Goal: Contribute content: Contribute content

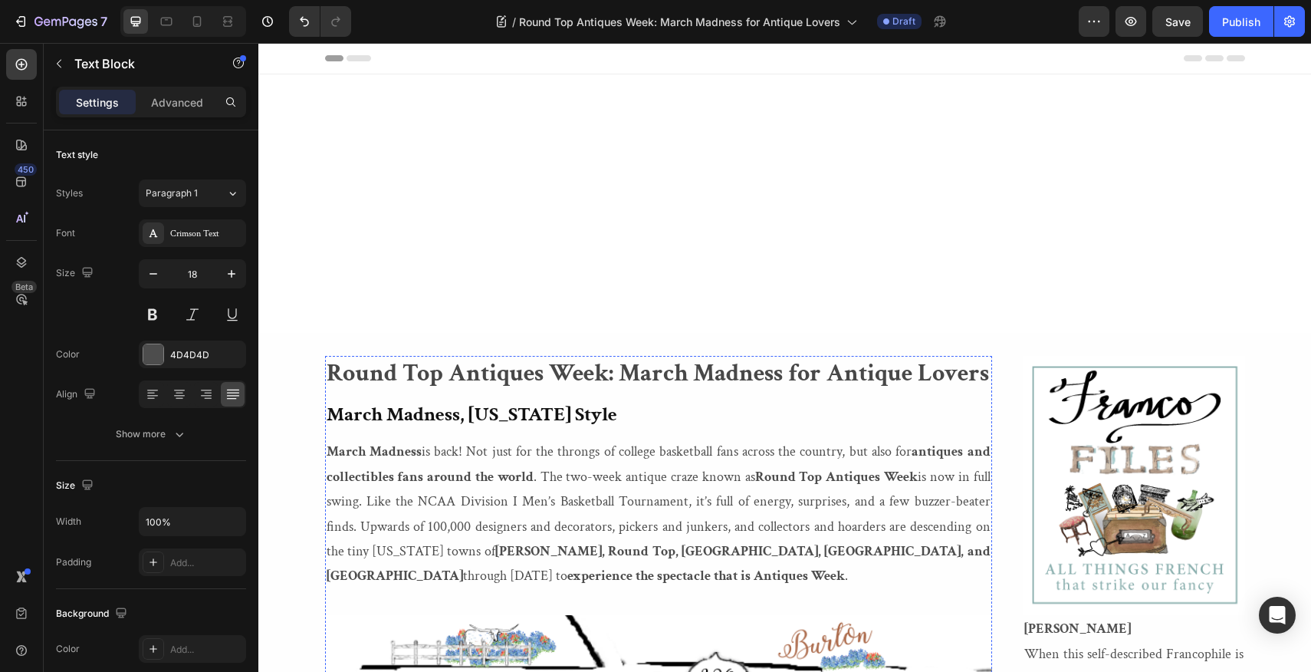
scroll to position [5140, 0]
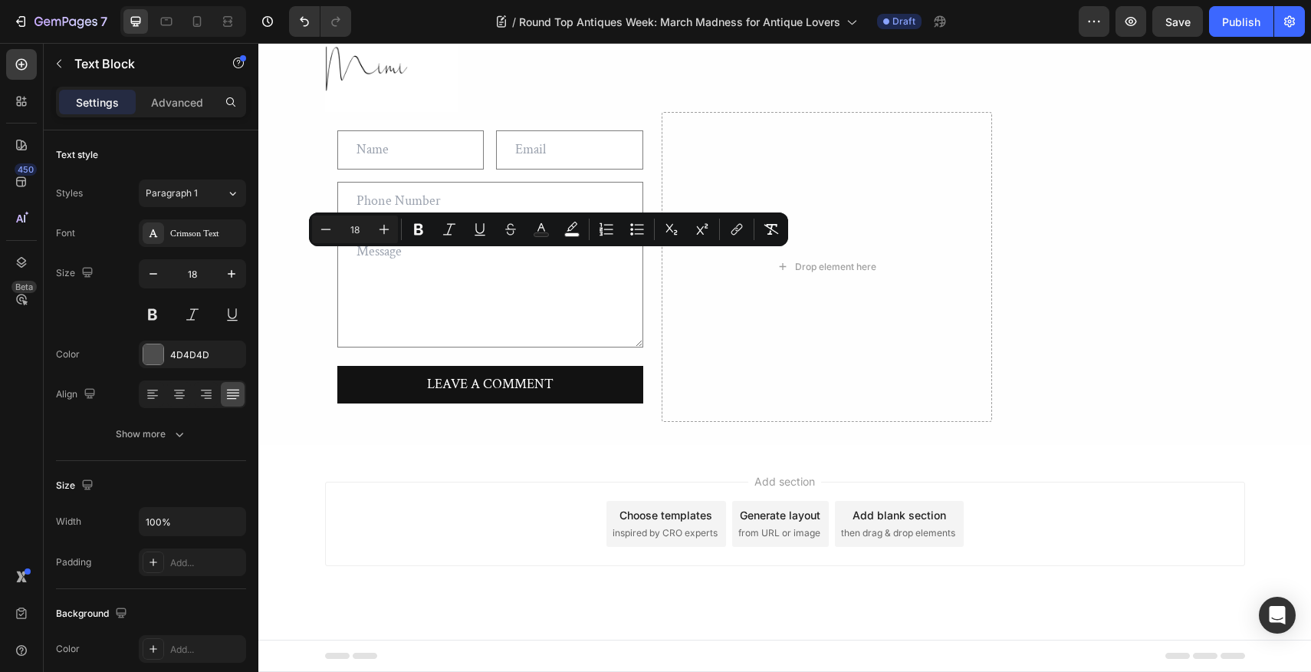
drag, startPoint x: 482, startPoint y: 264, endPoint x: 616, endPoint y: 266, distance: 133.4
click at [420, 229] on icon "Editor contextual toolbar" at bounding box center [418, 230] width 9 height 12
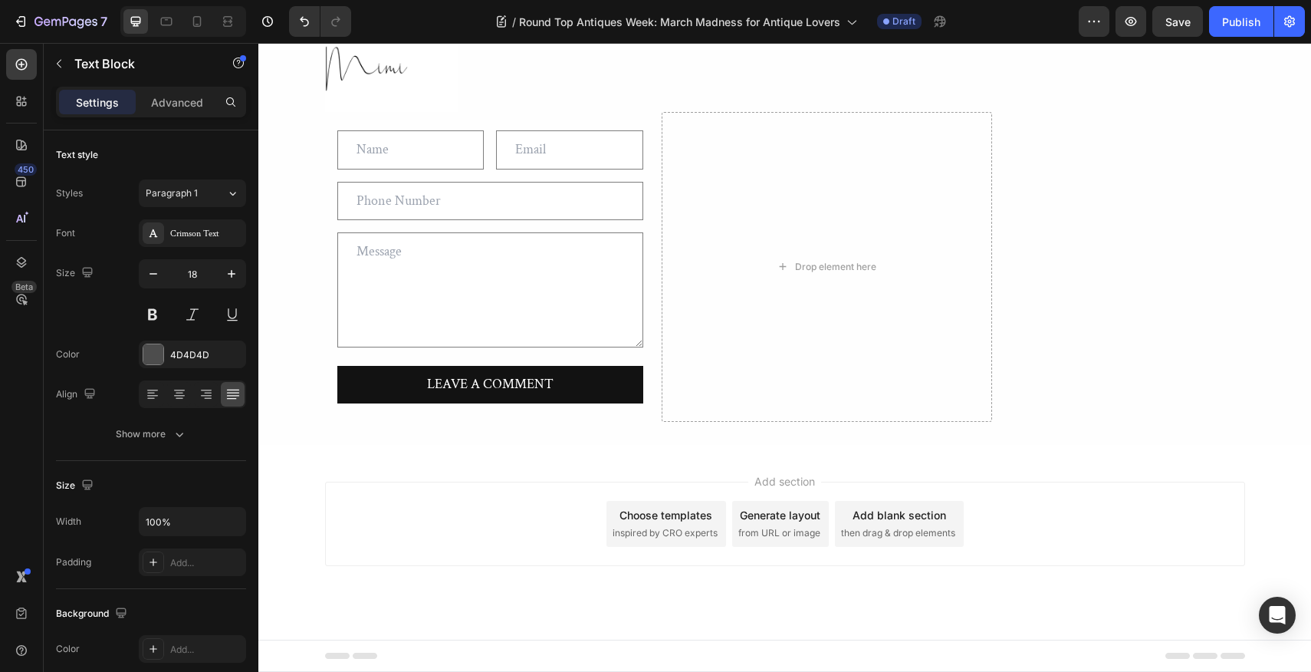
drag, startPoint x: 751, startPoint y: 264, endPoint x: 964, endPoint y: 261, distance: 213.2
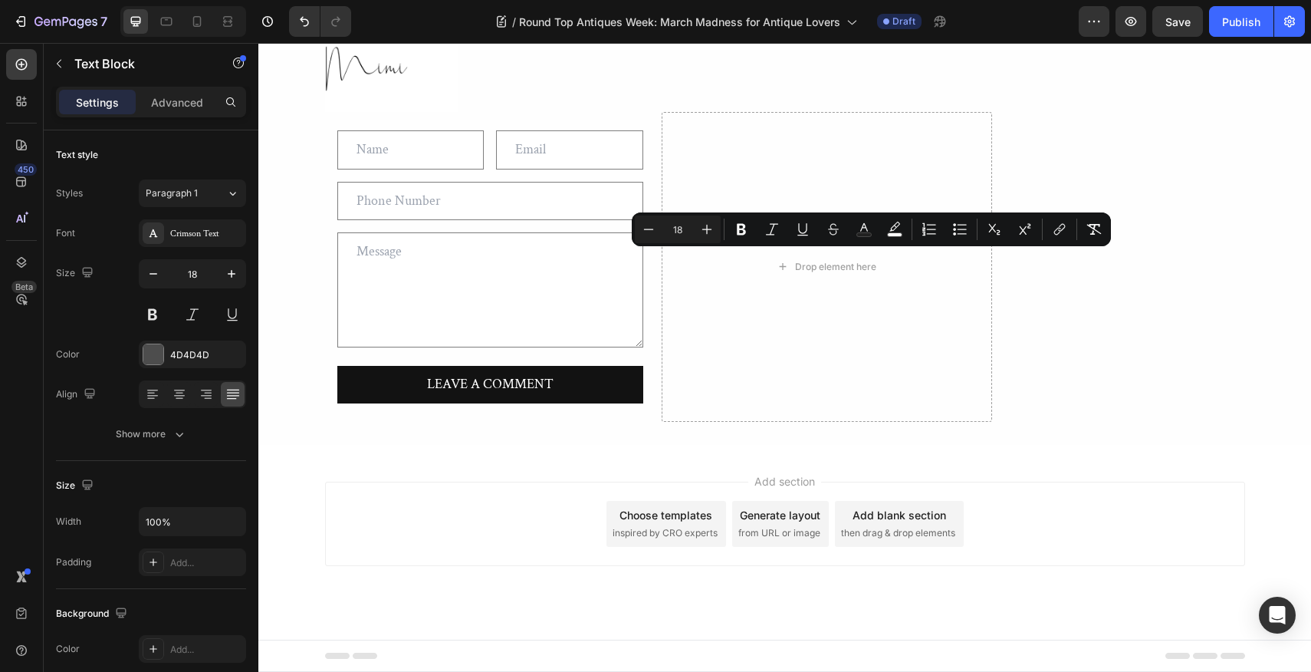
drag, startPoint x: 782, startPoint y: 261, endPoint x: 962, endPoint y: 260, distance: 180.2
click at [744, 225] on icon "Editor contextual toolbar" at bounding box center [741, 230] width 9 height 12
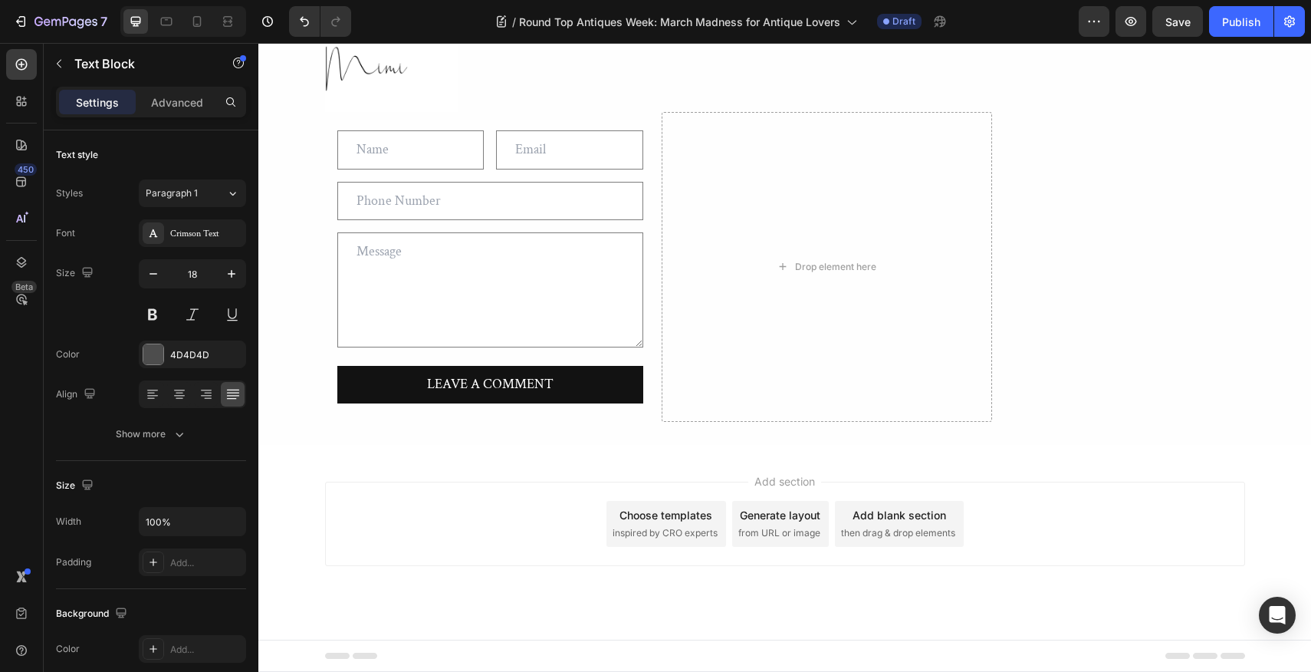
drag, startPoint x: 689, startPoint y: 313, endPoint x: 804, endPoint y: 314, distance: 115.0
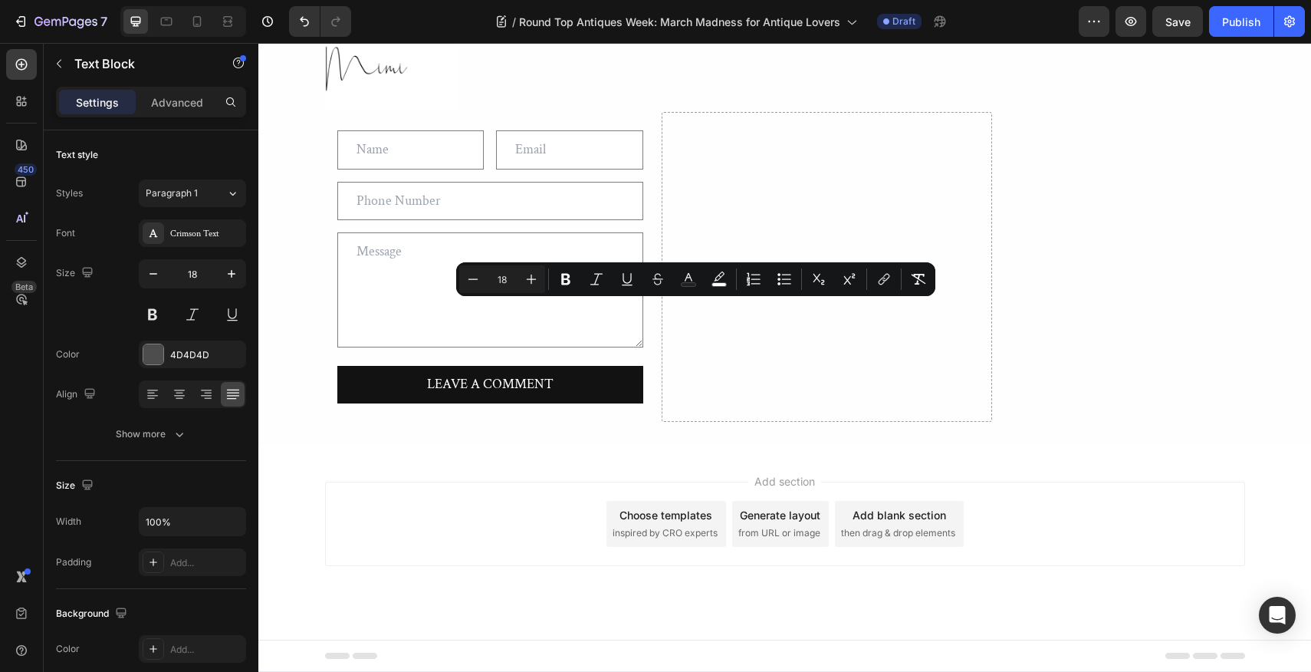
drag, startPoint x: 689, startPoint y: 311, endPoint x: 802, endPoint y: 321, distance: 113.9
click at [617, 276] on icon "Editor contextual toolbar" at bounding box center [615, 278] width 15 height 15
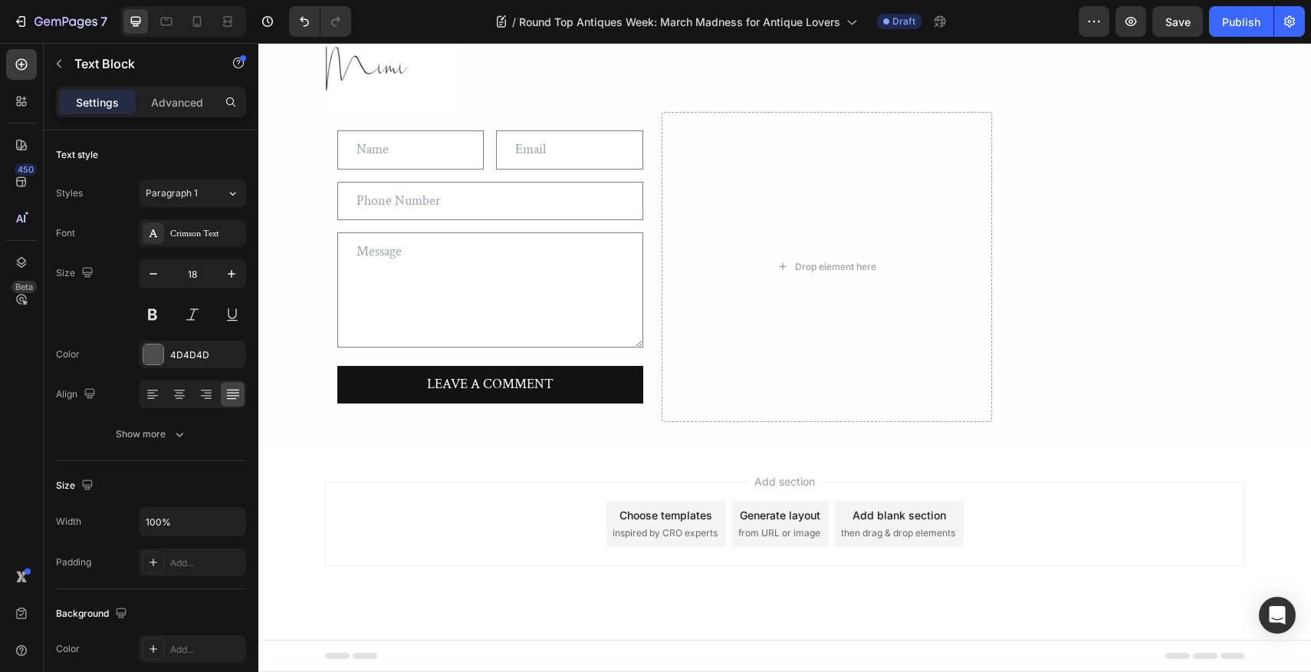
drag, startPoint x: 545, startPoint y: 313, endPoint x: 634, endPoint y: 314, distance: 89.0
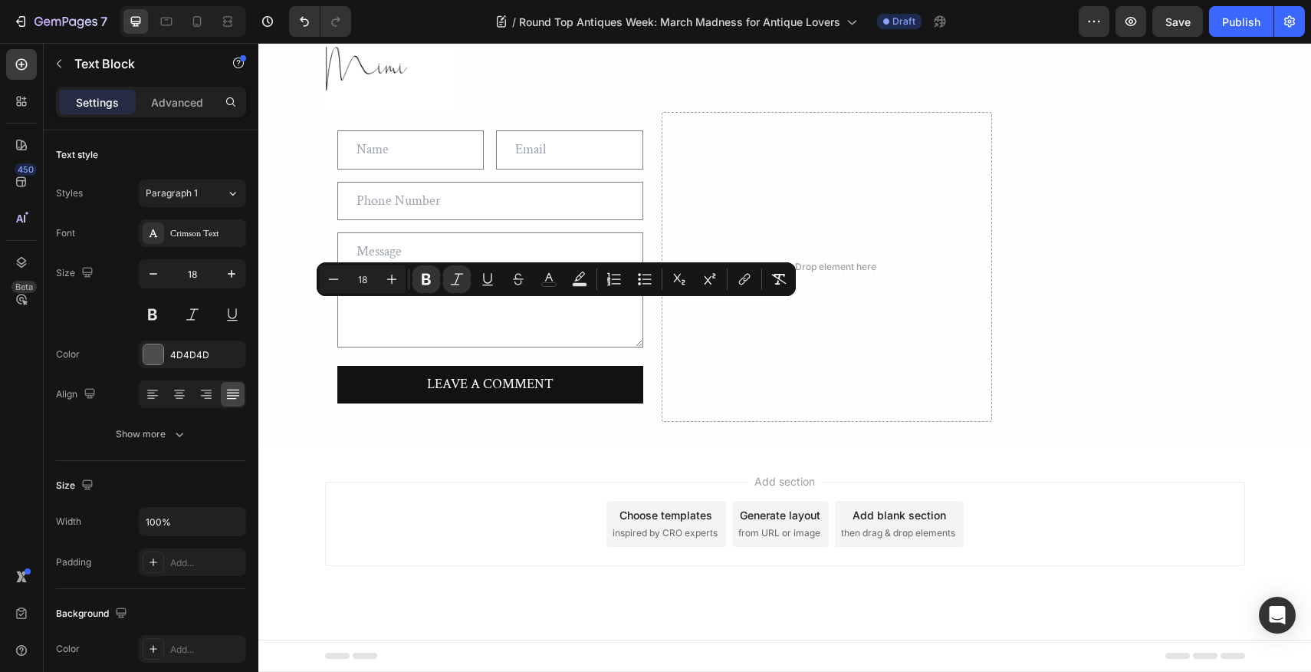
drag, startPoint x: 544, startPoint y: 311, endPoint x: 634, endPoint y: 319, distance: 90.0
click at [489, 278] on icon "Editor contextual toolbar" at bounding box center [490, 278] width 15 height 15
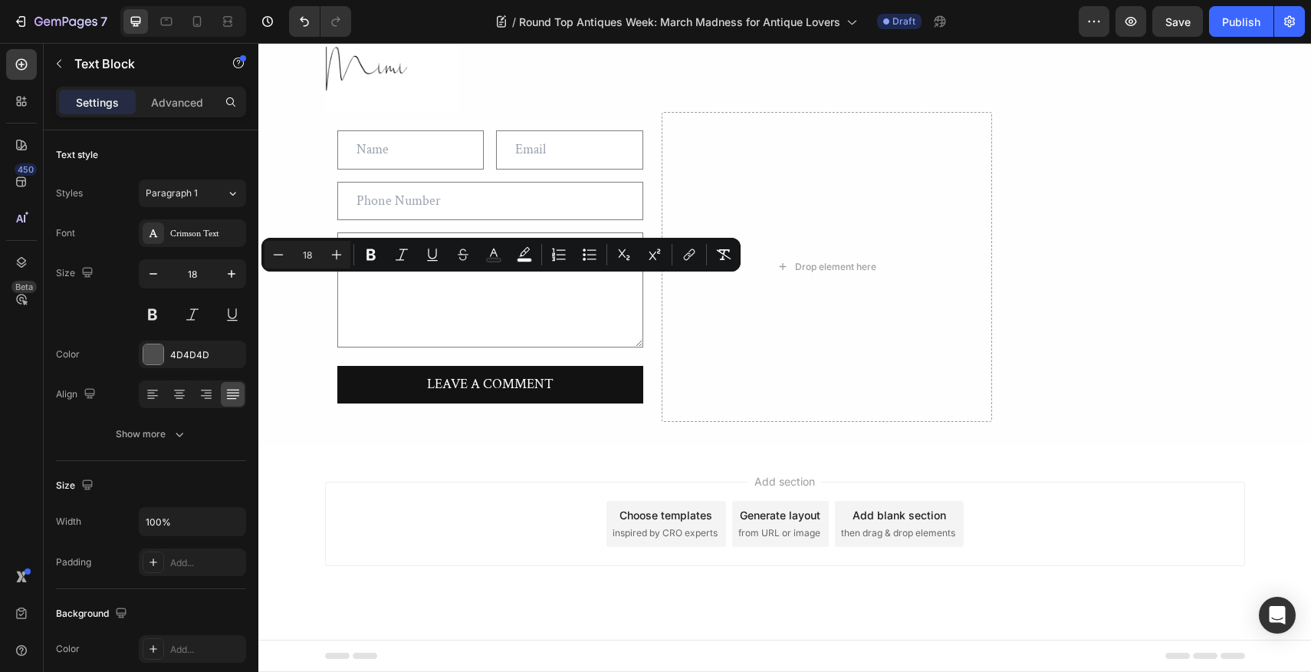
drag, startPoint x: 348, startPoint y: 287, endPoint x: 428, endPoint y: 295, distance: 80.2
click at [370, 254] on icon "Editor contextual toolbar" at bounding box center [371, 255] width 9 height 12
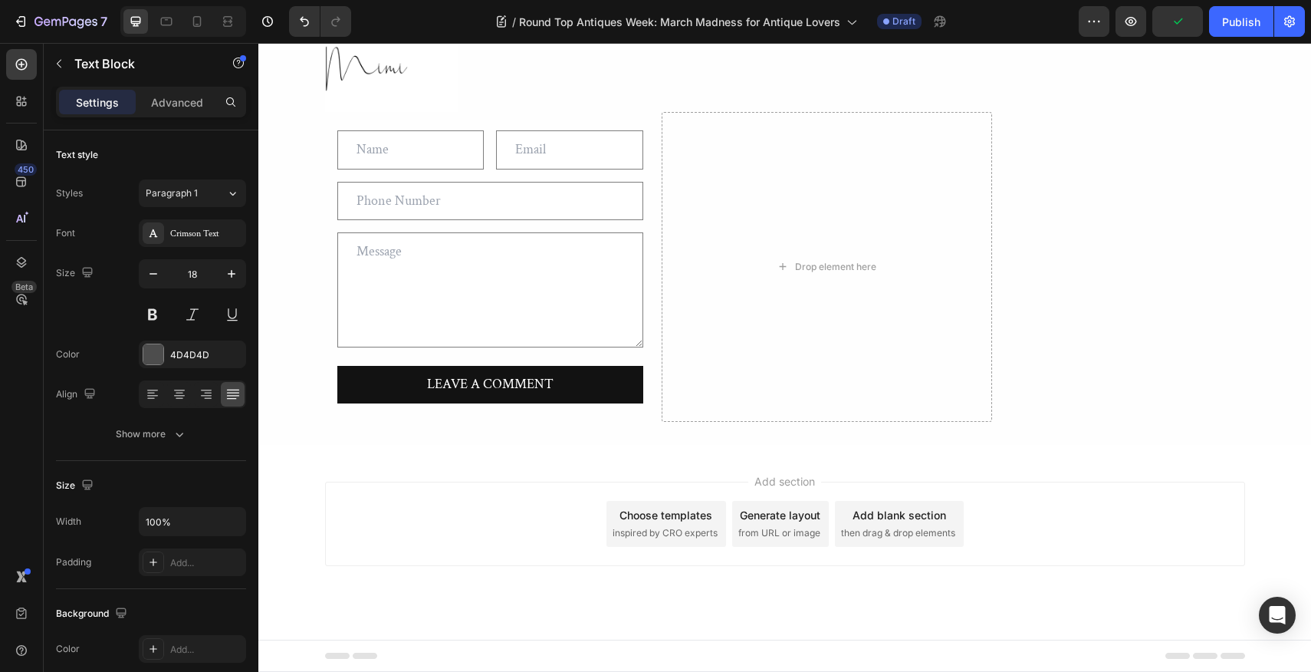
drag, startPoint x: 327, startPoint y: 313, endPoint x: 806, endPoint y: 309, distance: 479.3
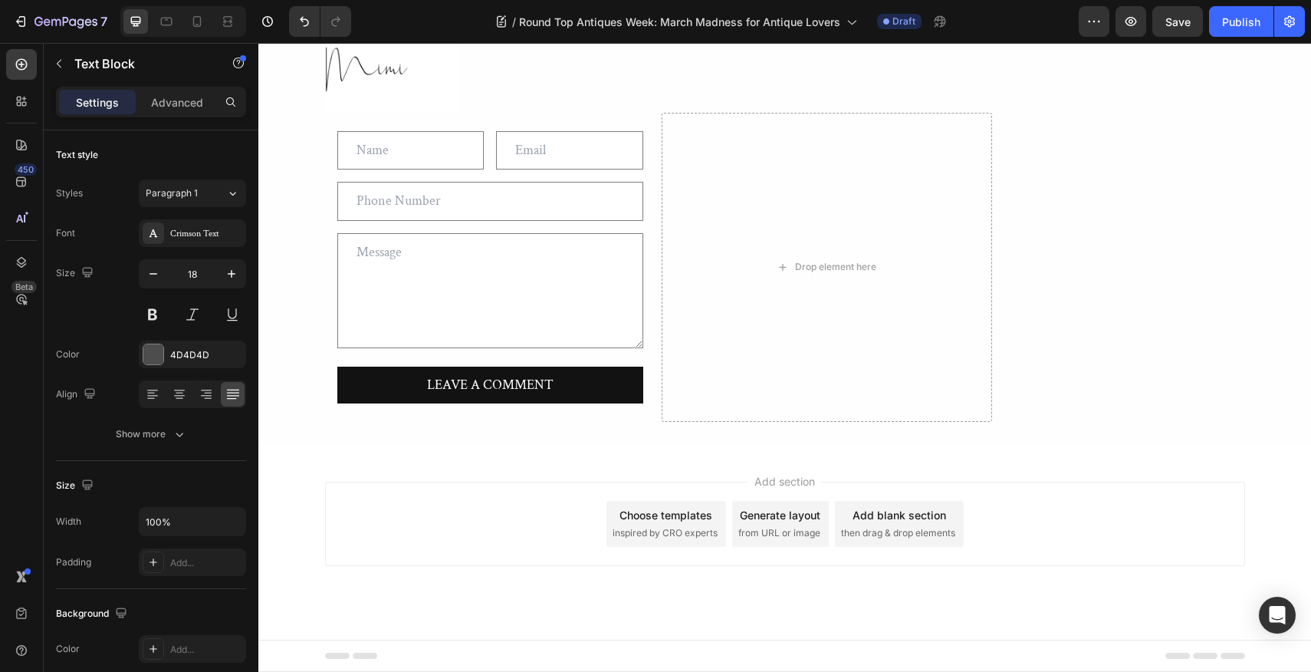
drag, startPoint x: 327, startPoint y: 308, endPoint x: 361, endPoint y: 310, distance: 34.5
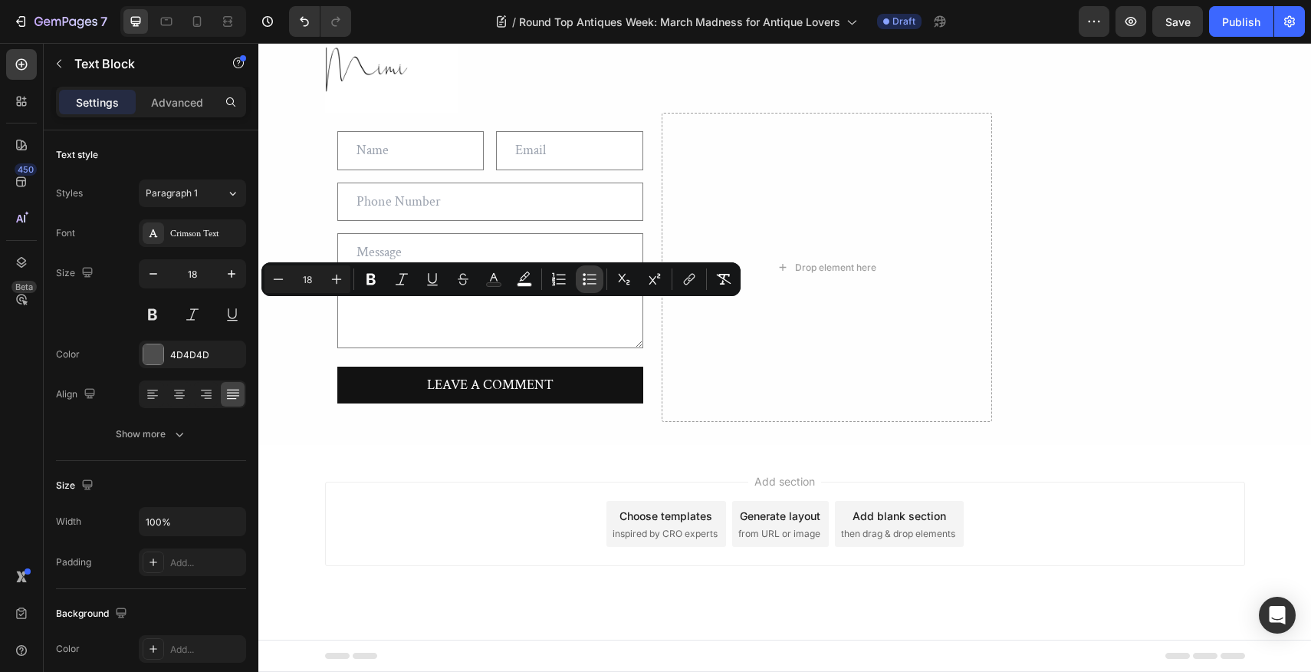
click at [590, 278] on icon "Editor contextual toolbar" at bounding box center [589, 278] width 15 height 15
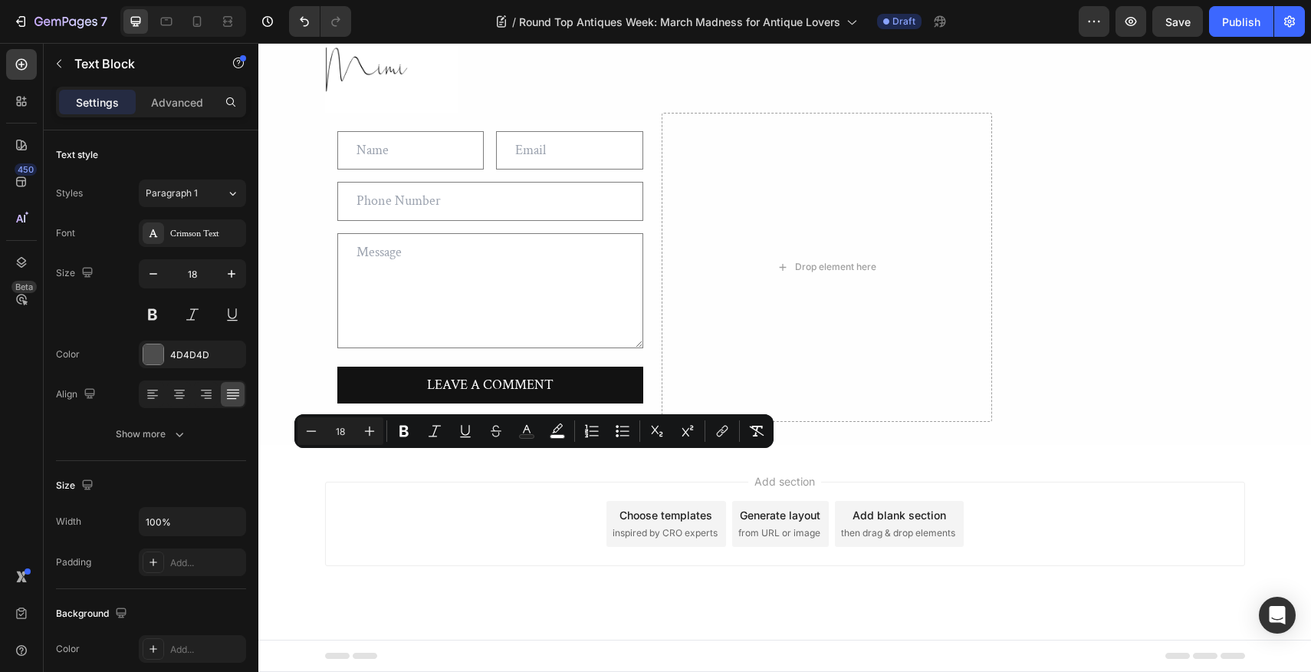
drag, startPoint x: 751, startPoint y: 461, endPoint x: 475, endPoint y: 446, distance: 277.3
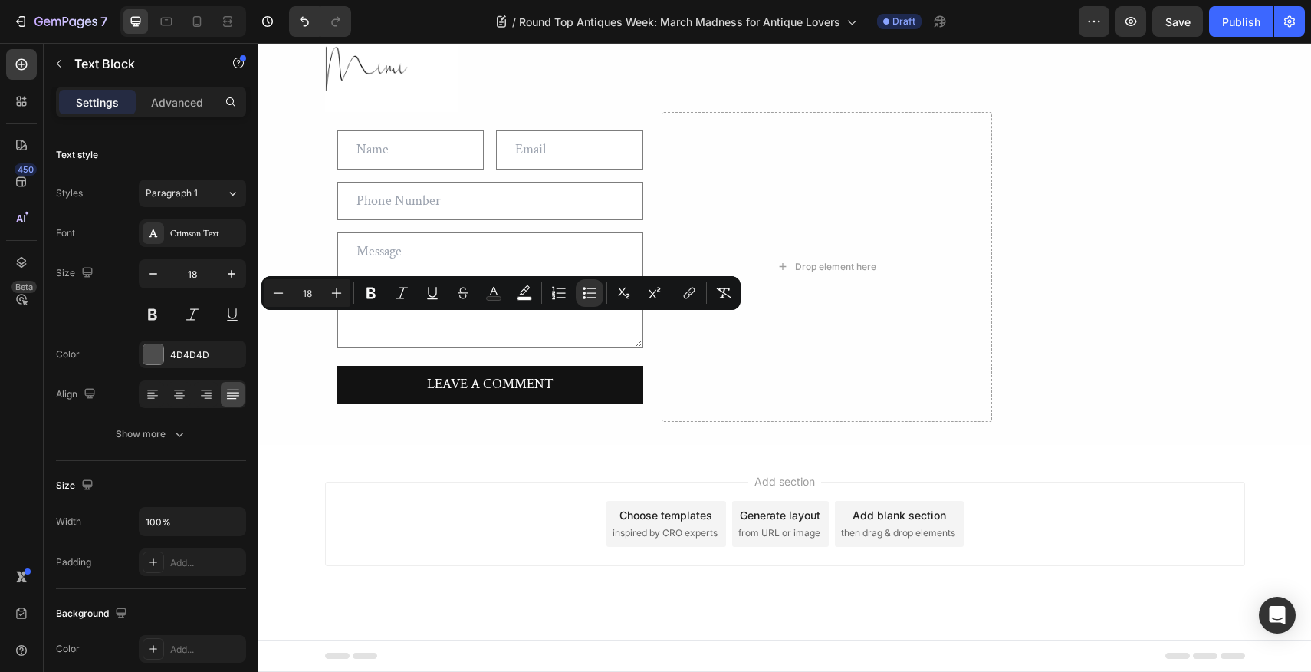
drag, startPoint x: 509, startPoint y: 327, endPoint x: 410, endPoint y: 325, distance: 98.9
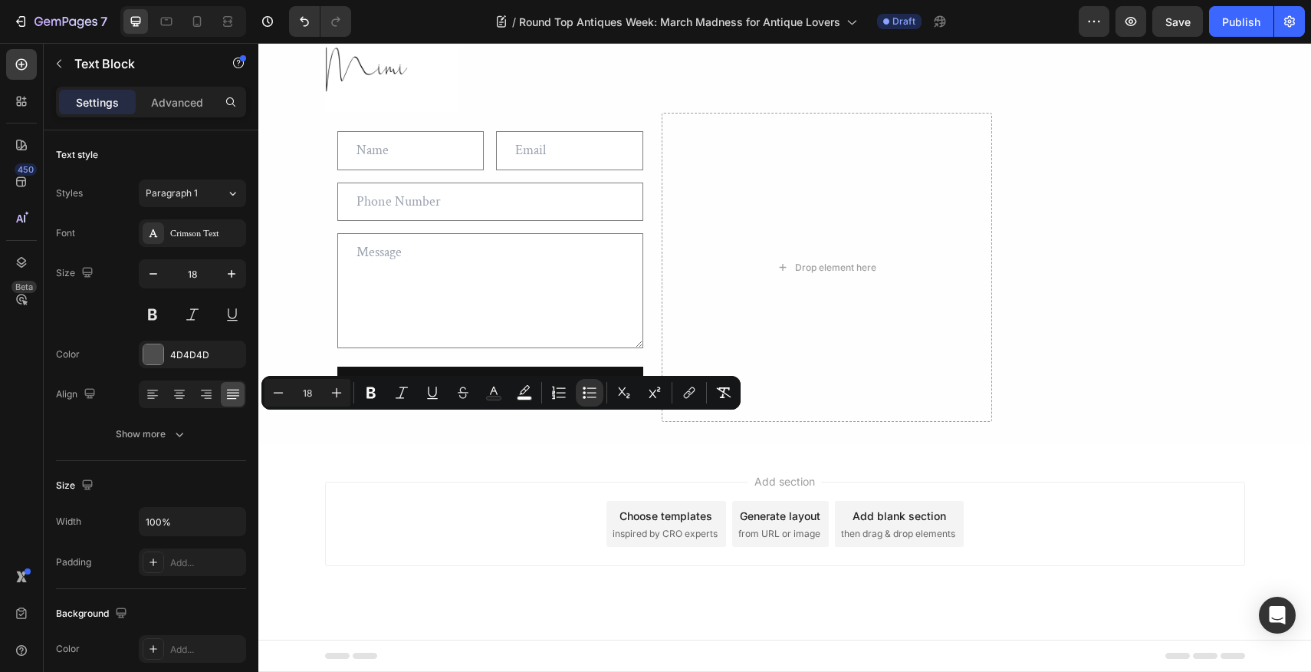
drag, startPoint x: 506, startPoint y: 422, endPoint x: 471, endPoint y: 424, distance: 35.3
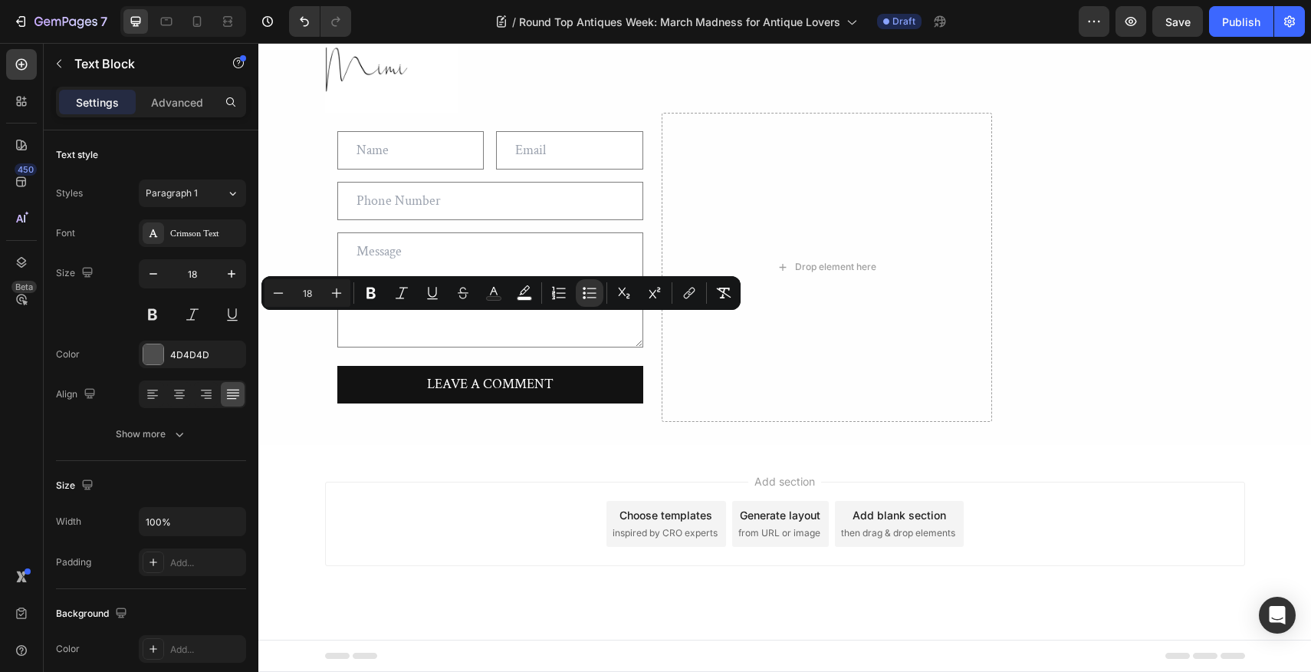
drag, startPoint x: 373, startPoint y: 324, endPoint x: 403, endPoint y: 324, distance: 29.9
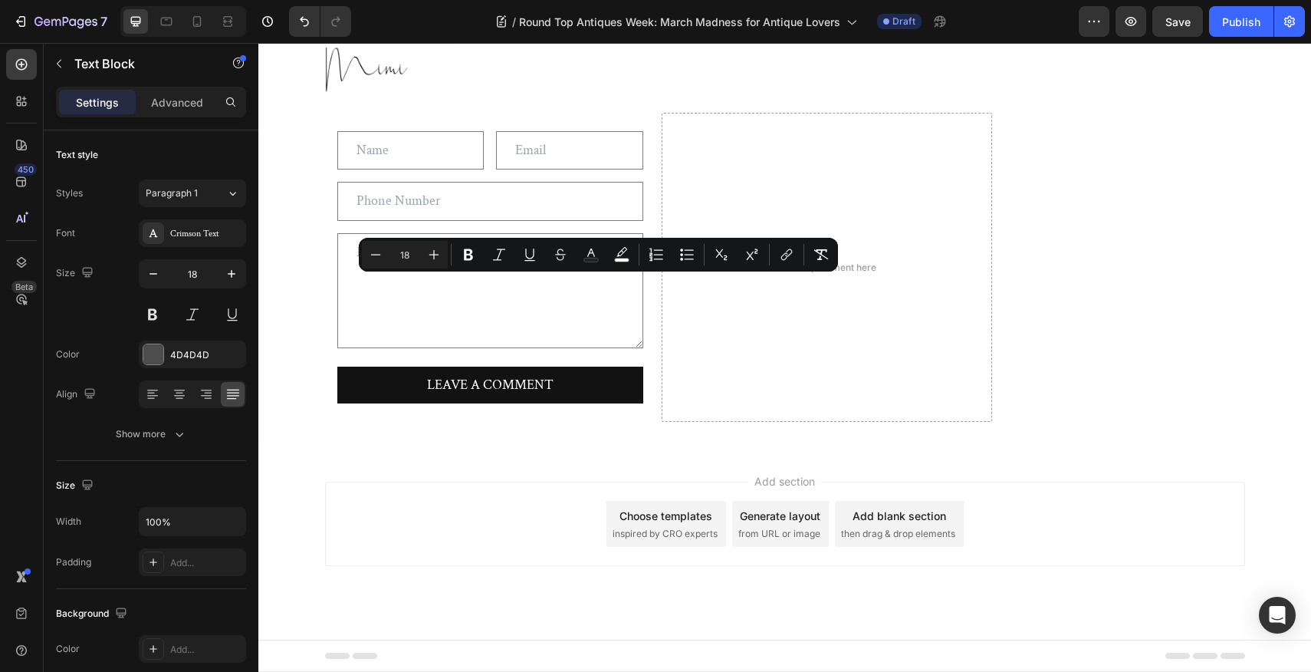
drag, startPoint x: 586, startPoint y: 284, endPoint x: 610, endPoint y: 288, distance: 24.1
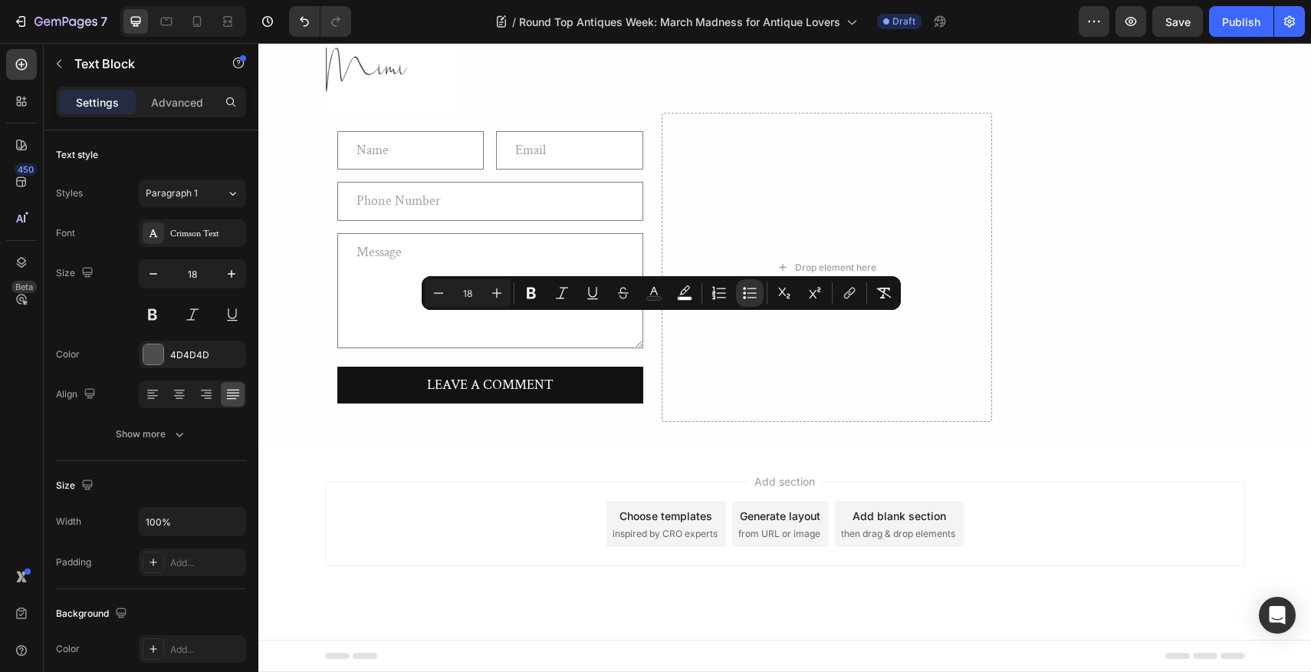
drag, startPoint x: 752, startPoint y: 323, endPoint x: 578, endPoint y: 325, distance: 174.1
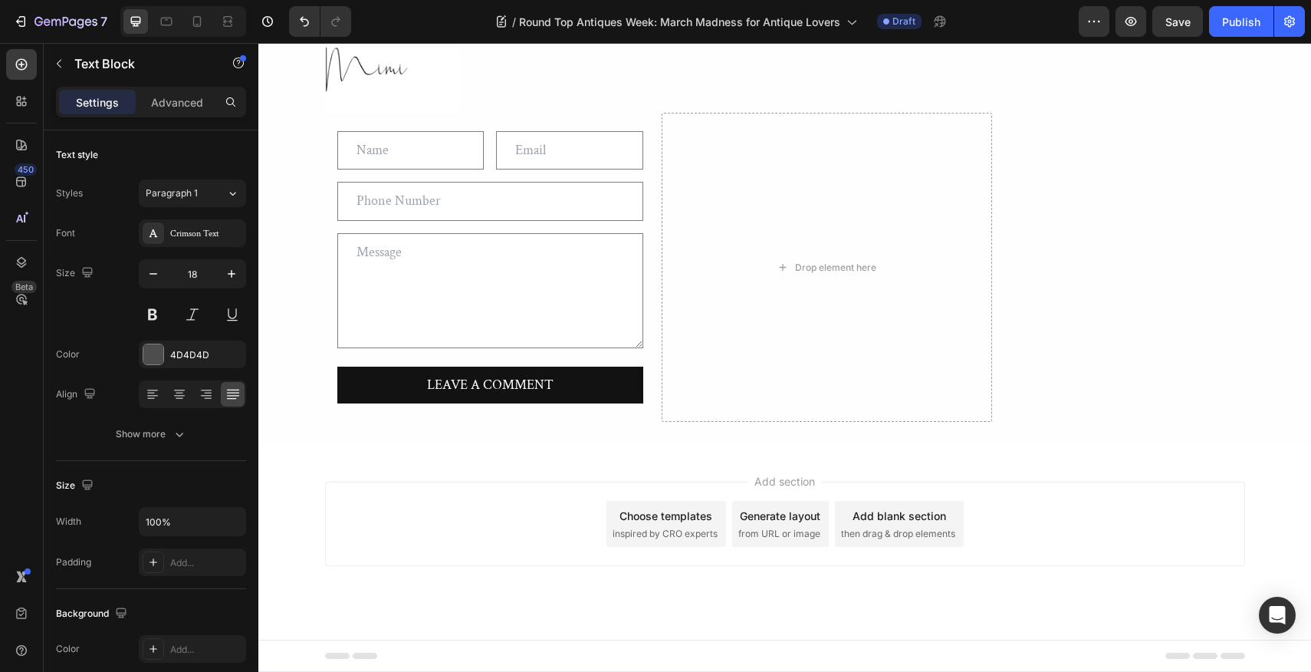
scroll to position [5293, 0]
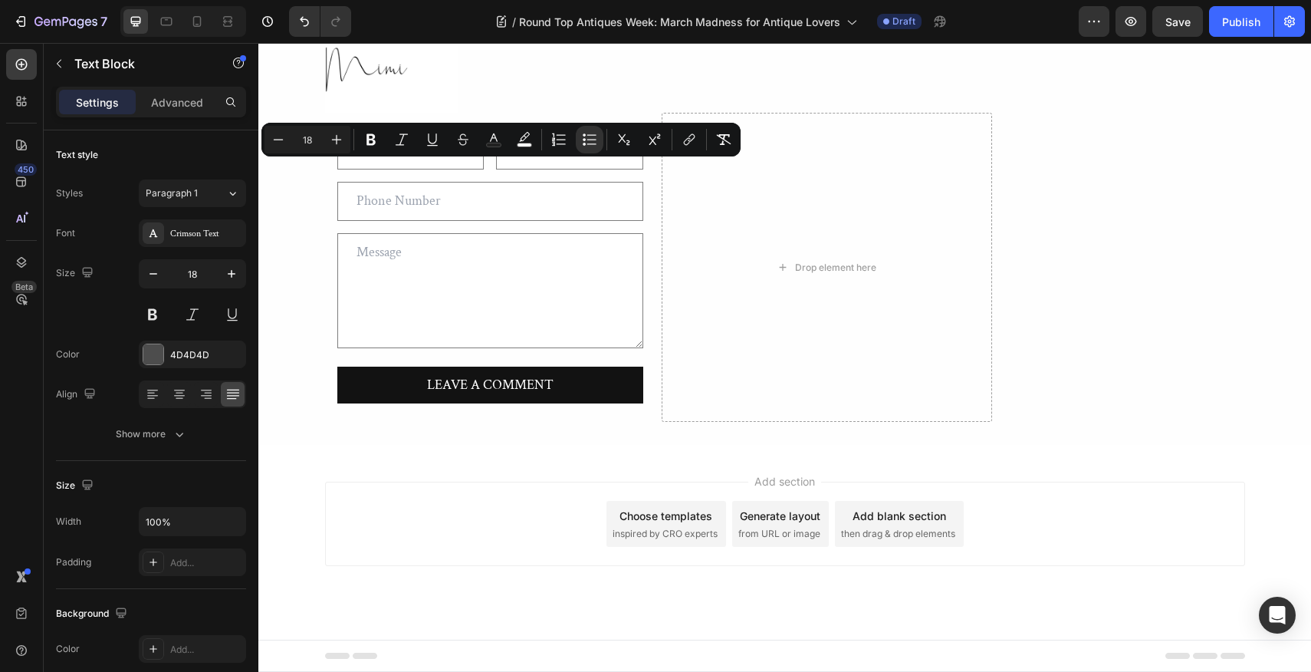
drag, startPoint x: 439, startPoint y: 172, endPoint x: 404, endPoint y: 172, distance: 34.5
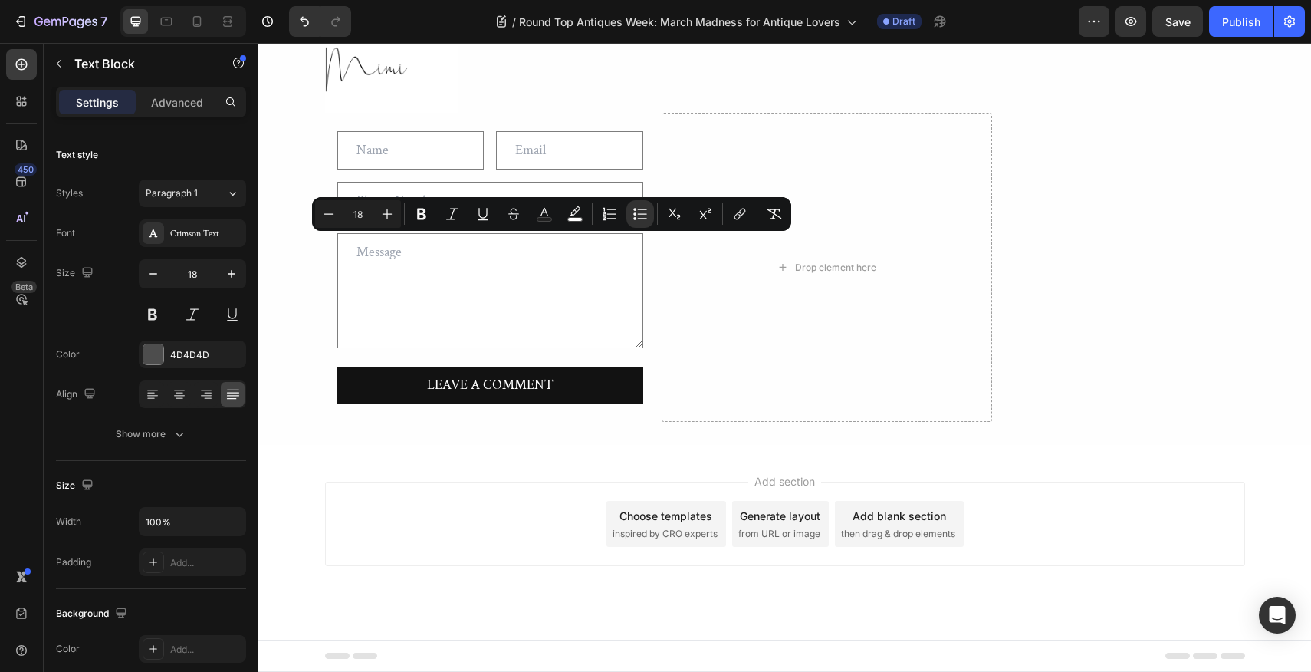
drag, startPoint x: 574, startPoint y: 249, endPoint x: 538, endPoint y: 245, distance: 36.3
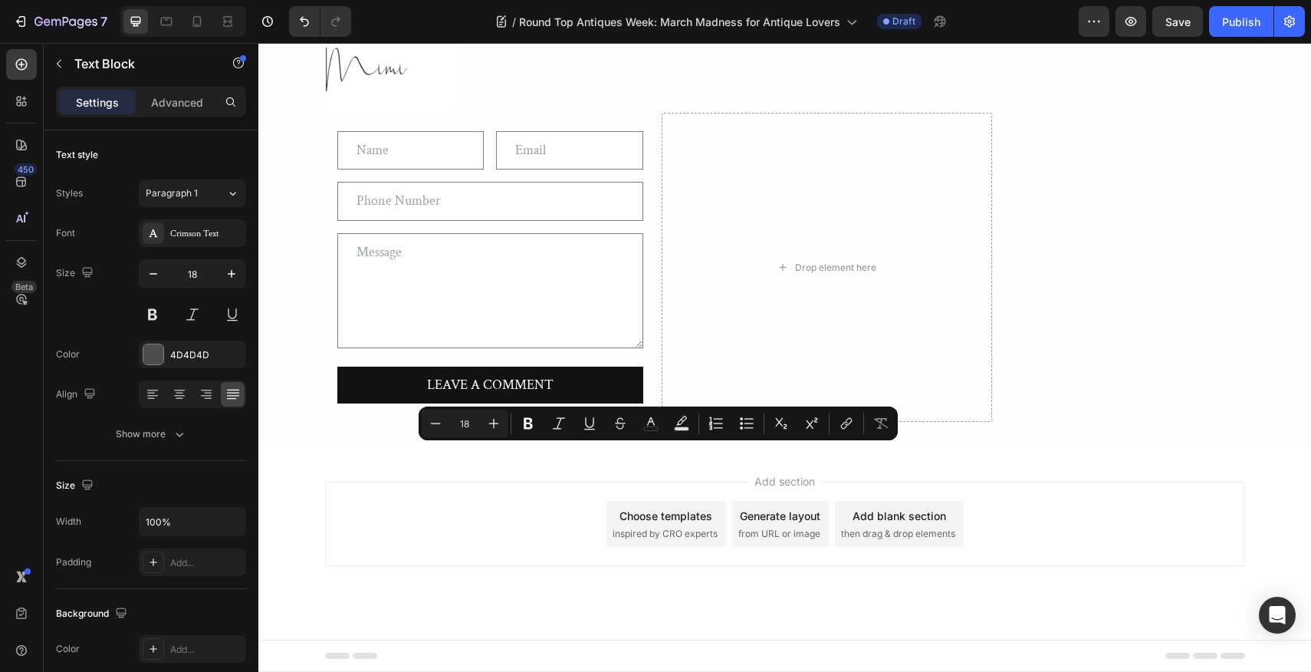
drag, startPoint x: 845, startPoint y: 610, endPoint x: 403, endPoint y: 439, distance: 473.4
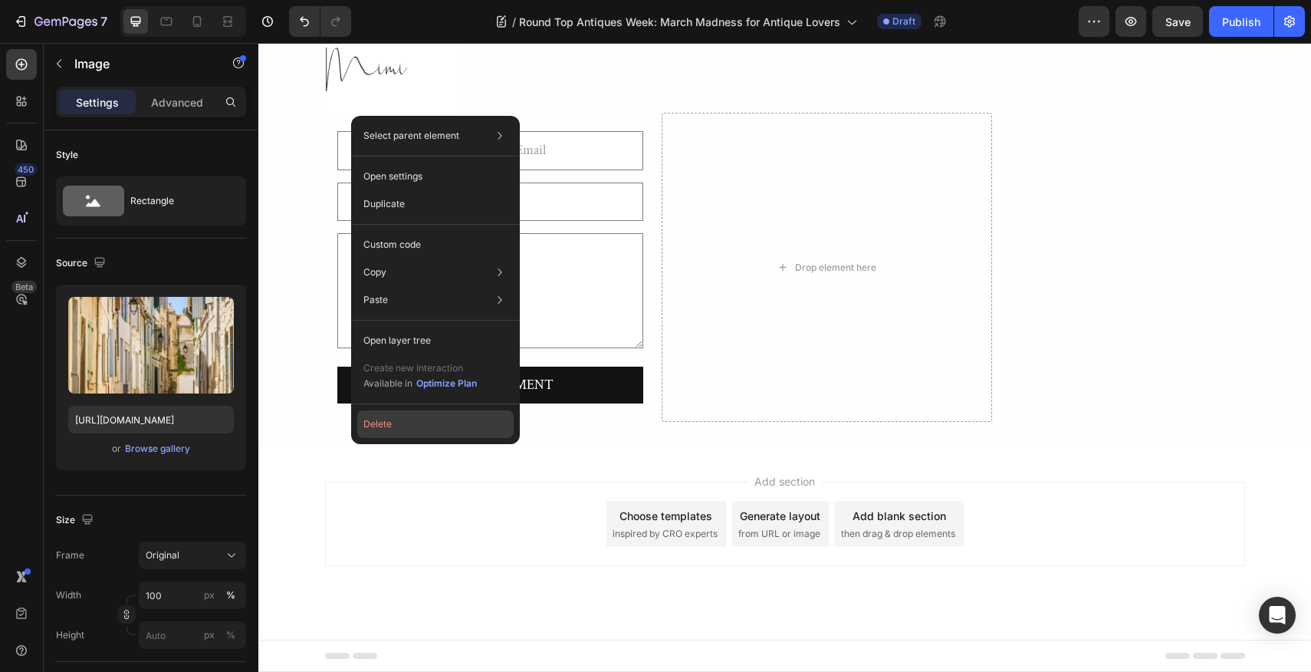
click at [383, 424] on button "Delete" at bounding box center [435, 424] width 156 height 28
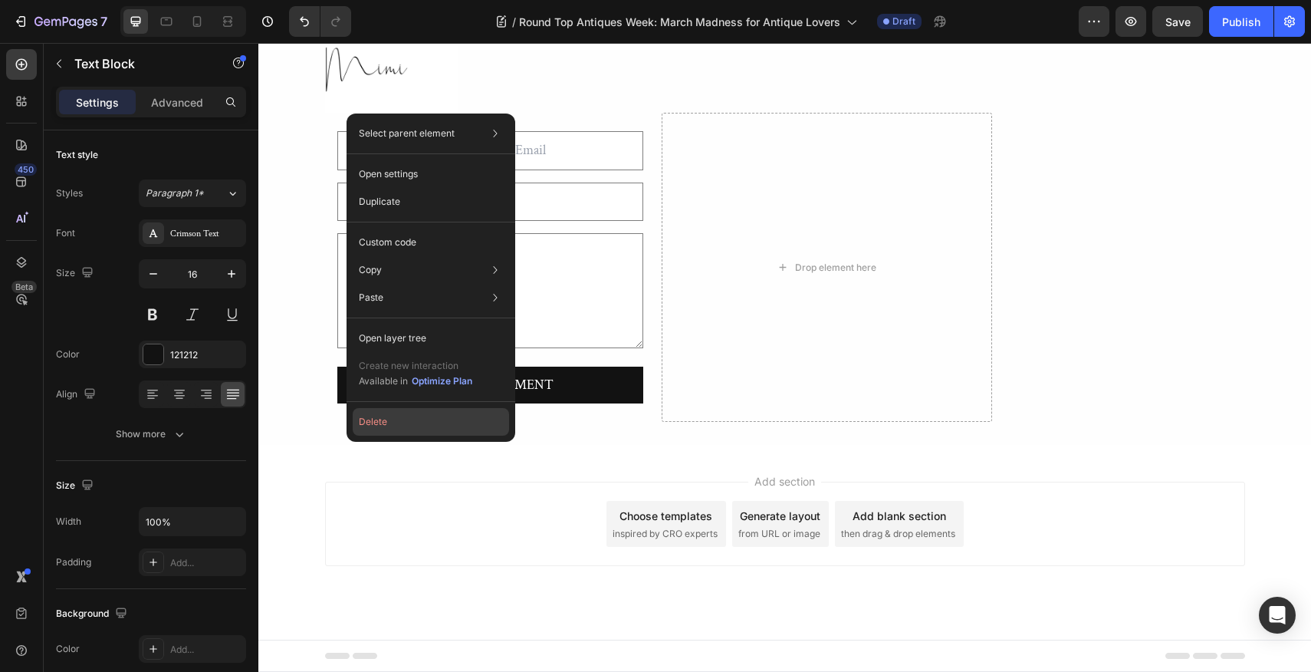
click at [377, 419] on button "Delete" at bounding box center [431, 422] width 156 height 28
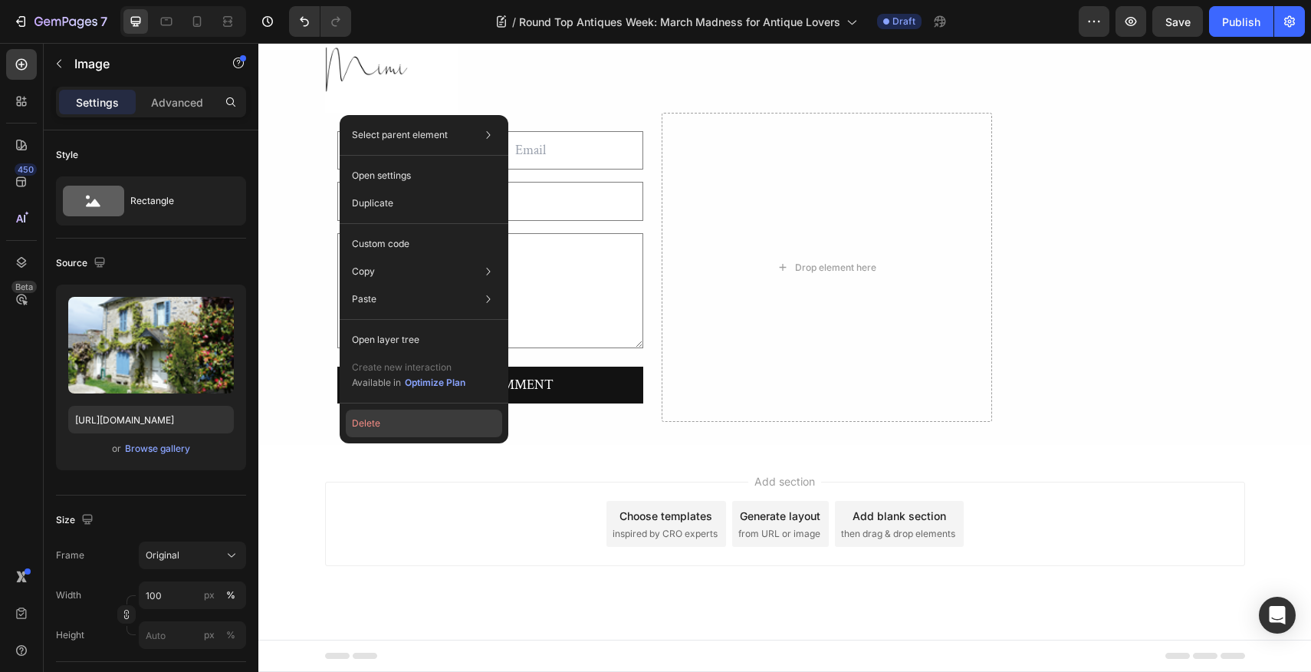
click at [363, 423] on button "Delete" at bounding box center [424, 423] width 156 height 28
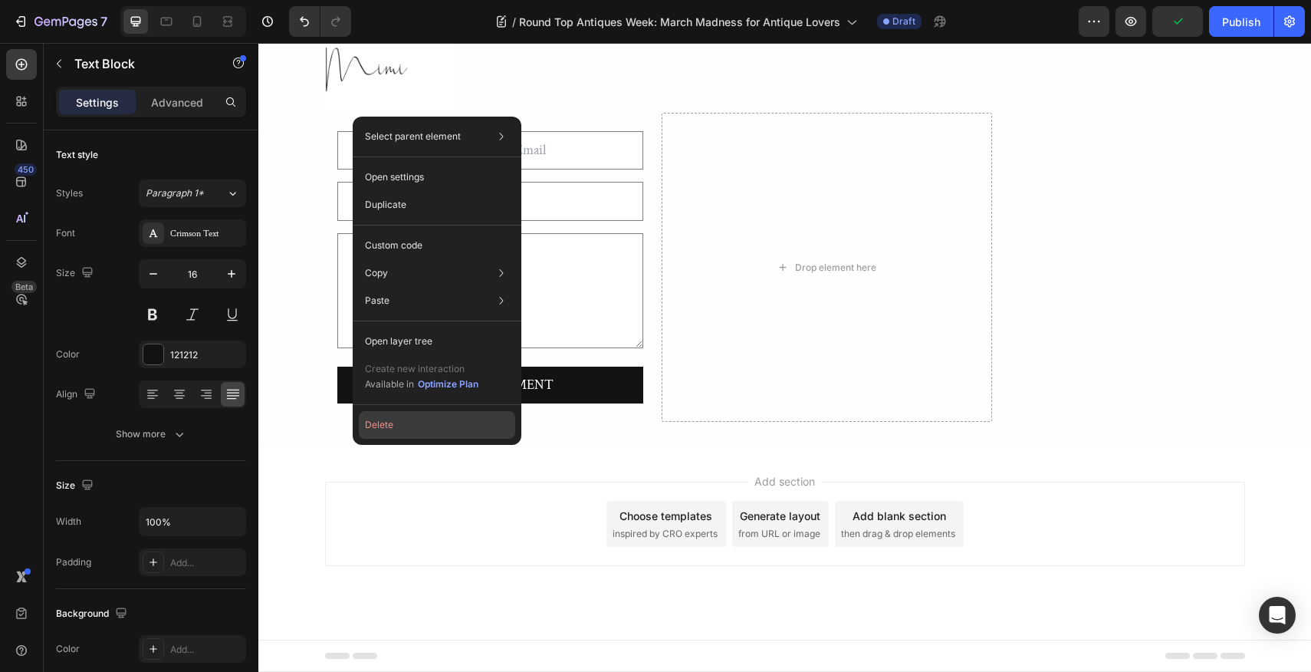
click at [379, 423] on button "Delete" at bounding box center [437, 425] width 156 height 28
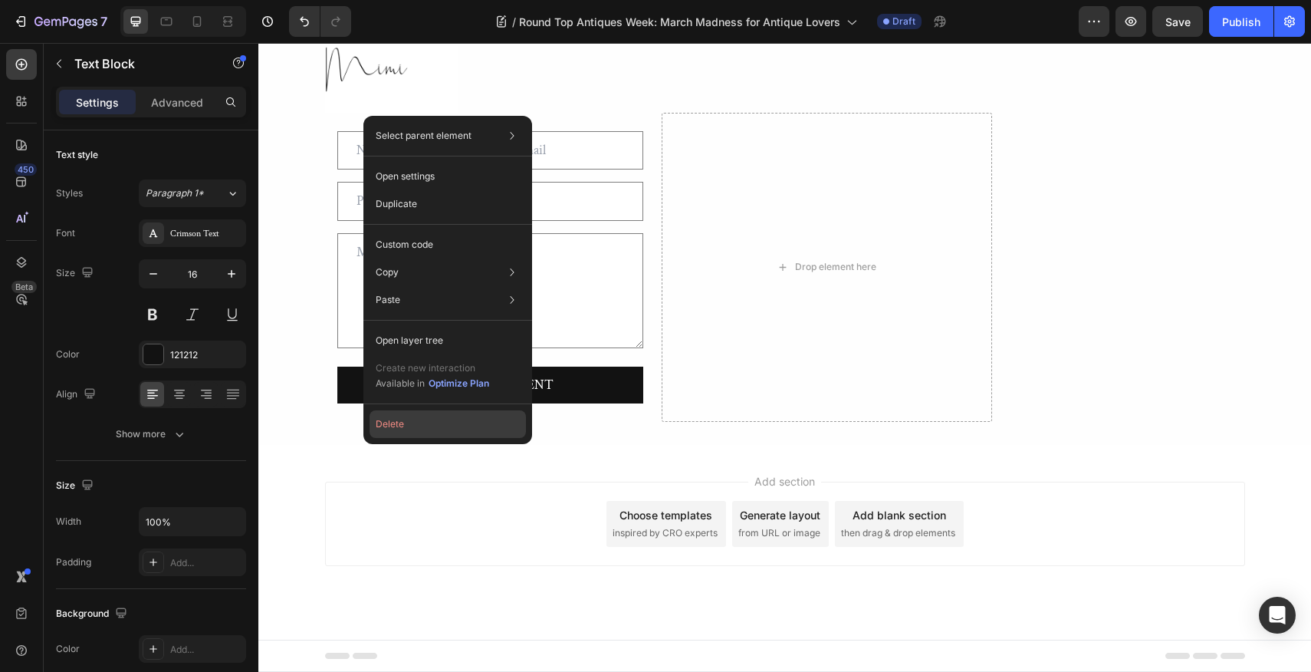
click at [390, 423] on button "Delete" at bounding box center [448, 424] width 156 height 28
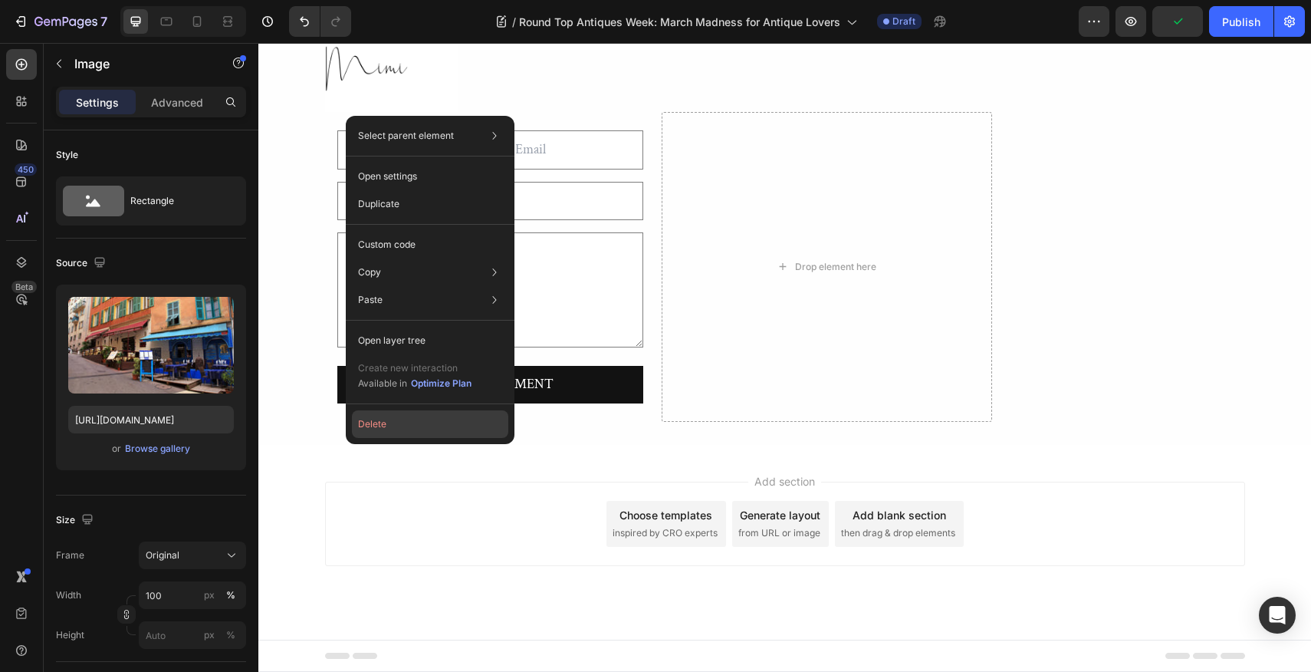
click at [375, 424] on button "Delete" at bounding box center [430, 424] width 156 height 28
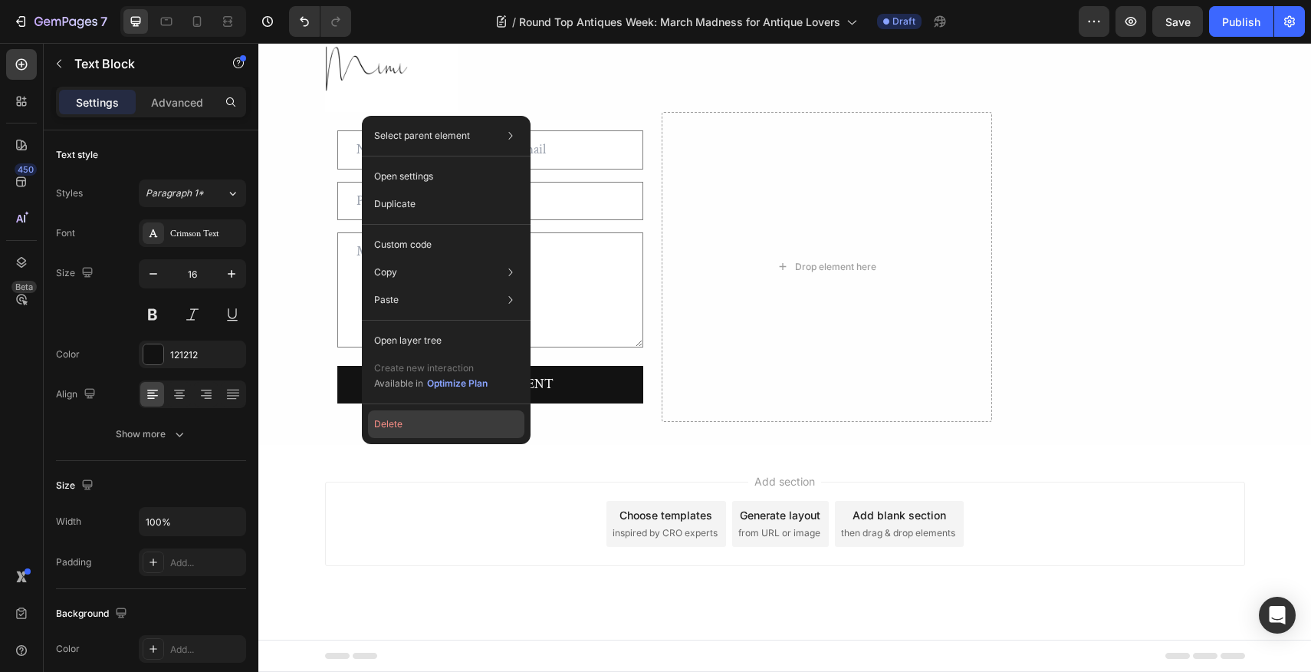
click at [391, 425] on button "Delete" at bounding box center [446, 424] width 156 height 28
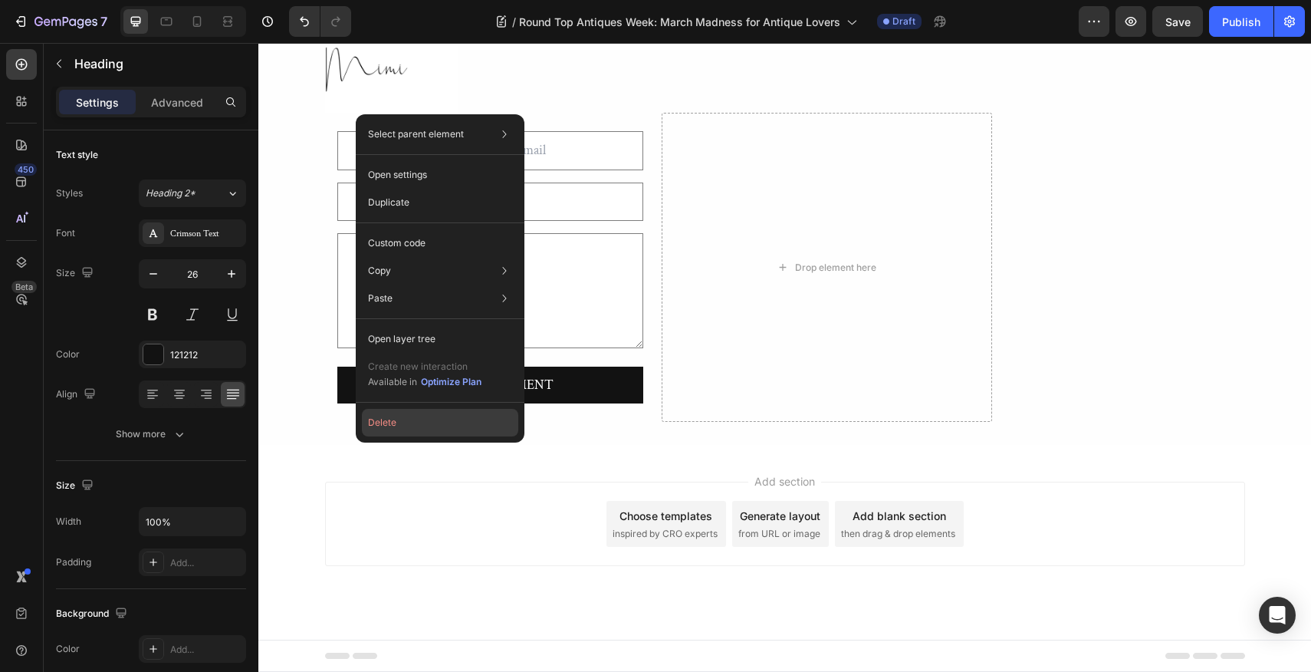
click at [389, 424] on button "Delete" at bounding box center [440, 423] width 156 height 28
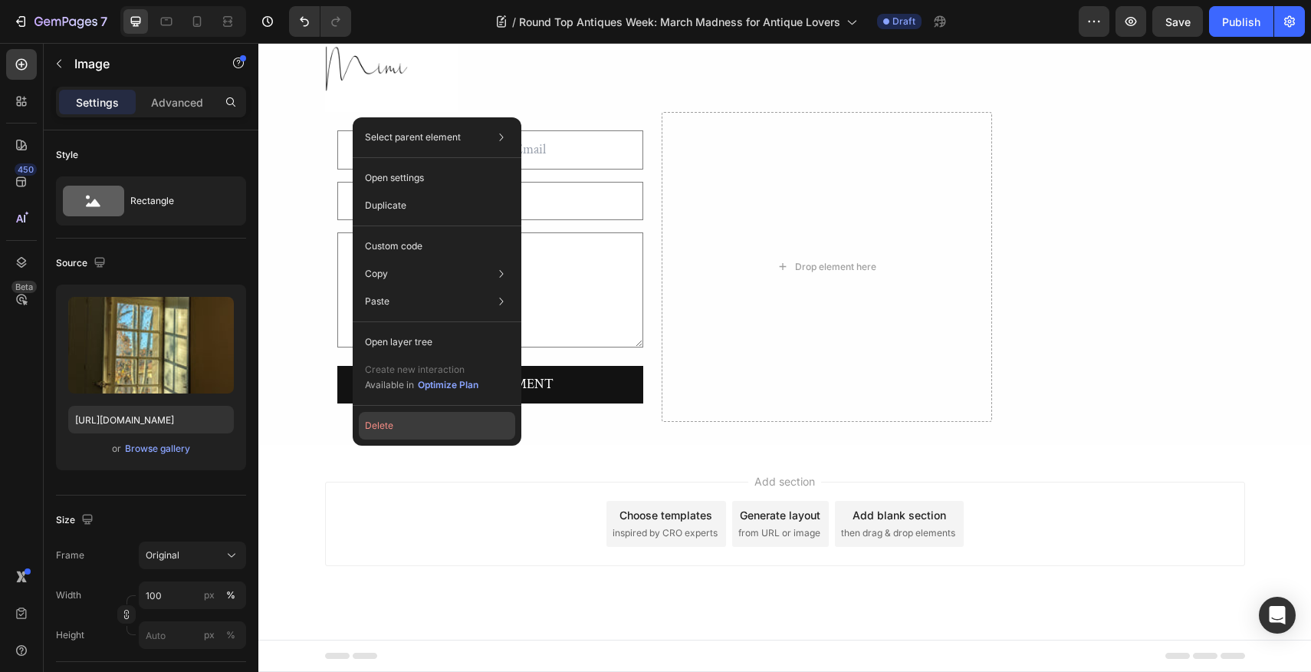
click at [384, 424] on button "Delete" at bounding box center [437, 426] width 156 height 28
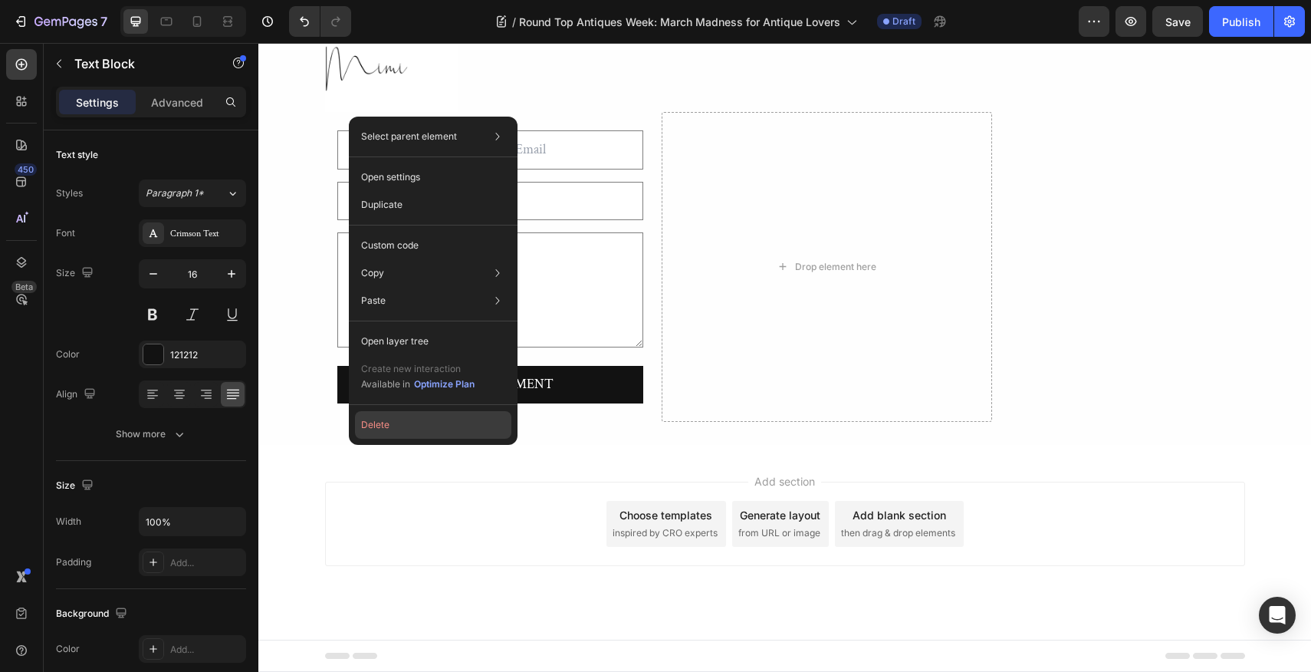
click at [377, 426] on button "Delete" at bounding box center [433, 425] width 156 height 28
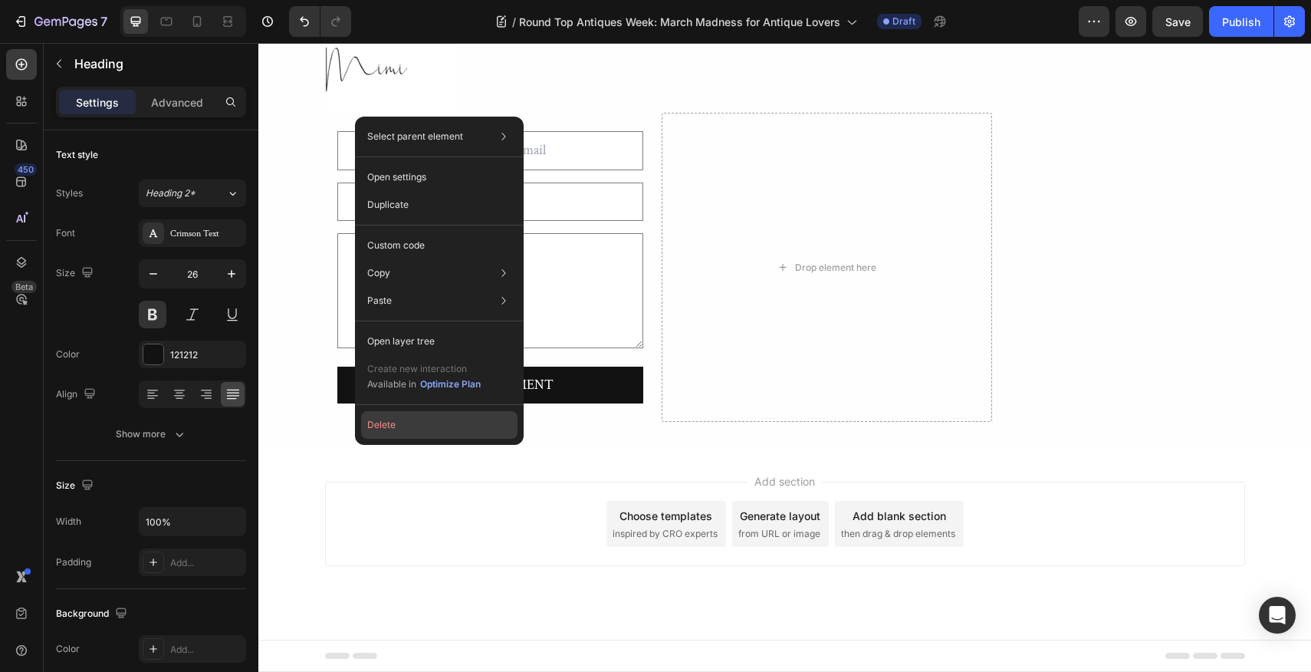
click at [386, 423] on button "Delete" at bounding box center [439, 425] width 156 height 28
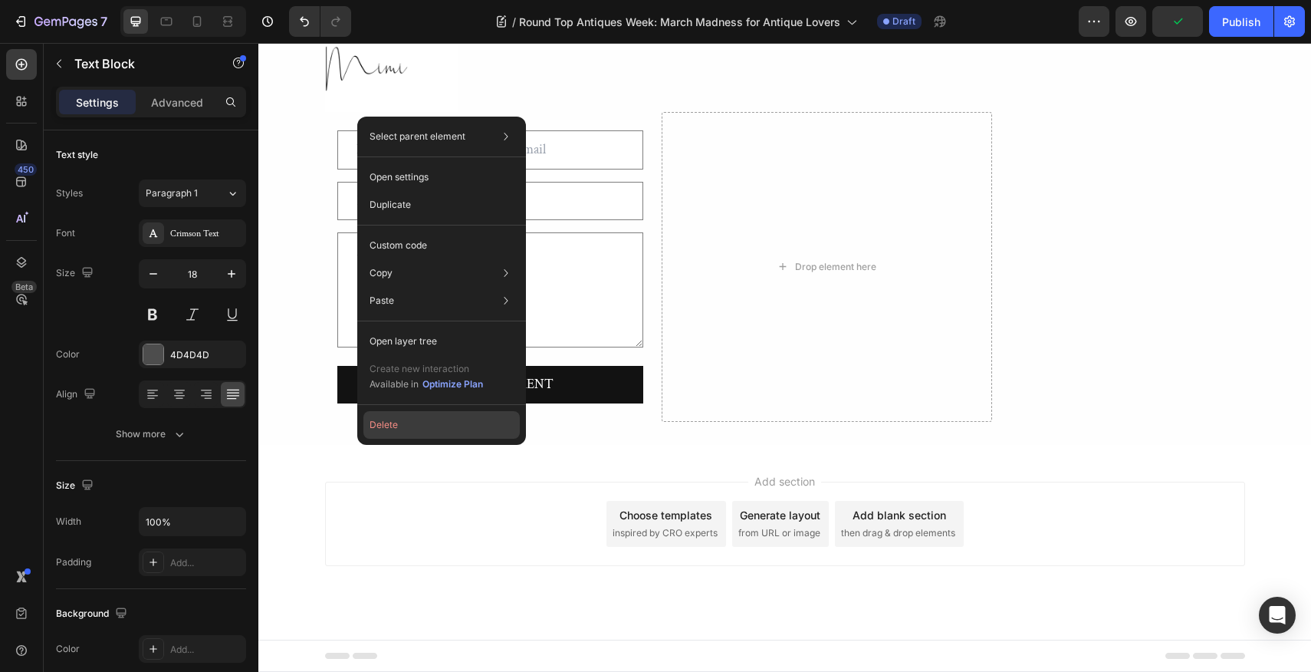
click at [396, 426] on button "Delete" at bounding box center [441, 425] width 156 height 28
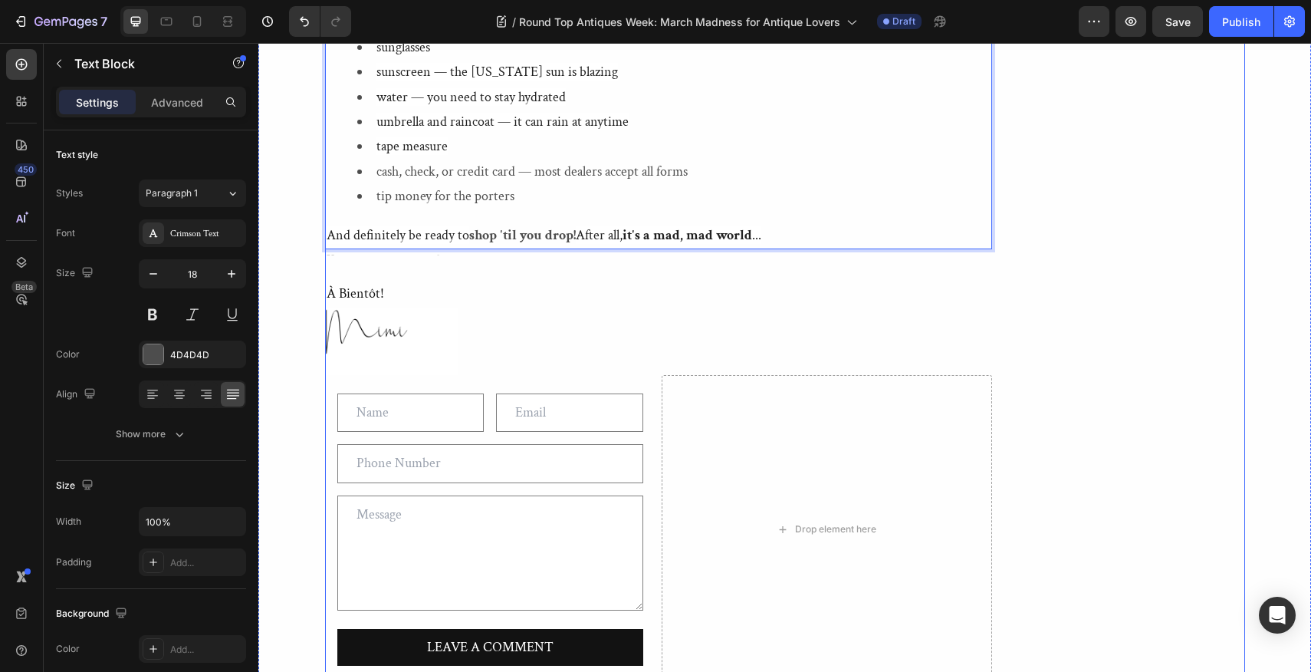
scroll to position [2932, 0]
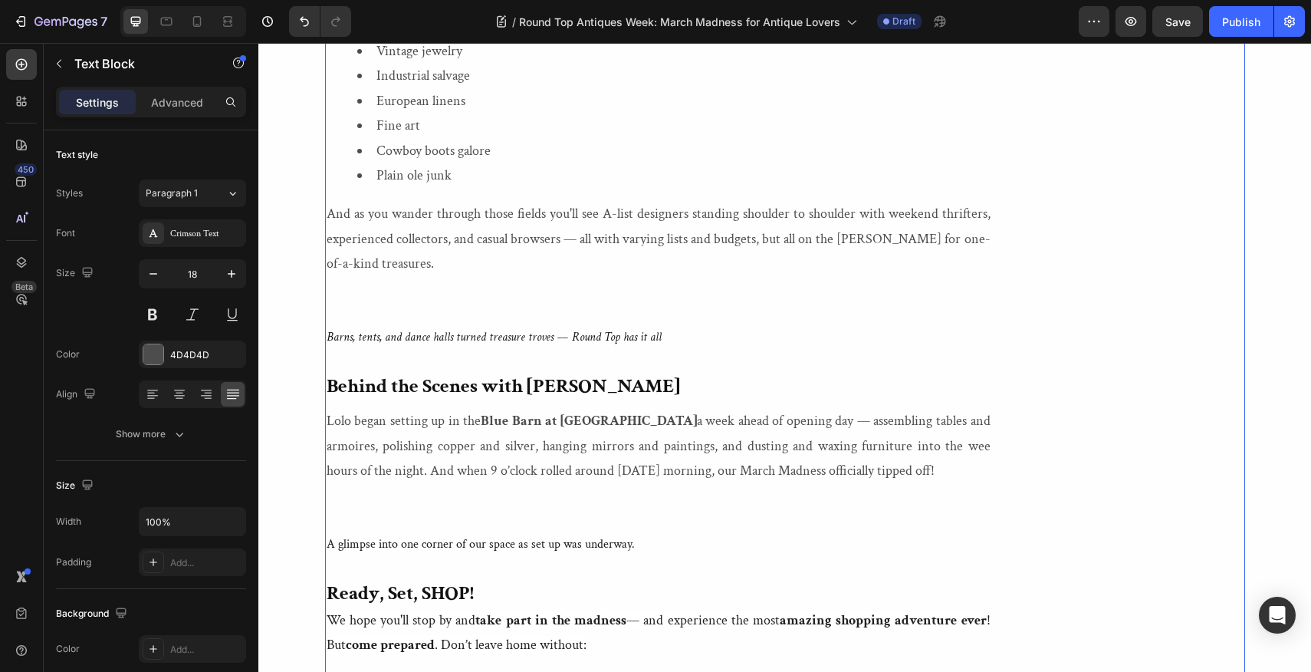
drag, startPoint x: 1074, startPoint y: 327, endPoint x: 1074, endPoint y: 339, distance: 11.5
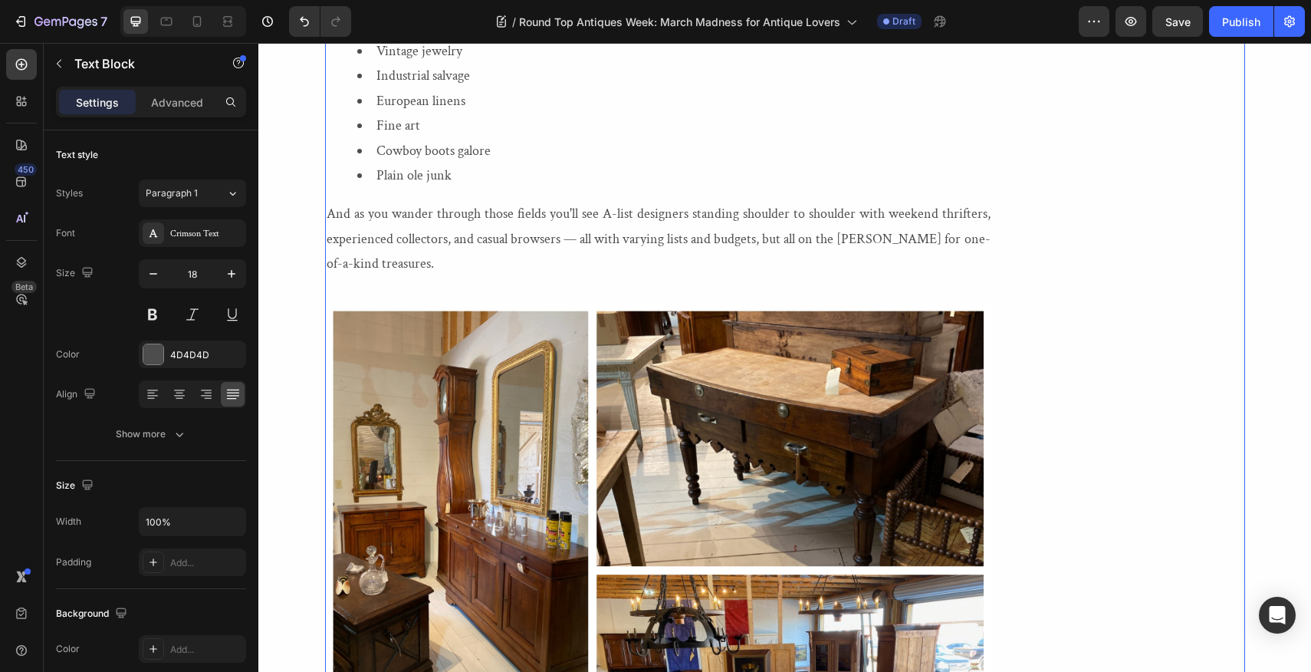
click at [1074, 338] on div "Image Mimi Montgomery When this self-described Francophile is not reading or wr…" at bounding box center [1134, 445] width 222 height 4861
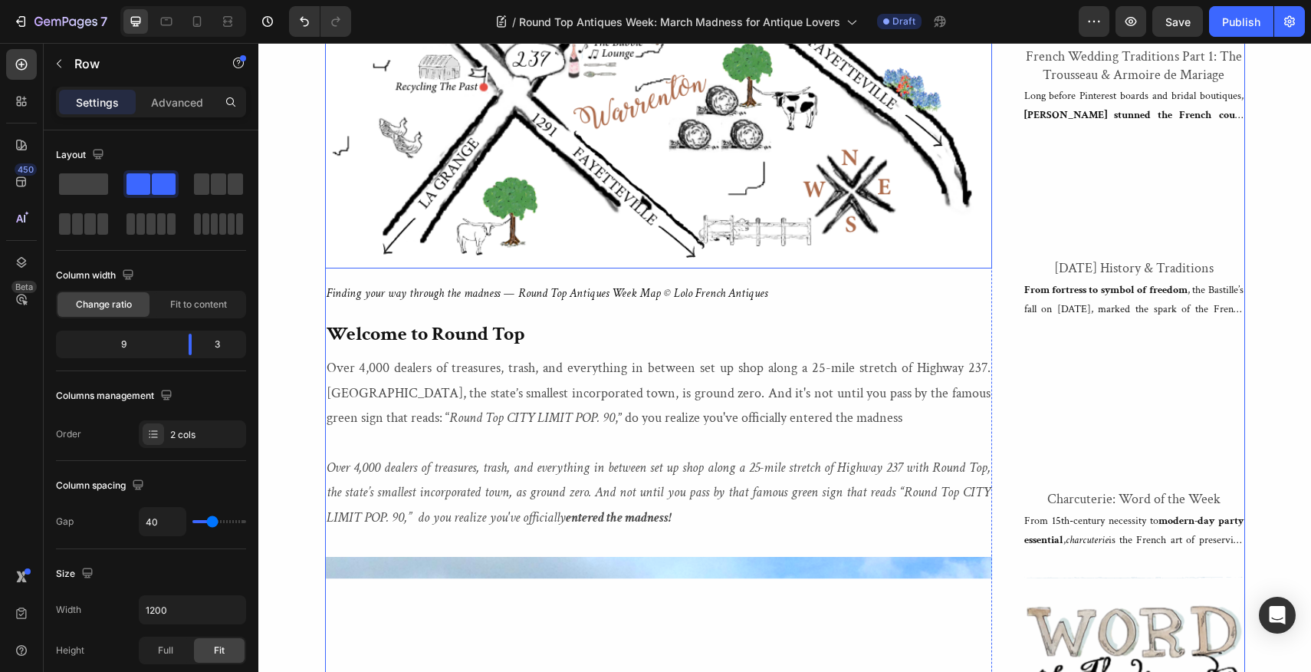
scroll to position [1383, 0]
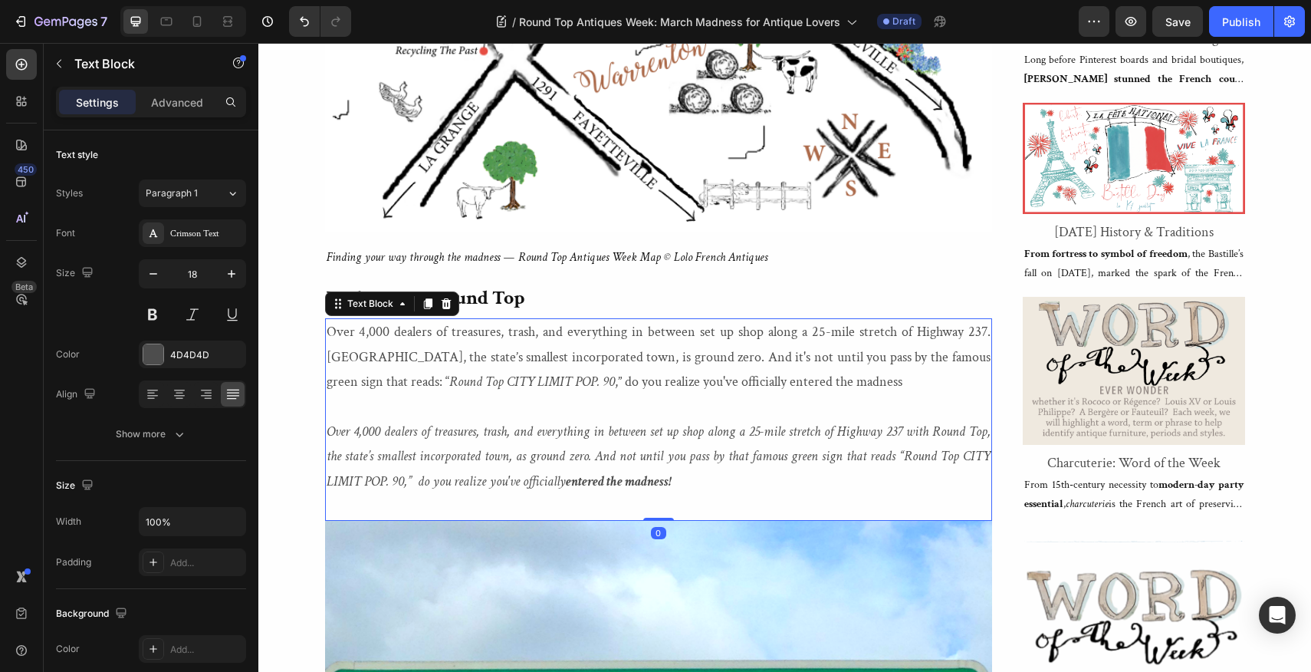
click at [357, 332] on p "Over 4,000 dealers of treasures, trash, and everything in between set up shop a…" at bounding box center [659, 357] width 664 height 74
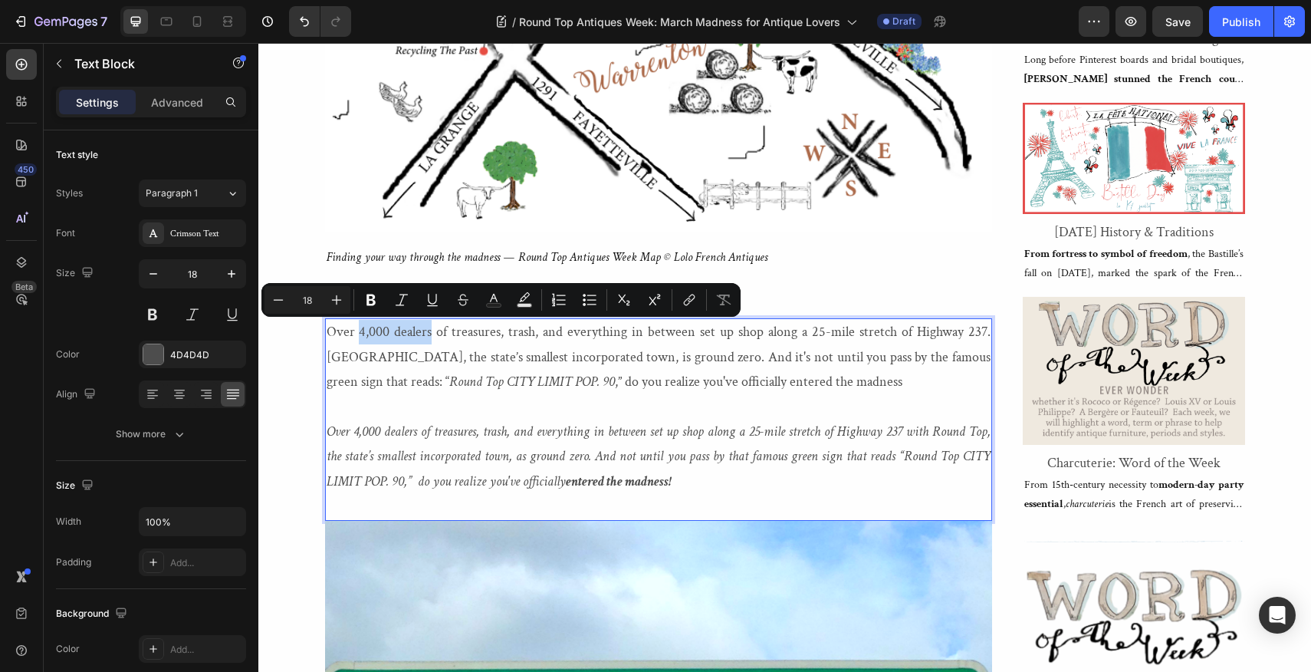
drag, startPoint x: 357, startPoint y: 332, endPoint x: 432, endPoint y: 337, distance: 74.5
click at [432, 337] on p "Over 4,000 dealers of treasures, trash, and everything in between set up shop a…" at bounding box center [659, 357] width 664 height 74
click at [373, 302] on icon "Editor contextual toolbar" at bounding box center [371, 300] width 9 height 12
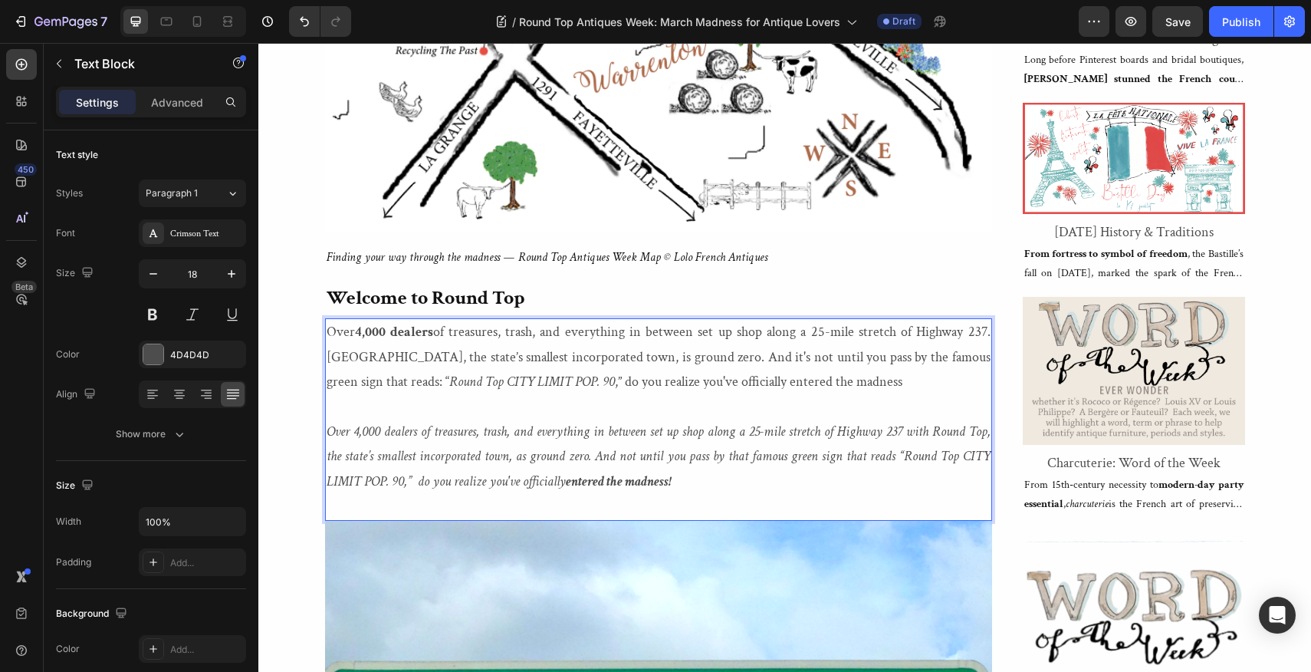
click at [699, 330] on p "Over 4,000 dealers of treasures, trash, and everything in between set up shop a…" at bounding box center [659, 357] width 664 height 74
drag, startPoint x: 699, startPoint y: 330, endPoint x: 985, endPoint y: 336, distance: 286.1
click at [985, 336] on p "Over 4,000 dealers of treasures, trash, and everything in between set up shop a…" at bounding box center [659, 357] width 664 height 74
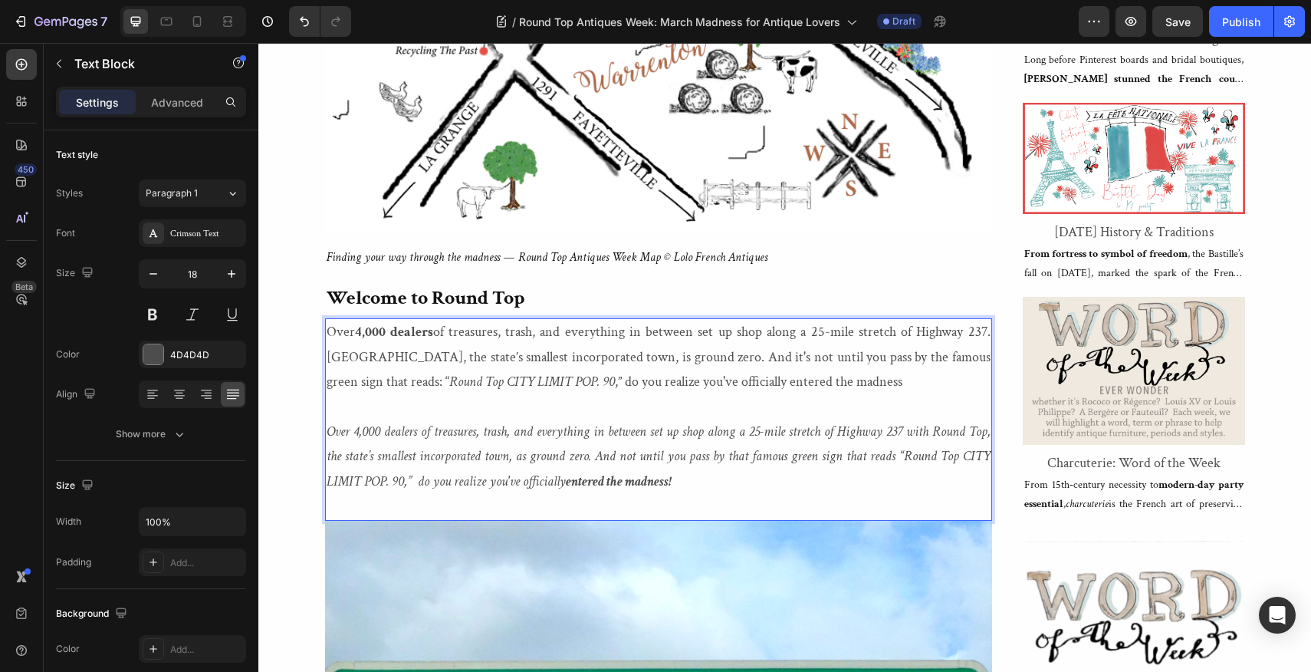
click at [699, 331] on p "Over 4,000 dealers of treasures, trash, and everything in between set up shop a…" at bounding box center [659, 357] width 664 height 74
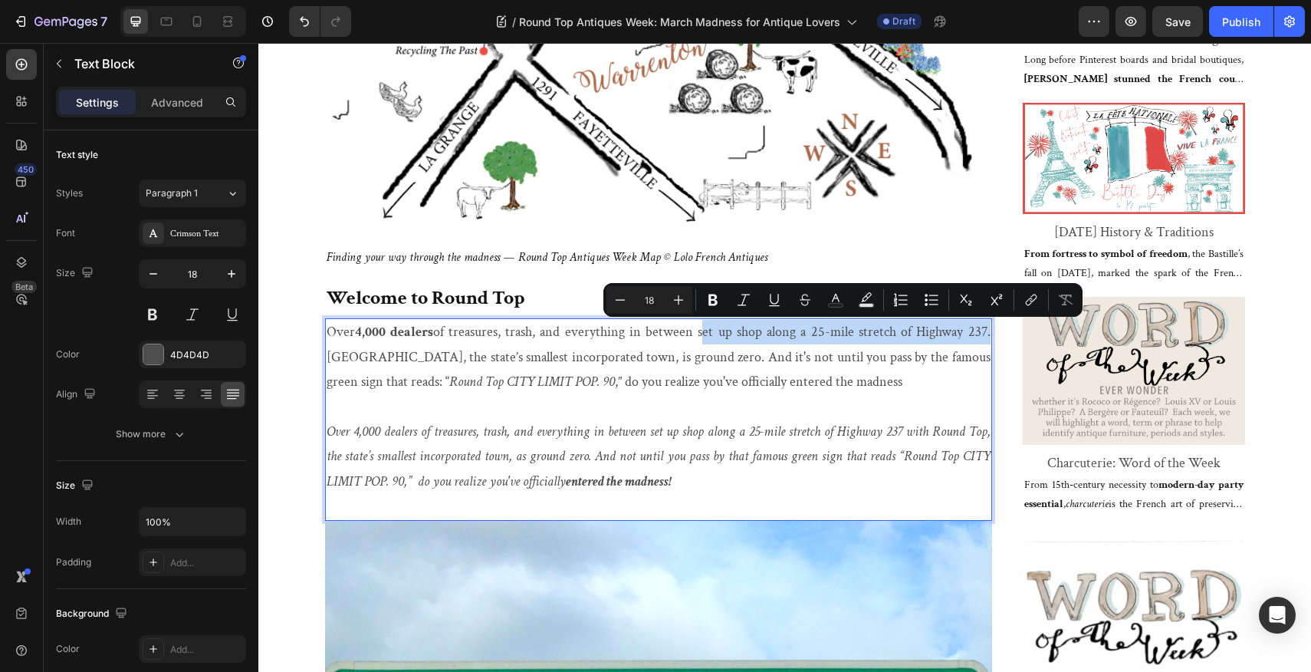
drag, startPoint x: 699, startPoint y: 331, endPoint x: 985, endPoint y: 336, distance: 286.8
click at [985, 336] on p "Over 4,000 dealers of treasures, trash, and everything in between set up shop a…" at bounding box center [659, 357] width 664 height 74
click at [712, 301] on icon "Editor contextual toolbar" at bounding box center [712, 299] width 15 height 15
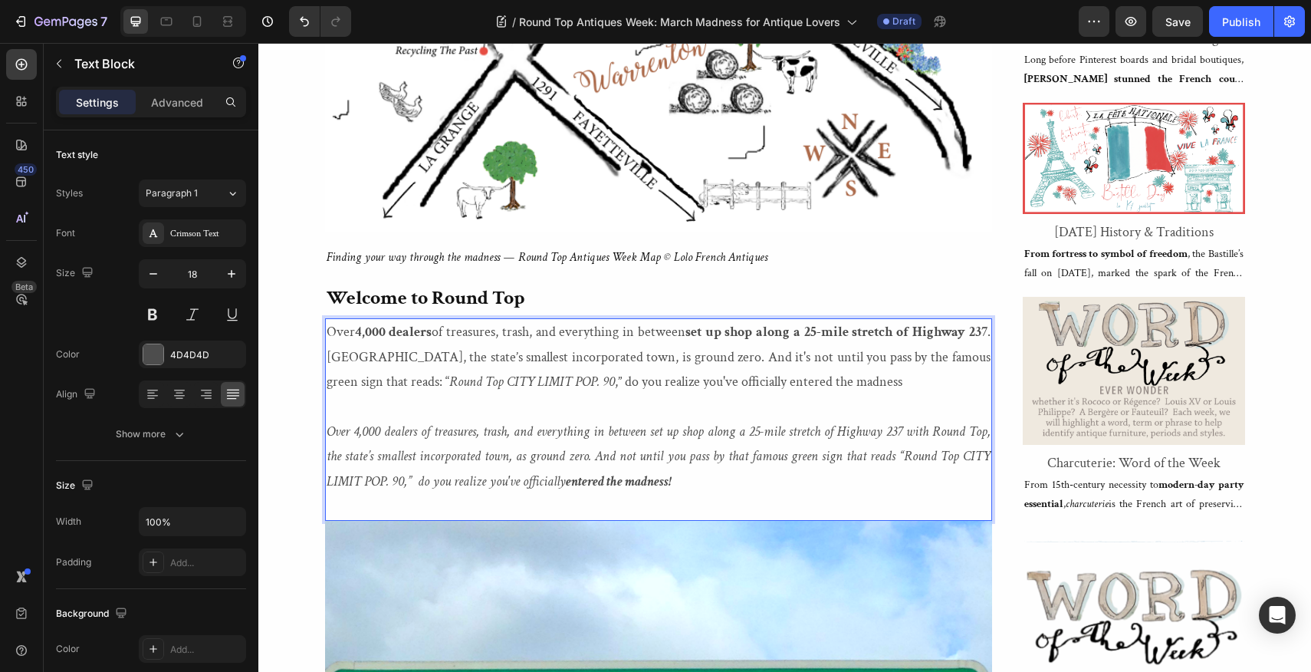
click at [986, 333] on strong "set up shop along a 25-mile stretch of Highway 237" at bounding box center [837, 332] width 302 height 18
click at [991, 333] on div "Over 4,000 dealers of treasures, trash, and everything in between set up shop a…" at bounding box center [658, 419] width 667 height 202
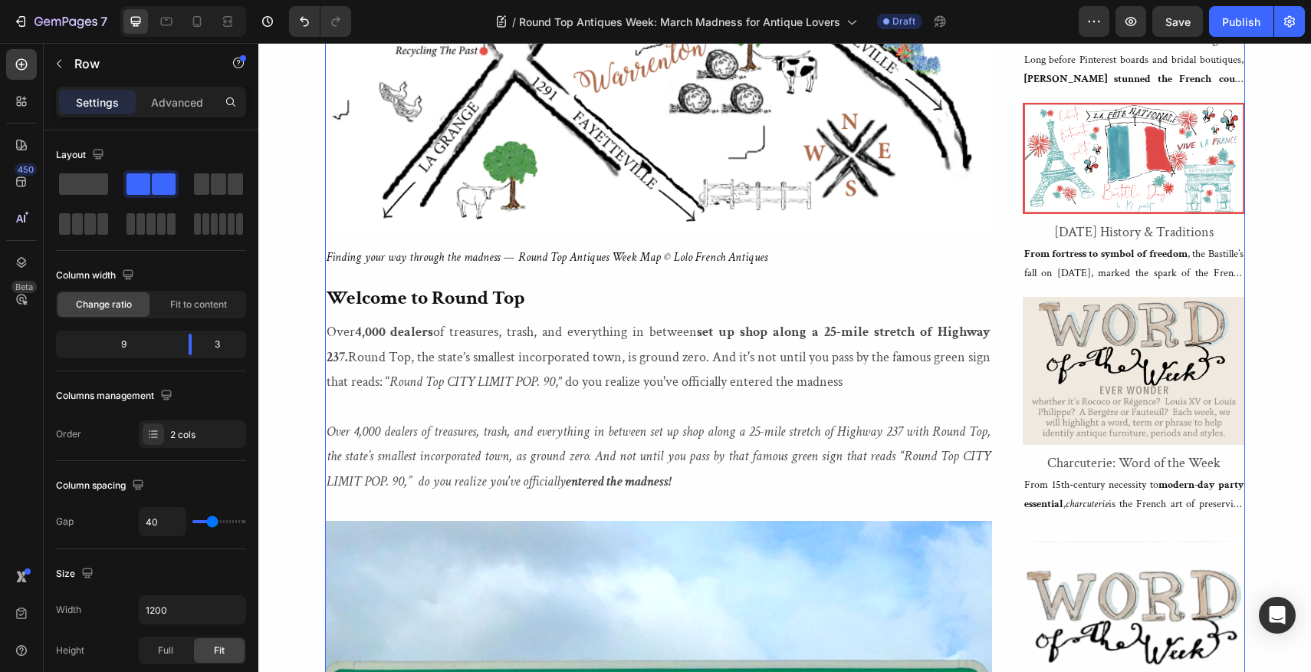
click at [987, 334] on strong "set up shop along a 25-mile stretch of Highway 237." at bounding box center [659, 344] width 664 height 42
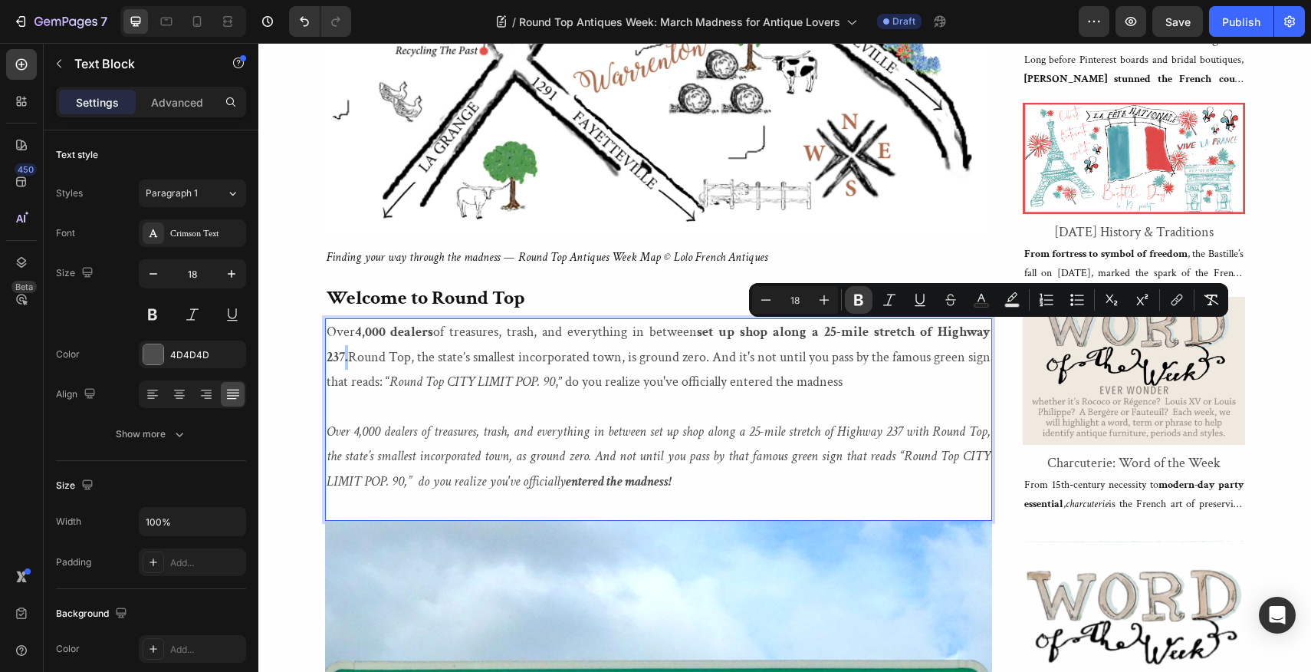
click at [860, 295] on icon "Editor contextual toolbar" at bounding box center [858, 300] width 9 height 12
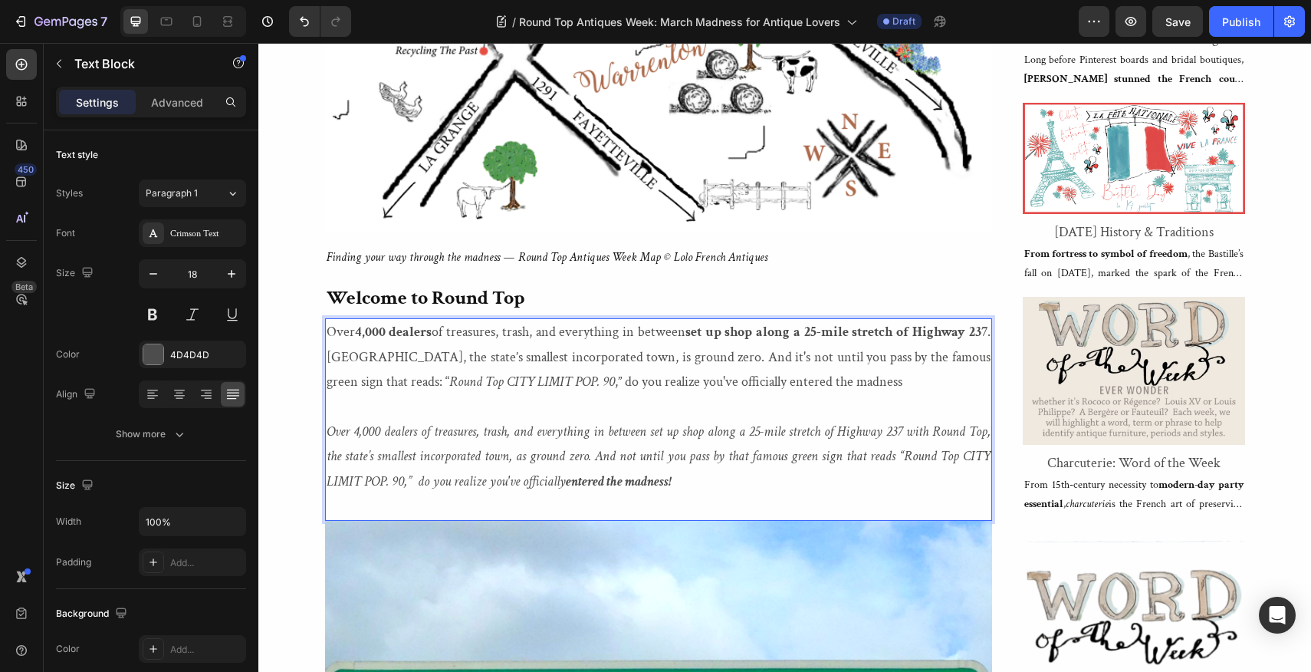
click at [359, 377] on p "Over 4,000 dealers of treasures, trash, and everything in between set up shop a…" at bounding box center [659, 357] width 664 height 74
drag, startPoint x: 359, startPoint y: 377, endPoint x: 485, endPoint y: 381, distance: 126.6
click at [485, 381] on p "Over 4,000 dealers of treasures, trash, and everything in between set up shop a…" at bounding box center [659, 357] width 664 height 74
click at [540, 383] on p "Over 4,000 dealers of treasures, trash, and everything in between set up shop a…" at bounding box center [659, 357] width 664 height 74
drag, startPoint x: 540, startPoint y: 383, endPoint x: 358, endPoint y: 379, distance: 181.8
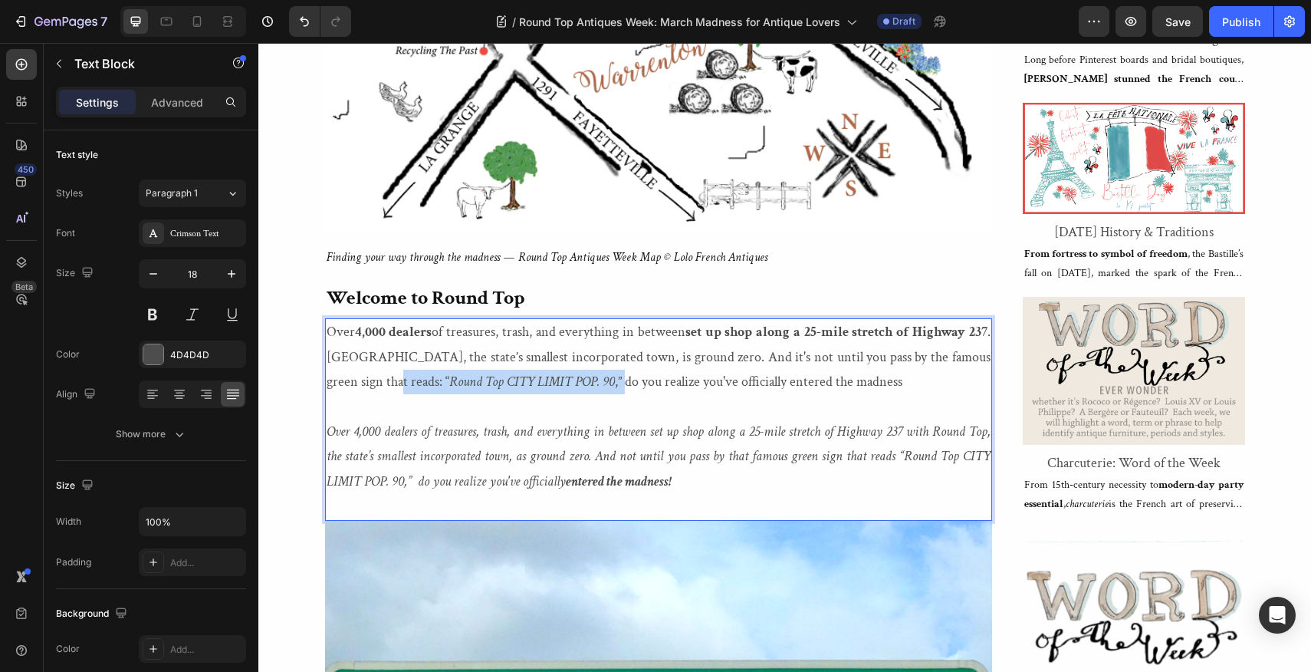
click at [358, 379] on p "Over 4,000 dealers of treasures, trash, and everything in between set up shop a…" at bounding box center [659, 357] width 664 height 74
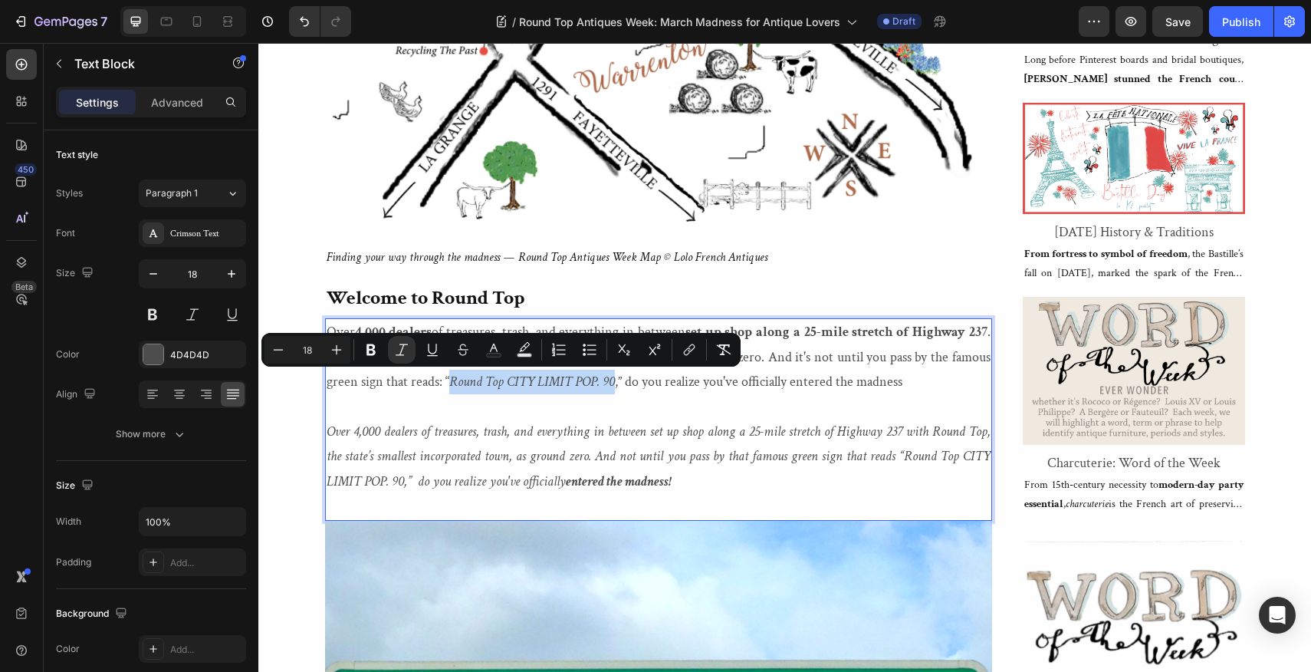
drag, startPoint x: 364, startPoint y: 381, endPoint x: 529, endPoint y: 381, distance: 164.9
click at [373, 346] on icon "Editor contextual toolbar" at bounding box center [371, 350] width 9 height 12
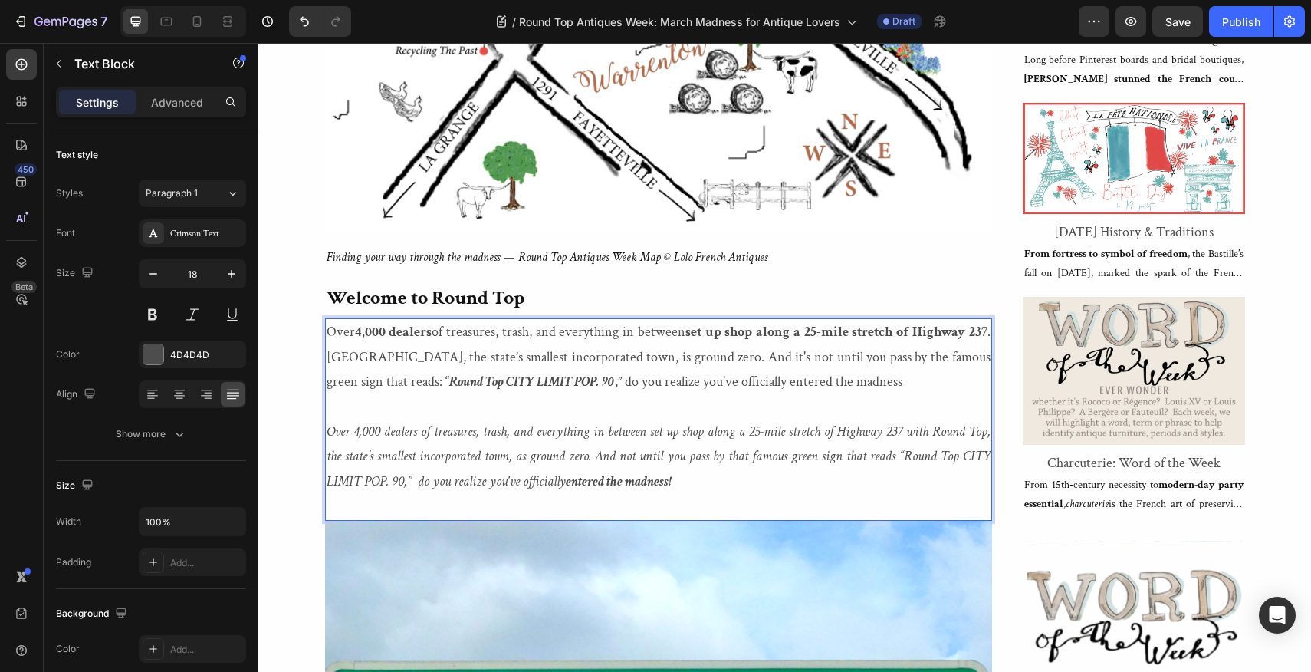
click at [705, 487] on p "Over 4,000 dealers of treasures, trash, and everything in between set up shop a…" at bounding box center [659, 456] width 664 height 74
click at [705, 485] on p "Over 4,000 dealers of treasures, trash, and everything in between set up shop a…" at bounding box center [659, 456] width 664 height 74
drag, startPoint x: 692, startPoint y: 485, endPoint x: 353, endPoint y: 407, distance: 348.6
click at [353, 407] on div "Over 4,000 dealers of treasures, trash, and everything in between set up shop a…" at bounding box center [658, 419] width 667 height 202
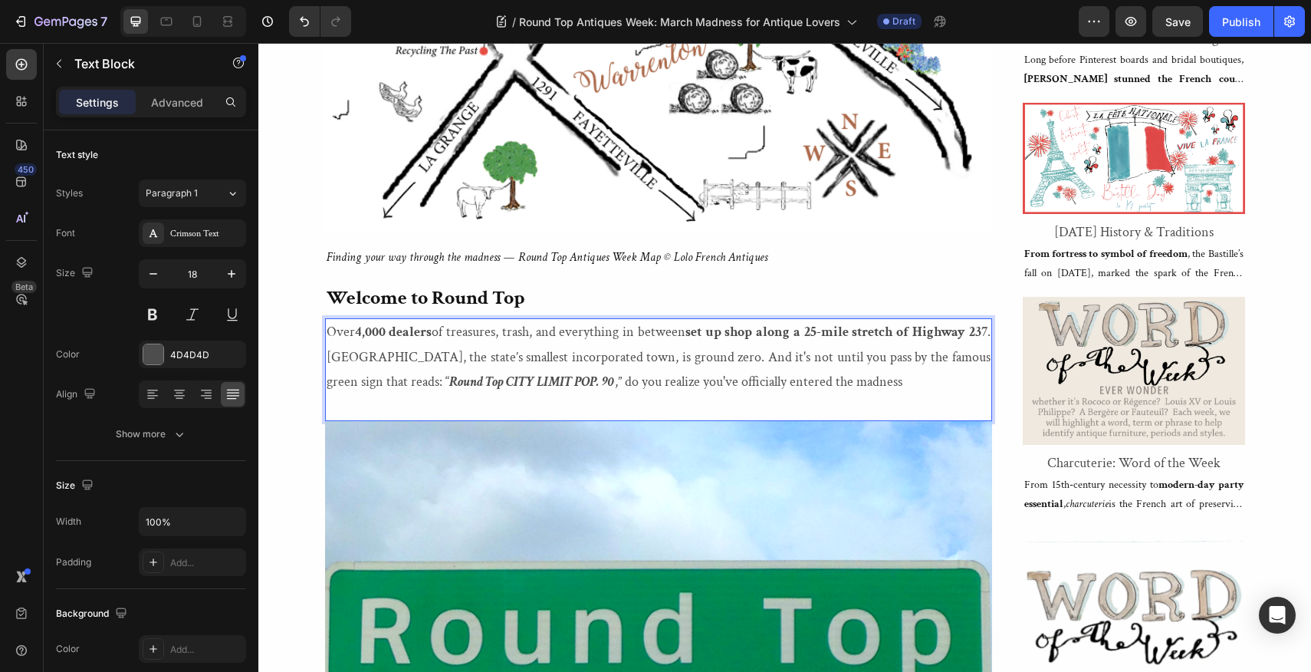
click at [623, 383] on p "Over 4,000 dealers of treasures, trash, and everything in between set up shop a…" at bounding box center [659, 357] width 664 height 74
drag, startPoint x: 623, startPoint y: 383, endPoint x: 819, endPoint y: 384, distance: 196.3
click at [819, 384] on p "Over 4,000 dealers of treasures, trash, and everything in between set up shop a…" at bounding box center [659, 357] width 664 height 74
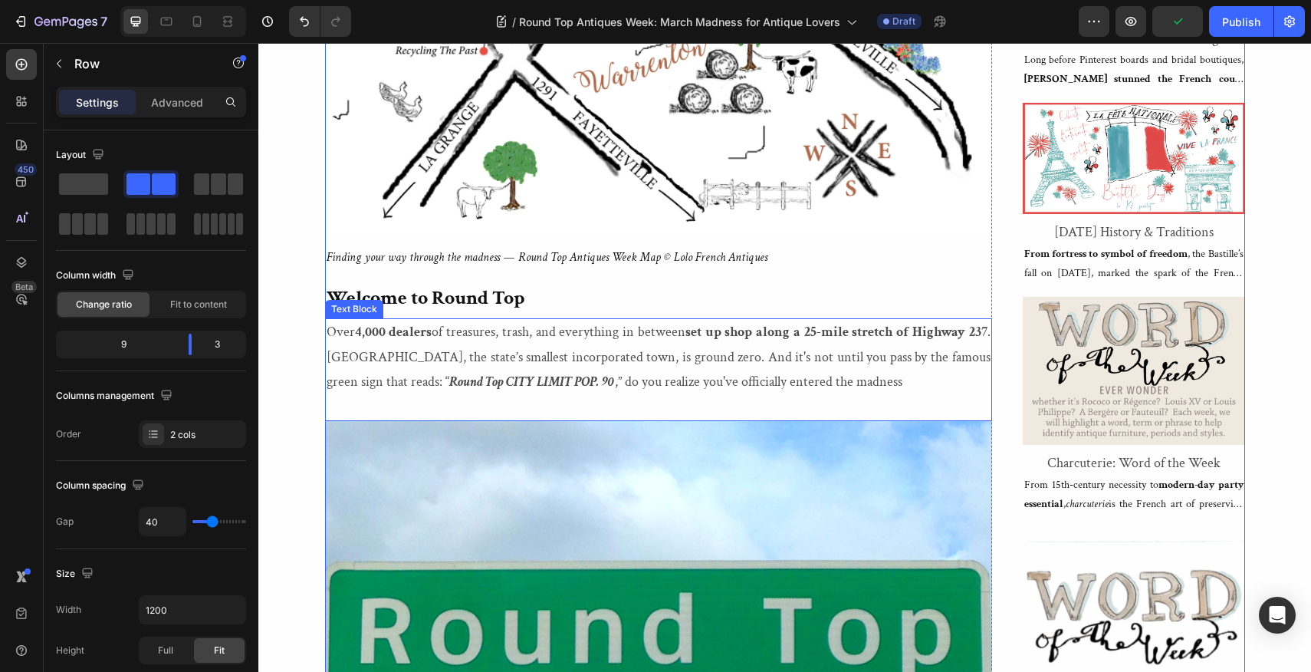
click at [819, 383] on p "Over 4,000 dealers of treasures, trash, and everything in between set up shop a…" at bounding box center [659, 357] width 664 height 74
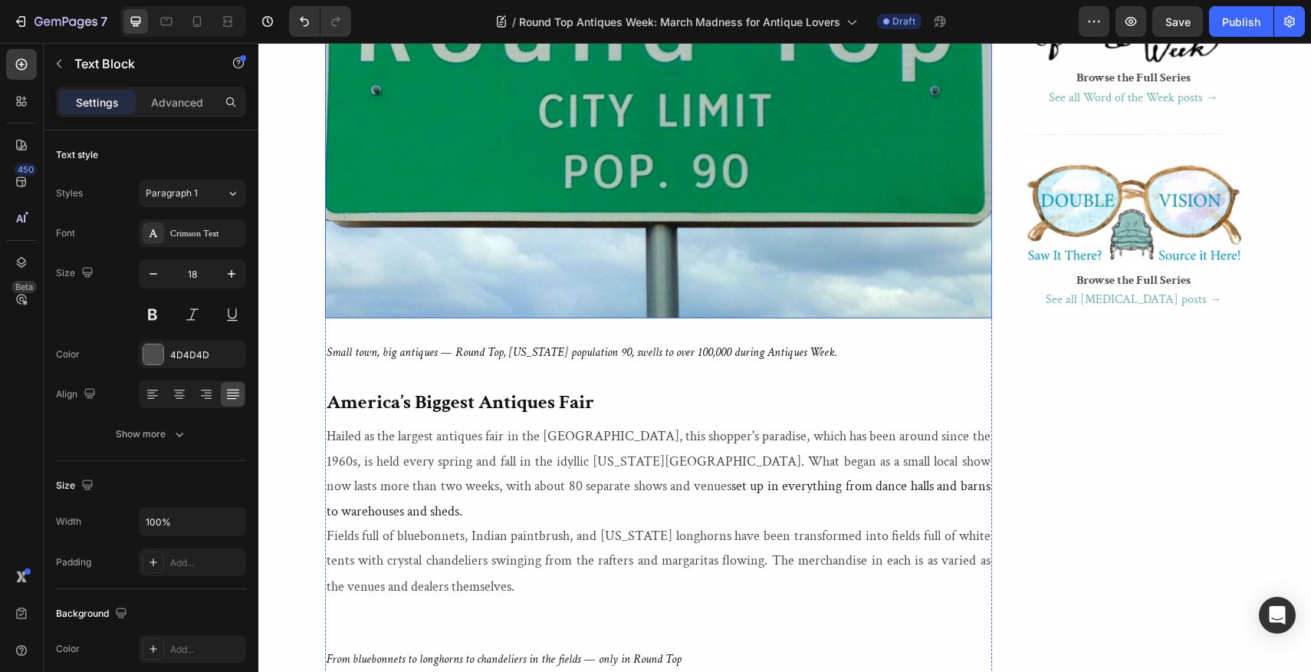
scroll to position [2032, 0]
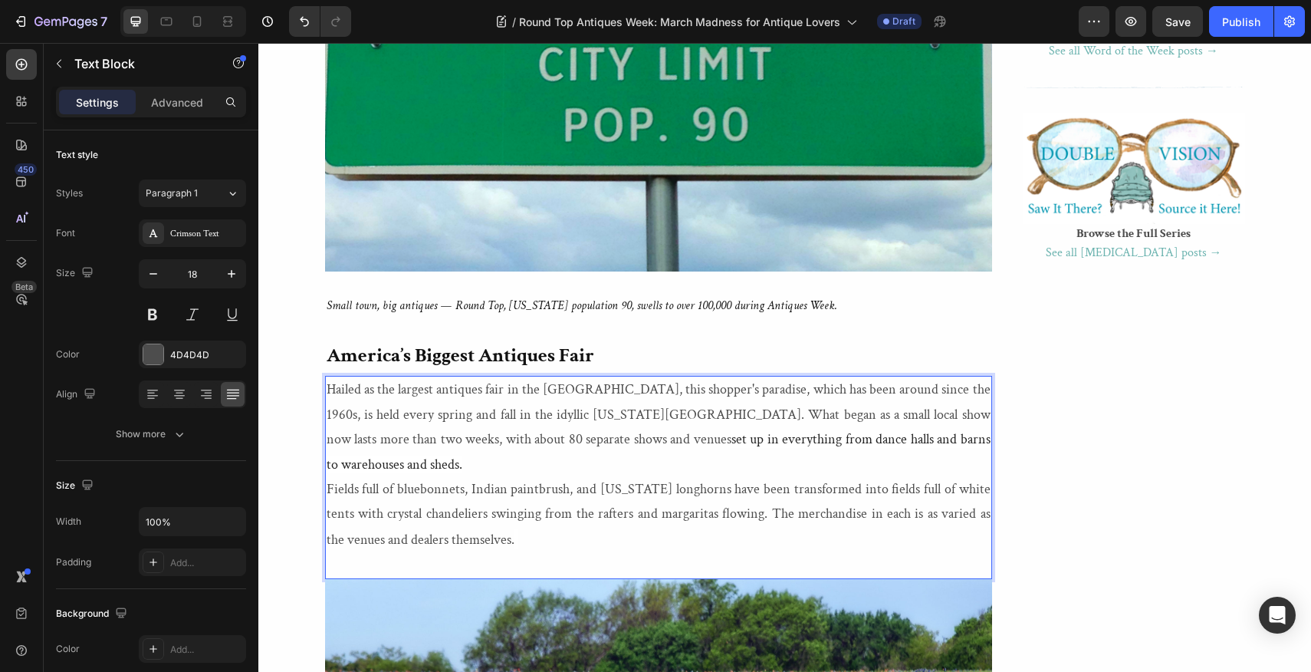
click at [381, 391] on p "Hailed as the largest antiques fair in the United States, this shopper's paradi…" at bounding box center [659, 427] width 664 height 100
click at [400, 390] on p "Hailed as the largest antiques fair in the United States, this shopper's paradi…" at bounding box center [659, 427] width 664 height 100
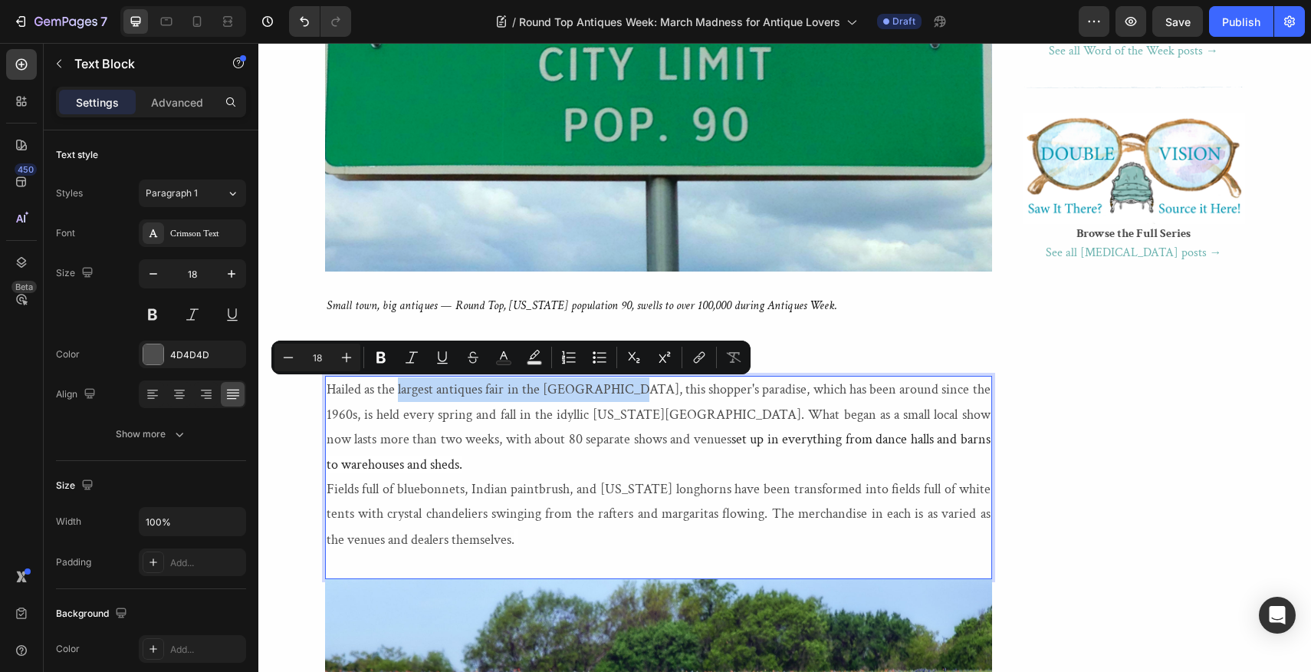
drag, startPoint x: 400, startPoint y: 390, endPoint x: 621, endPoint y: 396, distance: 221.0
click at [621, 396] on p "Hailed as the largest antiques fair in the United States, this shopper's paradi…" at bounding box center [659, 427] width 664 height 100
click at [383, 356] on icon "Editor contextual toolbar" at bounding box center [381, 358] width 9 height 12
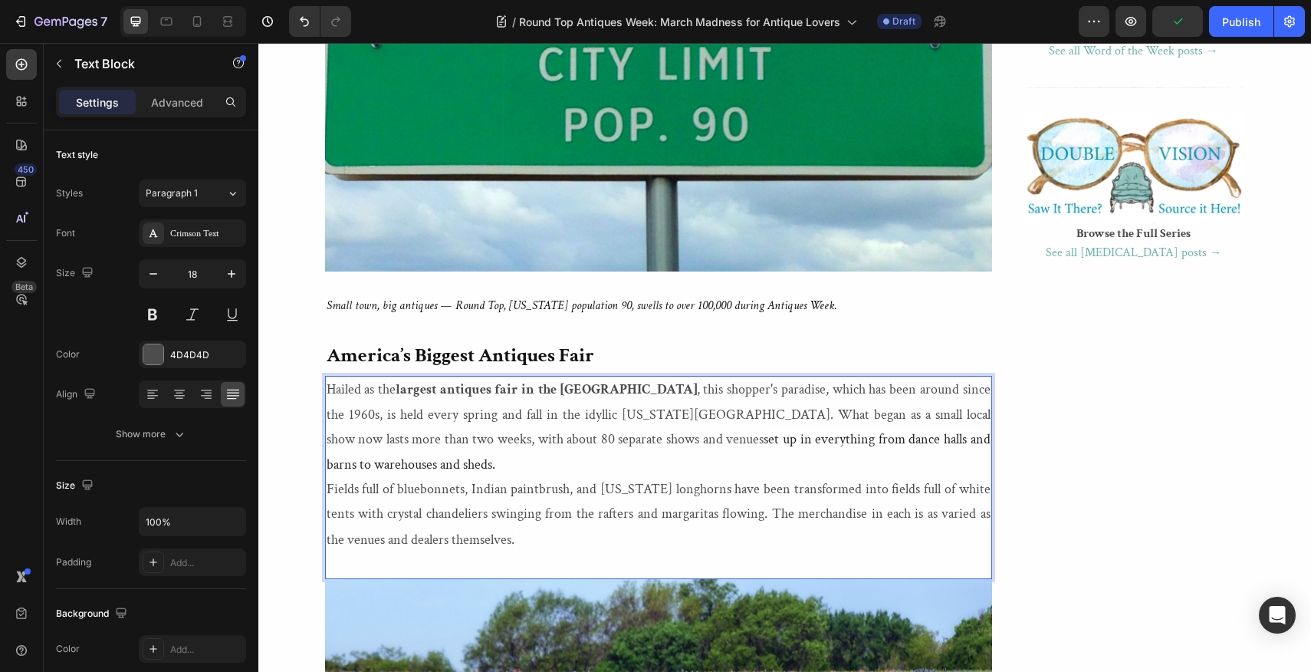
click at [670, 389] on p "Hailed as the largest antiques fair in the United States , this shopper's parad…" at bounding box center [659, 427] width 664 height 100
drag, startPoint x: 670, startPoint y: 389, endPoint x: 769, endPoint y: 390, distance: 98.9
click at [769, 390] on p "Hailed as the largest antiques fair in the United States , this shopper's parad…" at bounding box center [659, 427] width 664 height 100
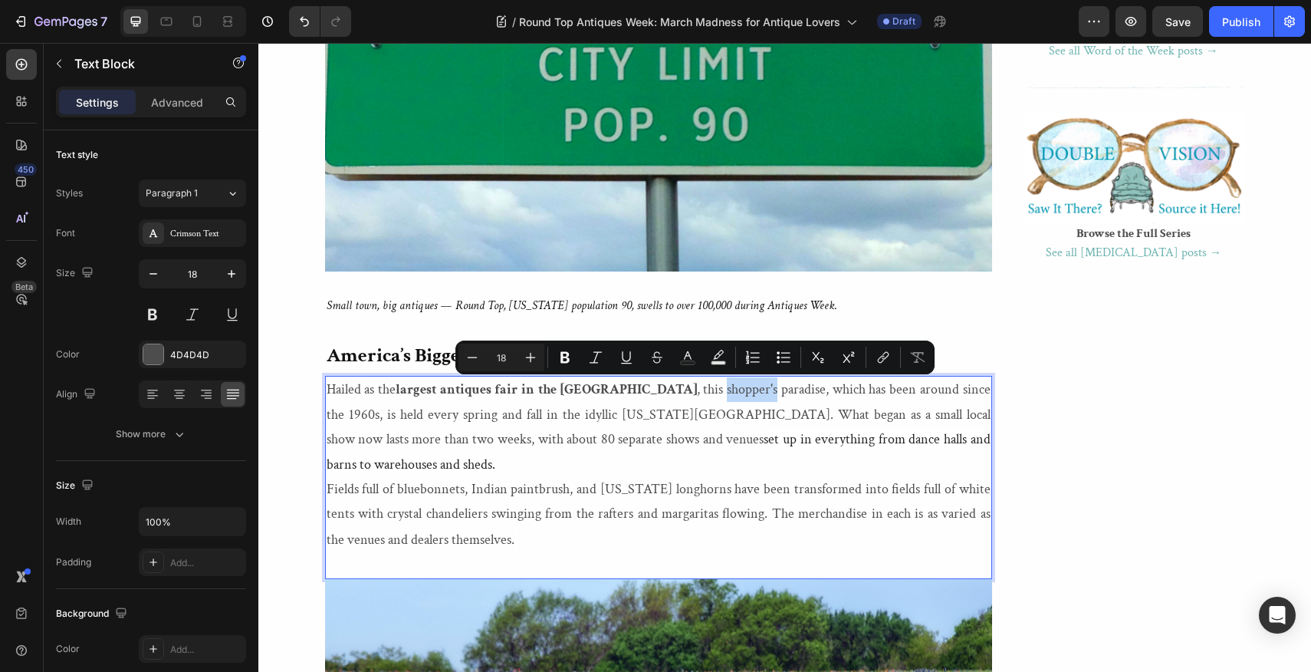
click at [671, 388] on p "Hailed as the largest antiques fair in the United States , this shopper's parad…" at bounding box center [659, 427] width 664 height 100
drag, startPoint x: 671, startPoint y: 388, endPoint x: 768, endPoint y: 388, distance: 96.6
click at [768, 388] on p "Hailed as the largest antiques fair in the United States , this shopper's parad…" at bounding box center [659, 427] width 664 height 100
click at [588, 355] on icon "Editor contextual toolbar" at bounding box center [588, 357] width 15 height 15
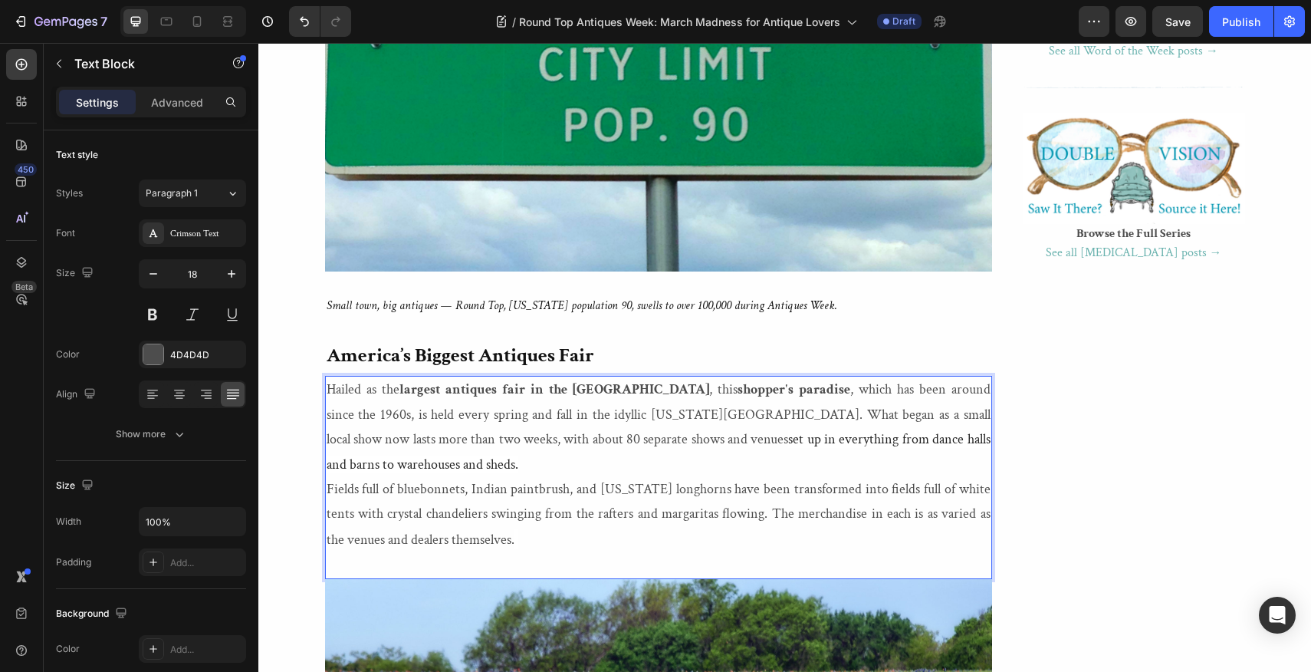
click at [588, 414] on p "Hailed as the largest antiques fair in the United States , this shopper's parad…" at bounding box center [659, 427] width 664 height 100
drag, startPoint x: 588, startPoint y: 414, endPoint x: 687, endPoint y: 420, distance: 99.1
click at [687, 420] on p "Hailed as the largest antiques fair in the United States , this shopper's parad…" at bounding box center [659, 427] width 664 height 100
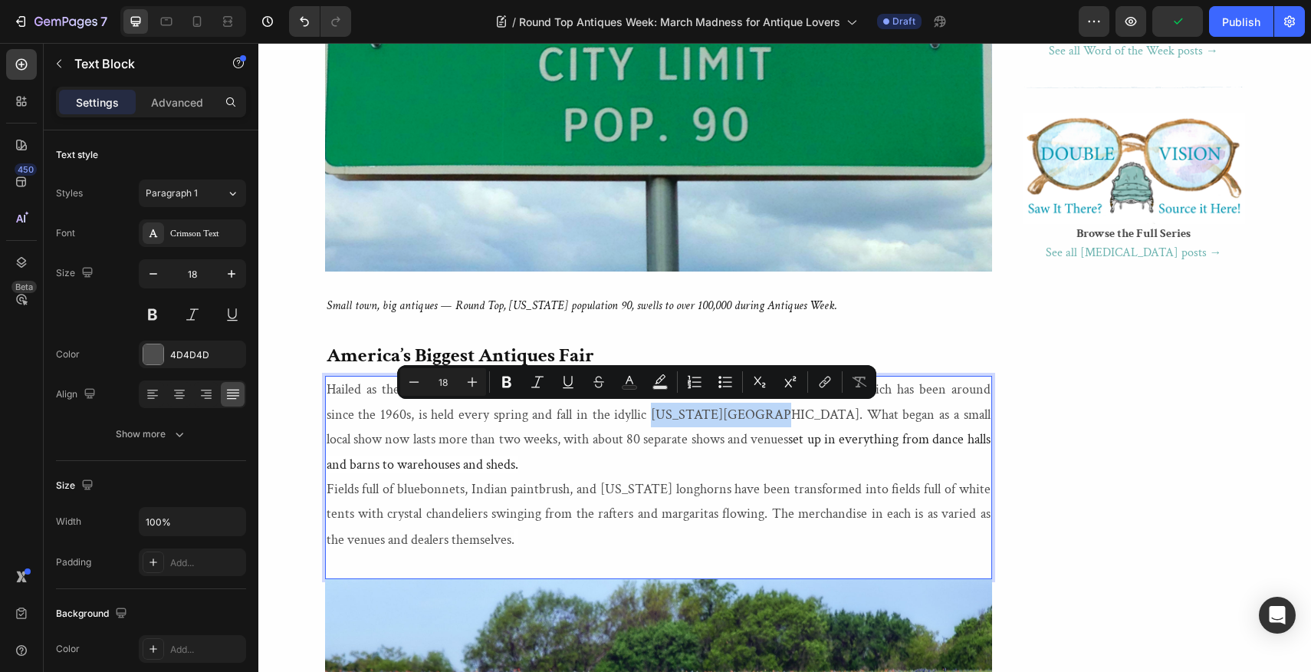
drag, startPoint x: 587, startPoint y: 416, endPoint x: 689, endPoint y: 425, distance: 101.6
click at [689, 425] on p "Hailed as the largest antiques fair in the United States , this shopper's parad…" at bounding box center [659, 427] width 664 height 100
click at [508, 379] on icon "Editor contextual toolbar" at bounding box center [506, 381] width 15 height 15
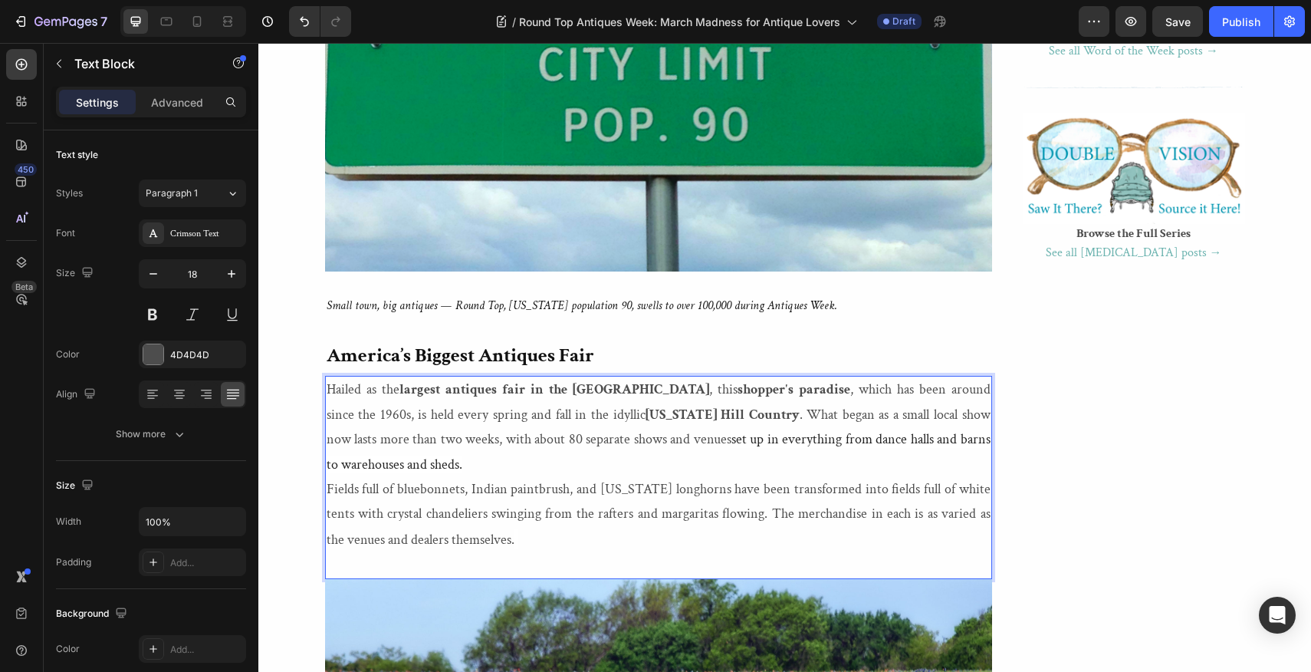
click at [325, 492] on div "Hailed as the largest antiques fair in the United States , this shopper's parad…" at bounding box center [658, 477] width 667 height 202
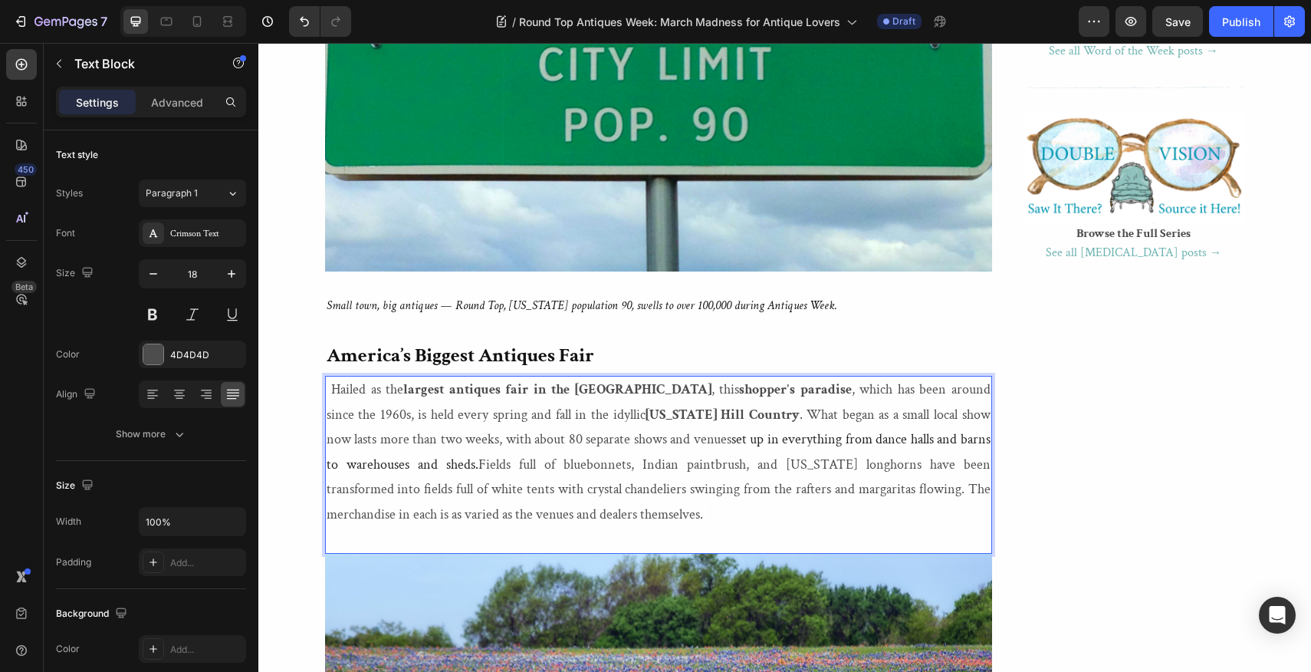
click at [332, 392] on p "Hailed as the largest antiques fair in the United States , this shopper's parad…" at bounding box center [659, 452] width 664 height 150
click at [385, 460] on p "Hailed as the largest antiques fair in the United States , this shopper's parad…" at bounding box center [659, 452] width 664 height 150
click at [463, 467] on p "Hailed as the largest antiques fair in the United States , this shopper's parad…" at bounding box center [659, 452] width 664 height 150
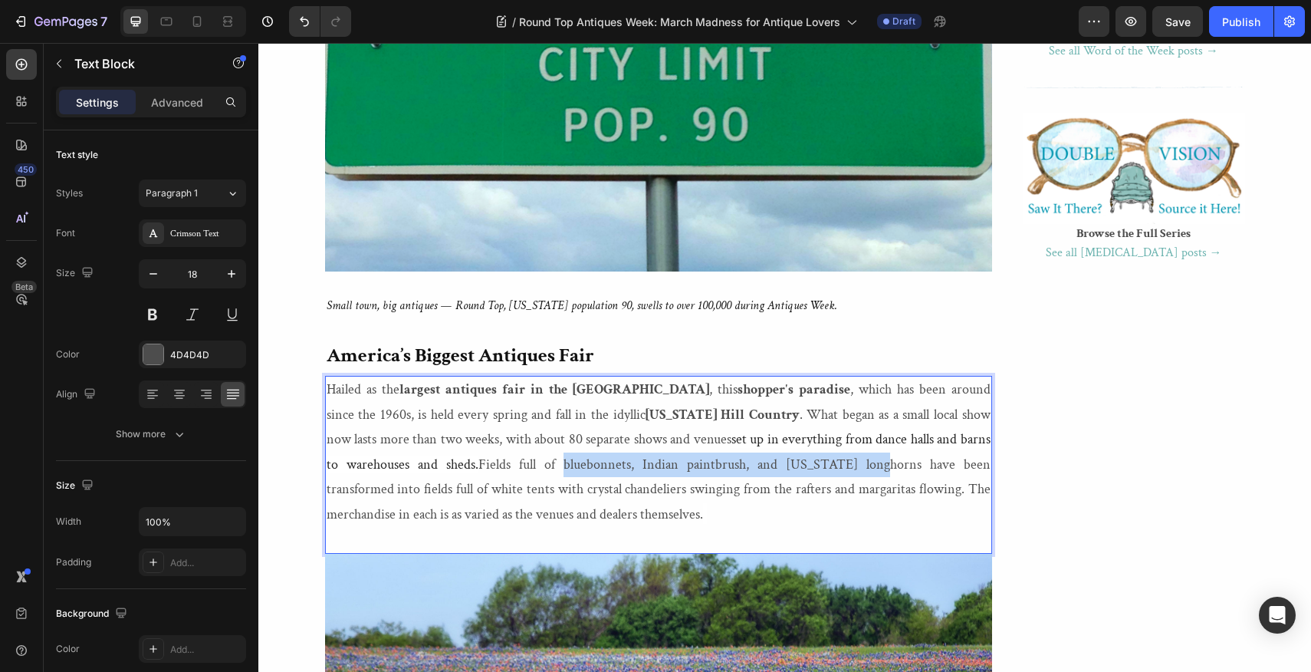
drag, startPoint x: 463, startPoint y: 467, endPoint x: 760, endPoint y: 470, distance: 296.8
click at [760, 470] on p "Hailed as the largest antiques fair in the United States , this shopper's parad…" at bounding box center [659, 452] width 664 height 150
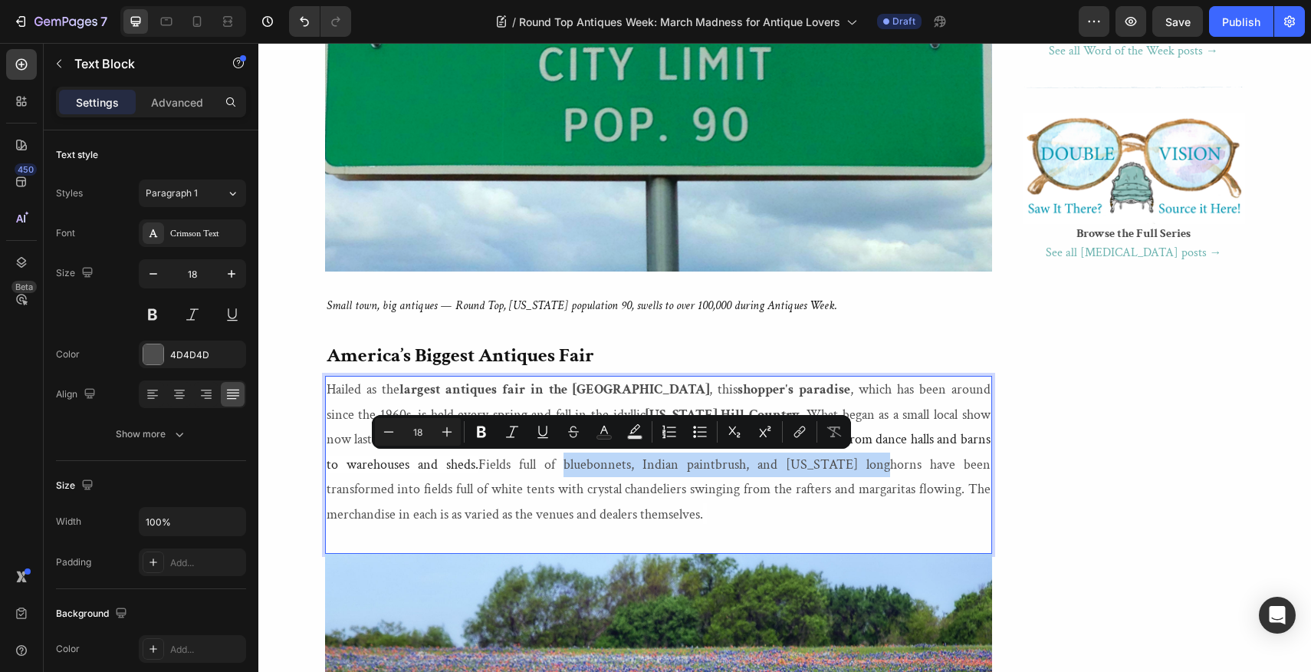
drag, startPoint x: 462, startPoint y: 463, endPoint x: 758, endPoint y: 472, distance: 295.4
click at [758, 472] on p "Hailed as the largest antiques fair in the United States , this shopper's parad…" at bounding box center [659, 452] width 664 height 150
click at [482, 432] on icon "Editor contextual toolbar" at bounding box center [481, 432] width 9 height 12
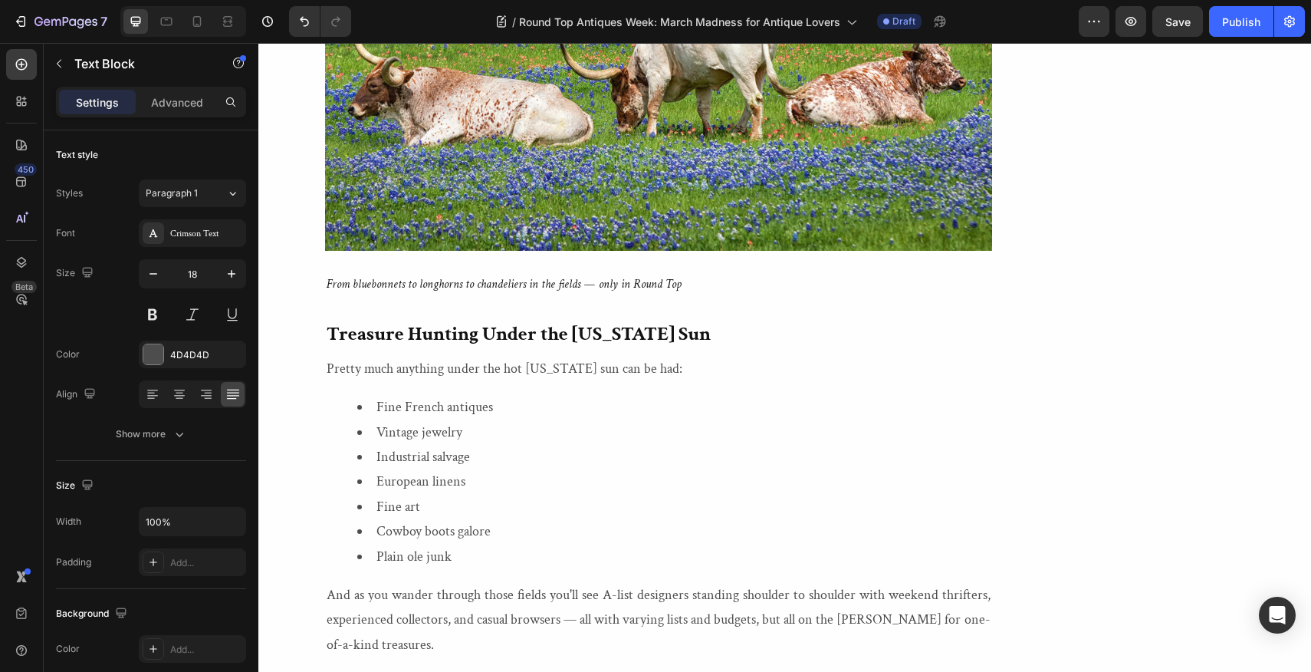
scroll to position [2798, 0]
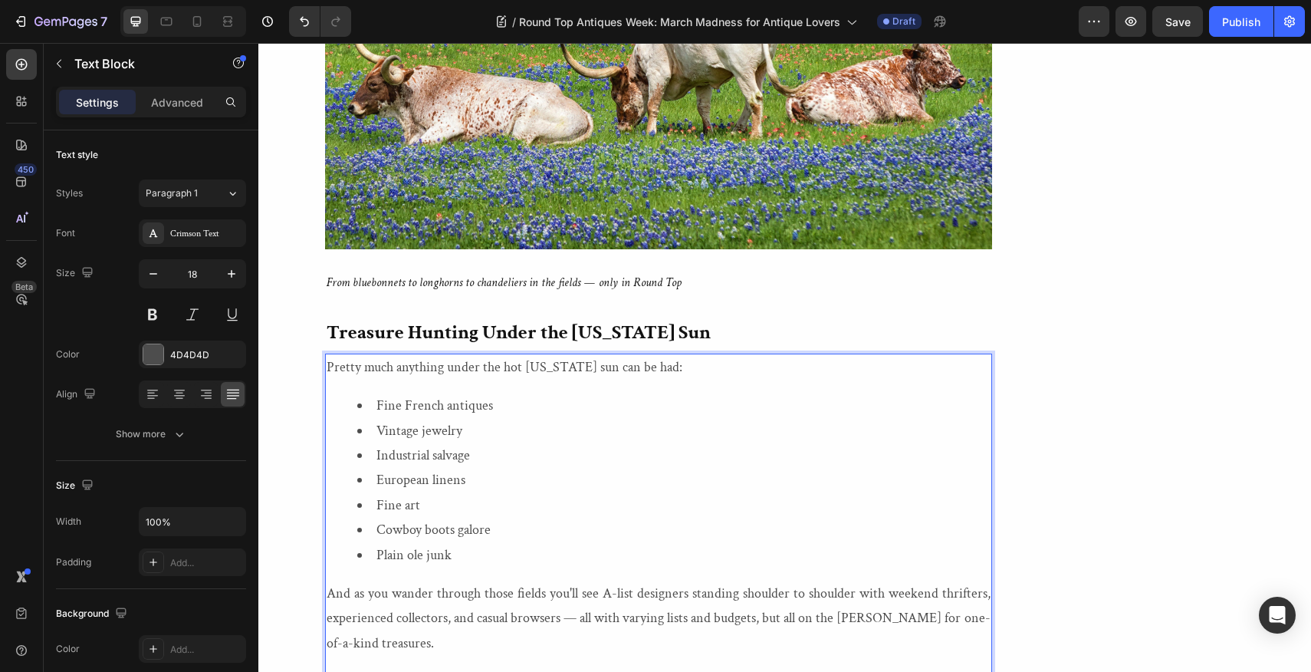
click at [396, 366] on p "Pretty much anything under the hot Texas sun can be had:" at bounding box center [659, 367] width 664 height 25
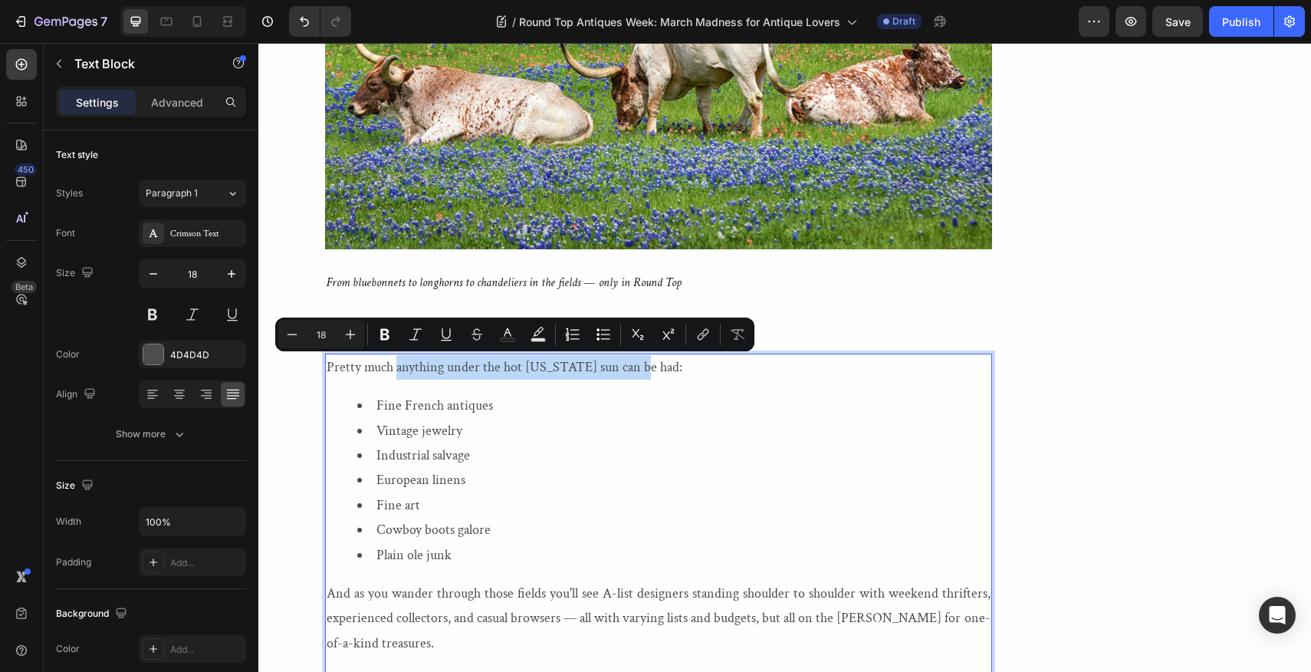
drag, startPoint x: 396, startPoint y: 366, endPoint x: 633, endPoint y: 374, distance: 237.1
click at [633, 374] on p "Pretty much anything under the hot Texas sun can be had:" at bounding box center [659, 367] width 664 height 25
click at [387, 332] on icon "Editor contextual toolbar" at bounding box center [384, 335] width 9 height 12
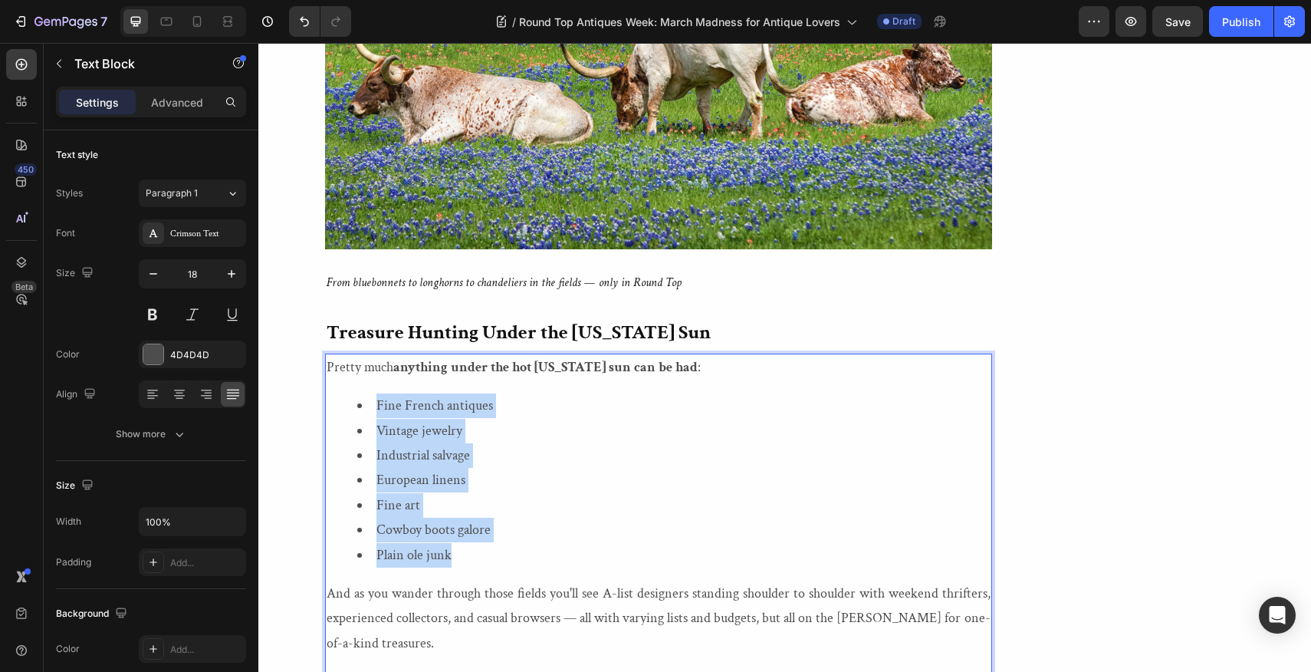
drag, startPoint x: 374, startPoint y: 402, endPoint x: 452, endPoint y: 558, distance: 174.9
click at [452, 558] on ul "Fine French antiques Vintage jewelry Industrial salvage European linens Fine ar…" at bounding box center [659, 480] width 664 height 174
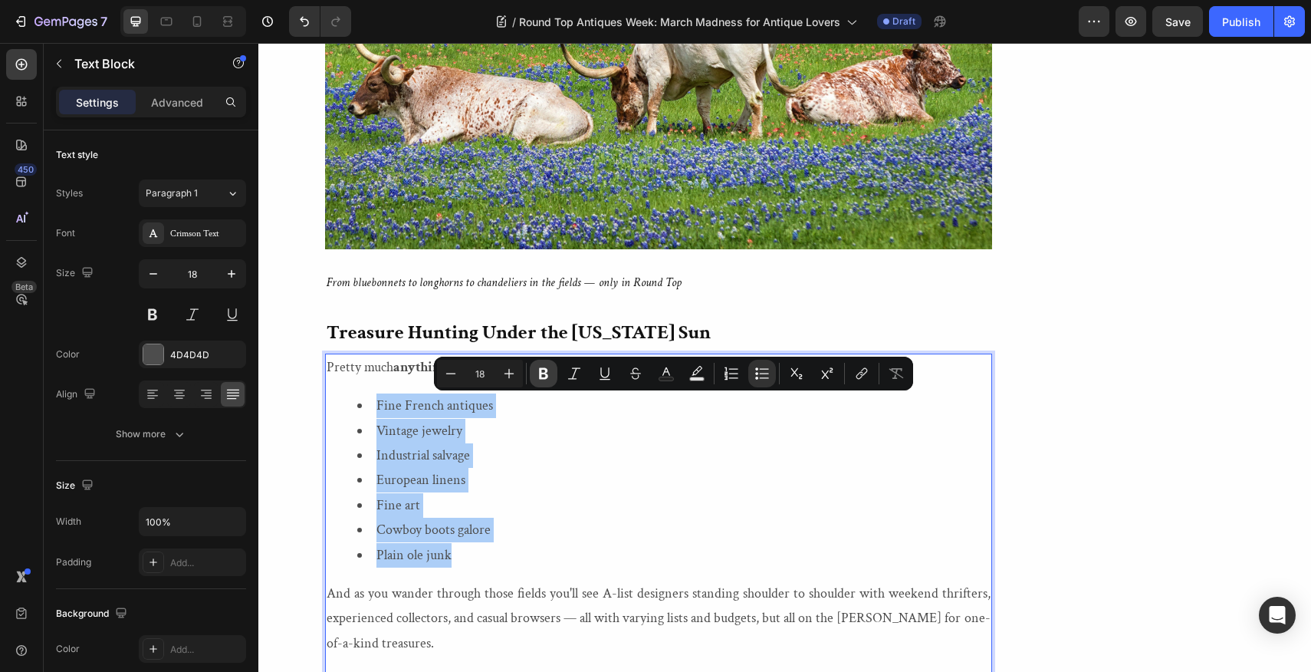
click at [544, 373] on icon "Editor contextual toolbar" at bounding box center [543, 374] width 9 height 12
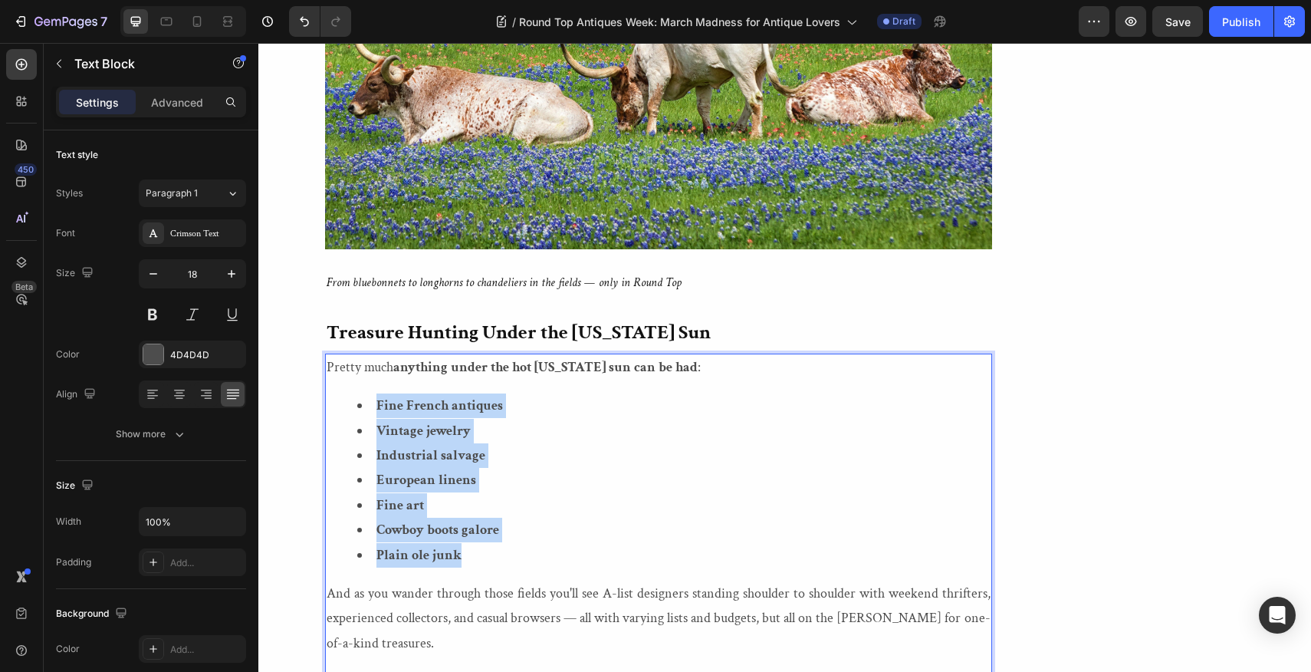
drag, startPoint x: 376, startPoint y: 403, endPoint x: 465, endPoint y: 563, distance: 183.0
click at [465, 563] on ul "Fine French antiques Vintage jewelry Industrial salvage European linens Fine ar…" at bounding box center [659, 480] width 664 height 174
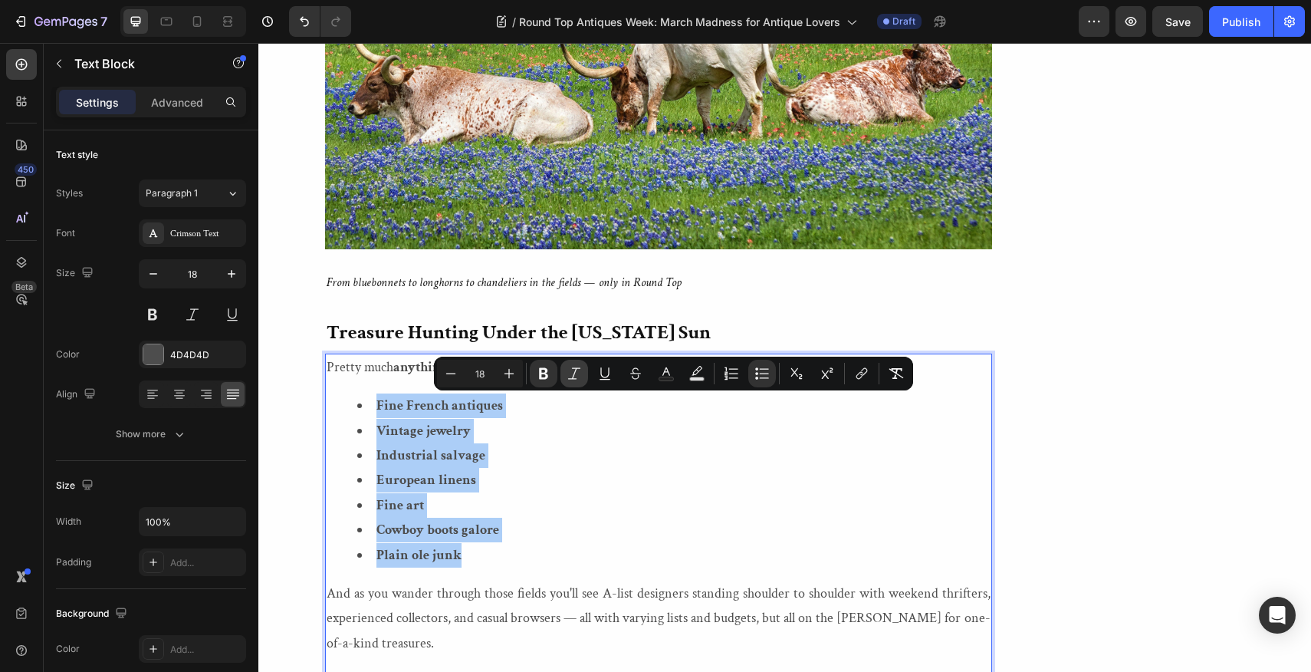
click at [575, 377] on icon "Editor contextual toolbar" at bounding box center [574, 373] width 15 height 15
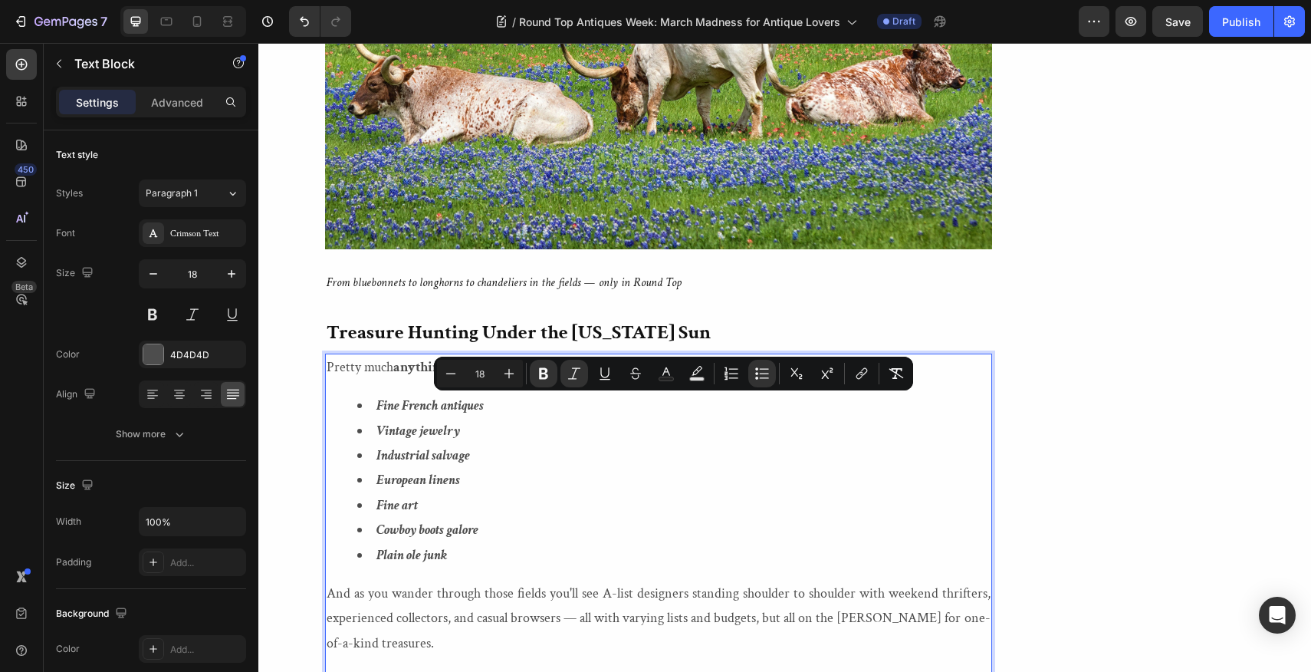
click at [667, 431] on li "Vintage jewelry" at bounding box center [673, 431] width 633 height 25
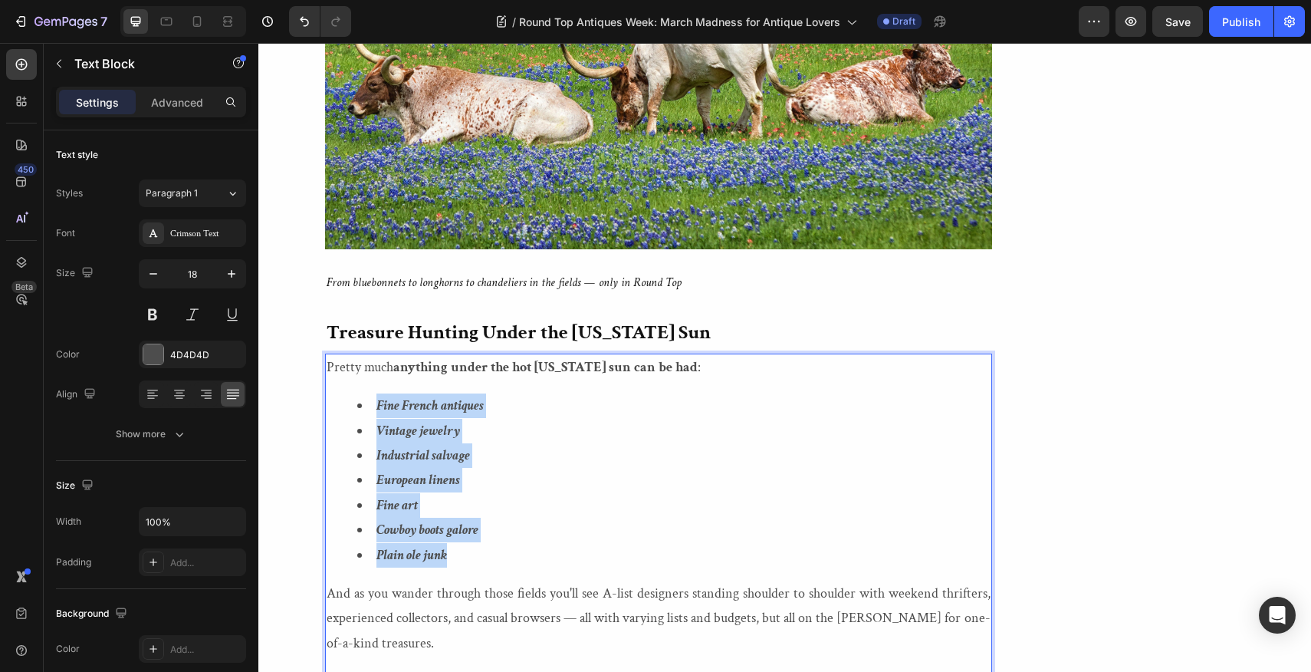
drag, startPoint x: 455, startPoint y: 553, endPoint x: 377, endPoint y: 403, distance: 169.8
click at [377, 403] on ul "Fine French antiques Vintage jewelry Industrial salvage European linens Fine ar…" at bounding box center [659, 480] width 664 height 174
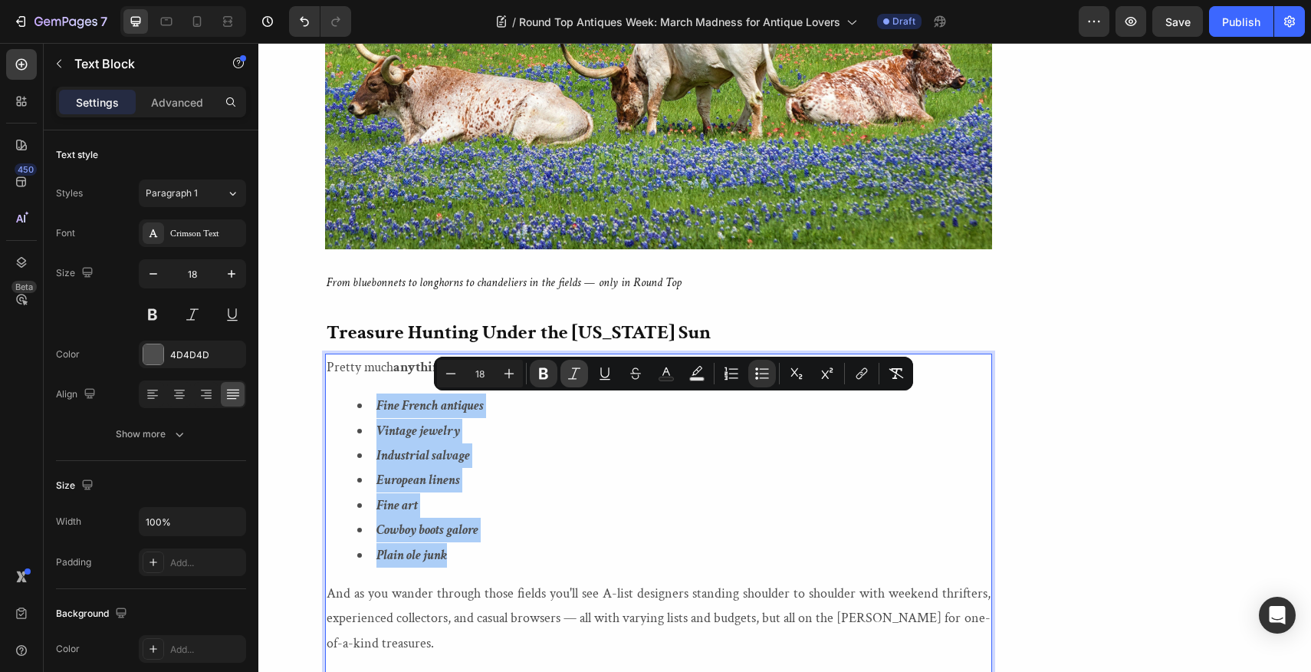
click at [577, 371] on icon "Editor contextual toolbar" at bounding box center [574, 373] width 15 height 15
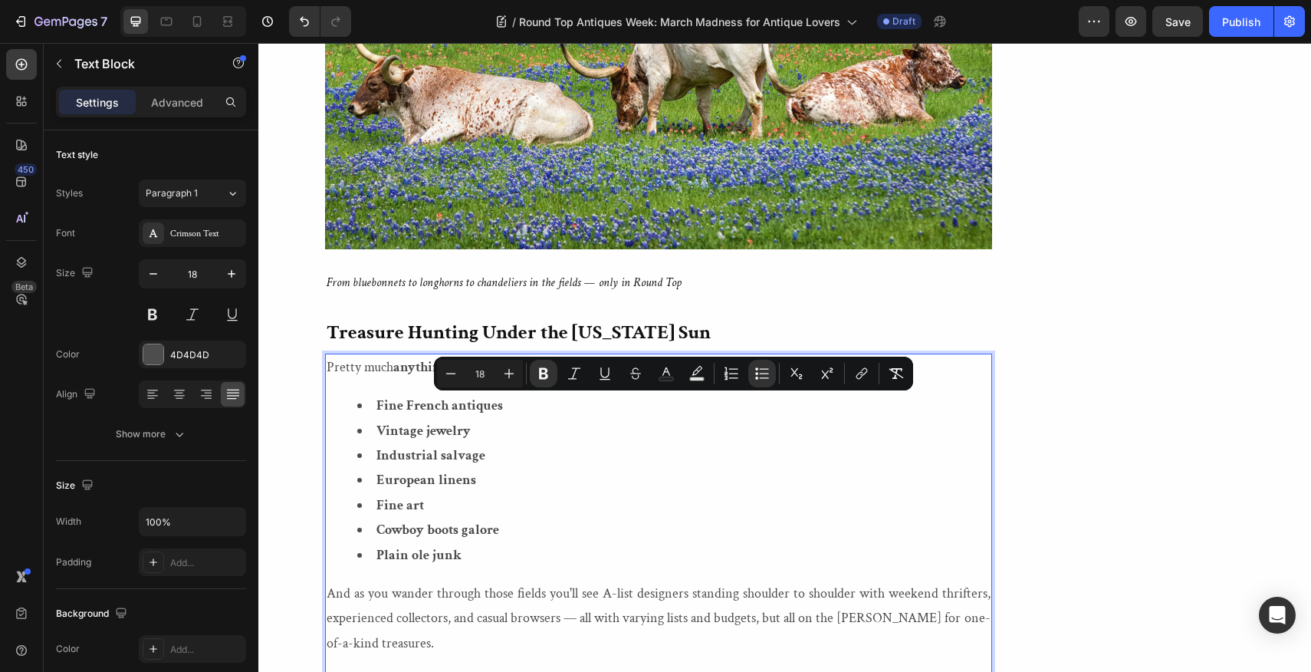
click at [653, 470] on li "European linens" at bounding box center [673, 480] width 633 height 25
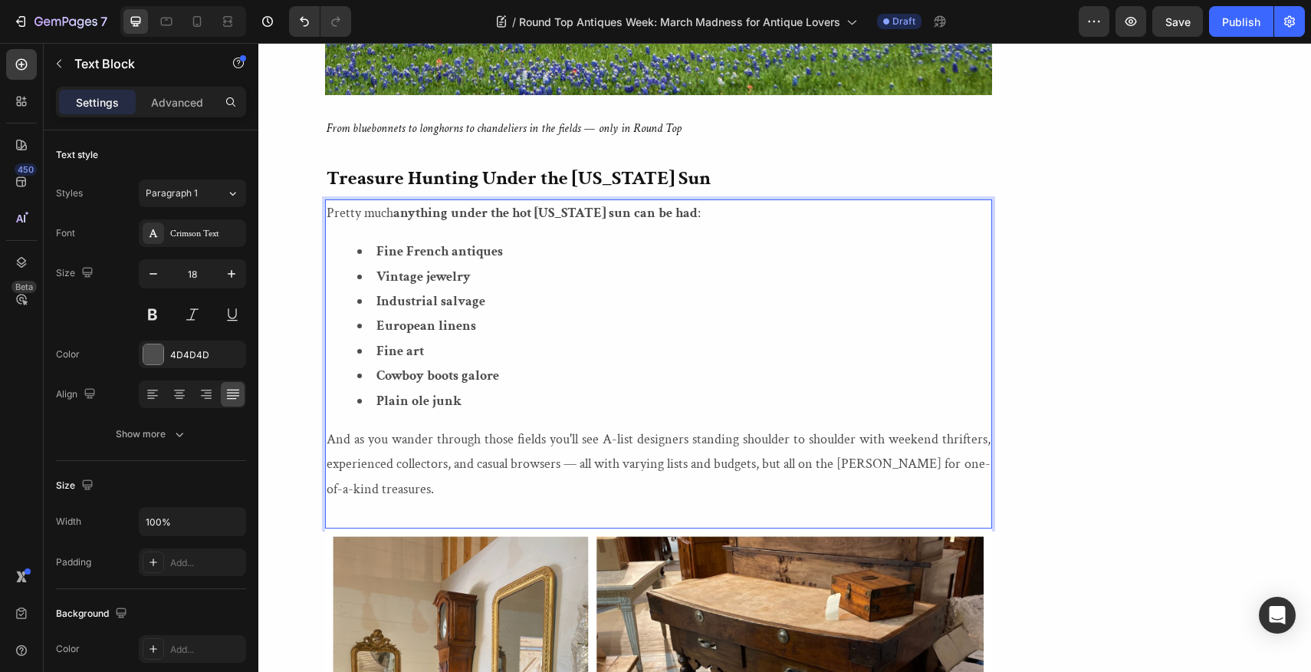
scroll to position [2958, 0]
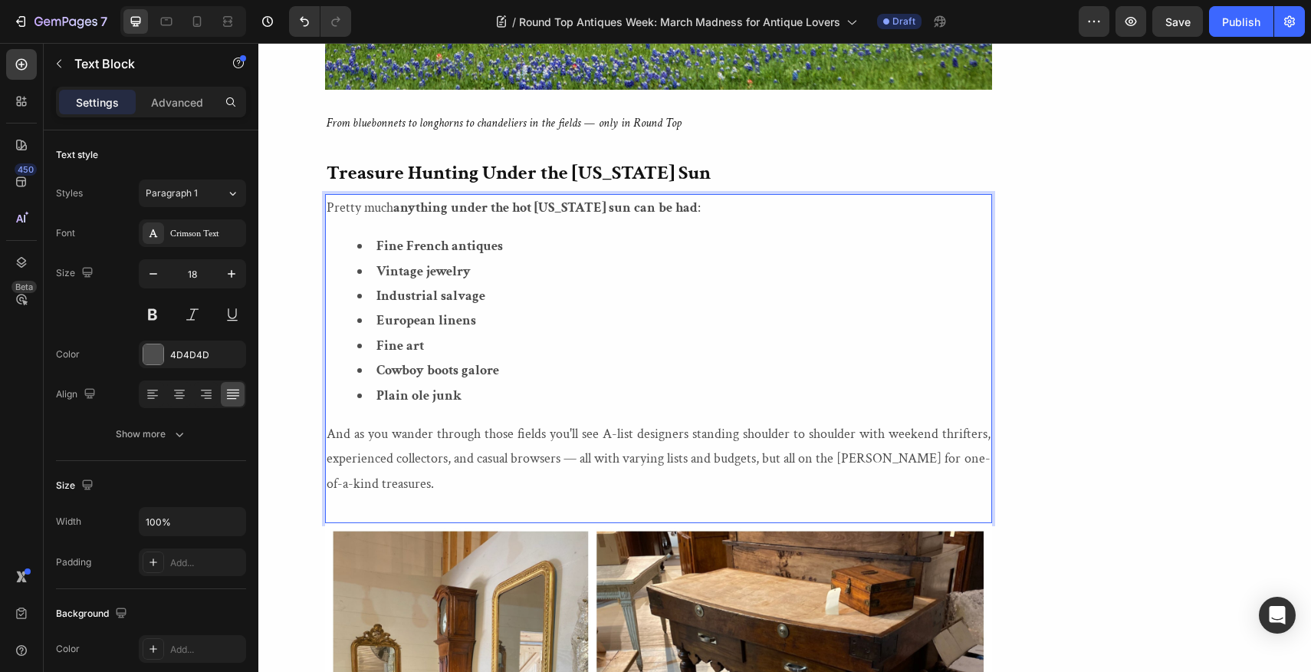
click at [604, 435] on p "And as you wander through those fields you'll see A-list designers standing sho…" at bounding box center [659, 459] width 664 height 74
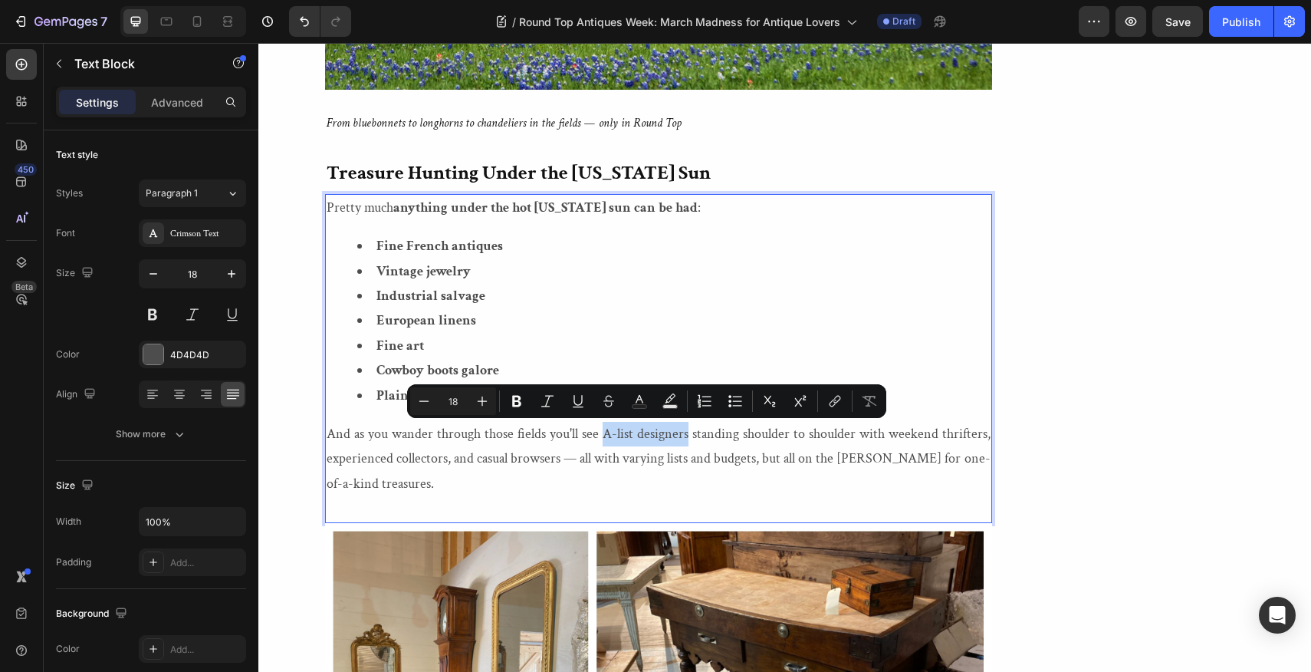
drag, startPoint x: 604, startPoint y: 435, endPoint x: 690, endPoint y: 435, distance: 85.9
click at [690, 435] on p "And as you wander through those fields you'll see A-list designers standing sho…" at bounding box center [659, 459] width 664 height 74
click at [521, 400] on icon "Editor contextual toolbar" at bounding box center [516, 400] width 15 height 15
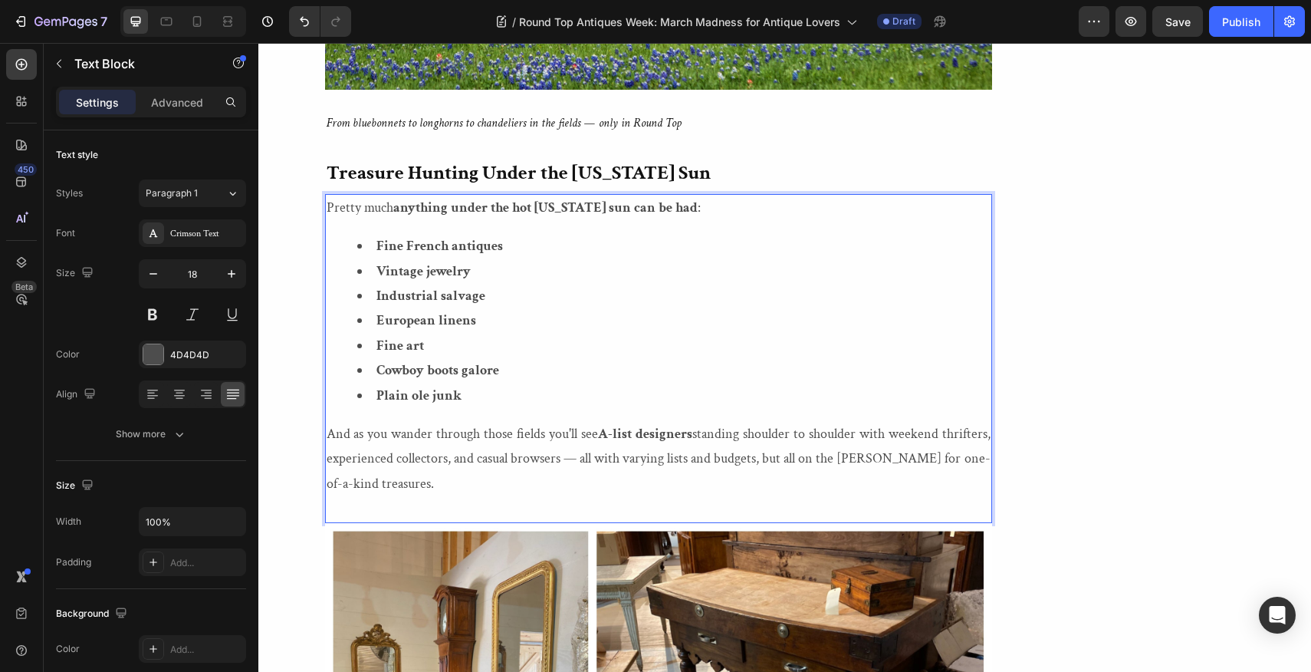
click at [862, 459] on p "And as you wander through those fields you'll see A-list designers standing sho…" at bounding box center [659, 459] width 664 height 74
drag, startPoint x: 862, startPoint y: 459, endPoint x: 862, endPoint y: 472, distance: 13.8
click at [862, 472] on p "And as you wander through those fields you'll see A-list designers standing sho…" at bounding box center [659, 459] width 664 height 74
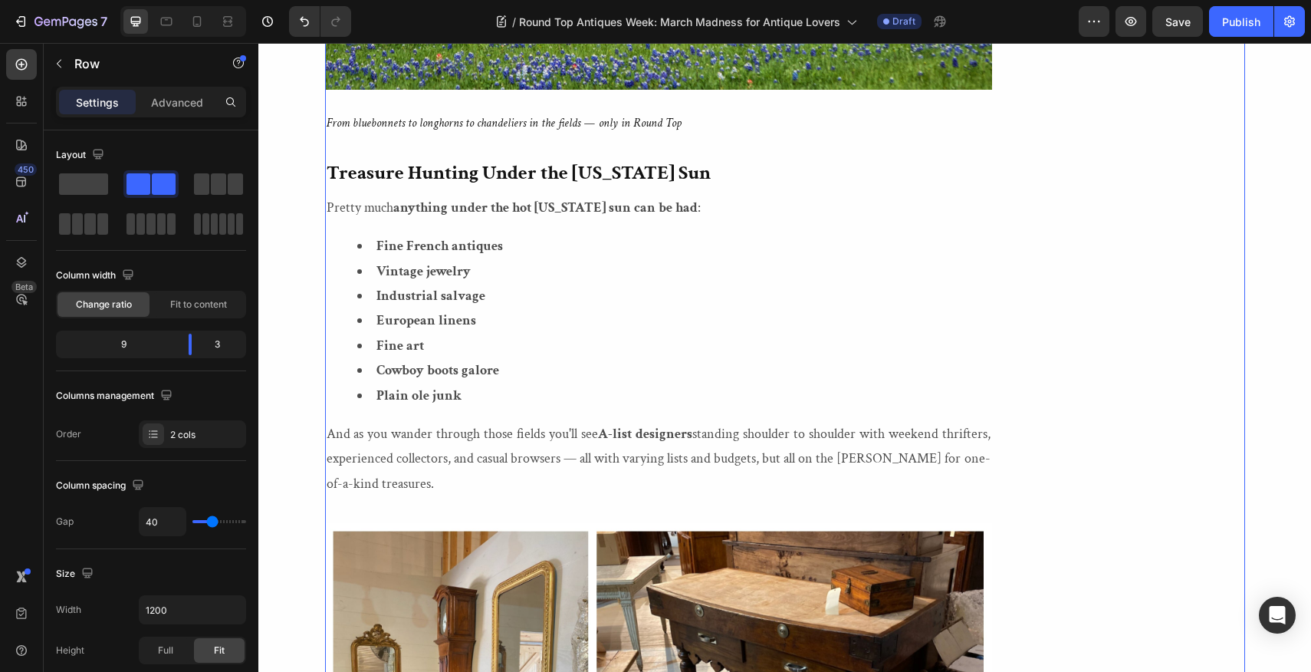
click at [1094, 370] on div "Image Mimi Montgomery When this self-described Francophile is not reading or wr…" at bounding box center [1134, 246] width 222 height 5697
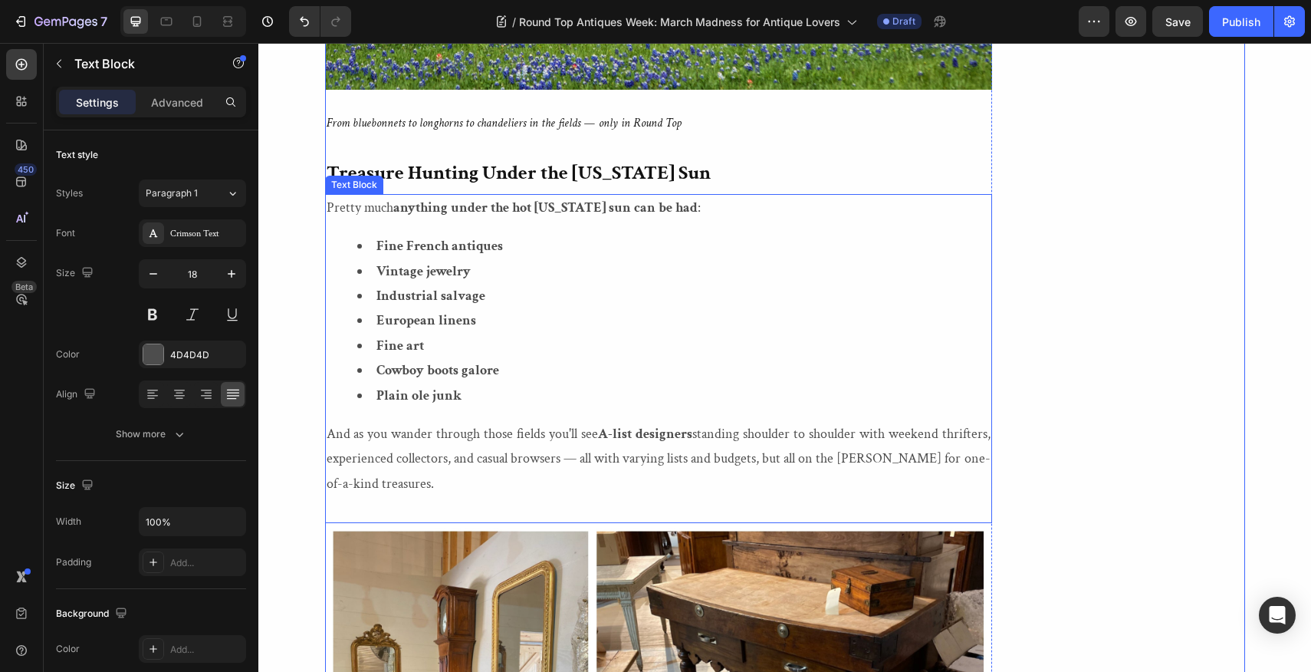
click at [862, 459] on p "And as you wander through those fields you'll see A-list designers standing sho…" at bounding box center [659, 459] width 664 height 74
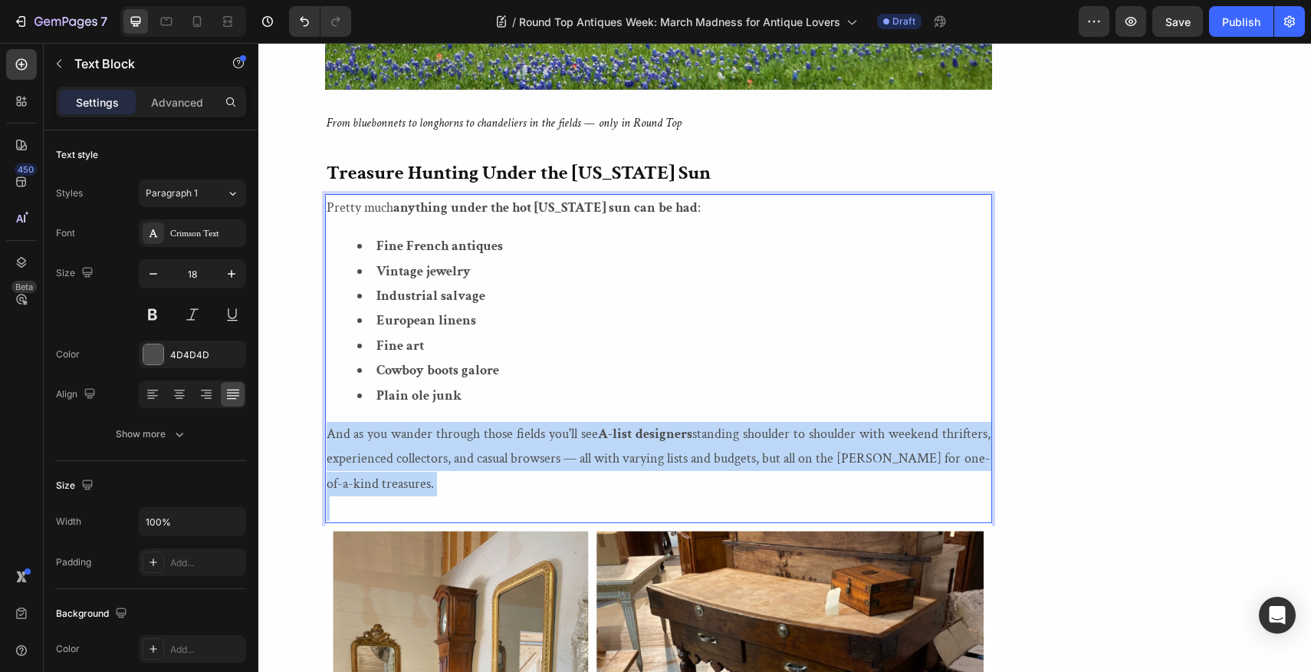
click at [862, 459] on p "And as you wander through those fields you'll see A-list designers standing sho…" at bounding box center [659, 459] width 664 height 74
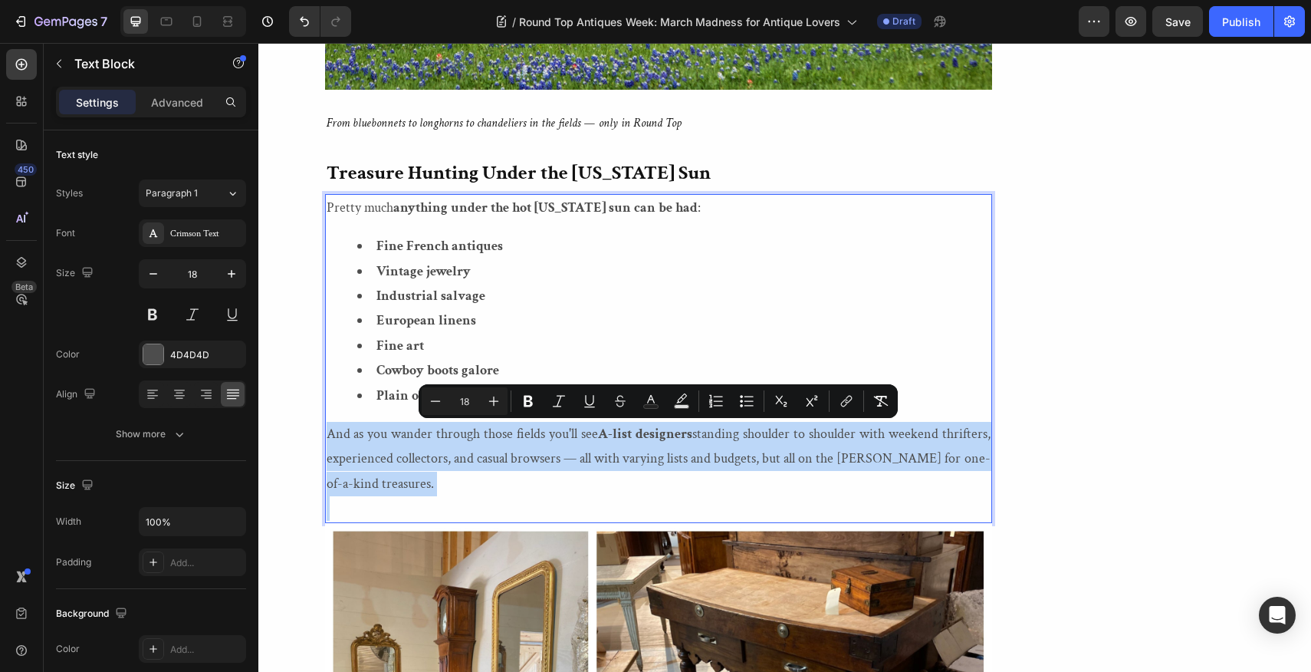
click at [862, 459] on p "And as you wander through those fields you'll see A-list designers standing sho…" at bounding box center [659, 459] width 664 height 74
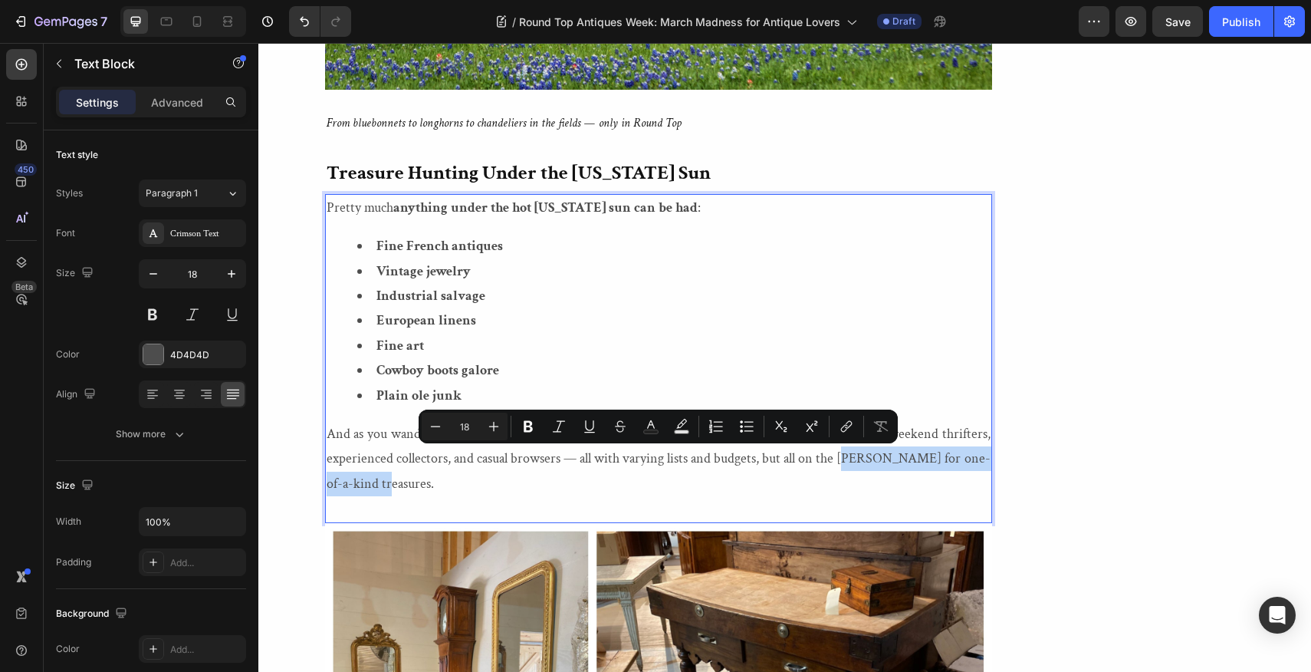
drag, startPoint x: 862, startPoint y: 459, endPoint x: 862, endPoint y: 475, distance: 16.1
click at [862, 475] on p "And as you wander through those fields you'll see A-list designers standing sho…" at bounding box center [659, 459] width 664 height 74
click at [528, 425] on icon "Editor contextual toolbar" at bounding box center [528, 426] width 15 height 15
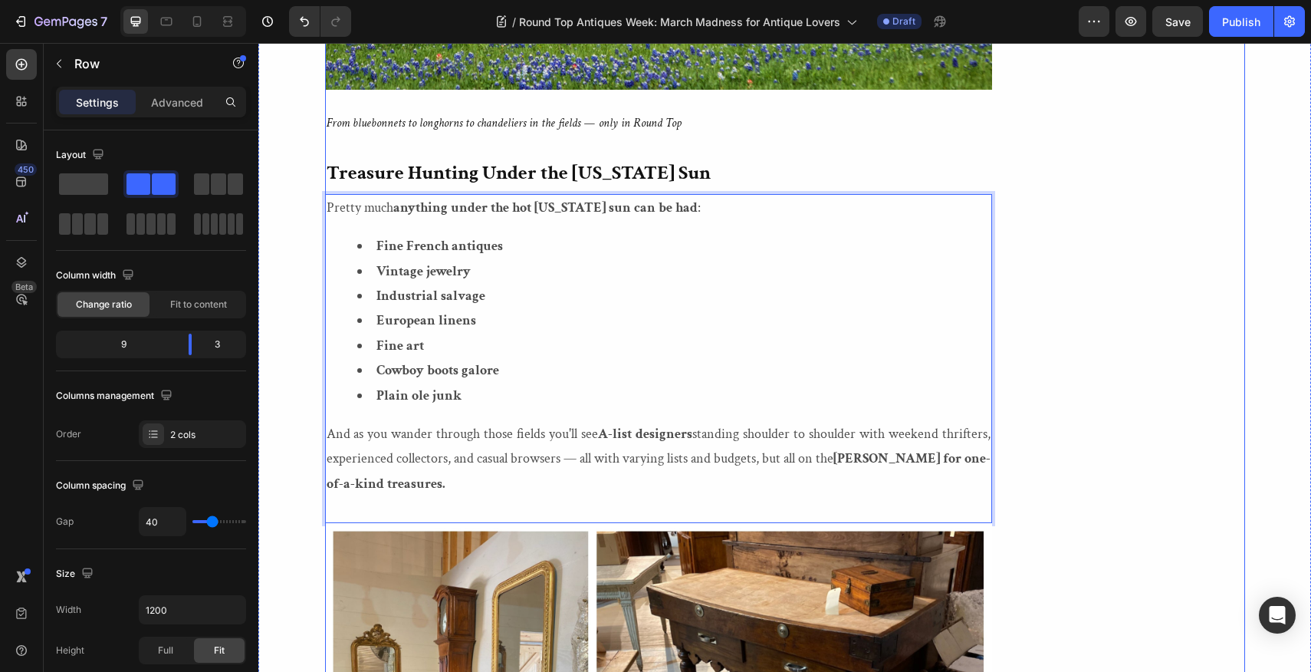
click at [1076, 379] on div "Image Mimi Montgomery When this self-described Francophile is not reading or wr…" at bounding box center [1134, 246] width 222 height 5697
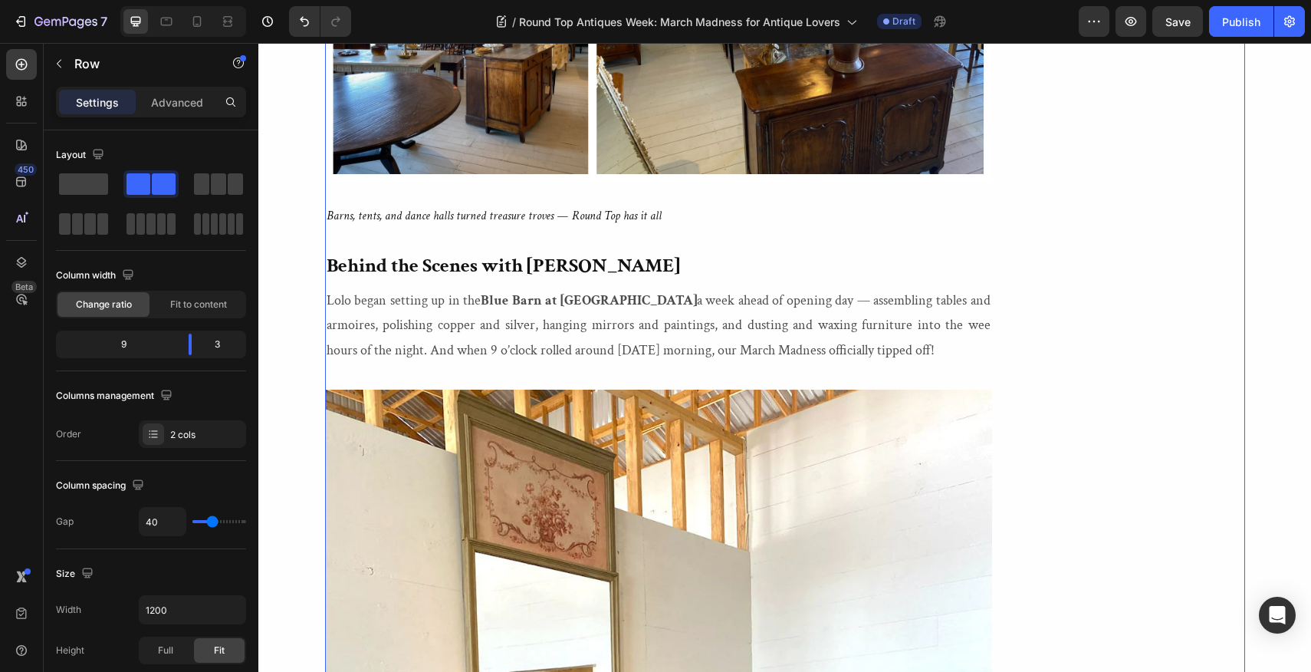
scroll to position [3989, 0]
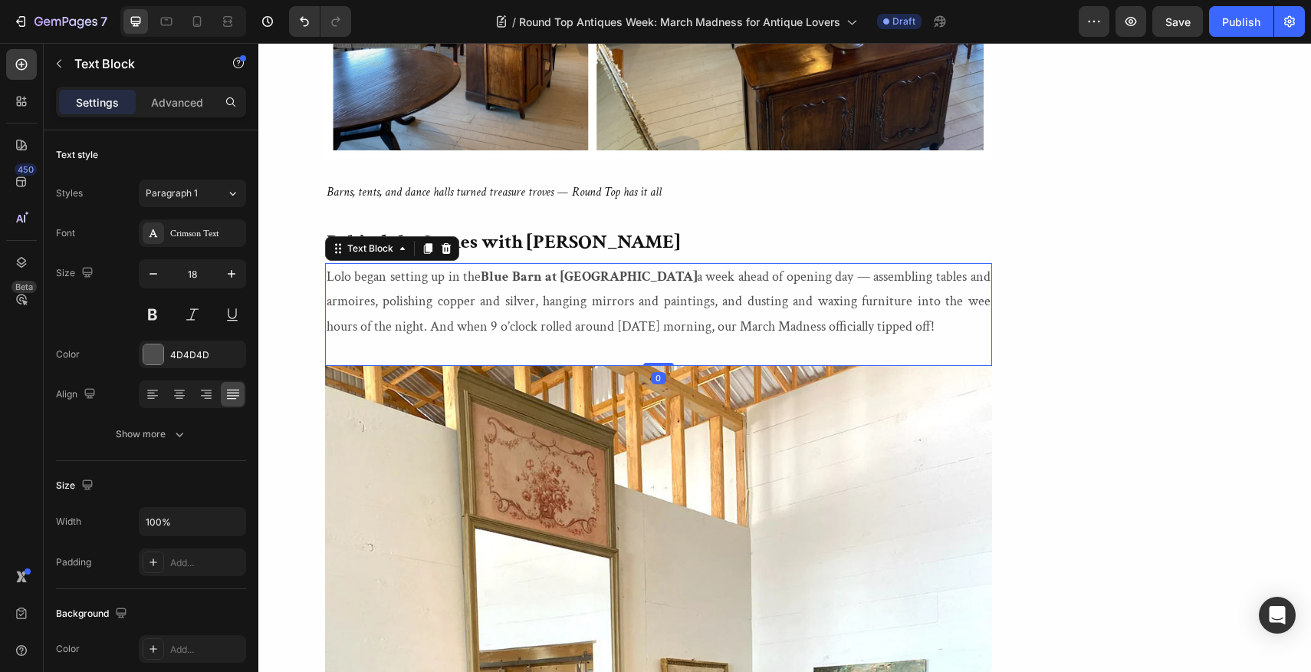
click at [673, 327] on p "Lolo began setting up in the Blue Barn at Blue Hills a week ahead of opening da…" at bounding box center [659, 302] width 664 height 74
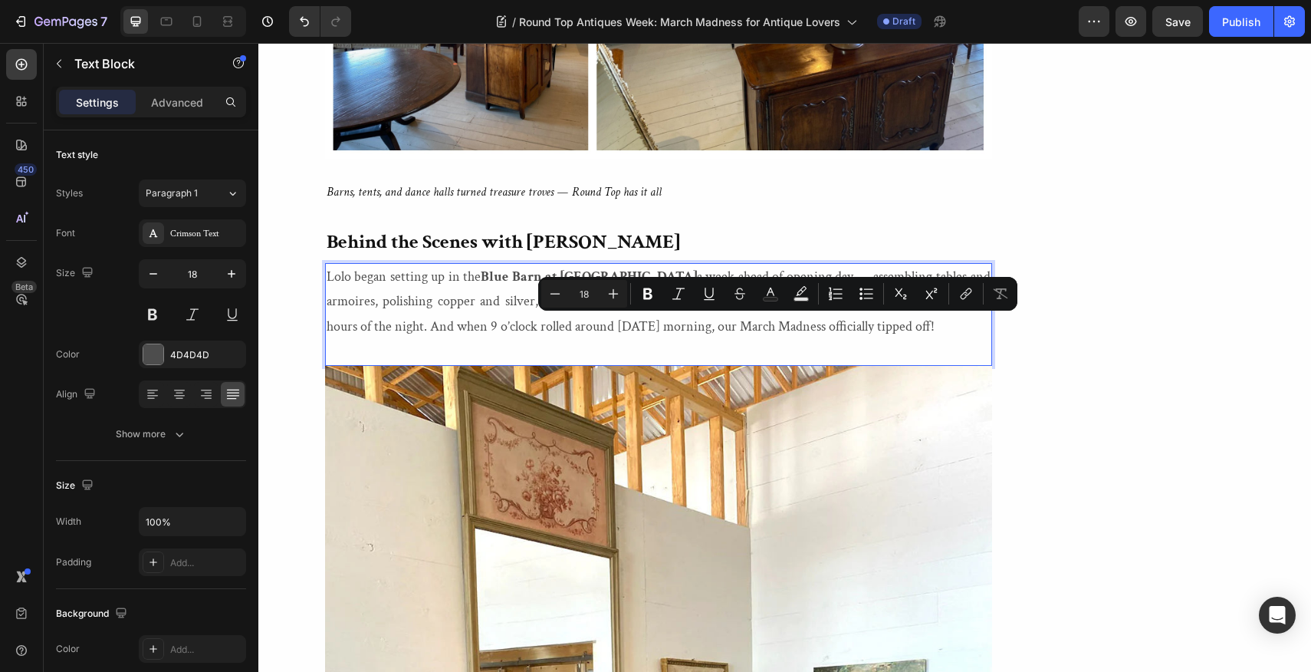
drag, startPoint x: 673, startPoint y: 327, endPoint x: 884, endPoint y: 326, distance: 211.6
click at [884, 326] on p "Lolo began setting up in the Blue Barn at Blue Hills a week ahead of opening da…" at bounding box center [659, 302] width 664 height 74
click at [648, 289] on icon "Editor contextual toolbar" at bounding box center [647, 294] width 9 height 12
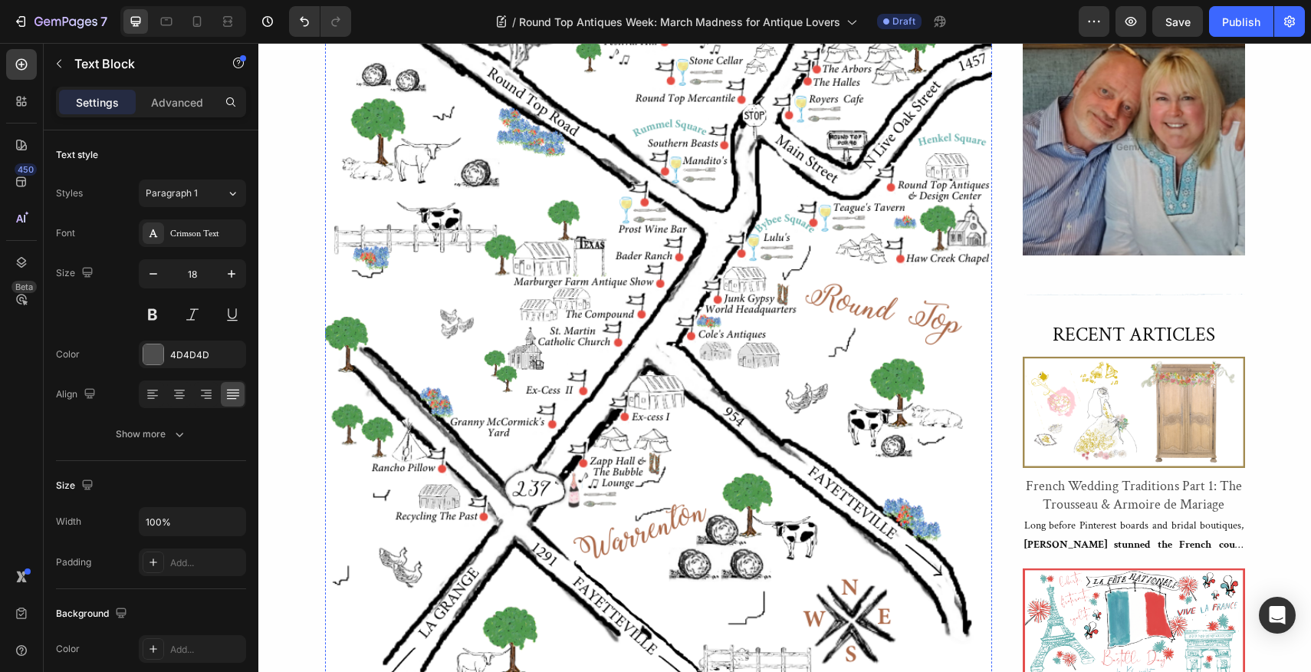
scroll to position [942, 0]
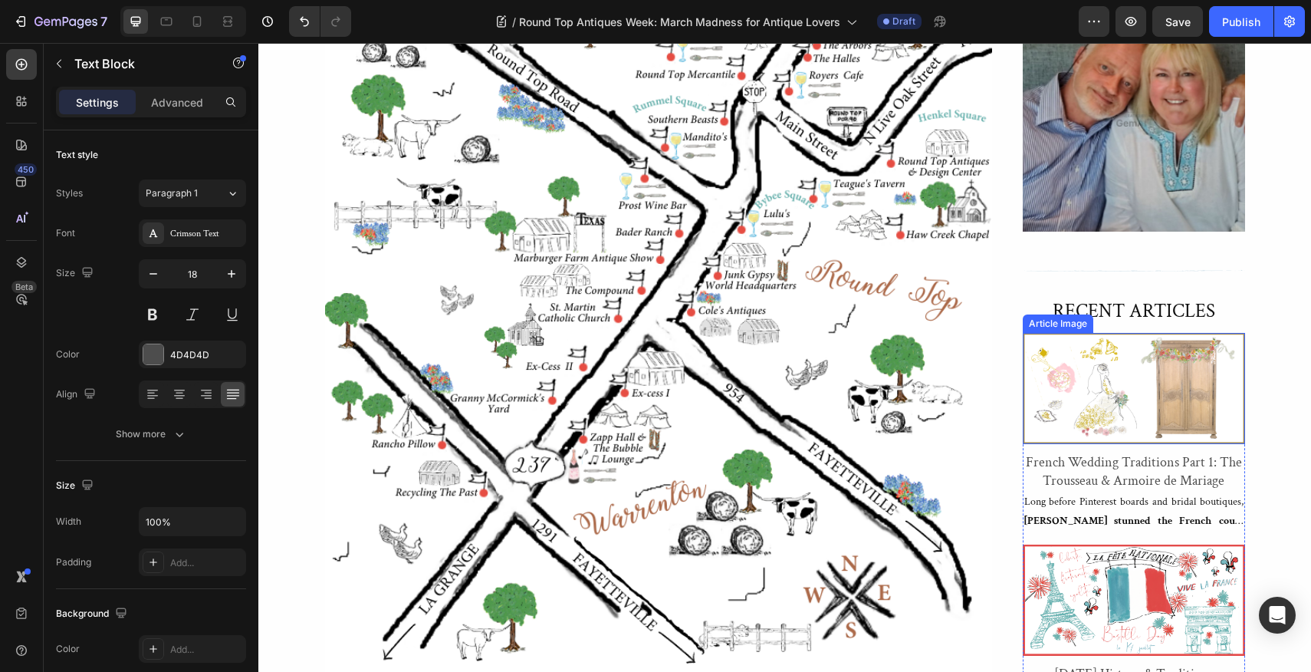
click at [1053, 314] on div "Article Image" at bounding box center [1058, 323] width 71 height 18
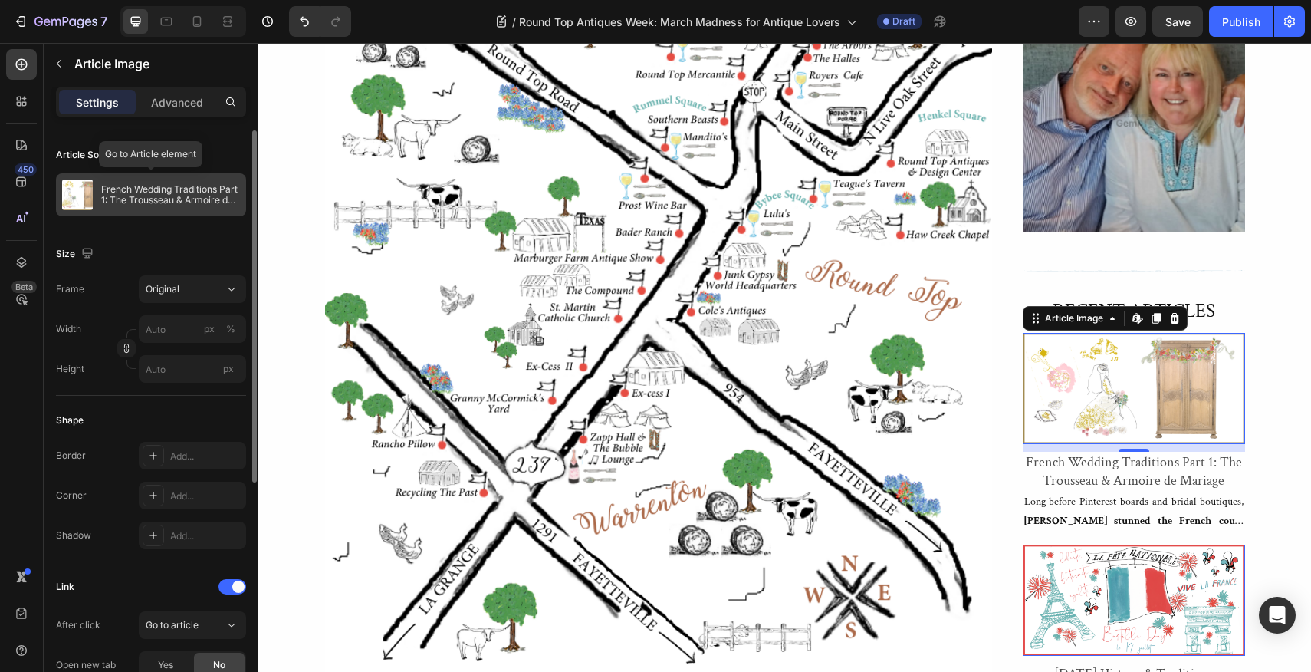
click at [167, 199] on p "French Wedding Traditions Part 1: The Trousseau & Armoire de Mariage" at bounding box center [170, 194] width 139 height 21
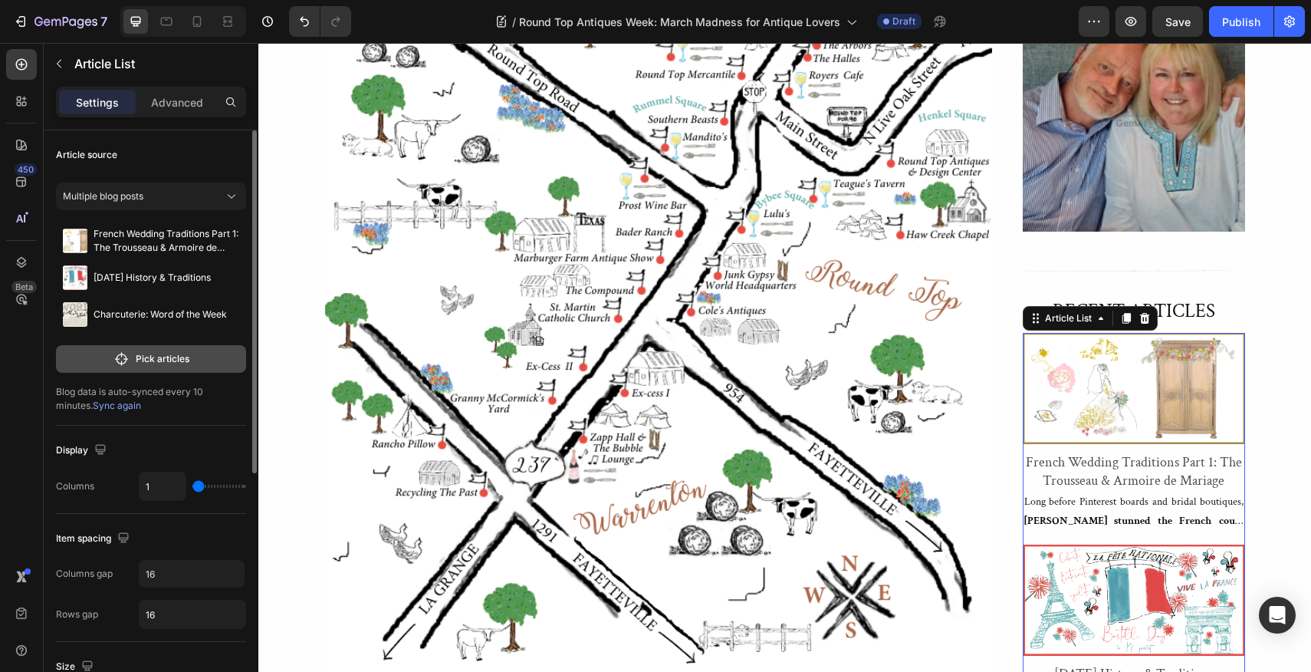
click at [146, 356] on p "Pick articles" at bounding box center [163, 359] width 54 height 14
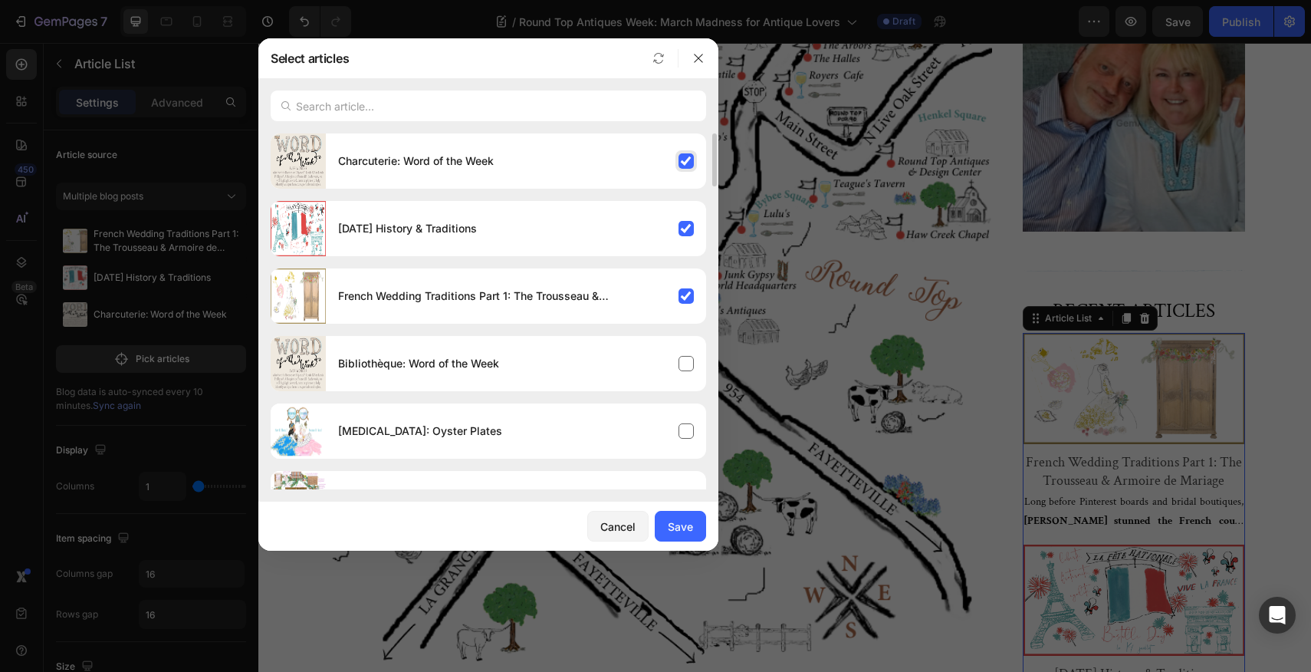
click at [682, 156] on div "Charcuterie: Word of the Week" at bounding box center [516, 161] width 380 height 43
click at [685, 225] on div "Bastille Day History & Traditions" at bounding box center [516, 228] width 380 height 43
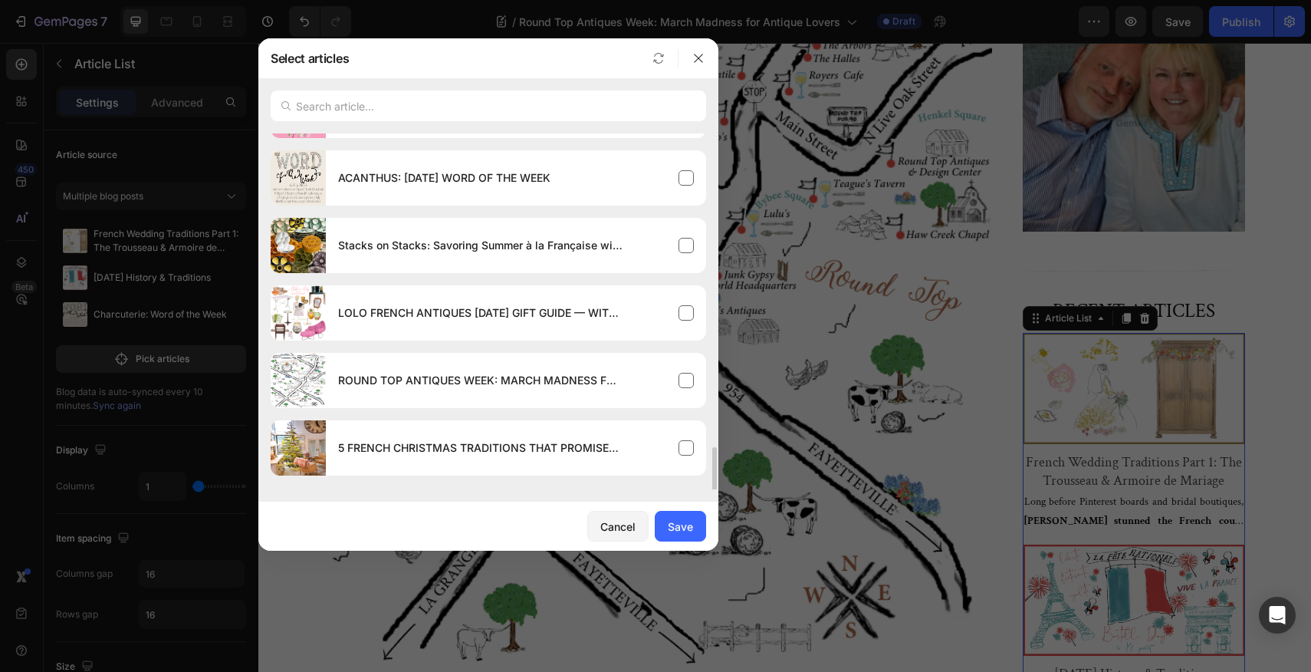
scroll to position [2019, 0]
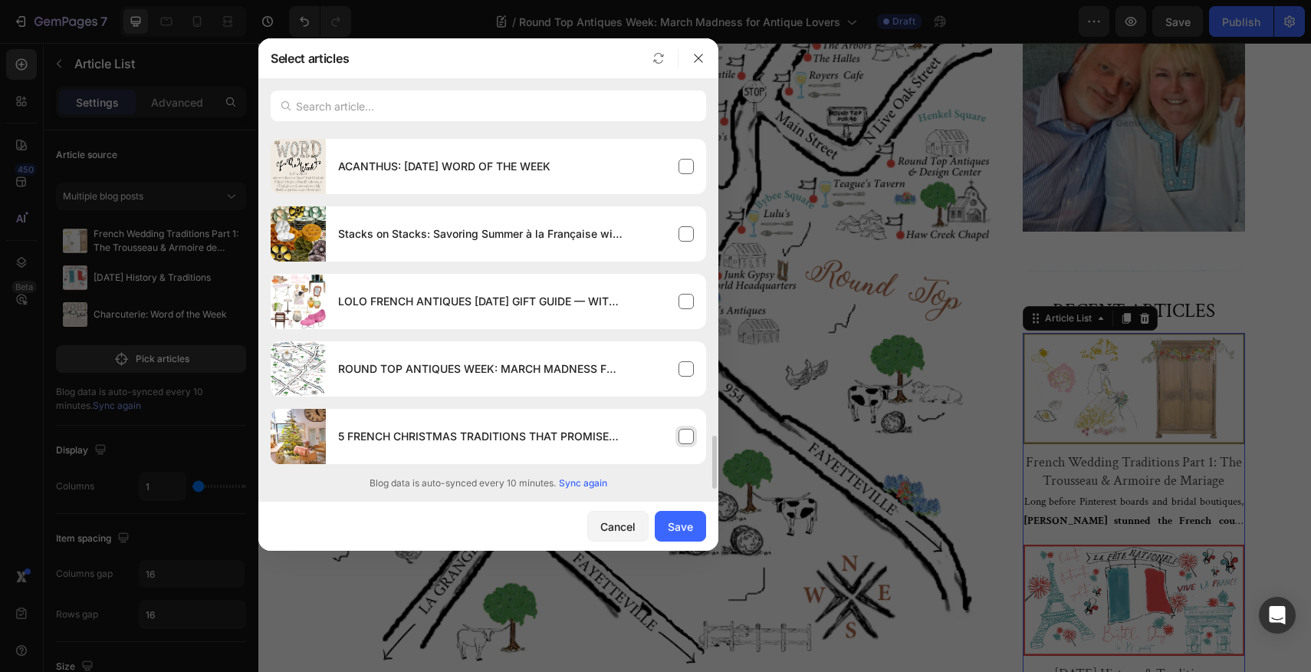
click at [686, 437] on div "5 FRENCH CHRISTMAS TRADITIONS THAT PROMISE YULETIDE CHEER" at bounding box center [516, 436] width 380 height 43
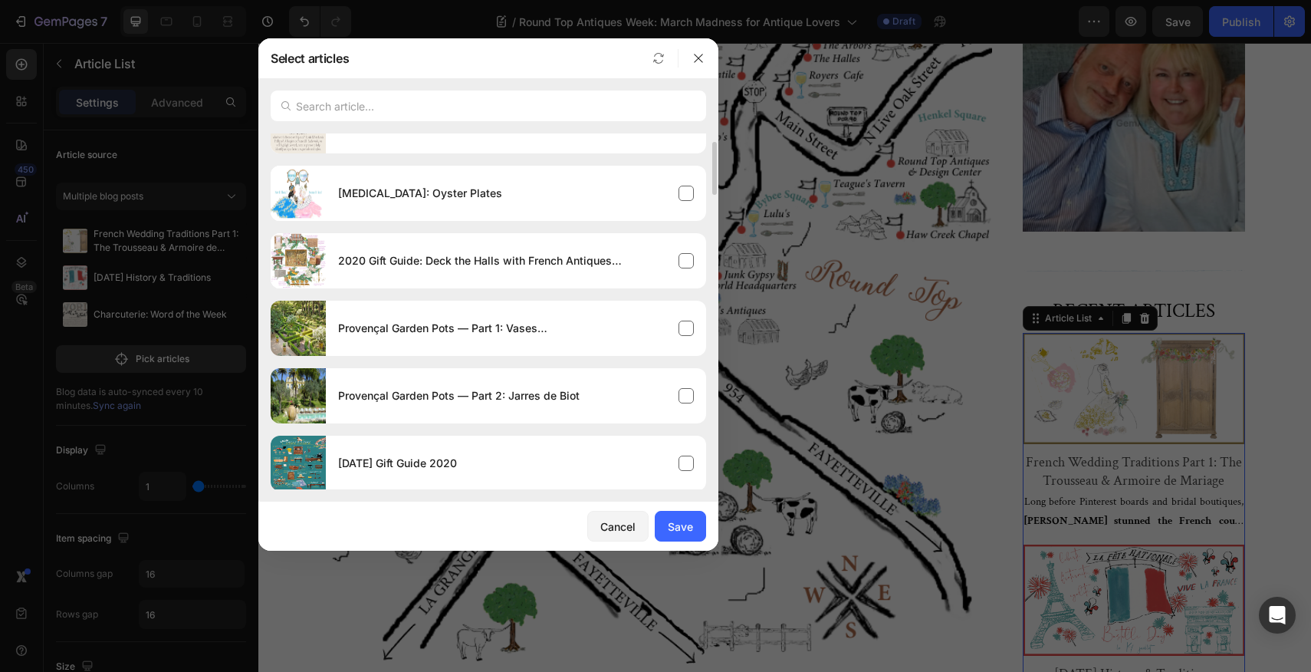
scroll to position [143, 0]
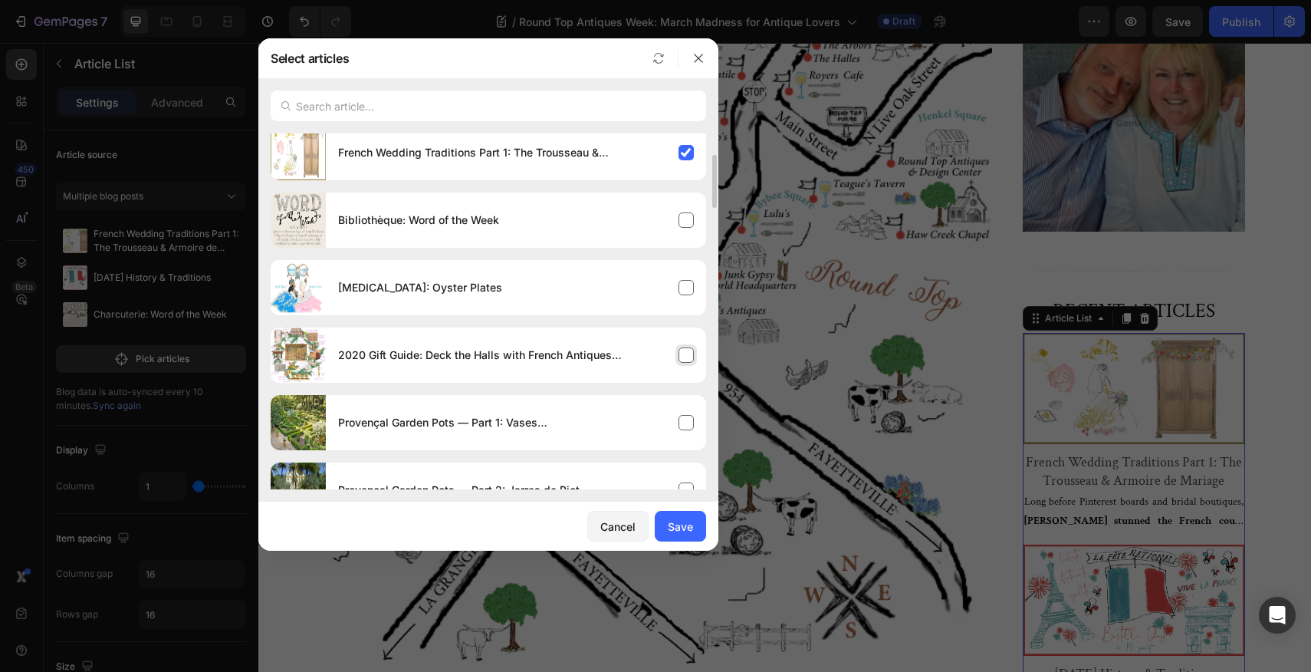
click at [686, 355] on div "2020 Gift Guide: Deck the Halls with French Antiques & Inspired Gifts" at bounding box center [516, 355] width 380 height 43
click at [685, 155] on div "French Wedding Traditions Part 1: The Trousseau & Armoire de Mariage" at bounding box center [516, 152] width 380 height 43
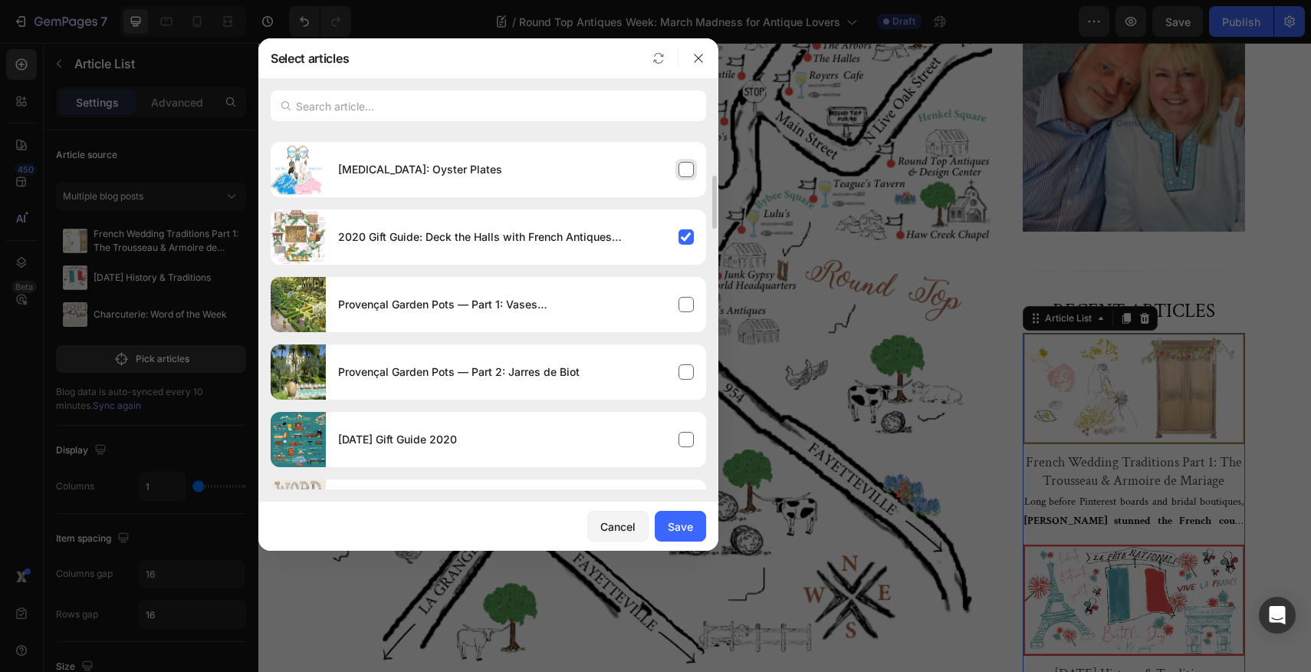
scroll to position [265, 0]
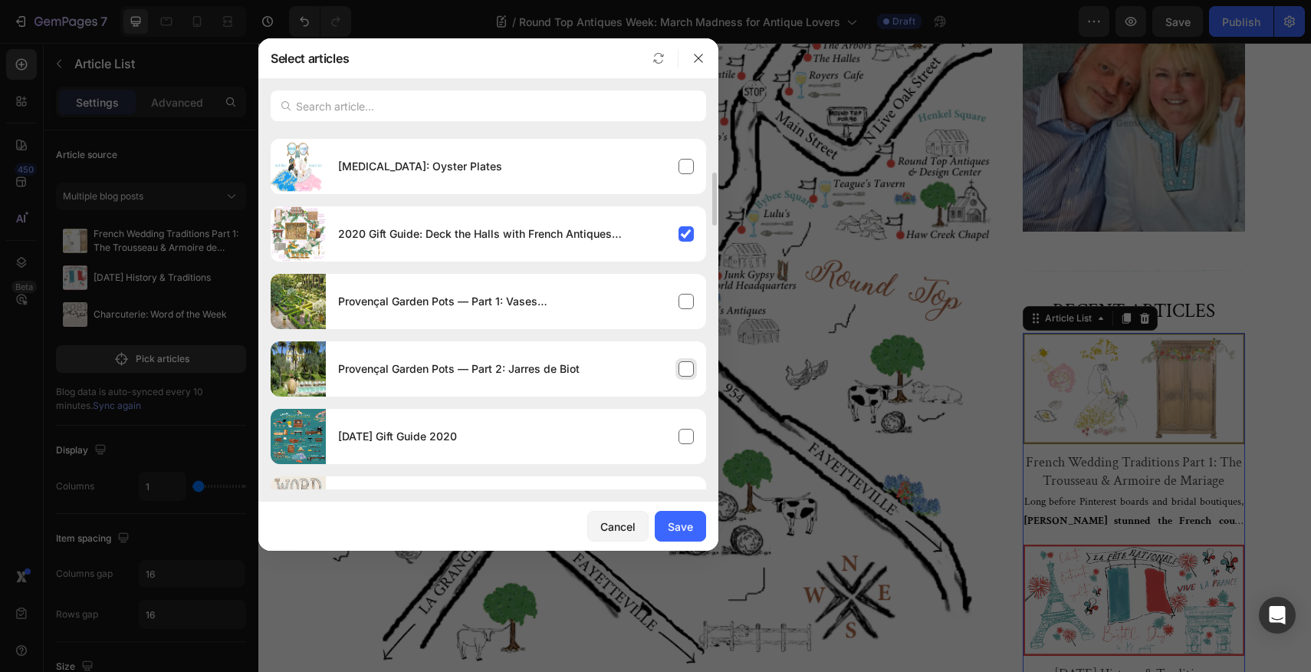
click at [686, 369] on div "Provençal Garden Pots — Part 2: Jarres de Biot" at bounding box center [516, 368] width 380 height 43
click at [679, 530] on div "Save" at bounding box center [680, 526] width 25 height 16
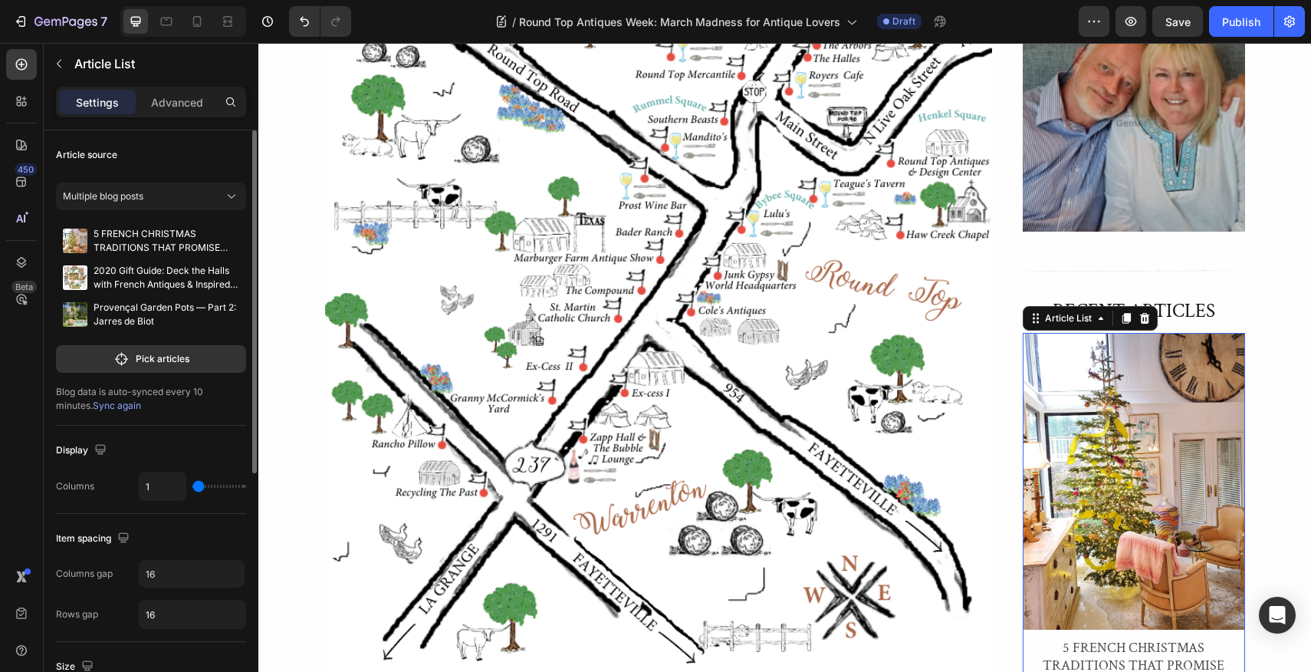
click at [94, 409] on span "Sync again" at bounding box center [117, 406] width 48 height 12
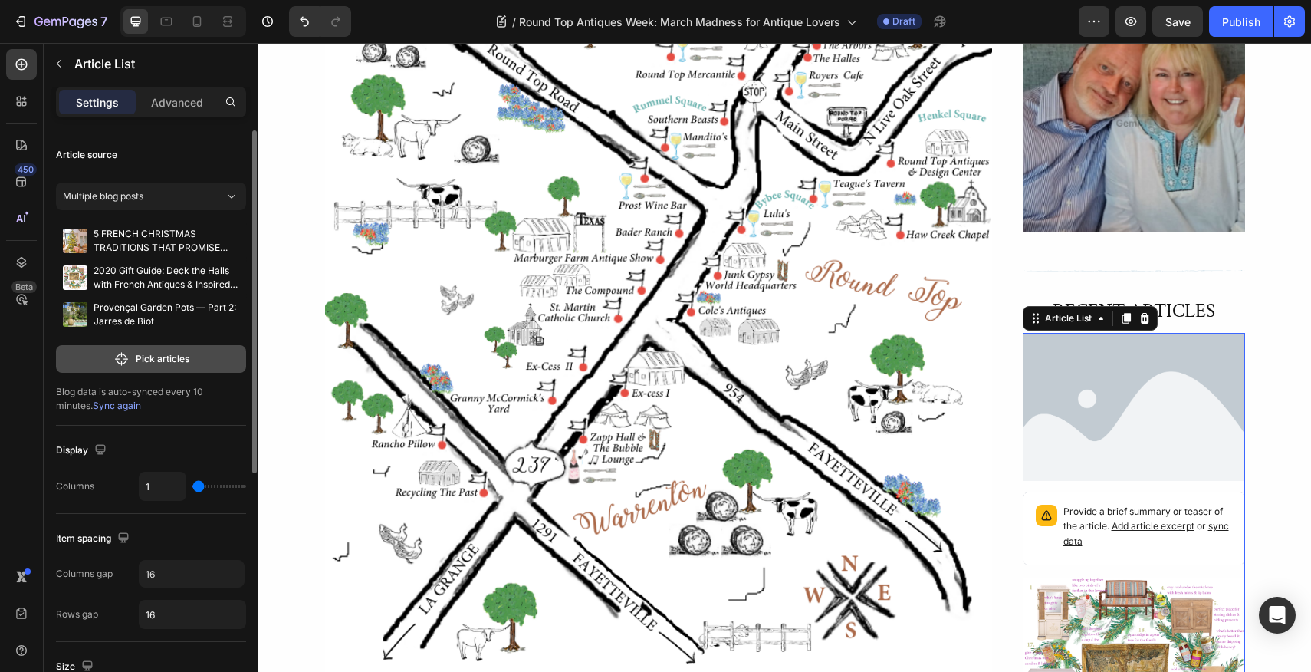
click at [139, 357] on p "Pick articles" at bounding box center [163, 359] width 54 height 14
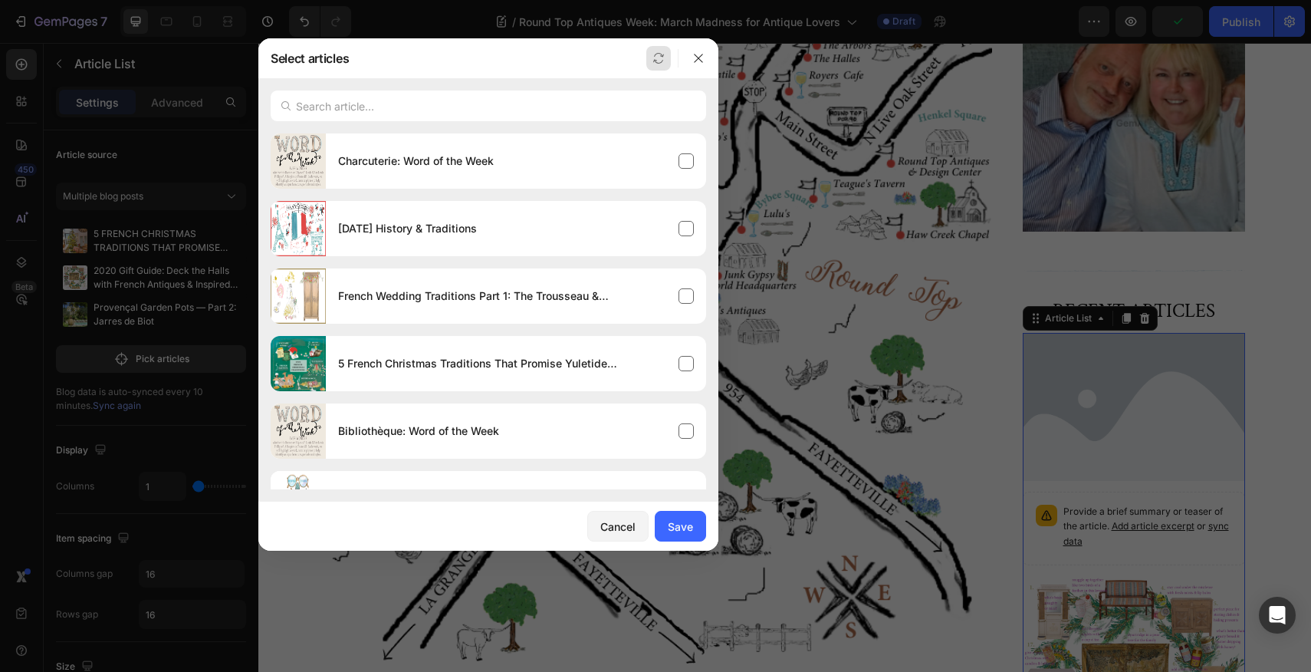
click at [657, 59] on icon "button" at bounding box center [658, 61] width 10 height 4
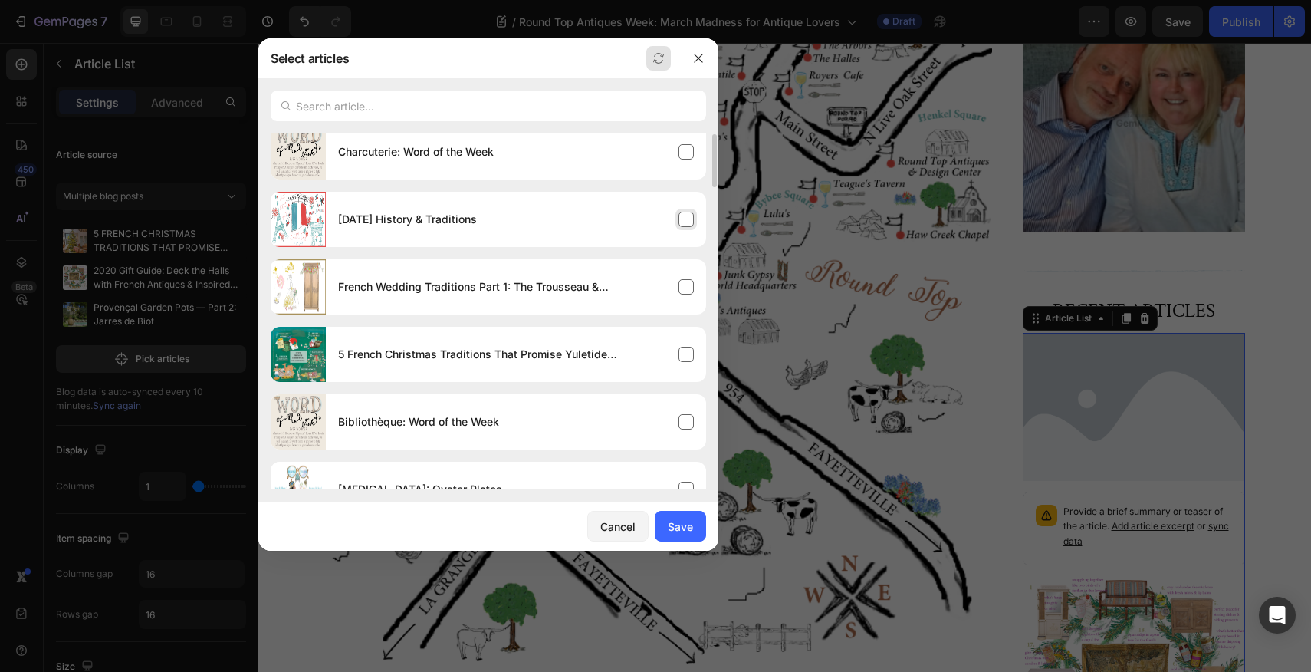
scroll to position [0, 0]
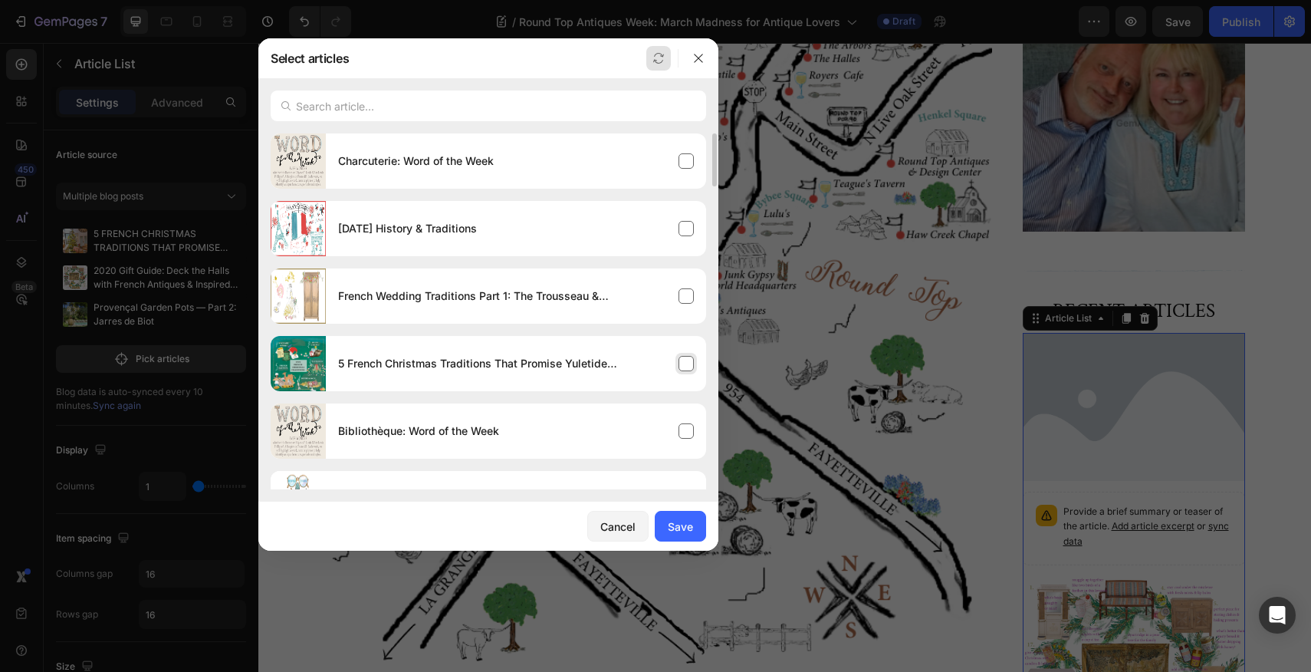
click at [686, 362] on div "5 French Christmas Traditions That Promise Yuletide Cheer" at bounding box center [516, 363] width 380 height 43
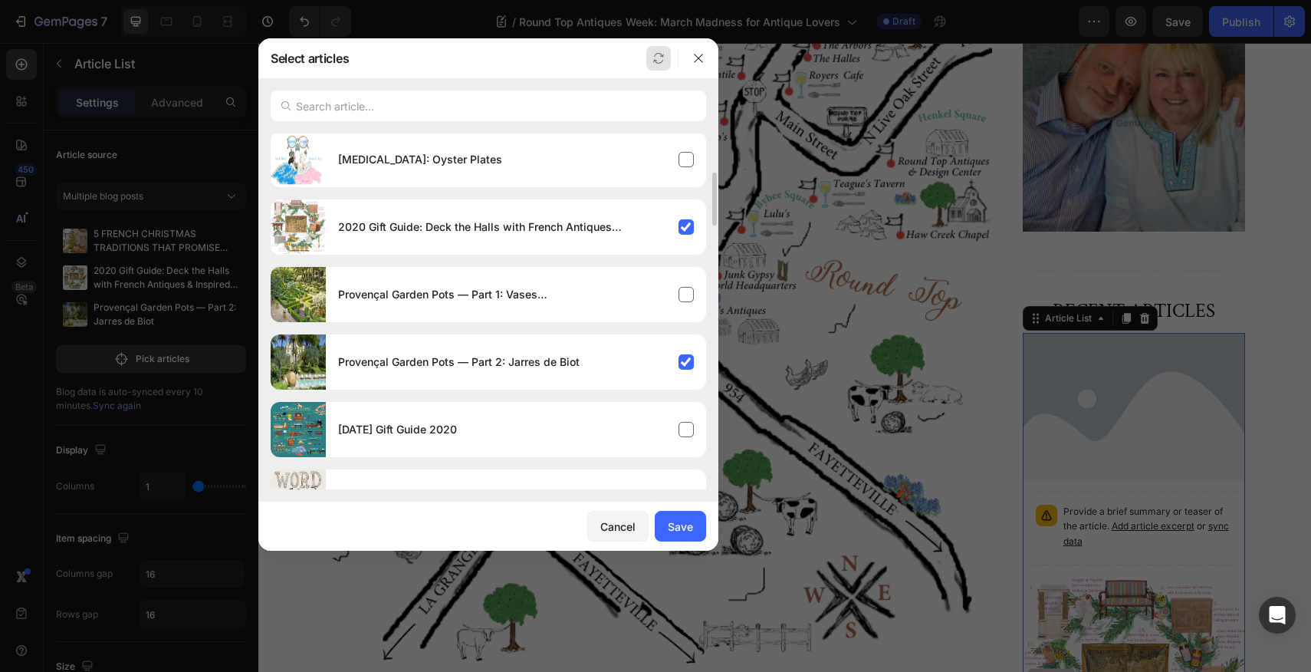
scroll to position [365, 0]
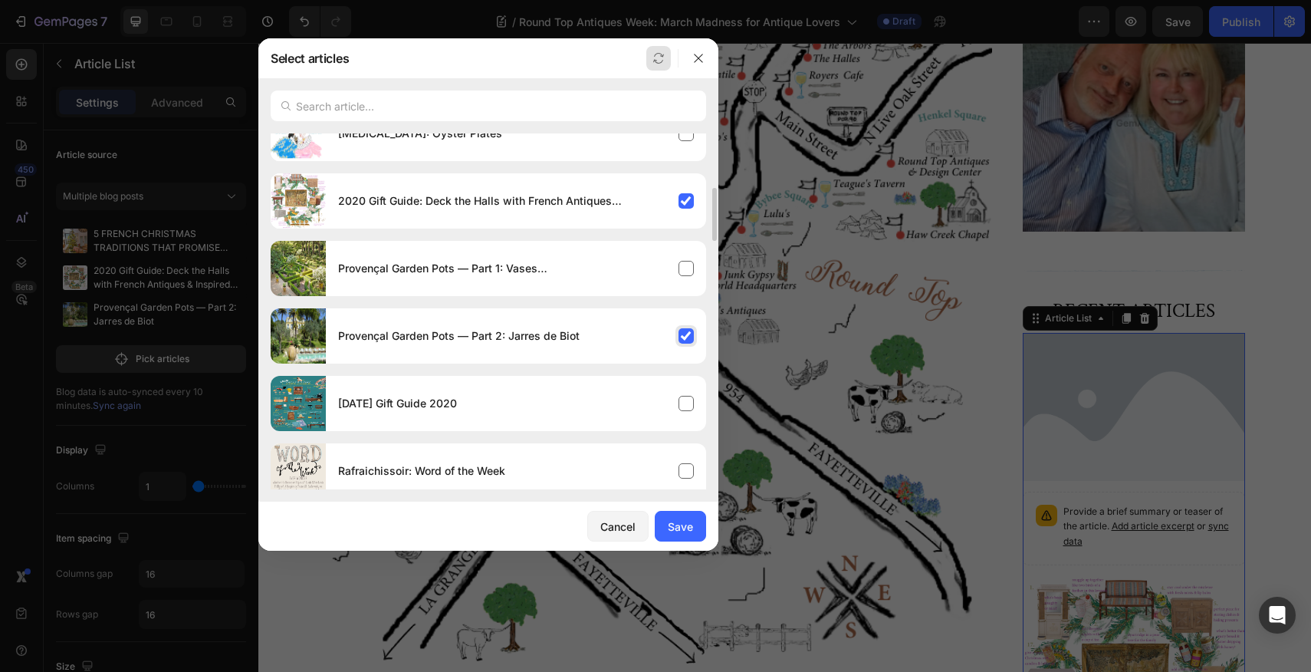
click at [686, 336] on div "Provençal Garden Pots — Part 2: Jarres de Biot" at bounding box center [516, 335] width 380 height 43
click at [686, 206] on div "2020 Gift Guide: Deck the Halls with French Antiques & Inspired Gifts" at bounding box center [516, 200] width 380 height 43
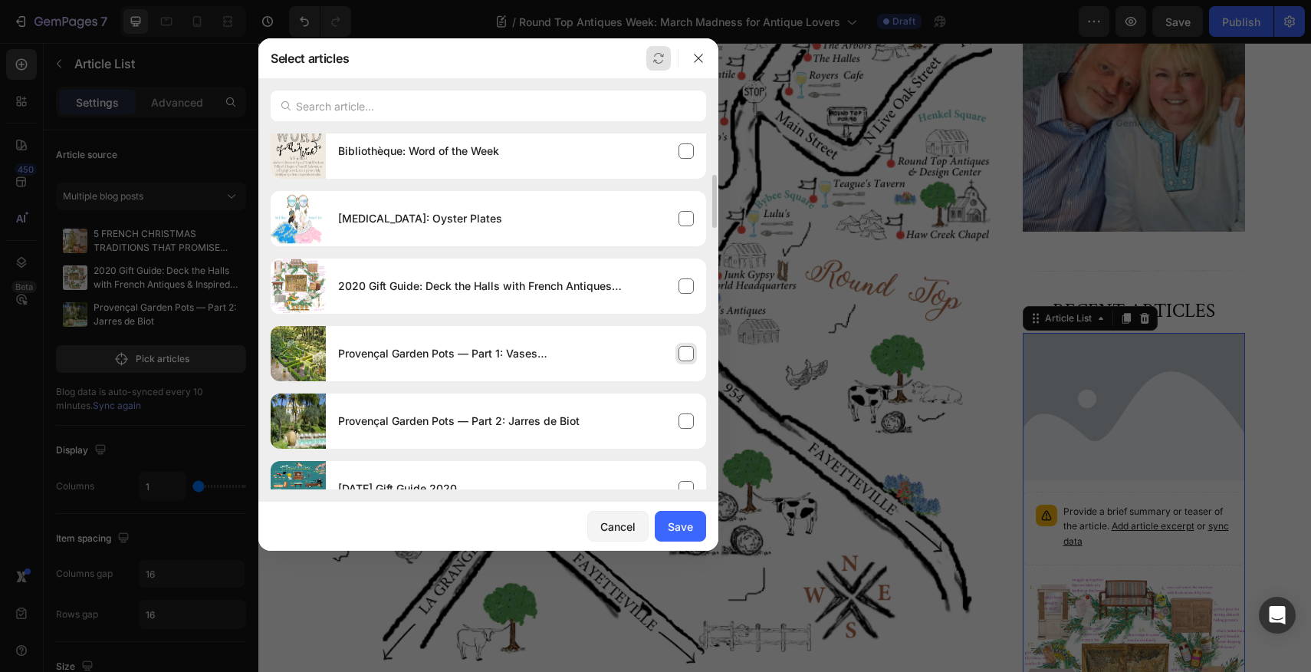
scroll to position [281, 0]
click at [684, 283] on div "2020 Gift Guide: Deck the Halls with French Antiques & Inspired Gifts" at bounding box center [516, 285] width 380 height 43
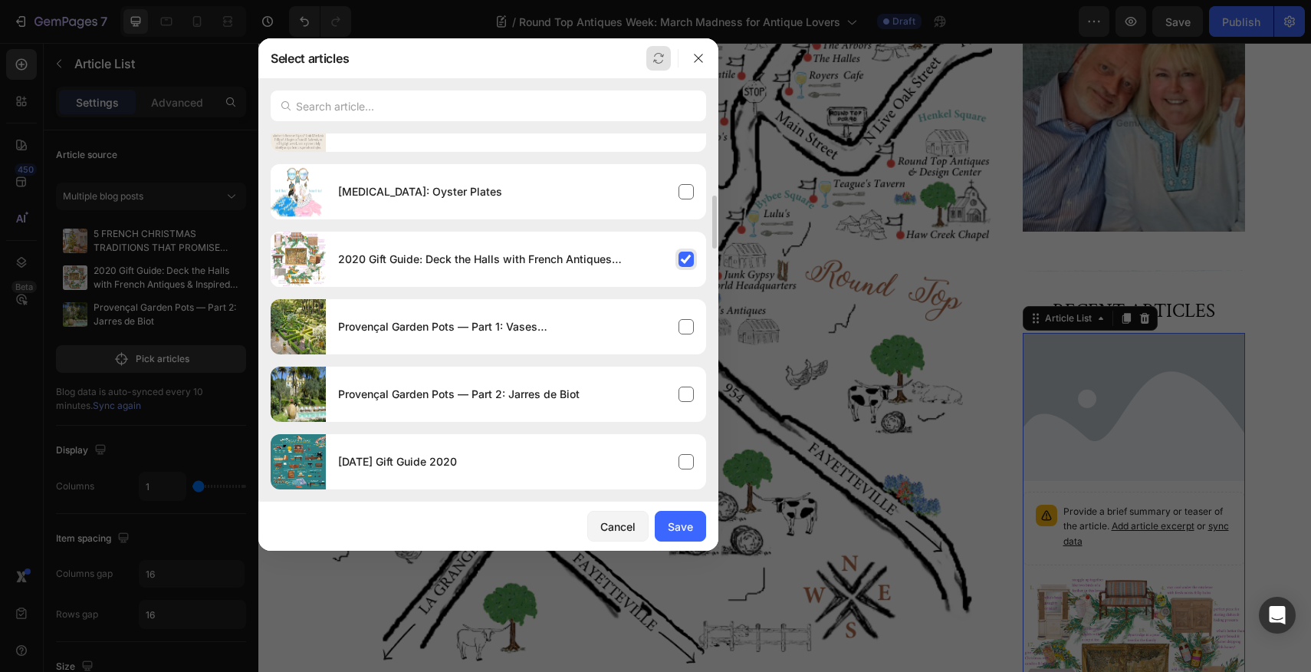
scroll to position [327, 0]
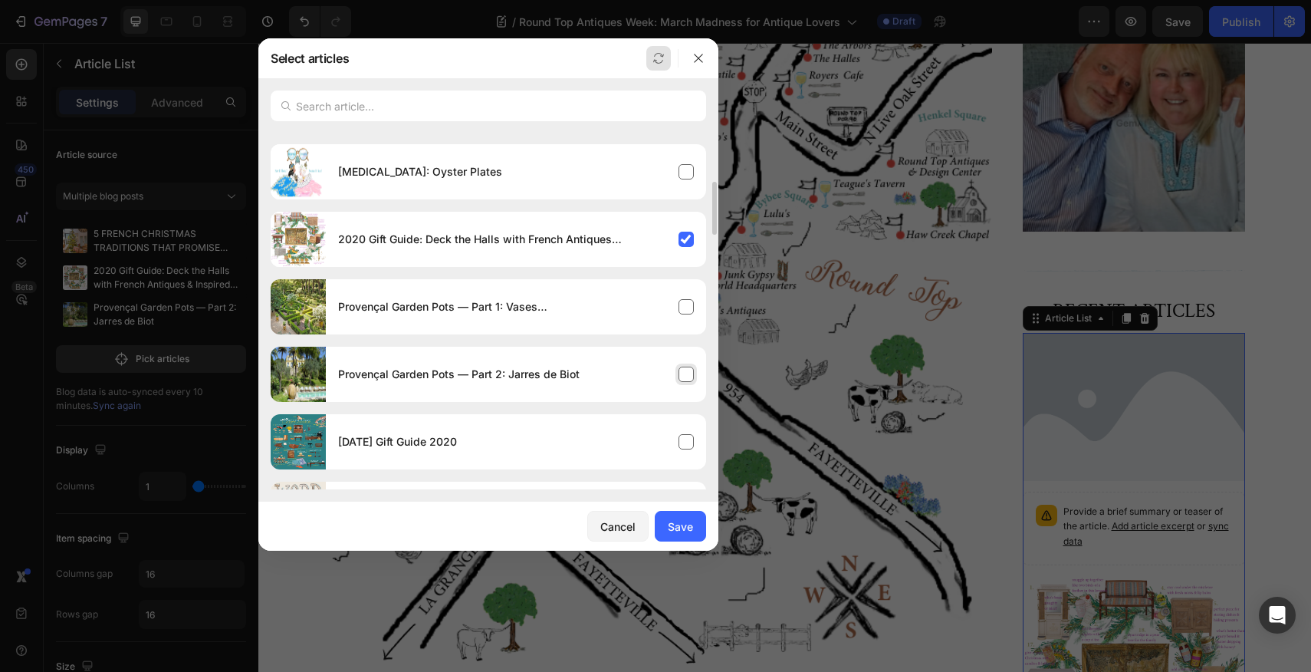
click at [686, 372] on div "Provençal Garden Pots — Part 2: Jarres de Biot" at bounding box center [516, 374] width 380 height 43
click at [679, 525] on div "Save" at bounding box center [680, 526] width 25 height 16
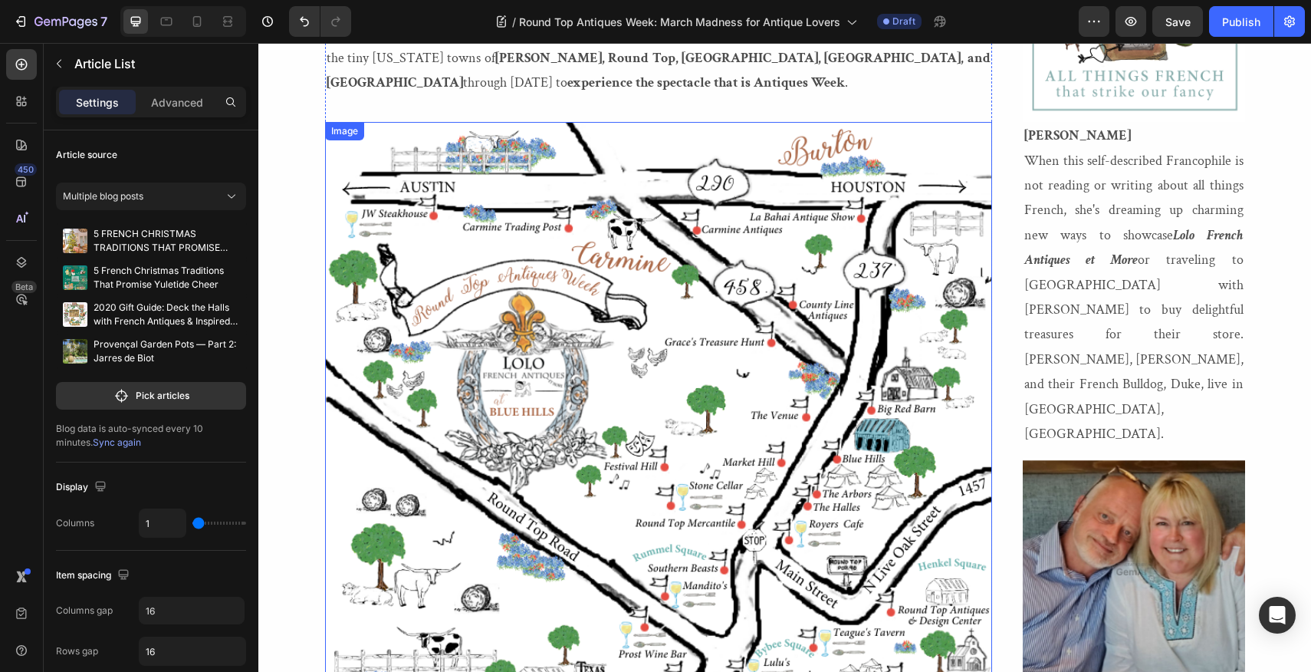
scroll to position [406, 0]
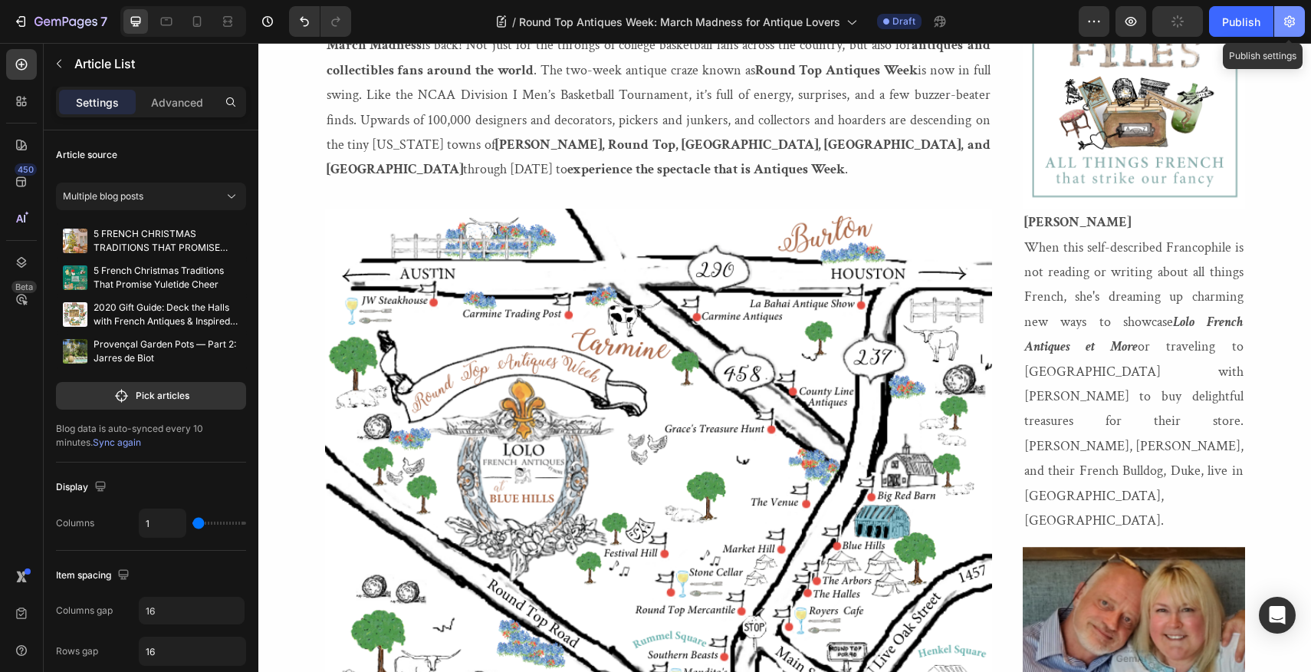
click at [1288, 19] on icon "button" at bounding box center [1289, 21] width 15 height 15
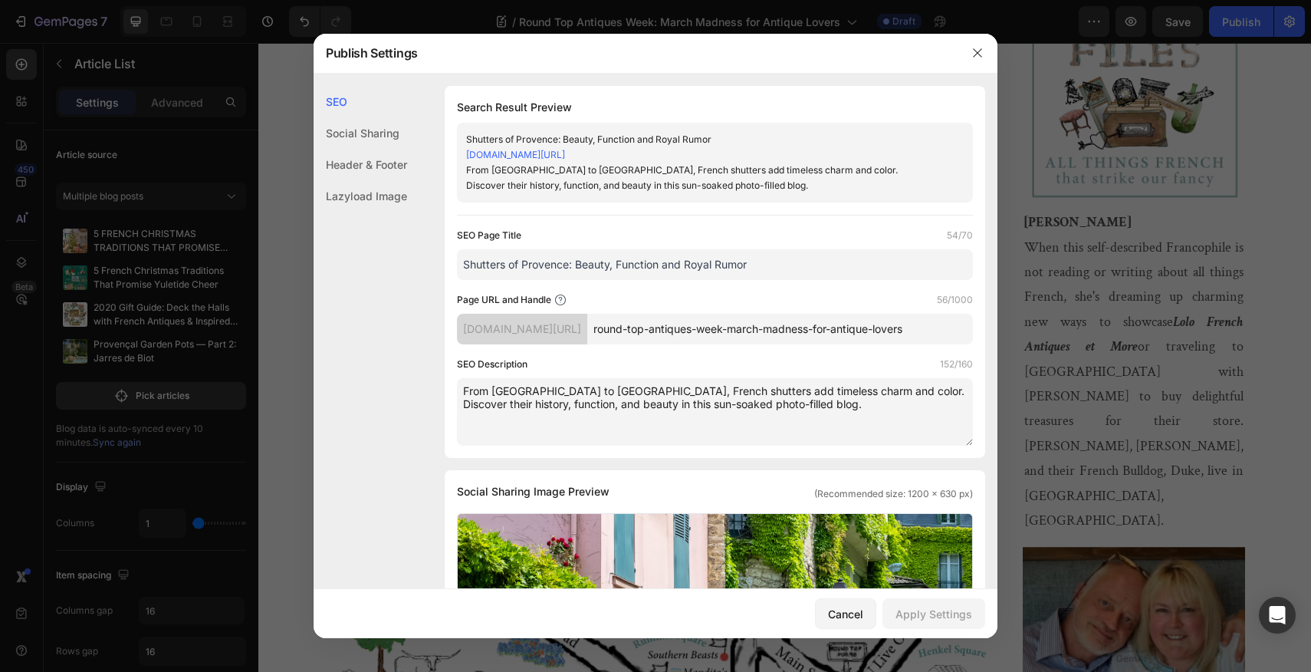
drag, startPoint x: 751, startPoint y: 278, endPoint x: 496, endPoint y: 271, distance: 254.7
click at [496, 271] on input "Shutters of Provence: Beauty, Function and Royal Rumor" at bounding box center [715, 264] width 516 height 31
type input "Round Top Antiques Week: March Madness for Antique Lovers"
click at [763, 426] on textarea "From Paris to Provence, French shutters add timeless charm and color. Discover …" at bounding box center [715, 411] width 516 height 67
drag, startPoint x: 763, startPoint y: 426, endPoint x: 444, endPoint y: 402, distance: 319.9
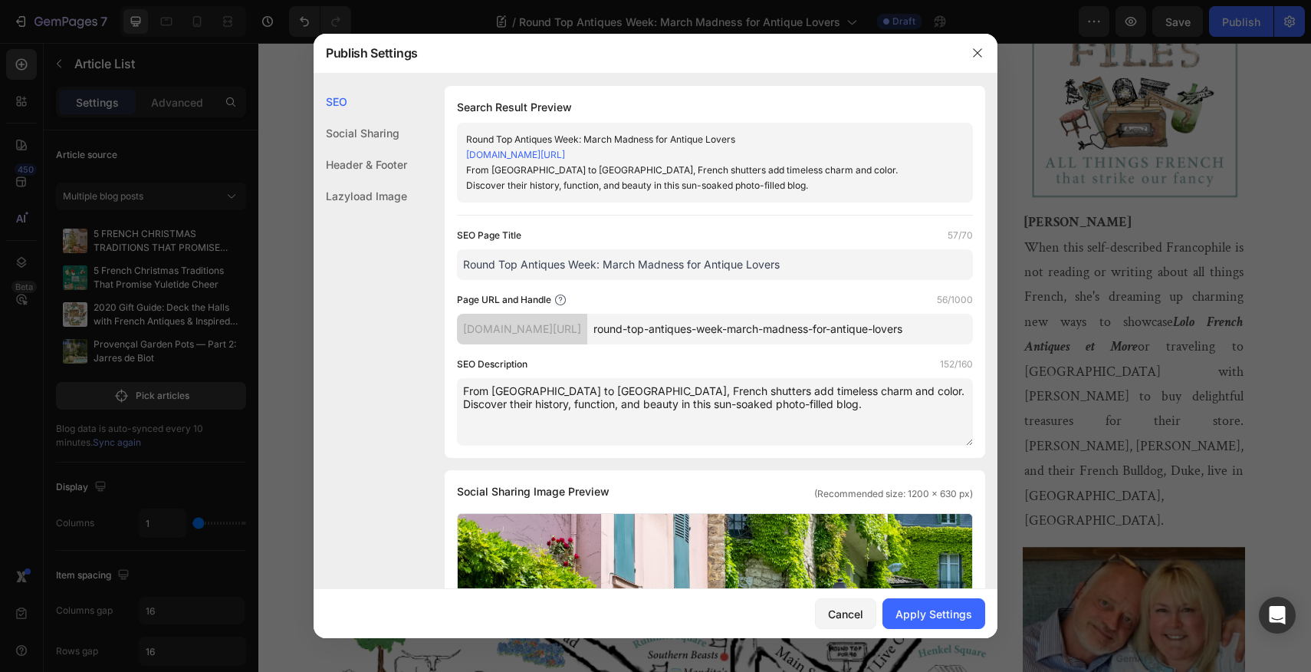
paste textarea "Discover Round Top Antiques Week — America’s largest antiques fair in Texas Hil…"
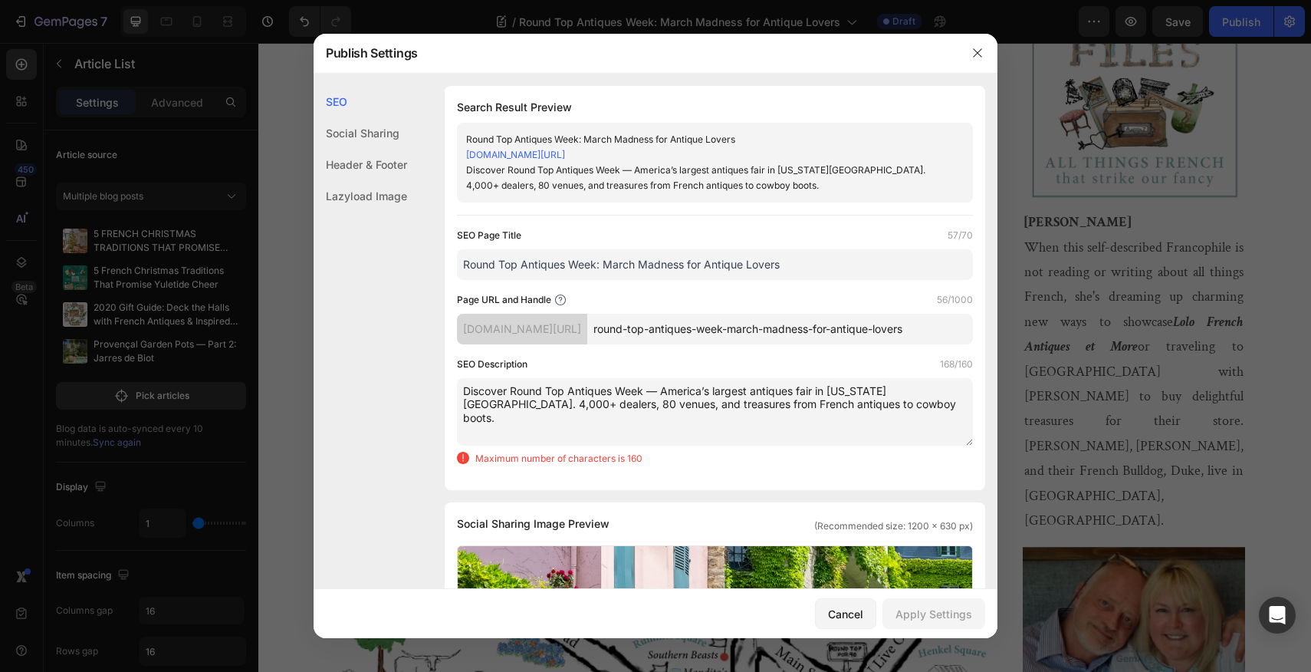
click at [764, 421] on textarea "Discover Round Top Antiques Week — America’s largest antiques fair in Texas Hil…" at bounding box center [715, 411] width 516 height 67
drag, startPoint x: 764, startPoint y: 421, endPoint x: 832, endPoint y: 424, distance: 68.3
click at [832, 424] on textarea "Discover Round Top Antiques Week — America’s largest antiques fair in Texas Hil…" at bounding box center [715, 411] width 516 height 67
click at [873, 441] on textarea "Discover Round Top Antiques Week — America’s largest antiques fair in Texas Hil…" at bounding box center [715, 411] width 516 height 67
drag, startPoint x: 834, startPoint y: 418, endPoint x: 761, endPoint y: 425, distance: 73.2
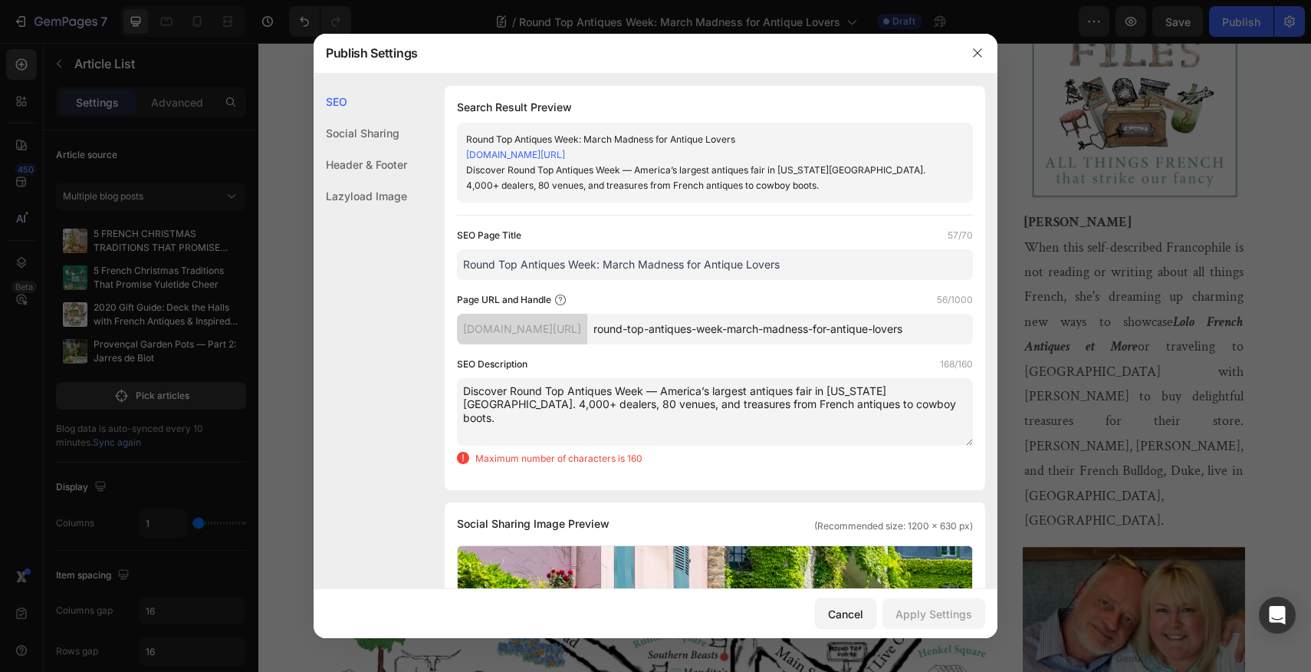
click at [761, 425] on textarea "Discover Round Top Antiques Week — America’s largest antiques fair in Texas Hil…" at bounding box center [715, 411] width 516 height 67
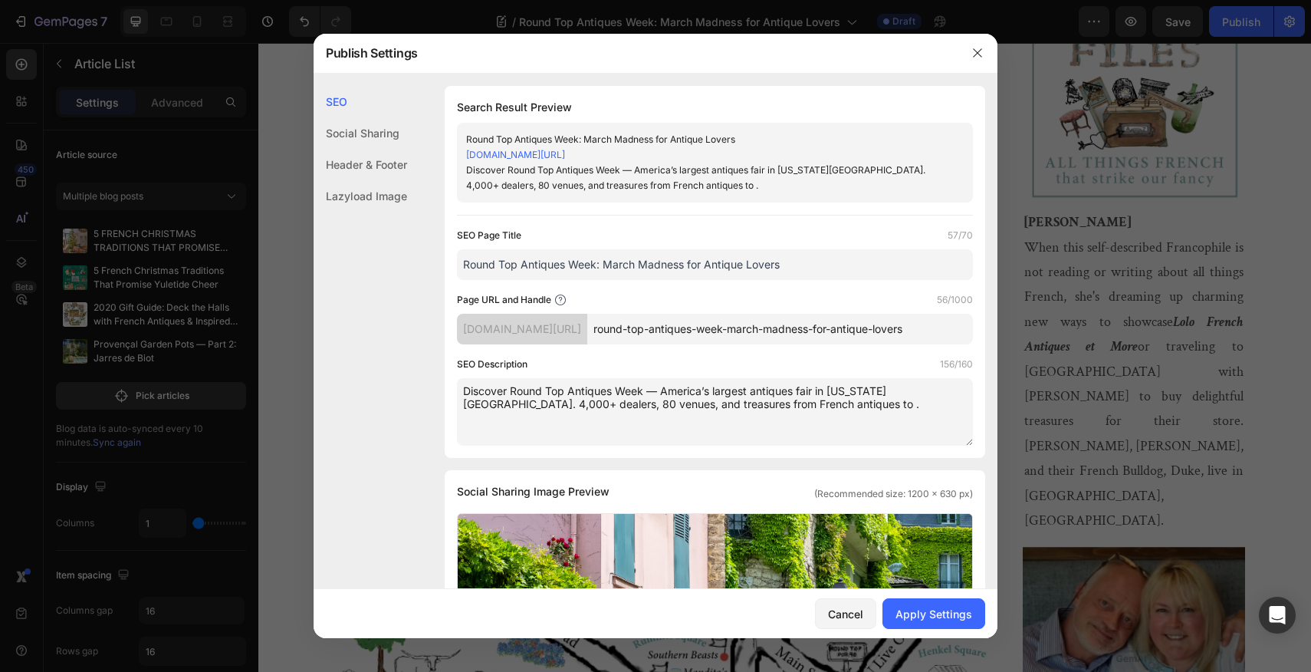
drag, startPoint x: 465, startPoint y: 404, endPoint x: 505, endPoint y: 407, distance: 40.0
click at [505, 407] on textarea "Discover Round Top Antiques Week — America’s largest antiques fair in Texas Hil…" at bounding box center [715, 411] width 516 height 67
click at [793, 423] on textarea "Discover Round Top Antiques Week — America’s largest antiques fair in Texas Hil…" at bounding box center [715, 411] width 516 height 67
drag, startPoint x: 926, startPoint y: 404, endPoint x: 929, endPoint y: 413, distance: 9.5
click at [929, 413] on textarea "Discover Round Top Antiques Week — America’s largest antiques fair in Texas Hil…" at bounding box center [715, 411] width 516 height 67
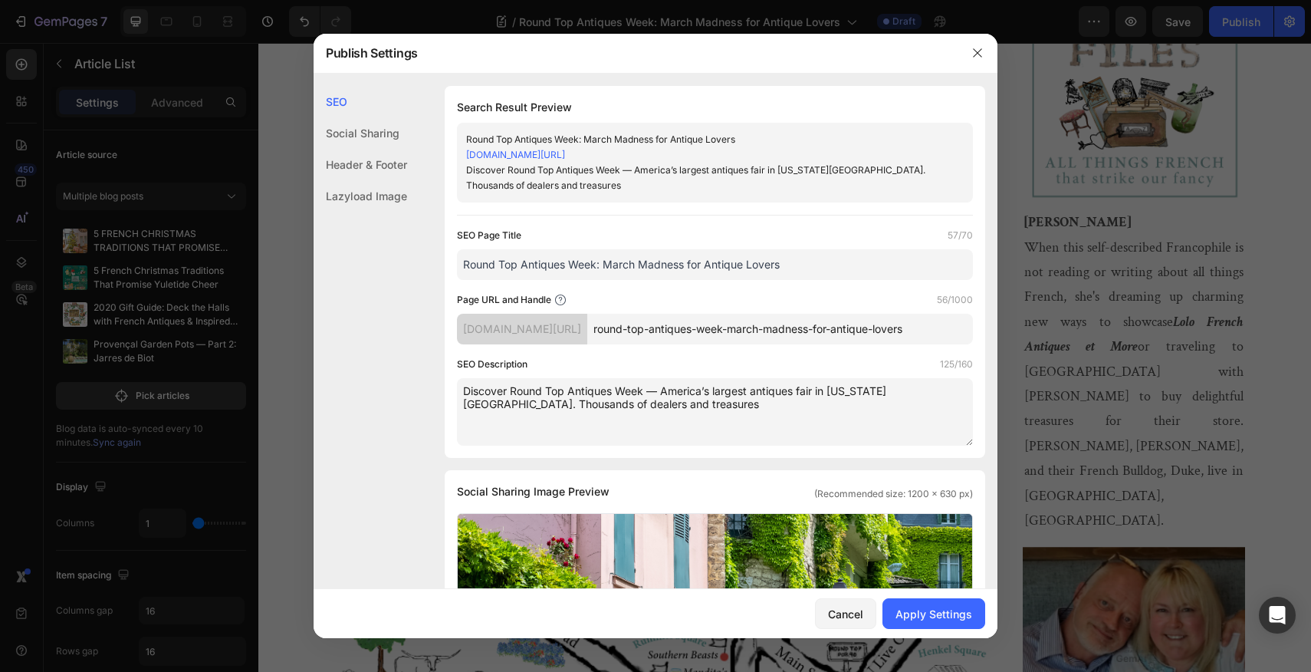
click at [926, 406] on textarea "Discover Round Top Antiques Week — America’s largest antiques fair in Texas Hil…" at bounding box center [715, 411] width 516 height 67
click at [830, 402] on textarea "Discover Round Top Antiques Week — America’s largest antiques fair in Texas Hil…" at bounding box center [715, 411] width 516 height 67
click at [949, 406] on textarea "Discover Round Top Antiques Week — America’s largest antiques fair in the Texas…" at bounding box center [715, 411] width 516 height 67
click at [650, 420] on textarea "Discover Round Top Antiques Week — America’s largest antiques fair in the Texas…" at bounding box center [715, 411] width 516 height 67
drag, startPoint x: 682, startPoint y: 420, endPoint x: 733, endPoint y: 421, distance: 51.4
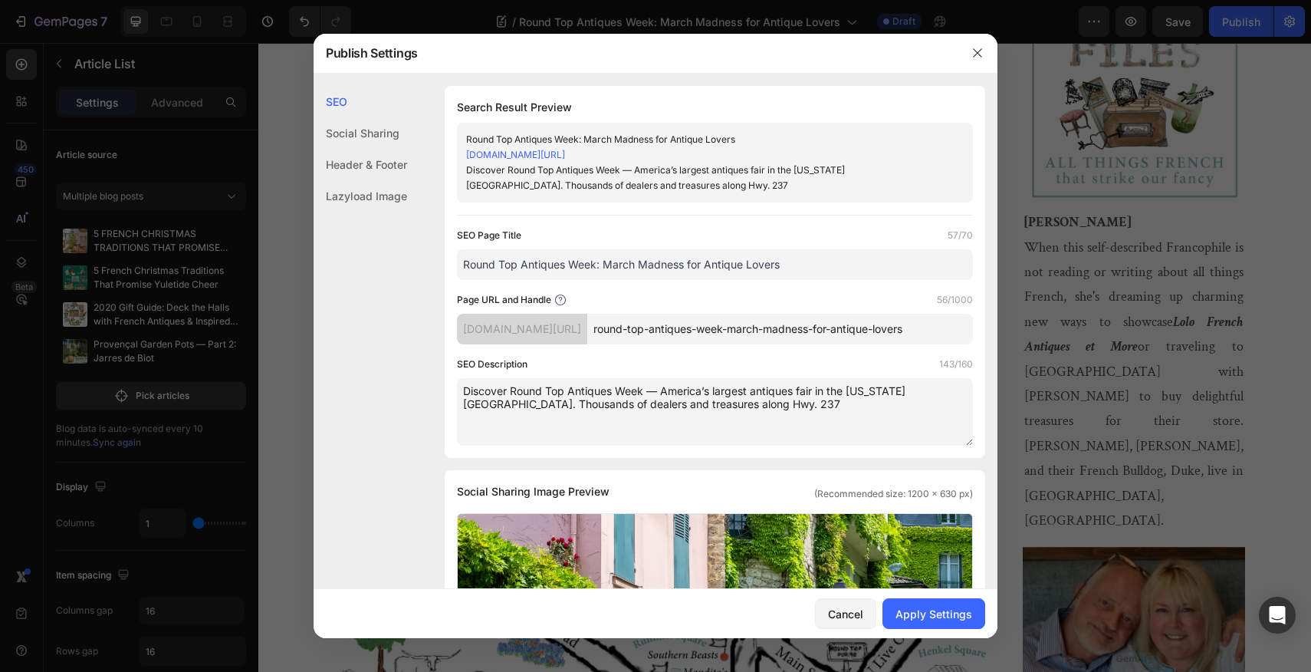
click at [733, 421] on textarea "Discover Round Top Antiques Week — America’s largest antiques fair in the Texas…" at bounding box center [715, 411] width 516 height 67
click at [682, 422] on textarea "Discover Round Top Antiques Week — America’s largest antiques fair in the Texas…" at bounding box center [715, 411] width 516 height 67
click at [682, 421] on textarea "Discover Round Top Antiques Week — America’s largest antiques fair in the Texas…" at bounding box center [715, 411] width 516 height 67
click at [580, 419] on textarea "Discover Round Top Antiques Week — America’s largest antiques fair in the Texas…" at bounding box center [715, 411] width 516 height 67
drag, startPoint x: 578, startPoint y: 419, endPoint x: 696, endPoint y: 424, distance: 117.4
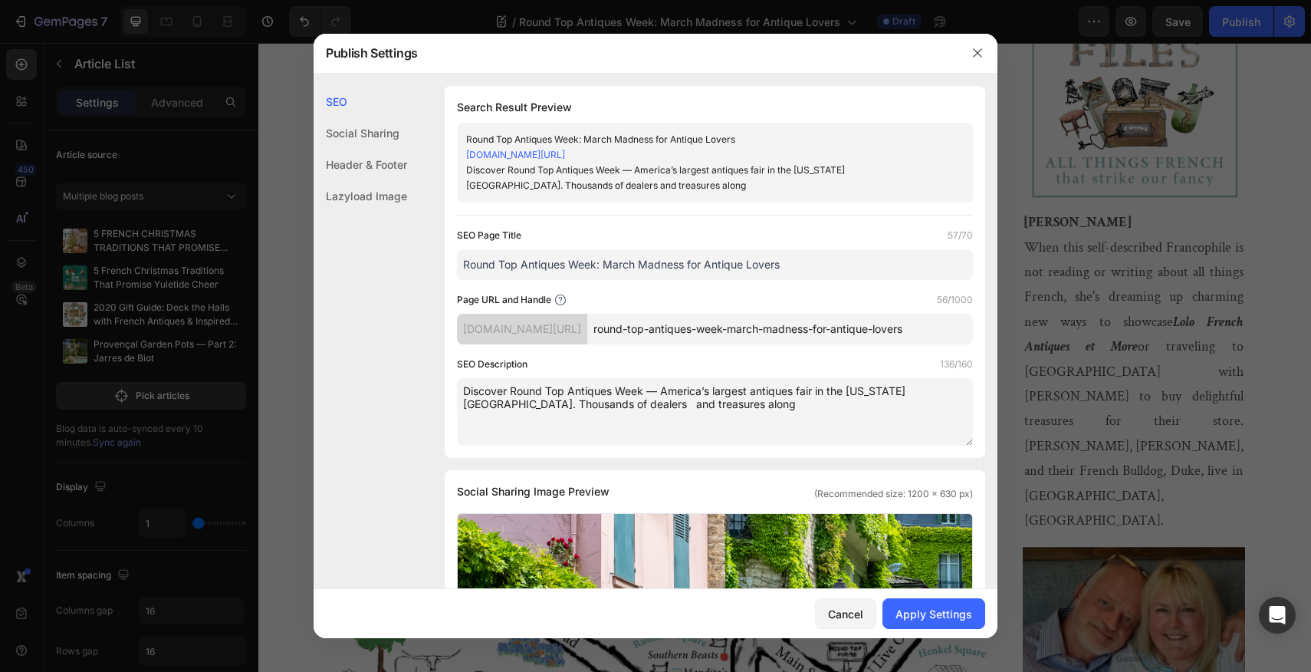
click at [696, 424] on textarea "Discover Round Top Antiques Week — America’s largest antiques fair in the Texas…" at bounding box center [715, 411] width 516 height 67
click at [580, 421] on textarea "Discover Round Top Antiques Week — America’s largest antiques fair in the Texas…" at bounding box center [715, 411] width 516 height 67
click at [595, 418] on textarea "Discover Round Top Antiques Week — America’s largest antiques fair in the Texas…" at bounding box center [715, 411] width 516 height 67
drag, startPoint x: 627, startPoint y: 419, endPoint x: 687, endPoint y: 423, distance: 59.9
click at [687, 423] on textarea "Discover Round Top Antiques Week — America’s largest antiques fair in the Texas…" at bounding box center [715, 411] width 516 height 67
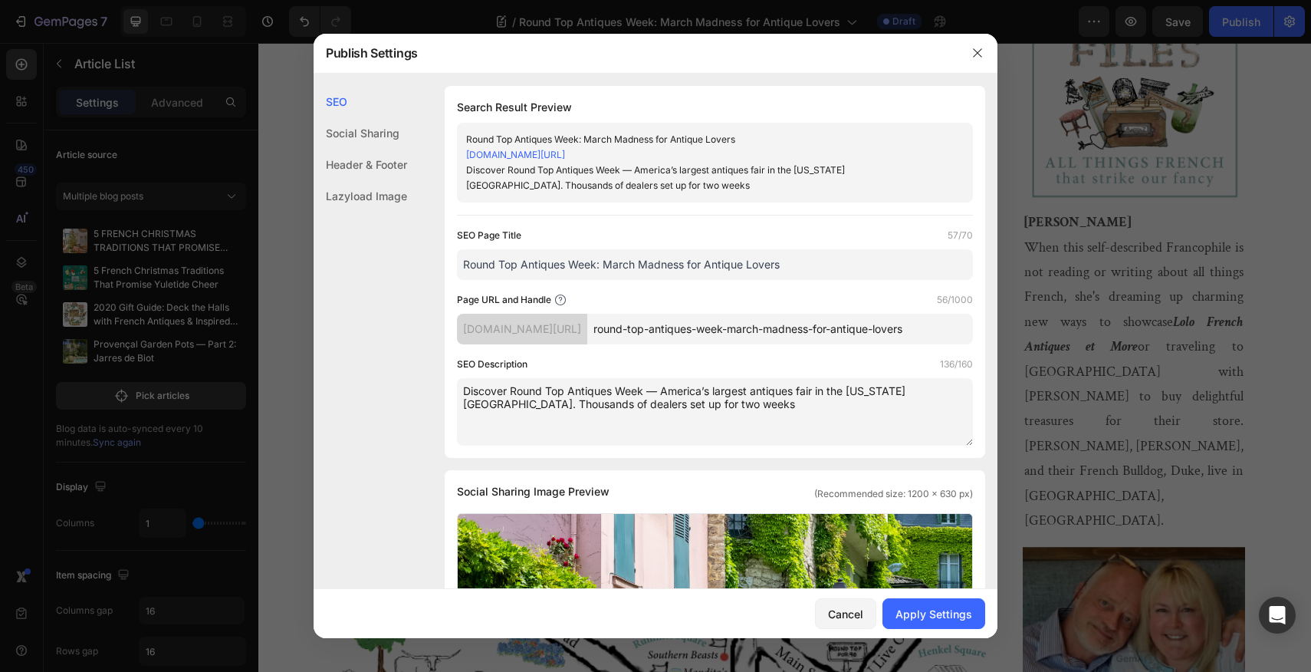
click at [945, 406] on textarea "Discover Round Top Antiques Week — America’s largest antiques fair in the Texas…" at bounding box center [715, 411] width 516 height 67
click at [946, 407] on textarea "Discover Round Top Antiques Week — America’s largest antiques fair in the Texas…" at bounding box center [715, 411] width 516 height 67
drag, startPoint x: 712, startPoint y: 423, endPoint x: 464, endPoint y: 423, distance: 248.5
click at [464, 423] on textarea "Discover Round Top Antiques Week — America’s largest antiques fair in the Texas…" at bounding box center [715, 411] width 516 height 67
drag, startPoint x: 848, startPoint y: 405, endPoint x: 830, endPoint y: 404, distance: 18.4
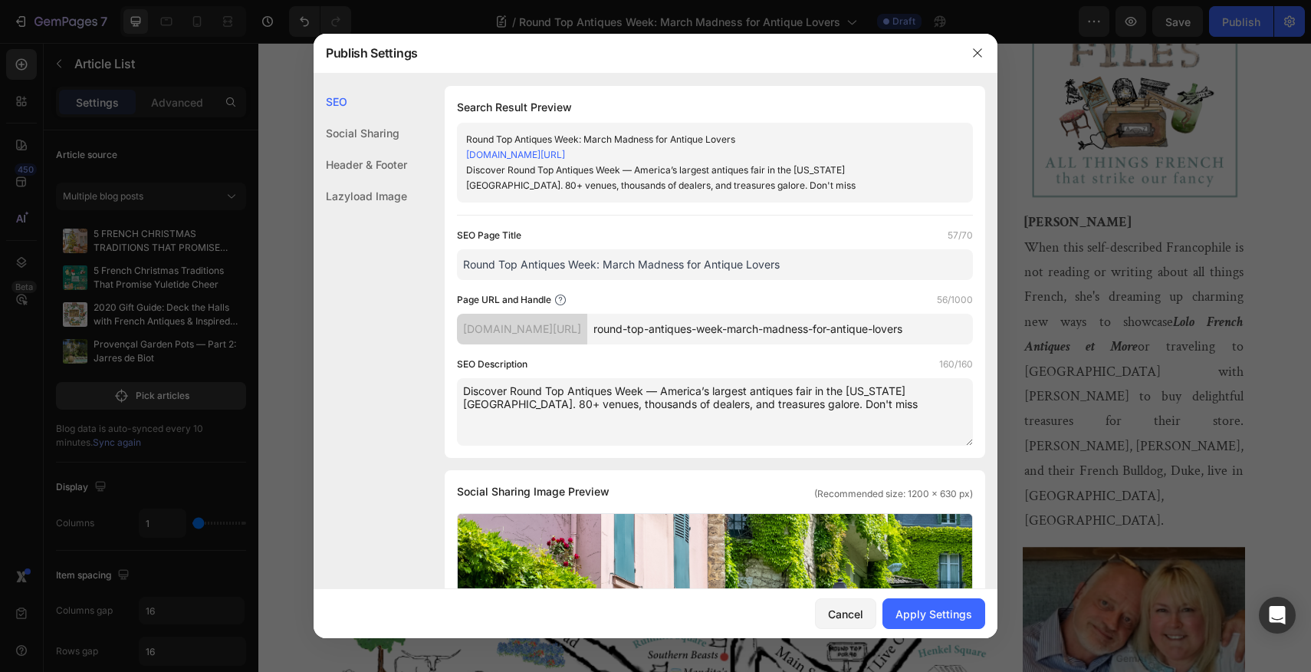
click at [830, 404] on textarea "Discover Round Top Antiques Week — America’s largest antiques fair in the Texas…" at bounding box center [715, 411] width 516 height 67
click at [951, 405] on textarea "Discover Round Top Antiques Week — America’s largest antiques fair in Texas Hil…" at bounding box center [715, 411] width 516 height 67
click at [782, 418] on textarea "Discover Round Top Antiques Week — America’s largest antiques fair in Texas Hil…" at bounding box center [715, 411] width 516 height 67
drag, startPoint x: 784, startPoint y: 419, endPoint x: 730, endPoint y: 420, distance: 54.5
click at [730, 420] on textarea "Discover Round Top Antiques Week — America’s largest antiques fair in Texas Hil…" at bounding box center [715, 411] width 516 height 67
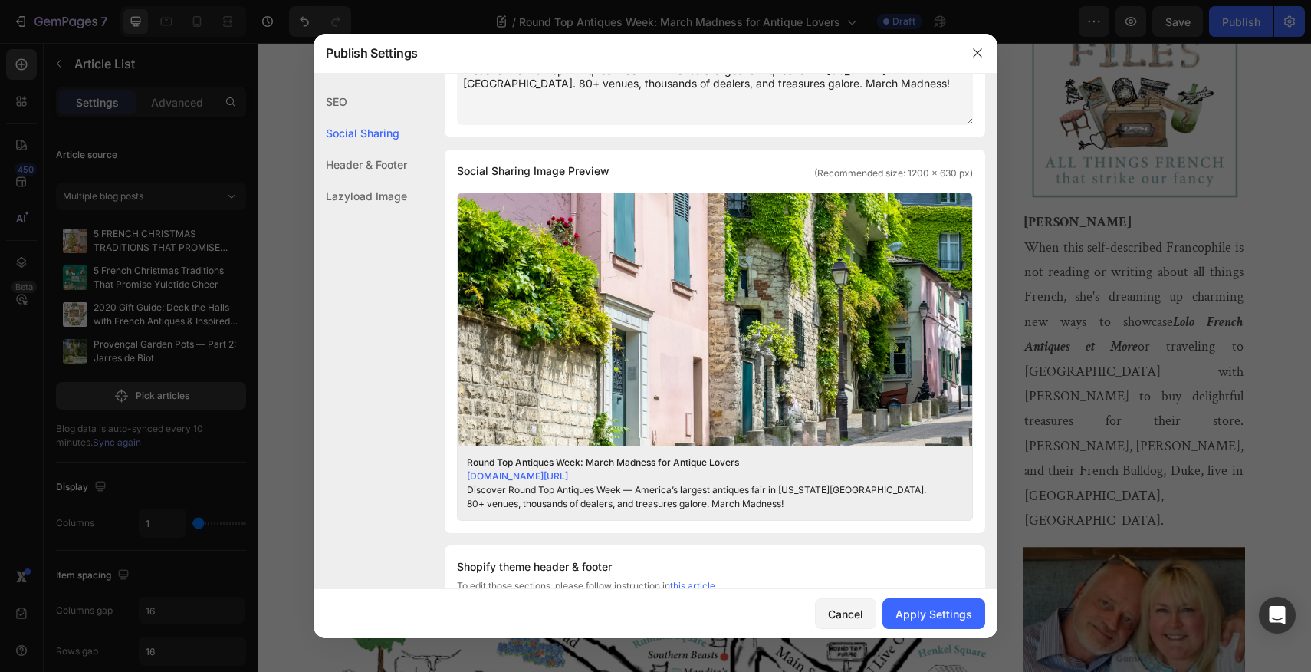
scroll to position [335, 0]
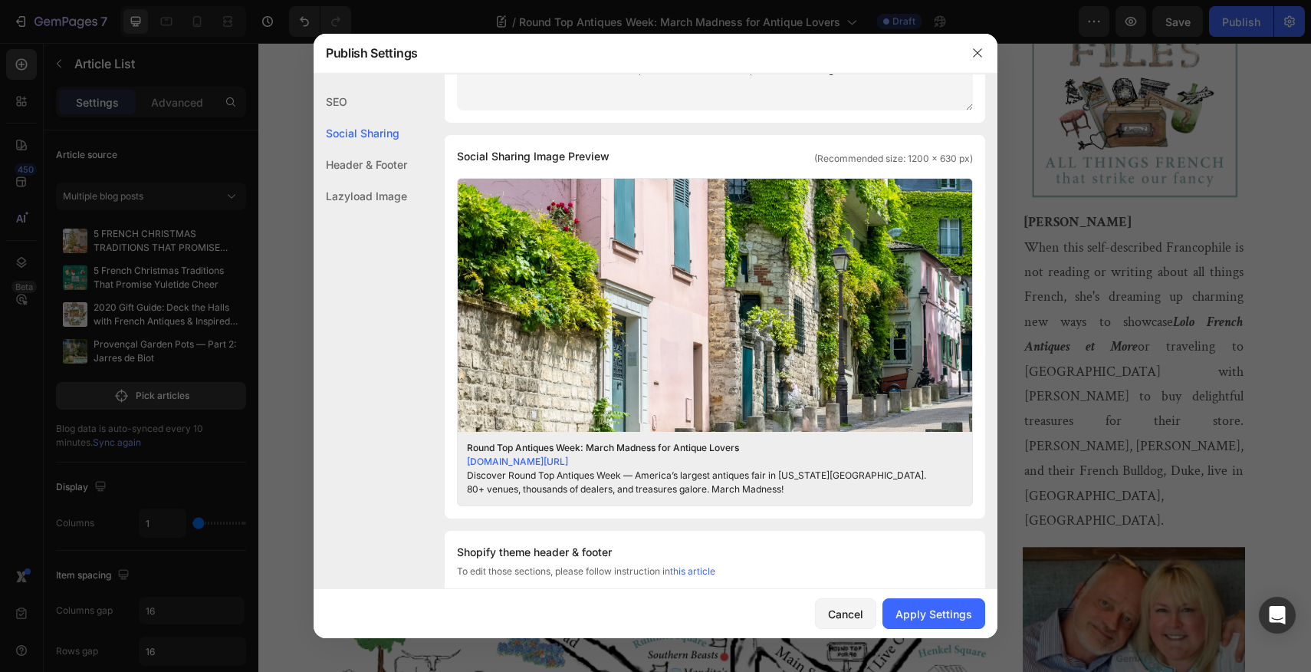
type textarea "Discover Round Top Antiques Week — America’s largest antiques fair in Texas Hil…"
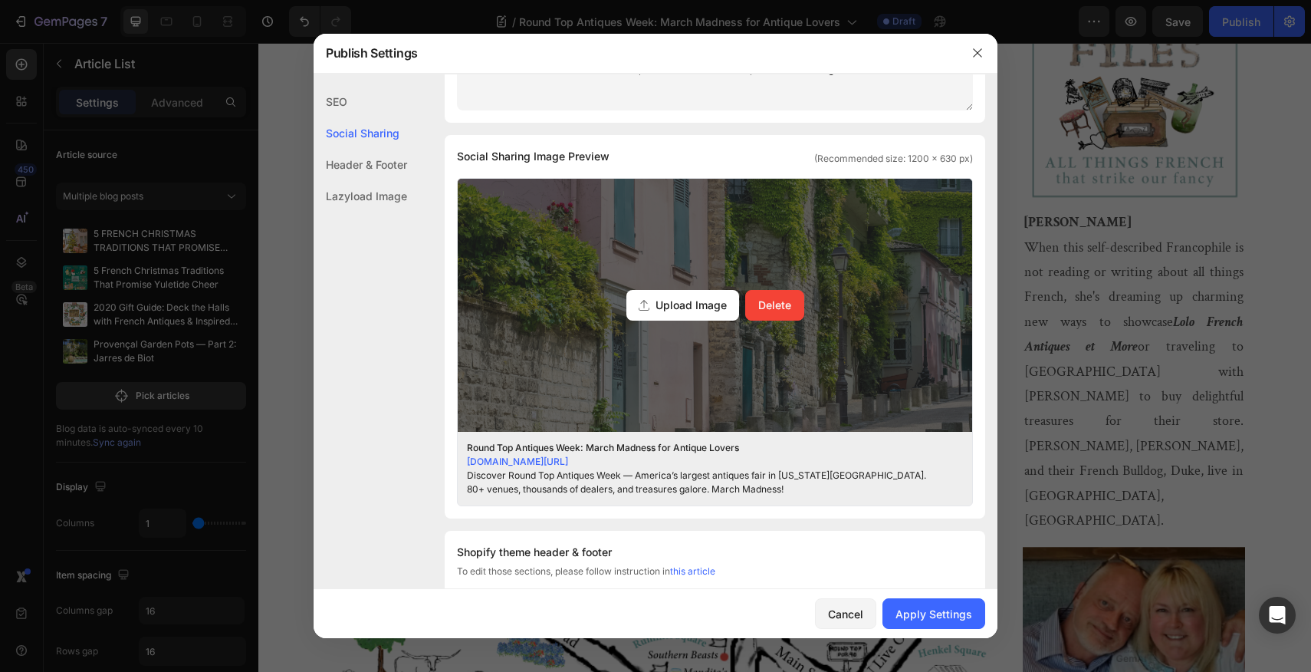
click at [677, 313] on span "Upload Image" at bounding box center [691, 305] width 71 height 16
click at [0, 0] on input "Upload Image Delete" at bounding box center [0, 0] width 0 height 0
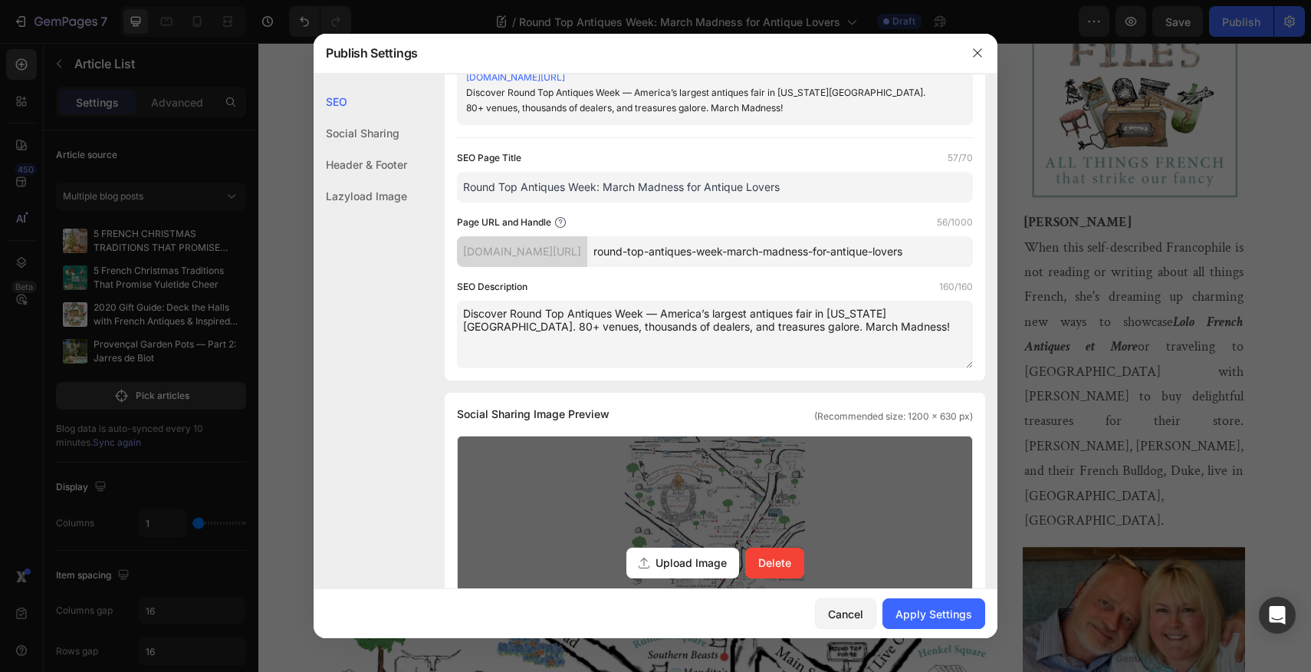
scroll to position [0, 0]
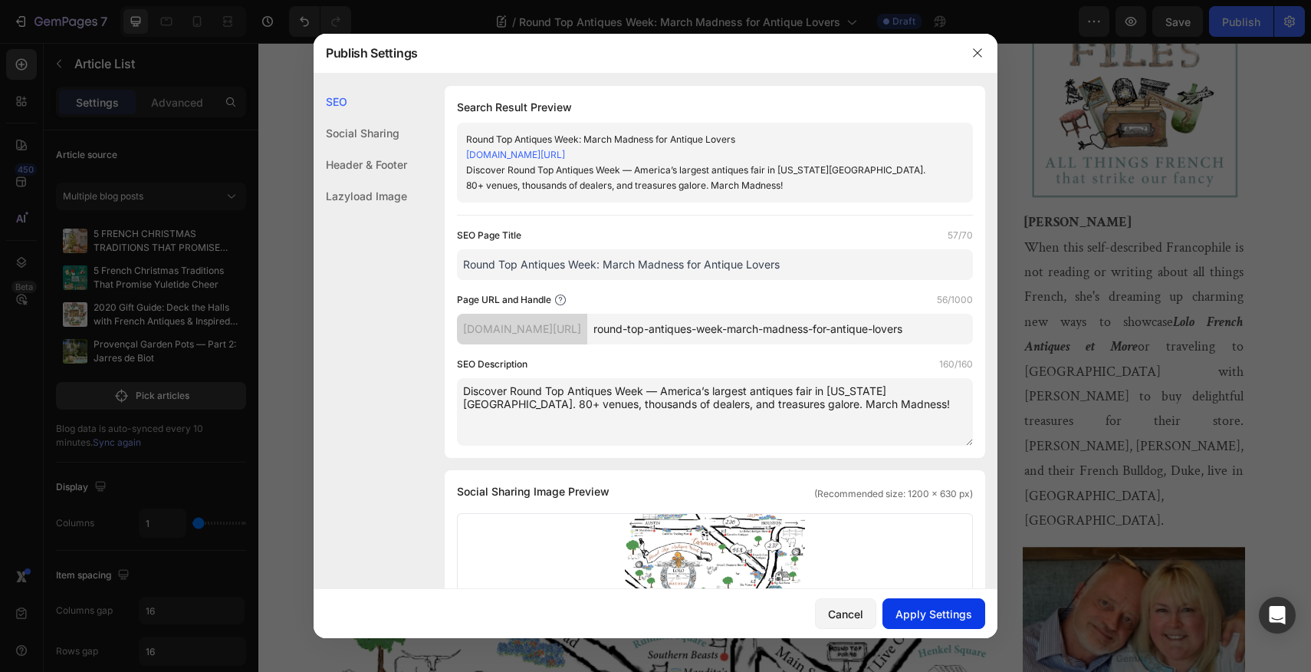
click at [936, 616] on div "Apply Settings" at bounding box center [934, 614] width 77 height 16
click at [976, 49] on icon "button" at bounding box center [978, 53] width 12 height 12
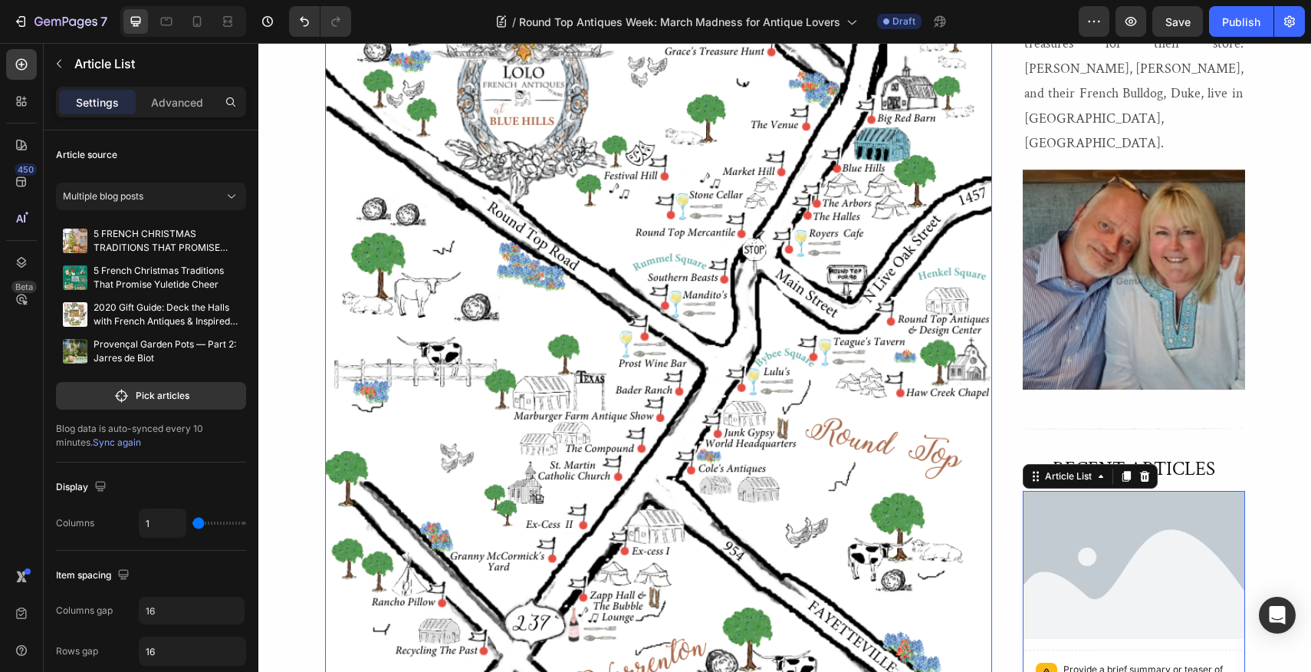
scroll to position [1014, 0]
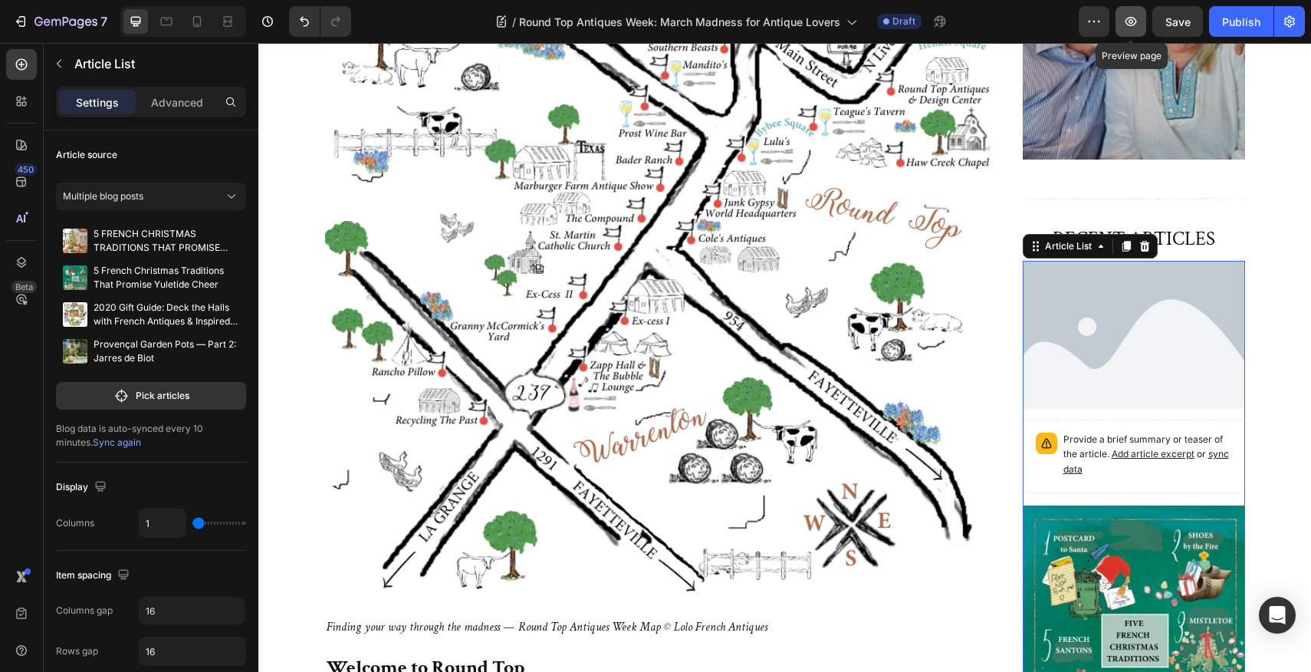
click at [1136, 24] on icon "button" at bounding box center [1132, 21] width 12 height 9
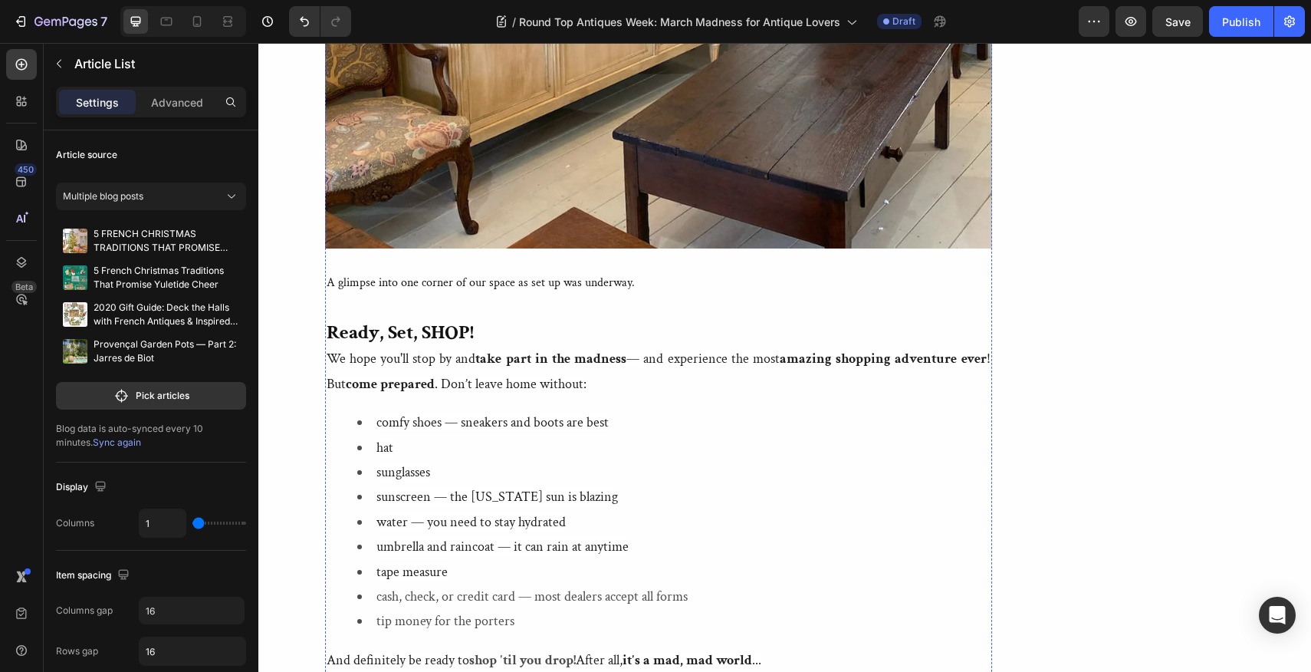
scroll to position [5116, 0]
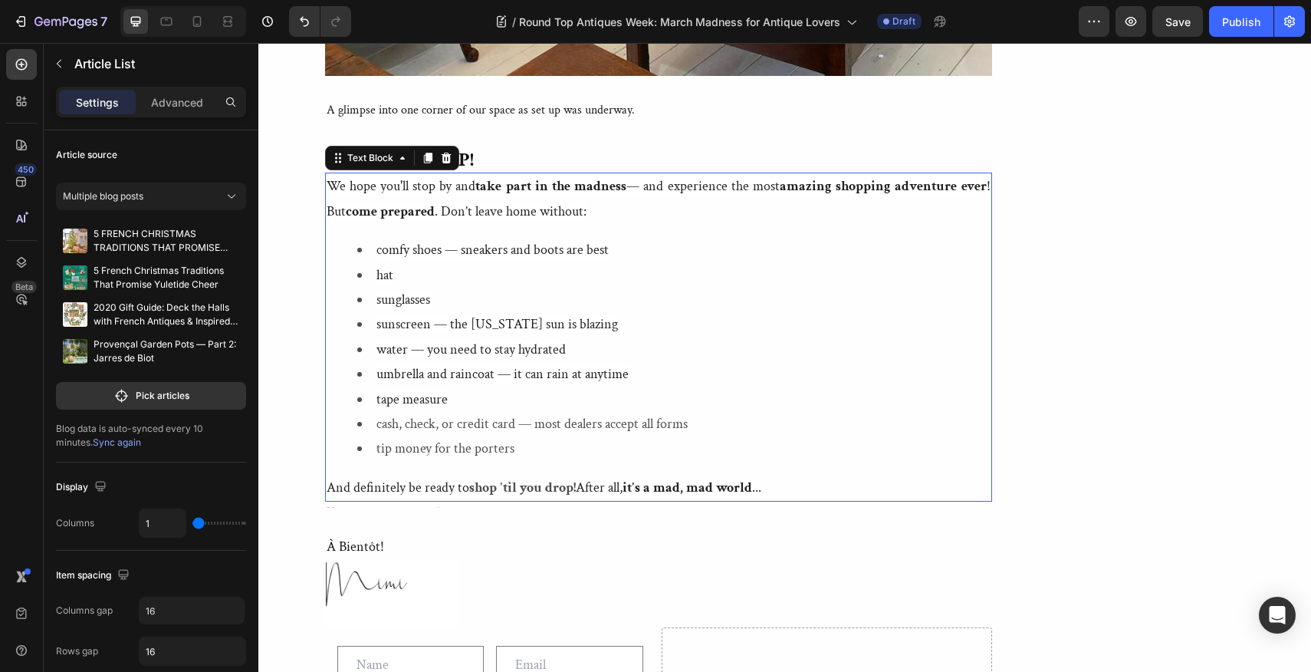
click at [353, 243] on ul "comfy shoes — sneakers and boots are best hat sunglasses sunscreen — the Texas …" at bounding box center [659, 350] width 664 height 224
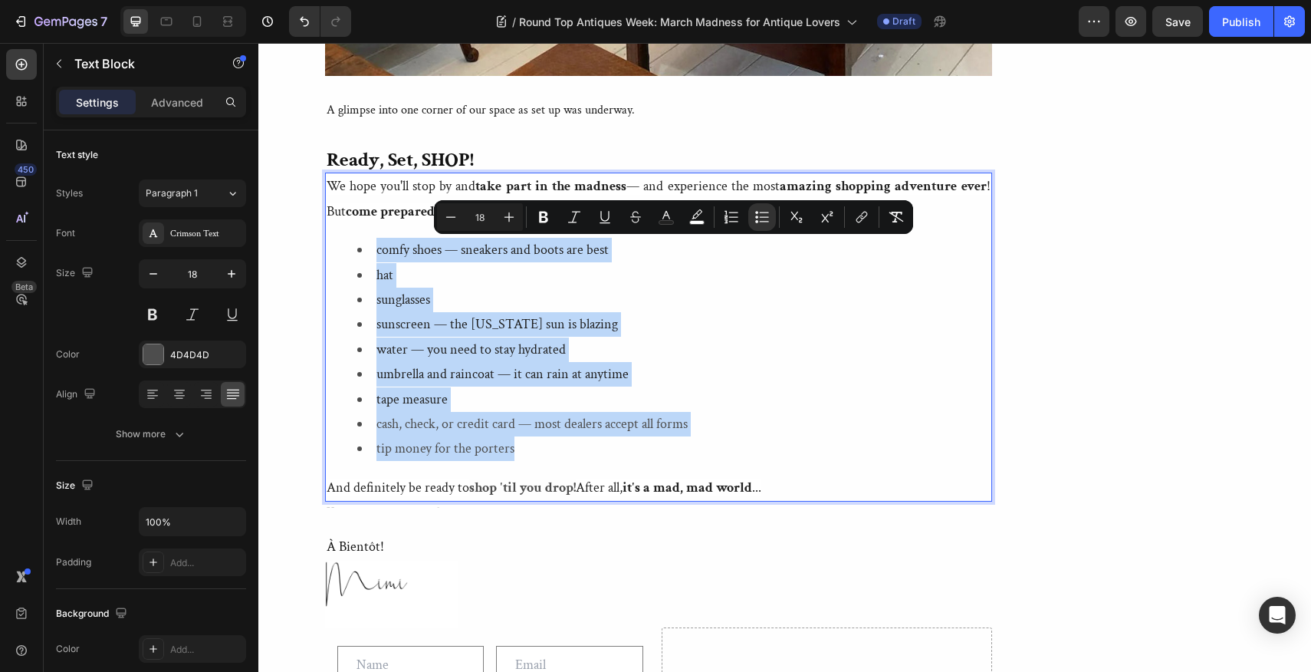
drag, startPoint x: 353, startPoint y: 243, endPoint x: 520, endPoint y: 456, distance: 270.9
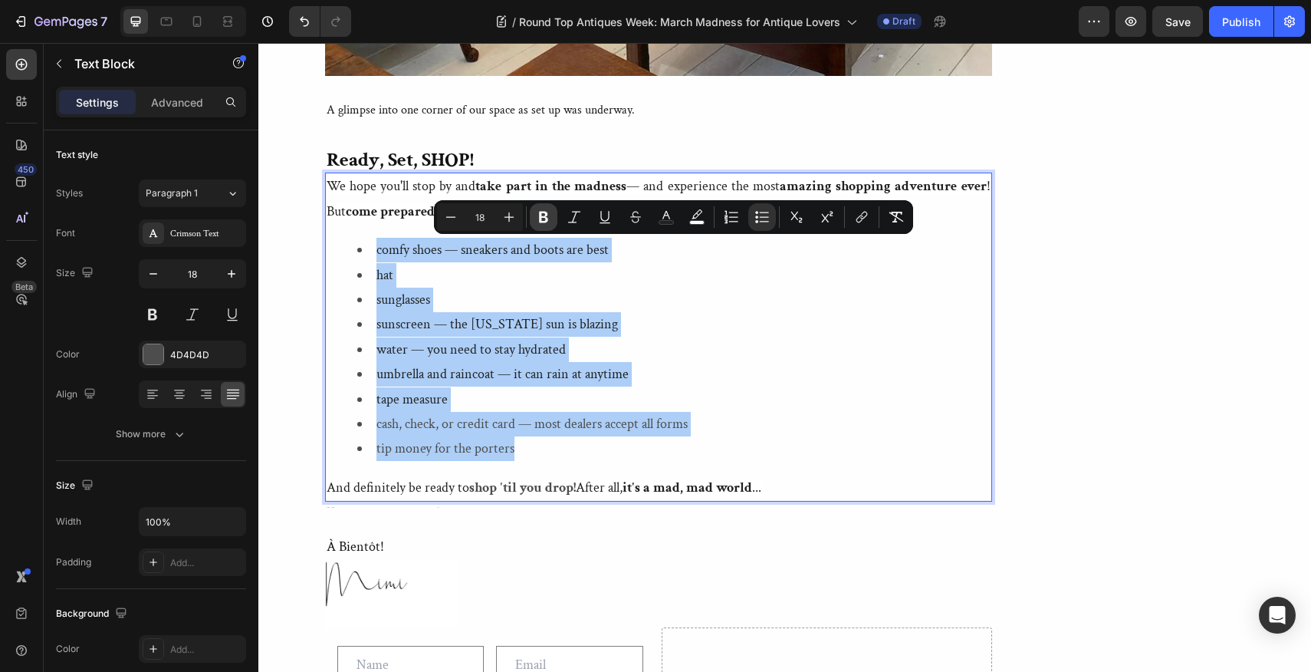
click at [543, 216] on icon "Editor contextual toolbar" at bounding box center [543, 218] width 9 height 12
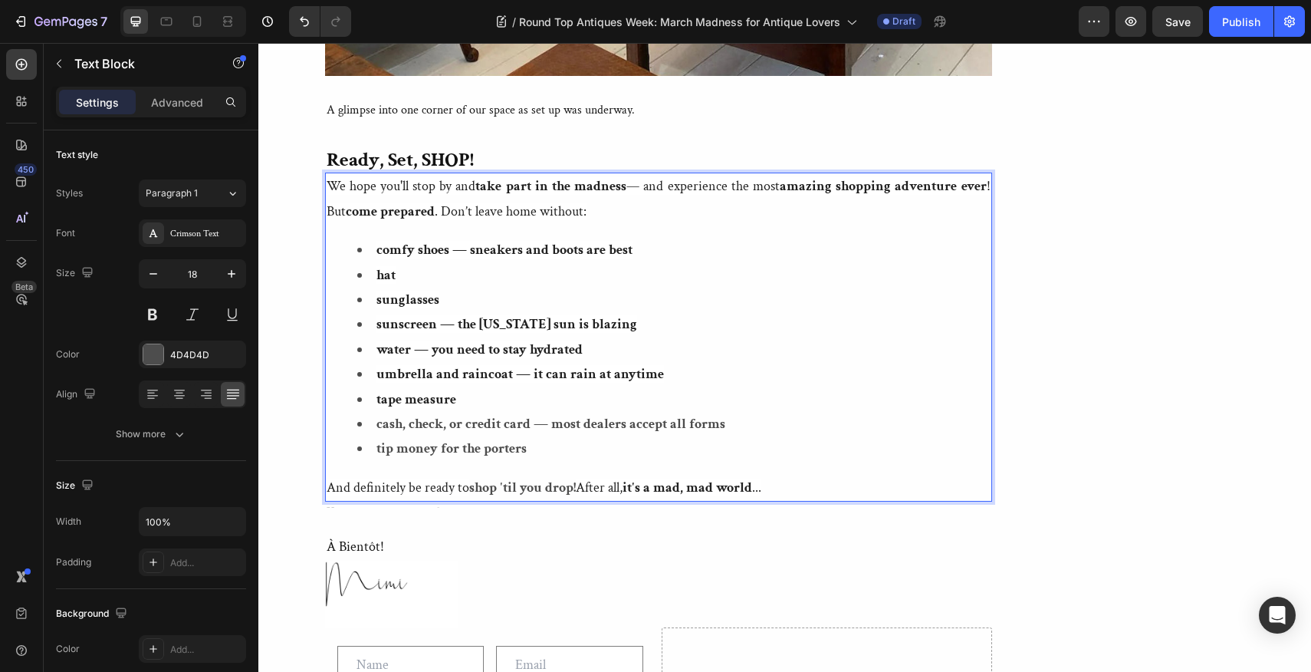
click at [455, 250] on strong "comfy shoes — sneakers and boots are best" at bounding box center [505, 250] width 256 height 18
drag, startPoint x: 452, startPoint y: 250, endPoint x: 629, endPoint y: 252, distance: 177.1
click at [629, 252] on li "comfy shoes — sneakers and boots are best" at bounding box center [673, 250] width 633 height 25
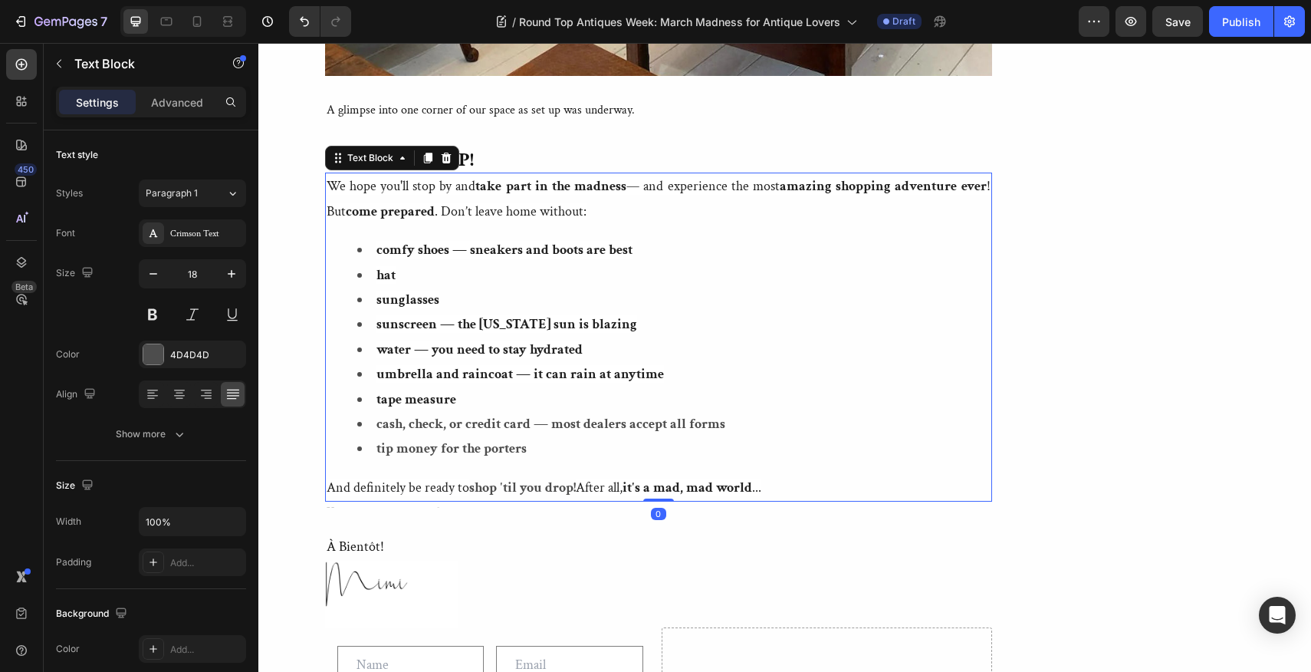
click at [452, 248] on strong "comfy shoes — sneakers and boots are best" at bounding box center [505, 250] width 256 height 18
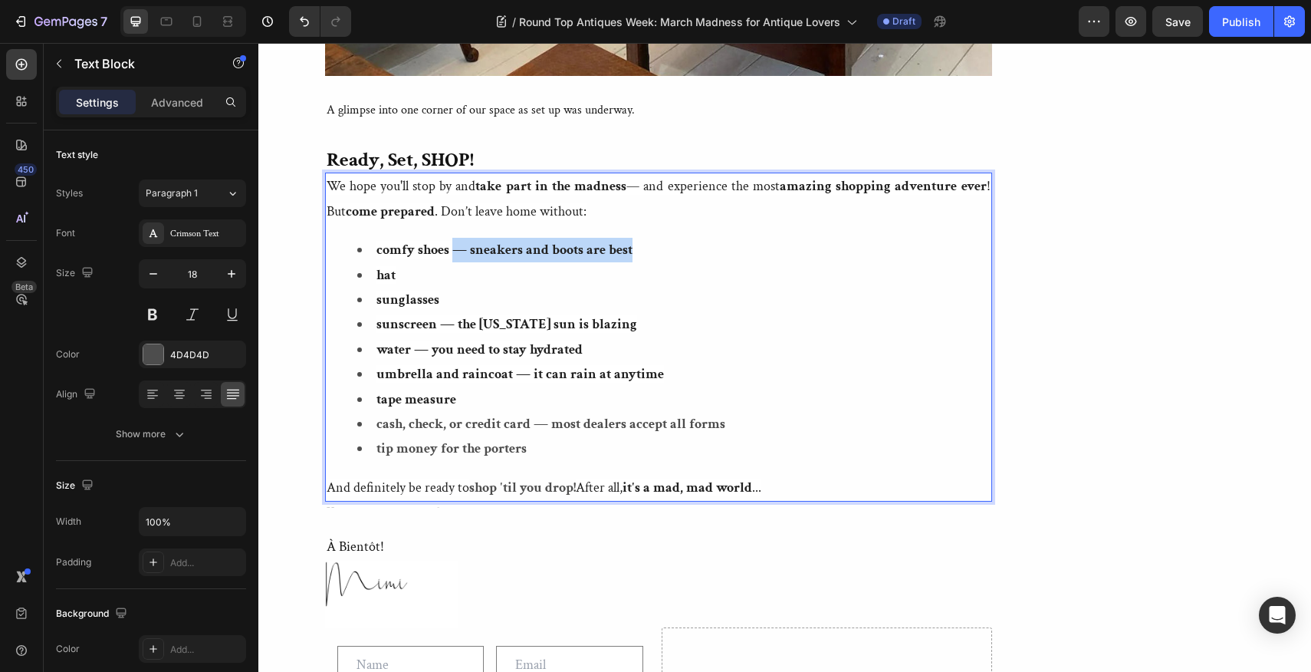
drag, startPoint x: 452, startPoint y: 248, endPoint x: 632, endPoint y: 240, distance: 180.4
click at [632, 240] on li "comfy shoes — sneakers and boots are best" at bounding box center [673, 250] width 633 height 25
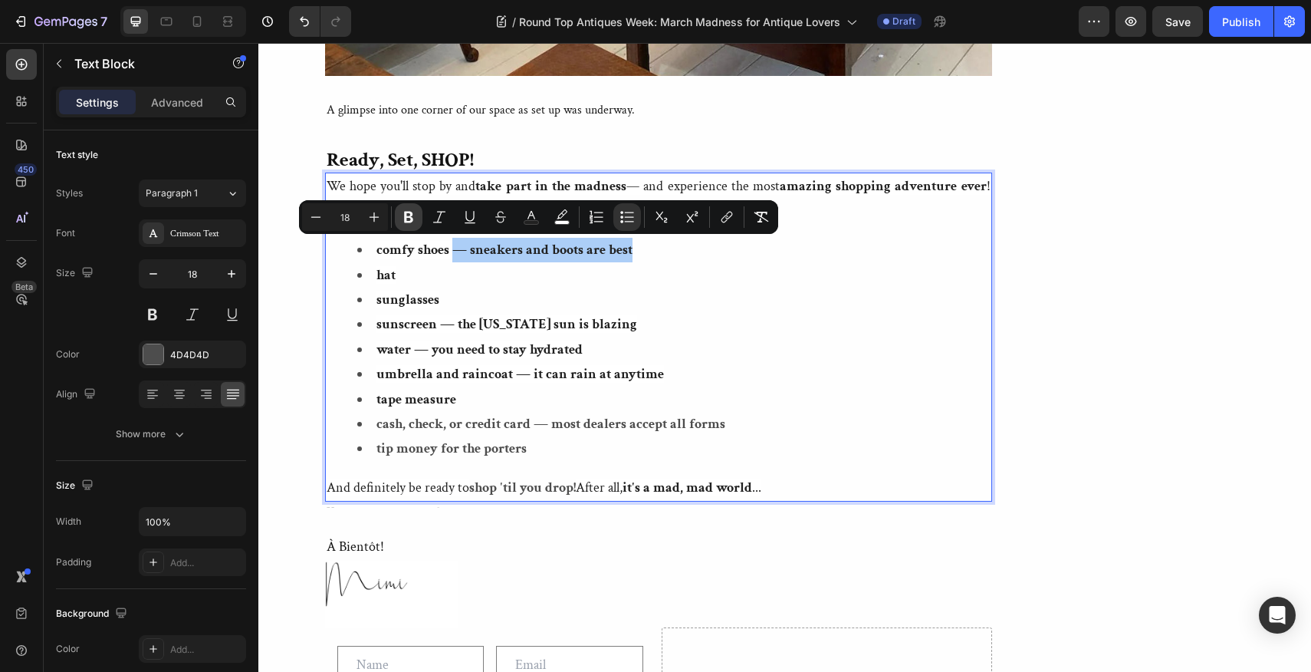
click at [409, 213] on icon "Editor contextual toolbar" at bounding box center [408, 216] width 15 height 15
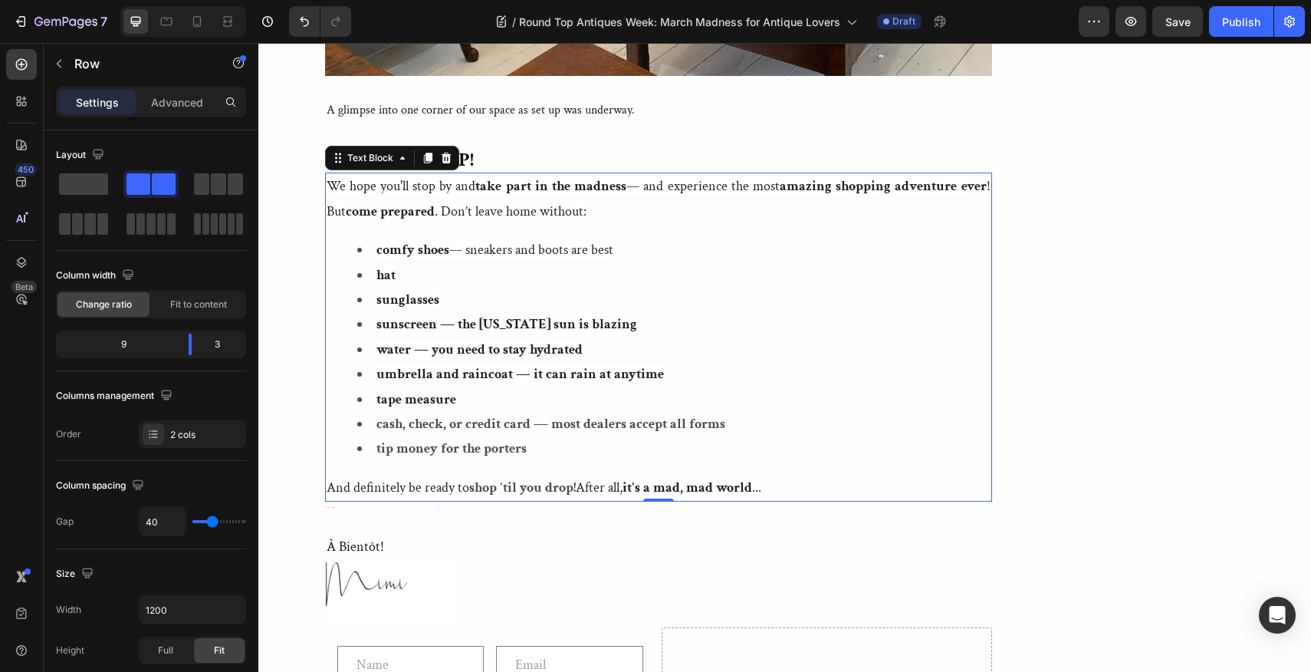
click at [442, 321] on strong "sunscreen — the Texas sun is blazing" at bounding box center [507, 324] width 261 height 18
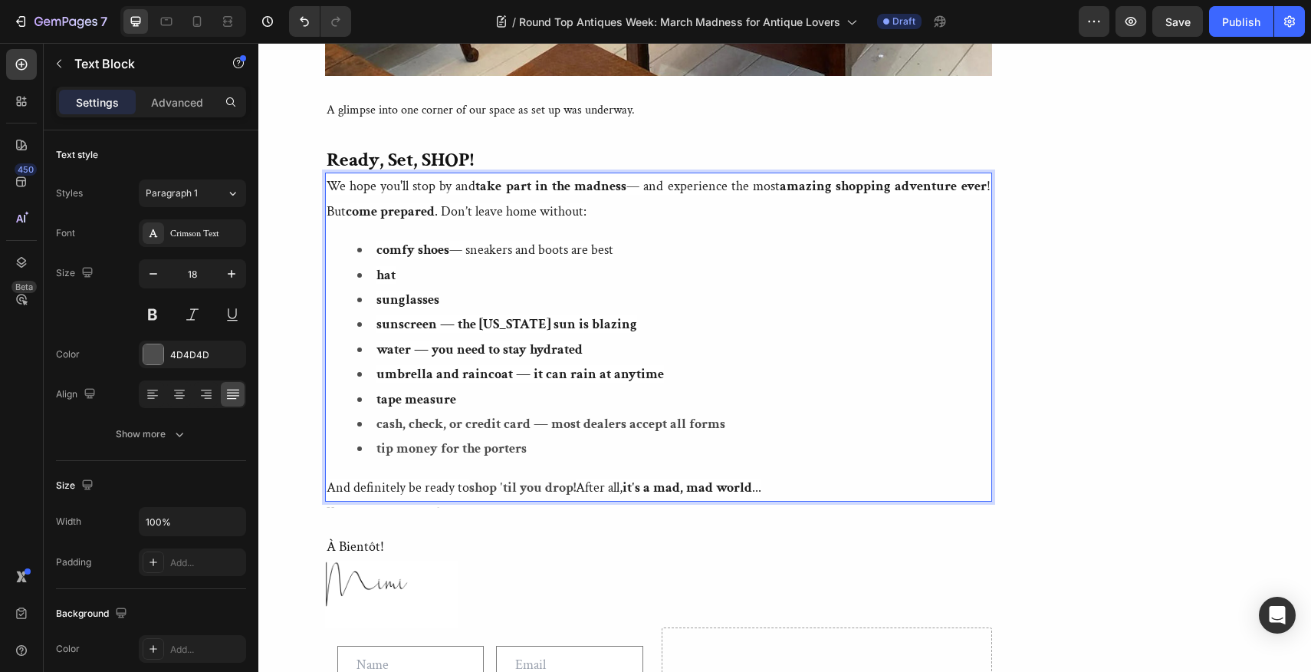
click at [437, 322] on strong "sunscreen — the Texas sun is blazing" at bounding box center [507, 324] width 261 height 18
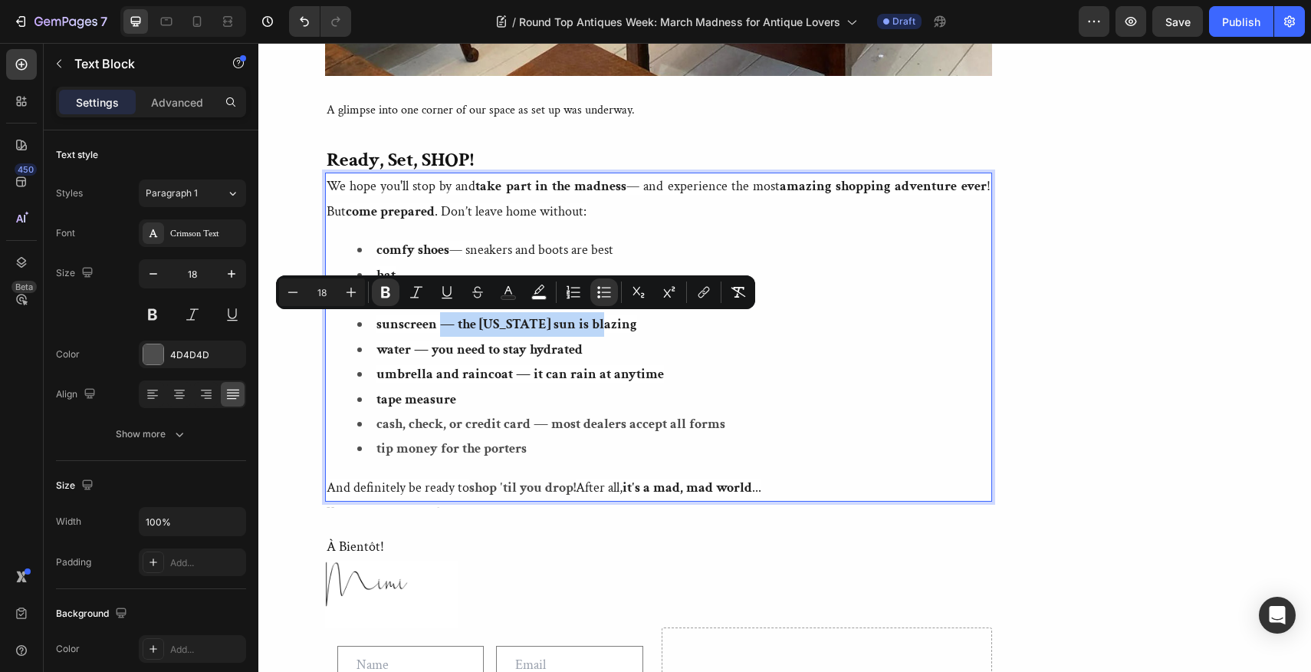
drag, startPoint x: 437, startPoint y: 322, endPoint x: 597, endPoint y: 317, distance: 159.6
click at [597, 317] on li "sunscreen — the Texas sun is blazing" at bounding box center [673, 324] width 633 height 25
click at [387, 292] on icon "Editor contextual toolbar" at bounding box center [385, 293] width 9 height 12
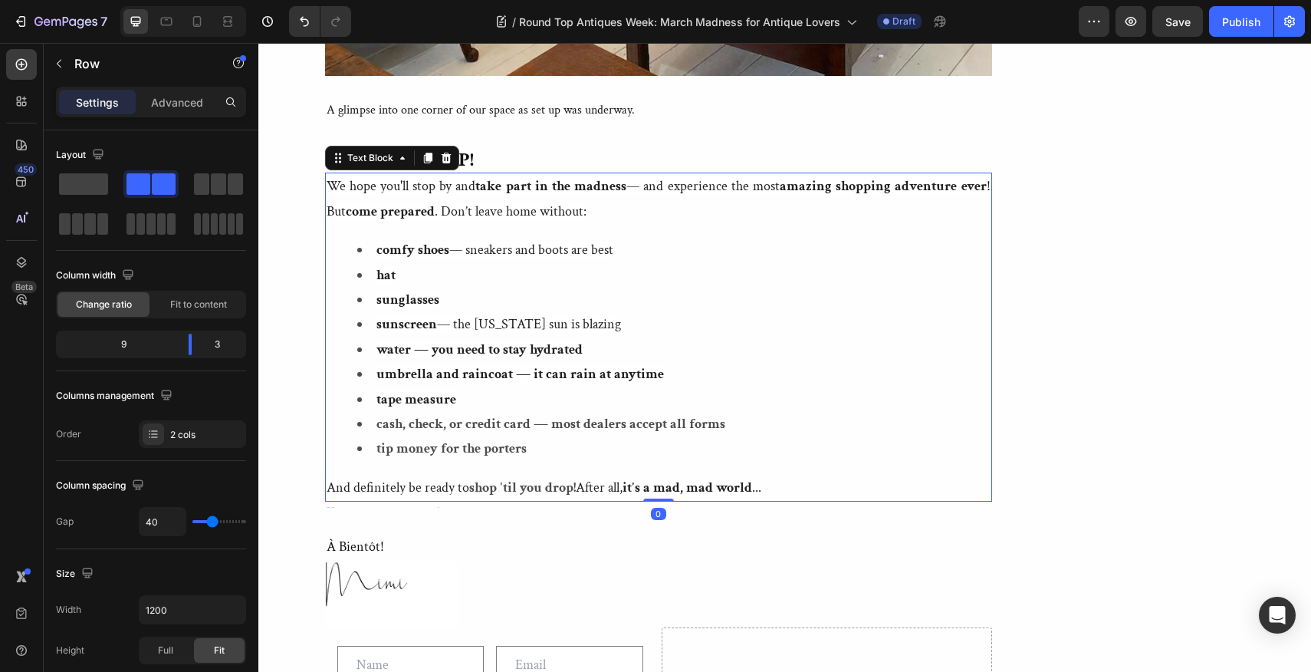
click at [414, 348] on strong "water — you need to stay hydrated" at bounding box center [480, 349] width 206 height 18
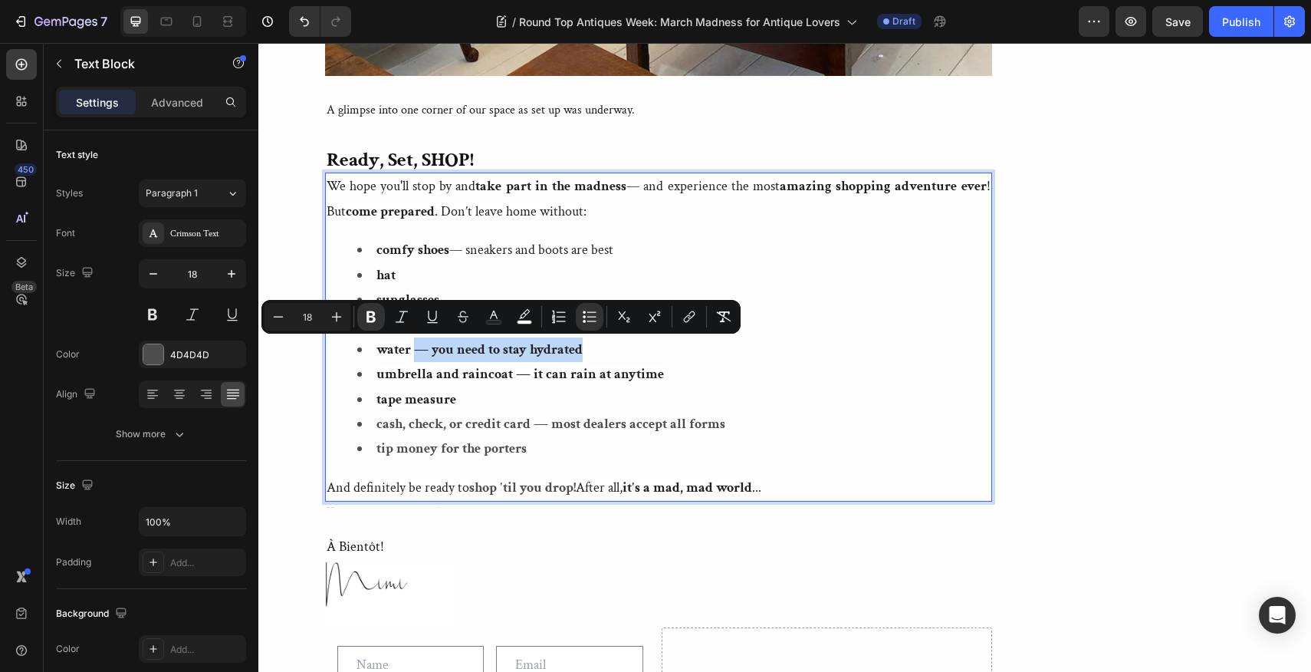
drag, startPoint x: 414, startPoint y: 348, endPoint x: 579, endPoint y: 338, distance: 165.2
click at [579, 338] on li "water — you need to stay hydrated" at bounding box center [673, 349] width 633 height 25
click at [370, 313] on icon "Editor contextual toolbar" at bounding box center [370, 316] width 15 height 15
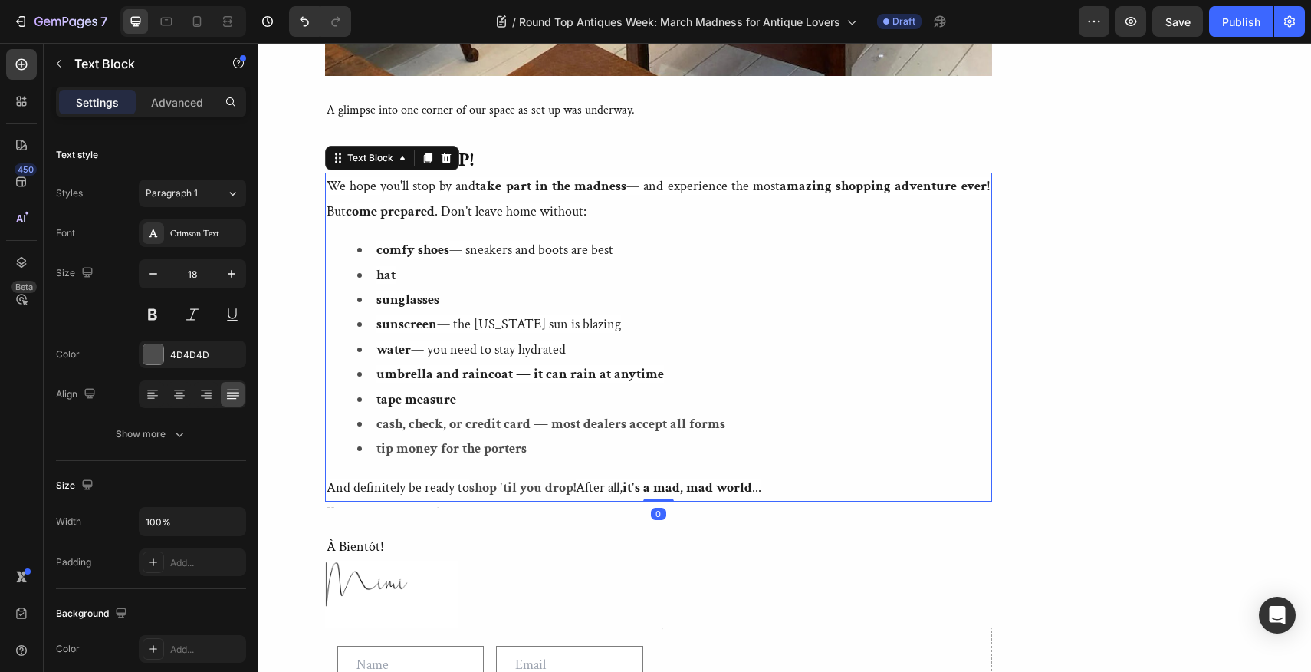
click at [512, 373] on strong "umbrella and raincoat — it can rain at anytime" at bounding box center [521, 374] width 288 height 18
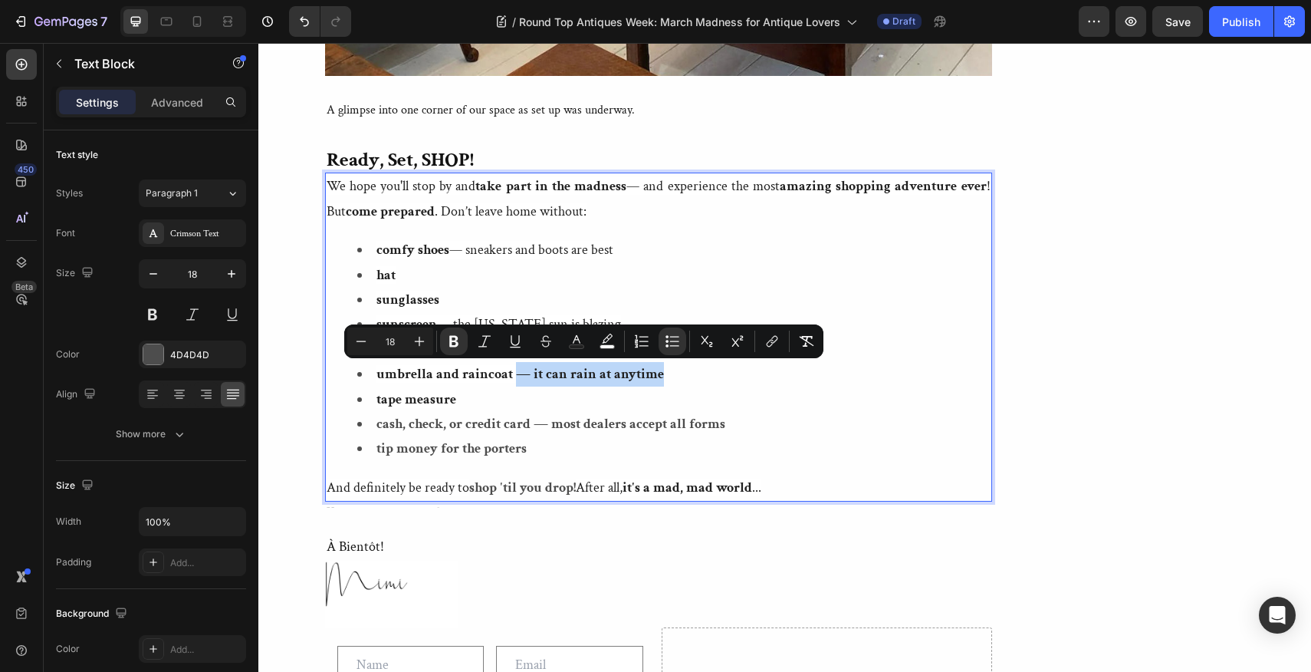
drag, startPoint x: 512, startPoint y: 373, endPoint x: 660, endPoint y: 370, distance: 148.0
click at [660, 370] on li "umbrella and raincoat — it can rain at anytime" at bounding box center [673, 374] width 633 height 25
click at [454, 337] on icon "Editor contextual toolbar" at bounding box center [453, 341] width 15 height 15
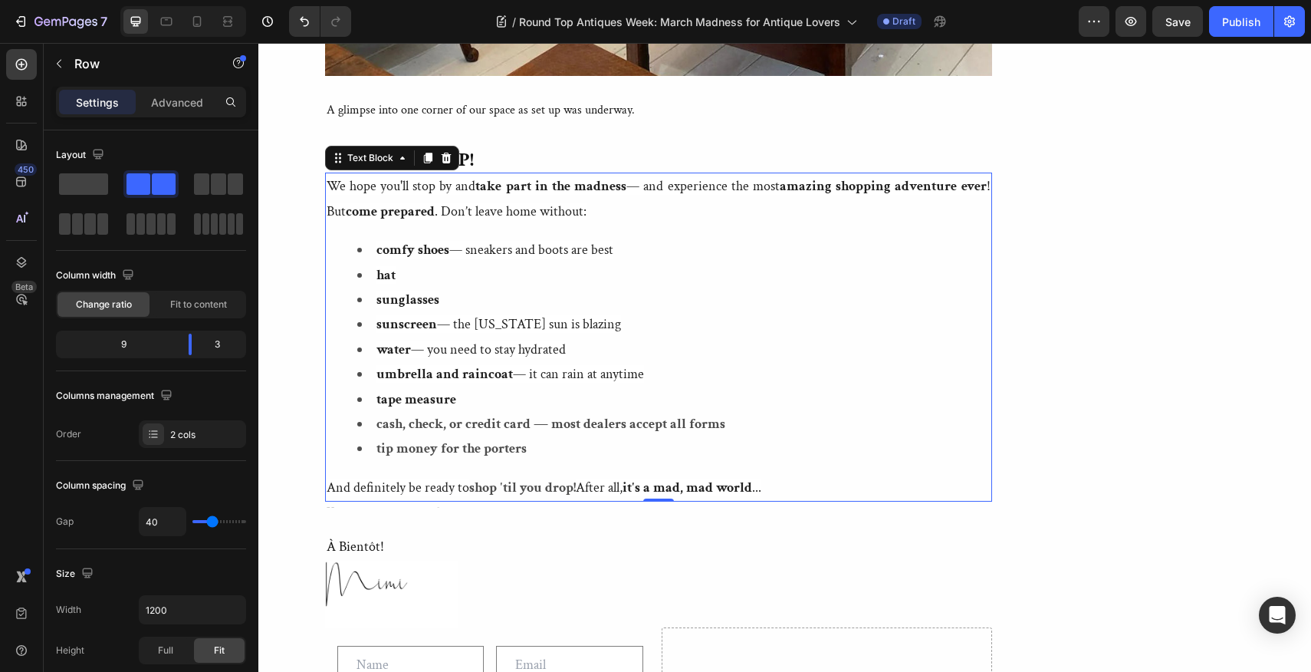
click at [532, 423] on strong "cash, check, or credit card — most dealers accept all forms" at bounding box center [551, 424] width 349 height 18
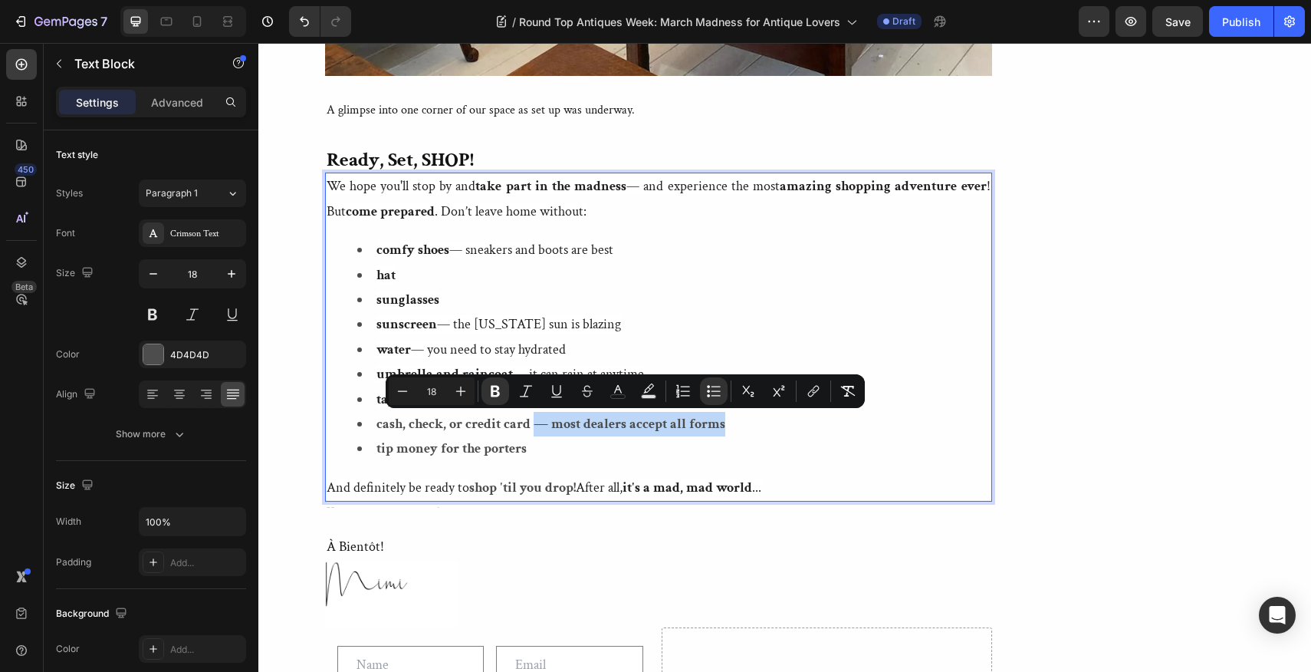
drag, startPoint x: 532, startPoint y: 423, endPoint x: 725, endPoint y: 426, distance: 192.5
click at [725, 426] on li "cash, check, or credit card — most dealers accept all forms" at bounding box center [673, 424] width 633 height 25
click at [493, 387] on icon "Editor contextual toolbar" at bounding box center [495, 392] width 9 height 12
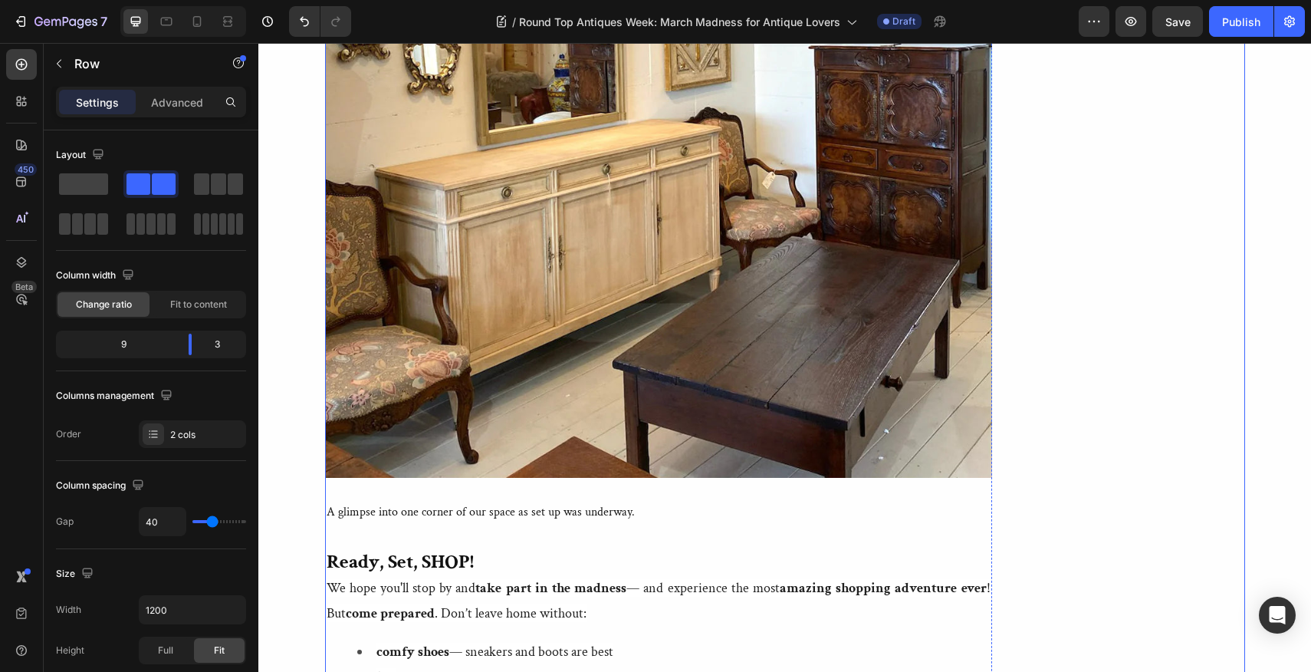
scroll to position [5057, 0]
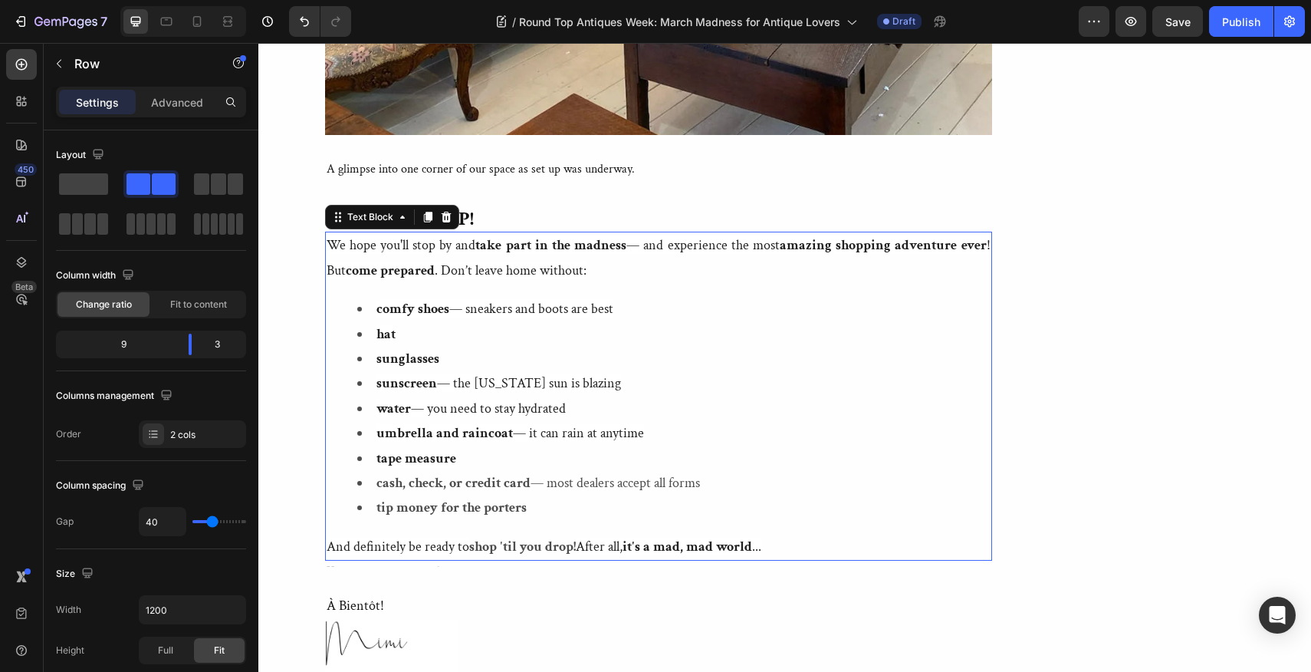
click at [377, 308] on strong "comfy shoes" at bounding box center [413, 309] width 73 height 18
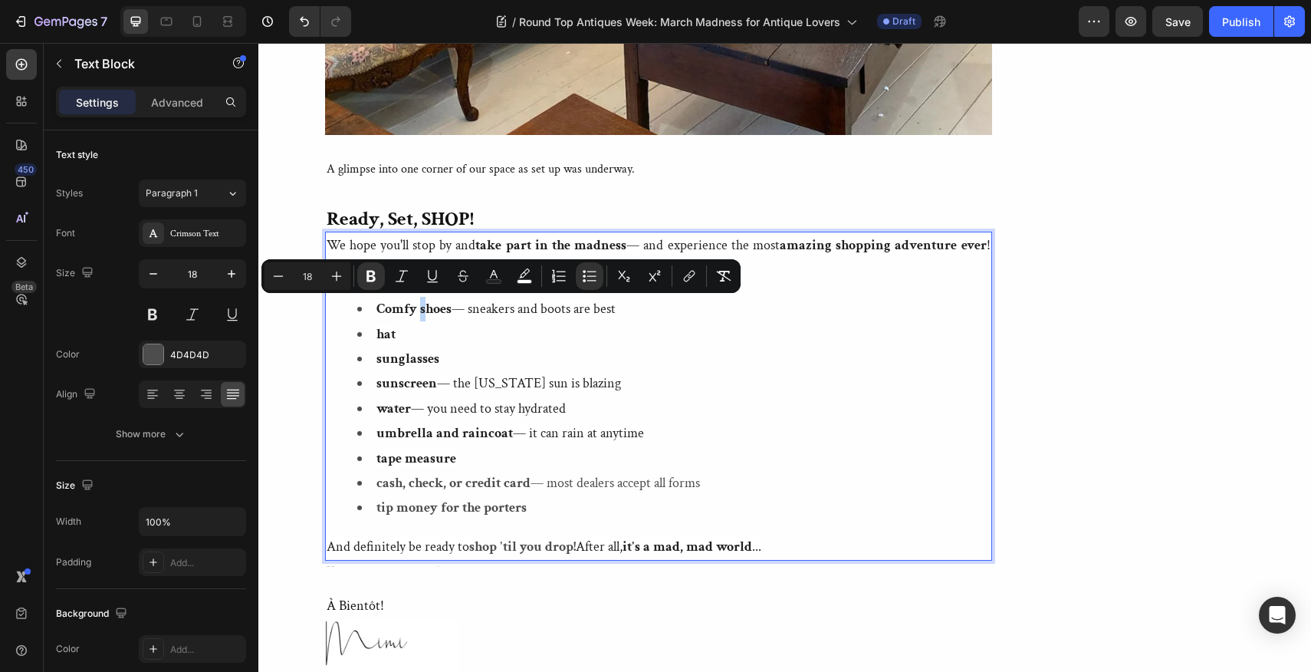
click at [418, 309] on strong "Comfy shoes" at bounding box center [414, 309] width 75 height 18
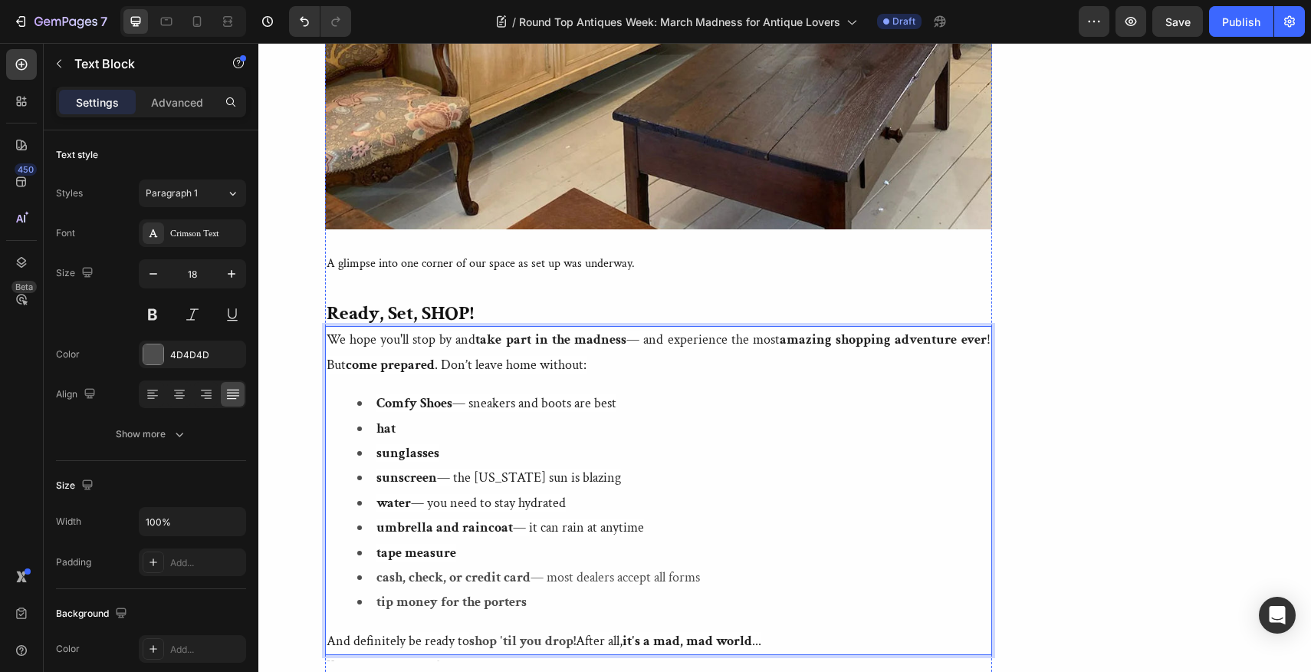
scroll to position [5020, 0]
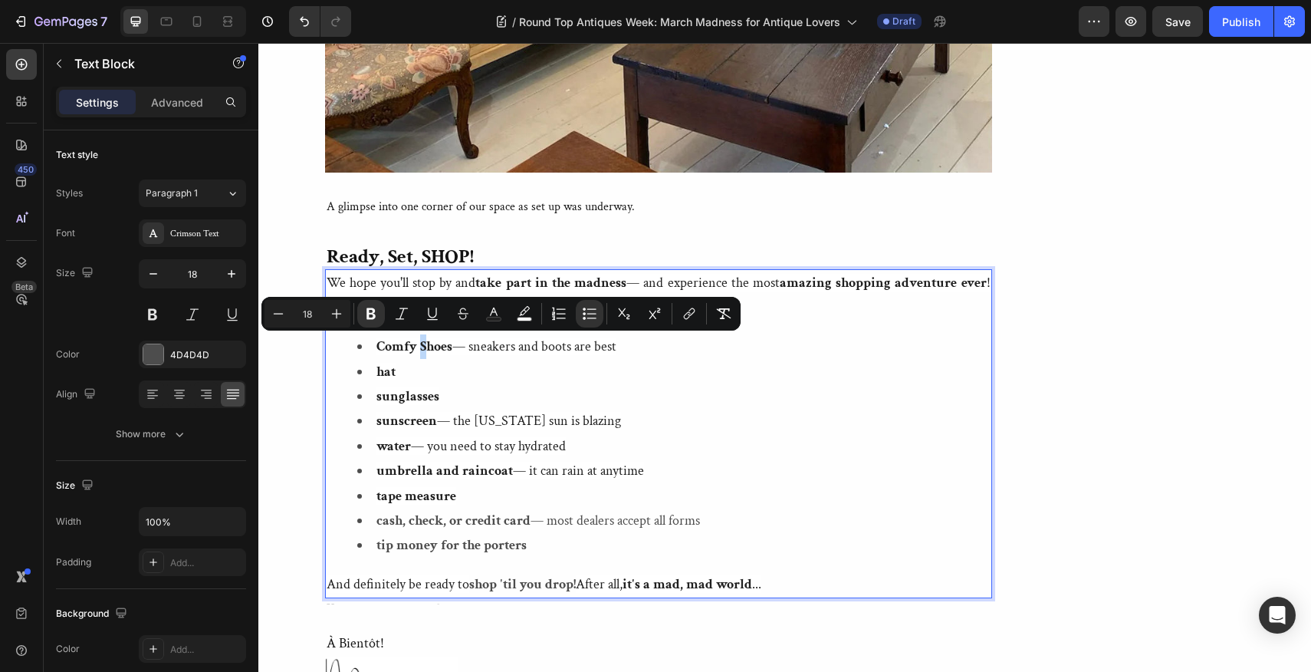
click at [423, 348] on strong "Comfy Shoes" at bounding box center [415, 346] width 76 height 18
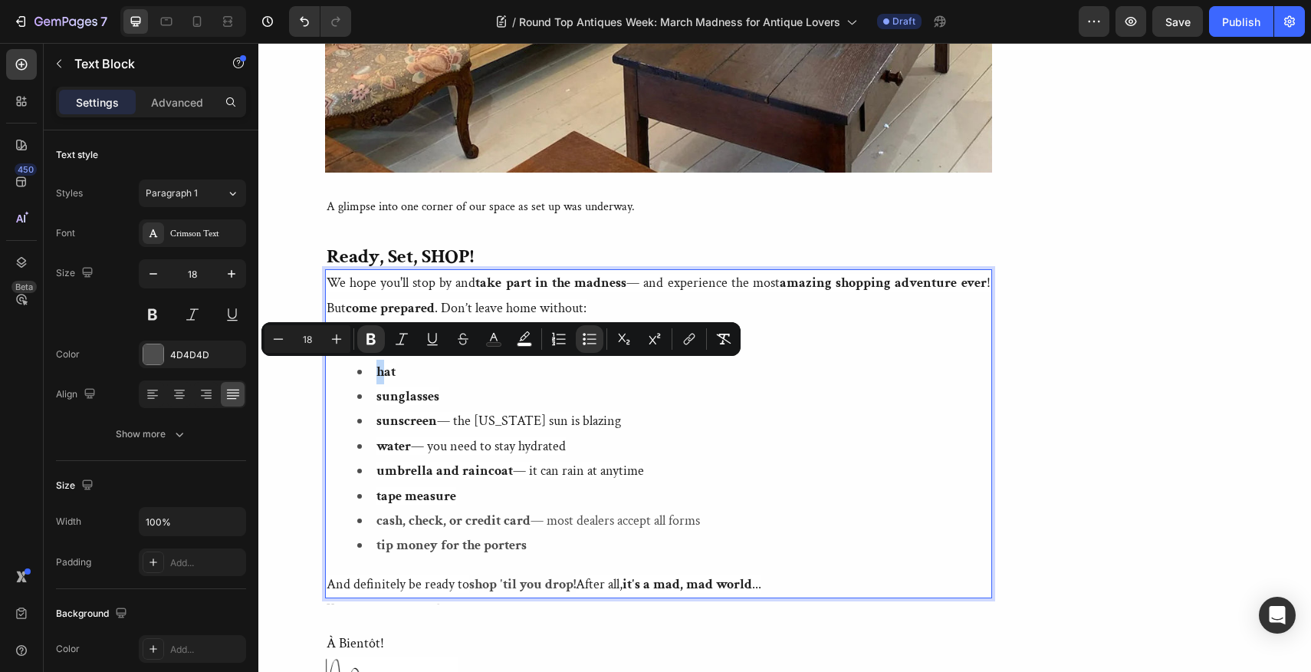
click at [377, 369] on strong "hat" at bounding box center [386, 372] width 19 height 18
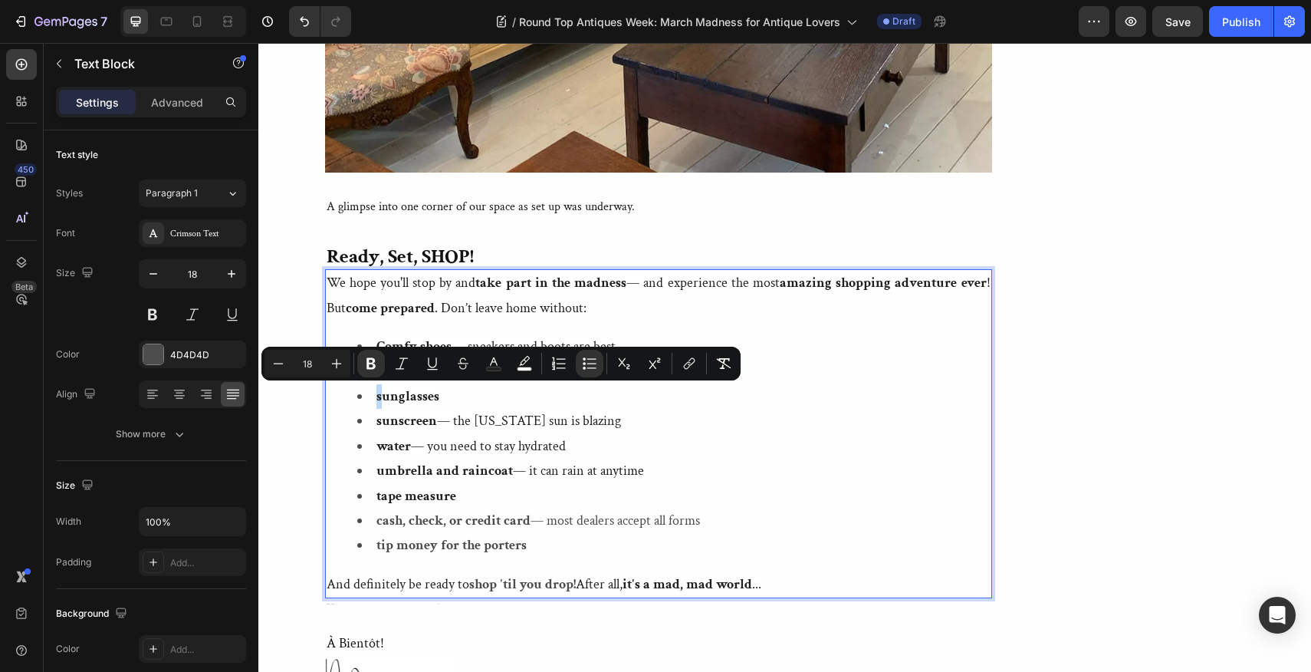
click at [377, 396] on strong "sunglasses" at bounding box center [408, 396] width 63 height 18
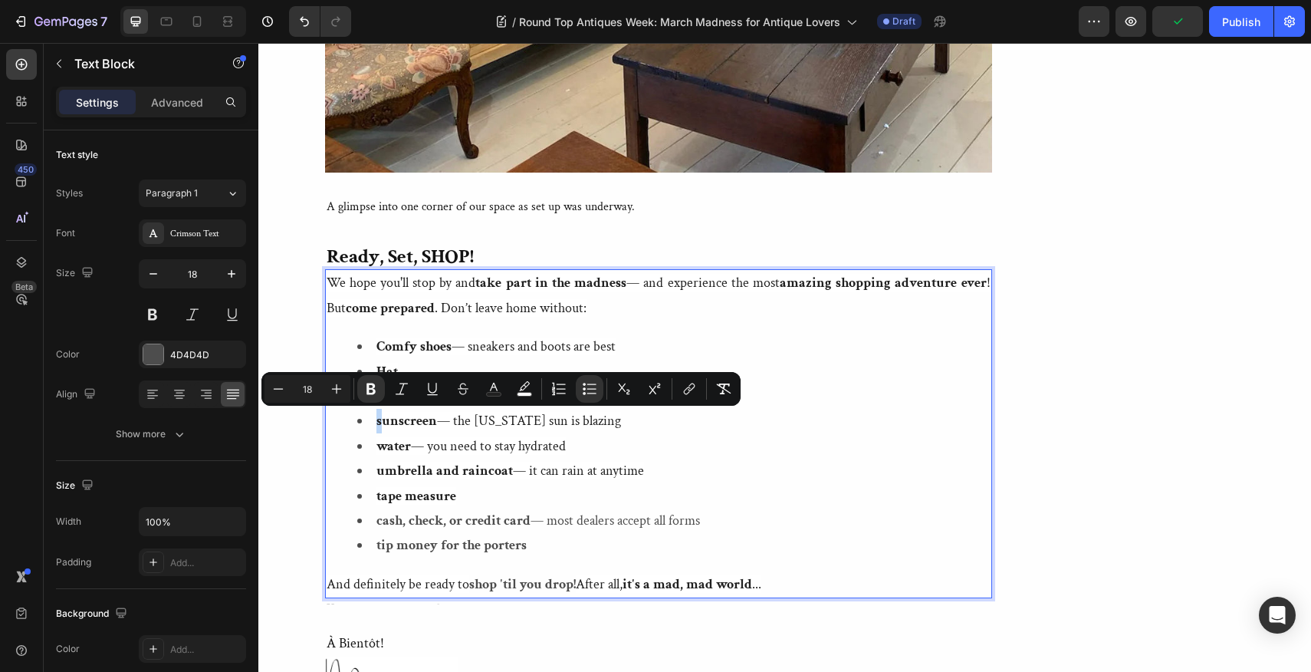
click at [377, 422] on strong "sunscreen" at bounding box center [407, 421] width 61 height 18
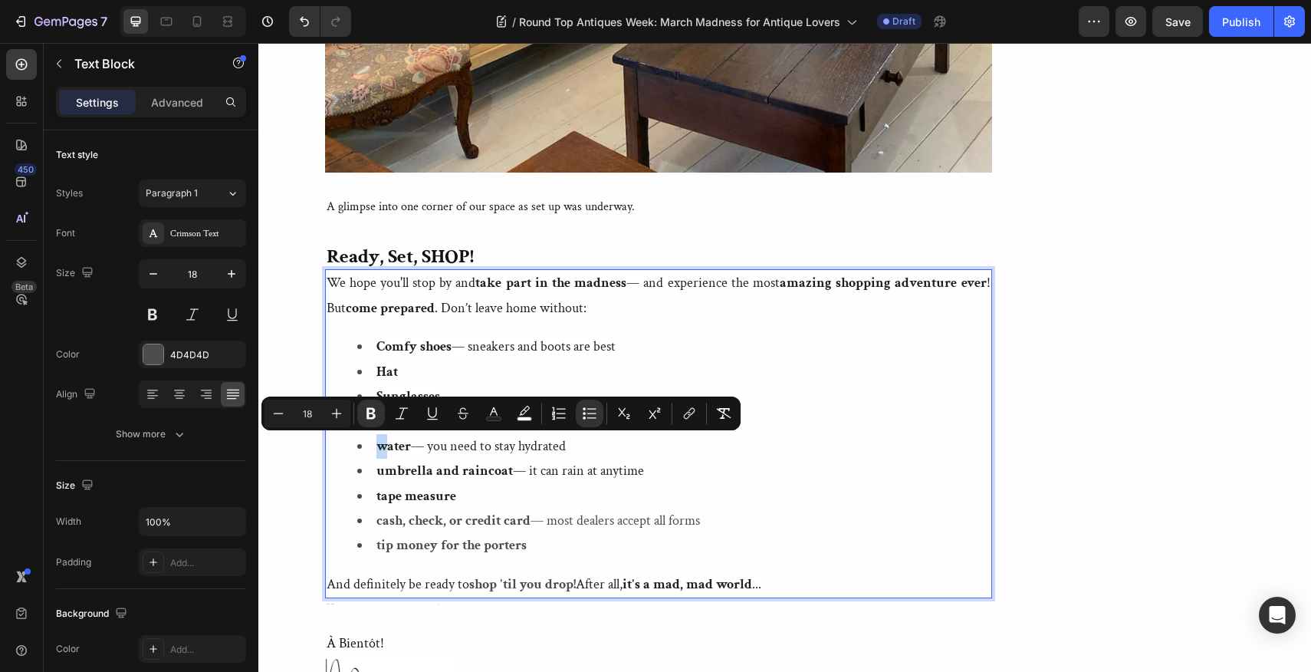
drag, startPoint x: 386, startPoint y: 447, endPoint x: 378, endPoint y: 447, distance: 8.4
click at [378, 447] on strong "water" at bounding box center [394, 446] width 35 height 18
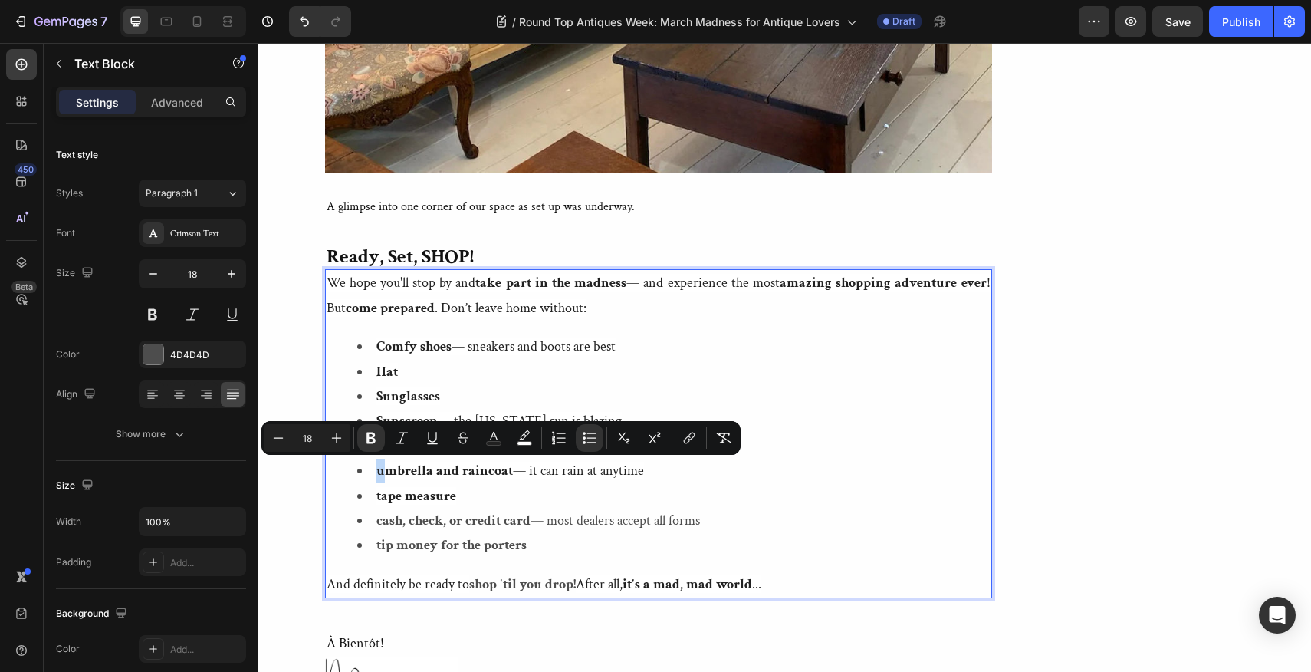
click at [379, 472] on strong "umbrella and raincoat" at bounding box center [445, 471] width 136 height 18
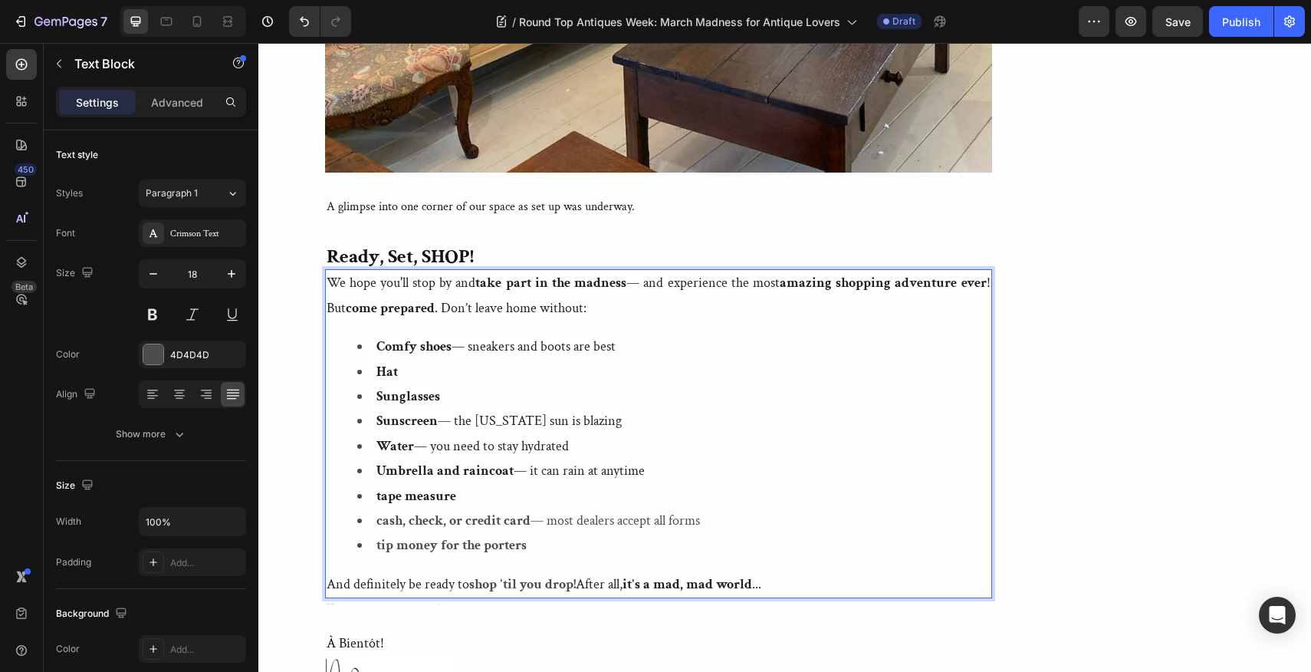
click at [381, 498] on strong "tape measure" at bounding box center [417, 496] width 80 height 18
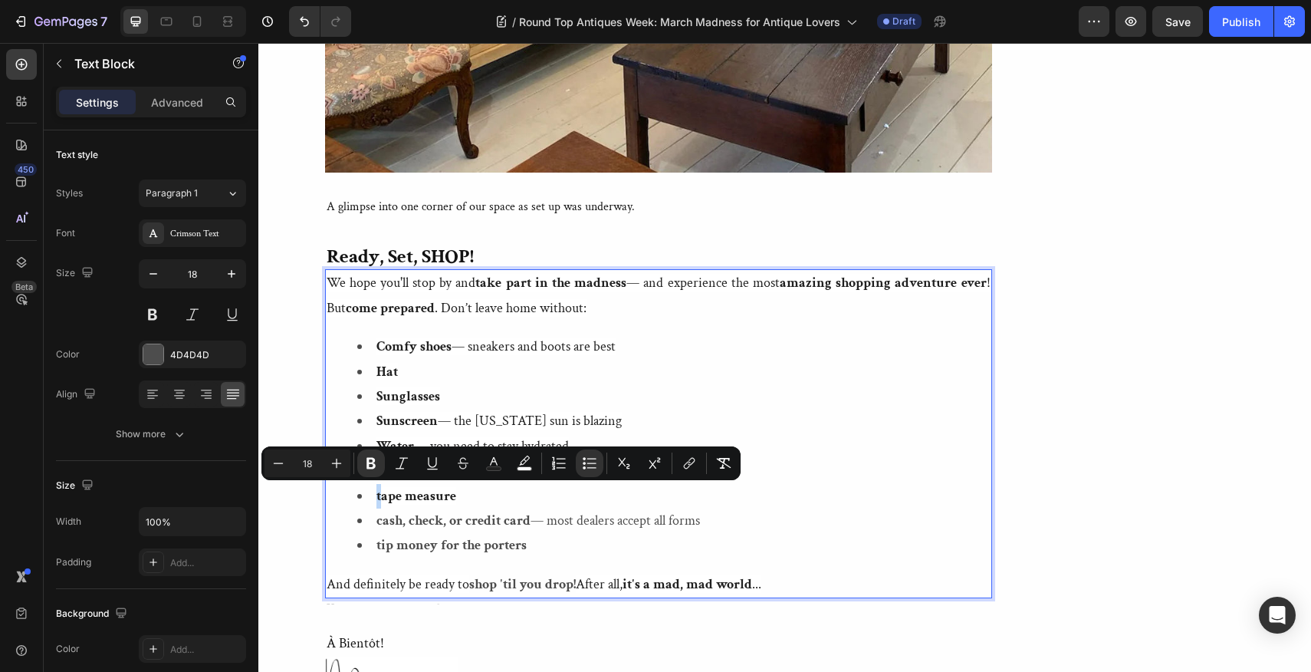
click at [377, 498] on strong "tape measure" at bounding box center [417, 496] width 80 height 18
drag, startPoint x: 419, startPoint y: 494, endPoint x: 409, endPoint y: 495, distance: 10.0
click at [409, 495] on strong "Tape measure" at bounding box center [419, 496] width 84 height 18
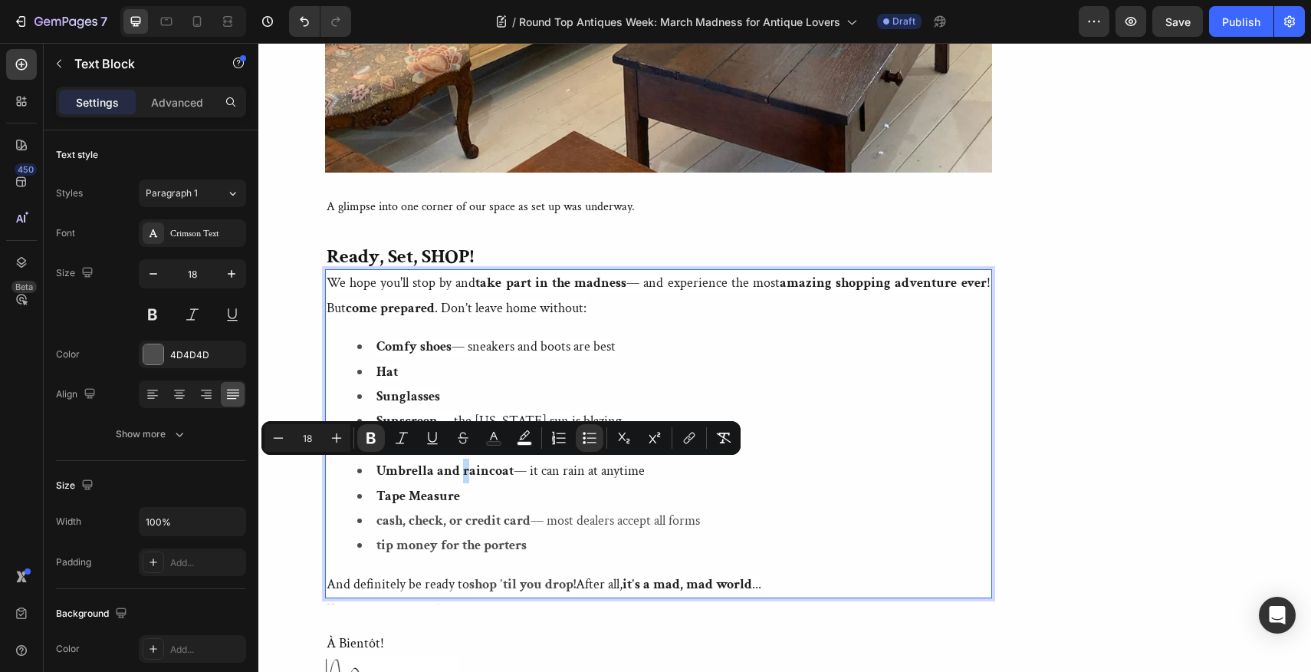
click at [462, 469] on strong "Umbrella and raincoat" at bounding box center [445, 471] width 137 height 18
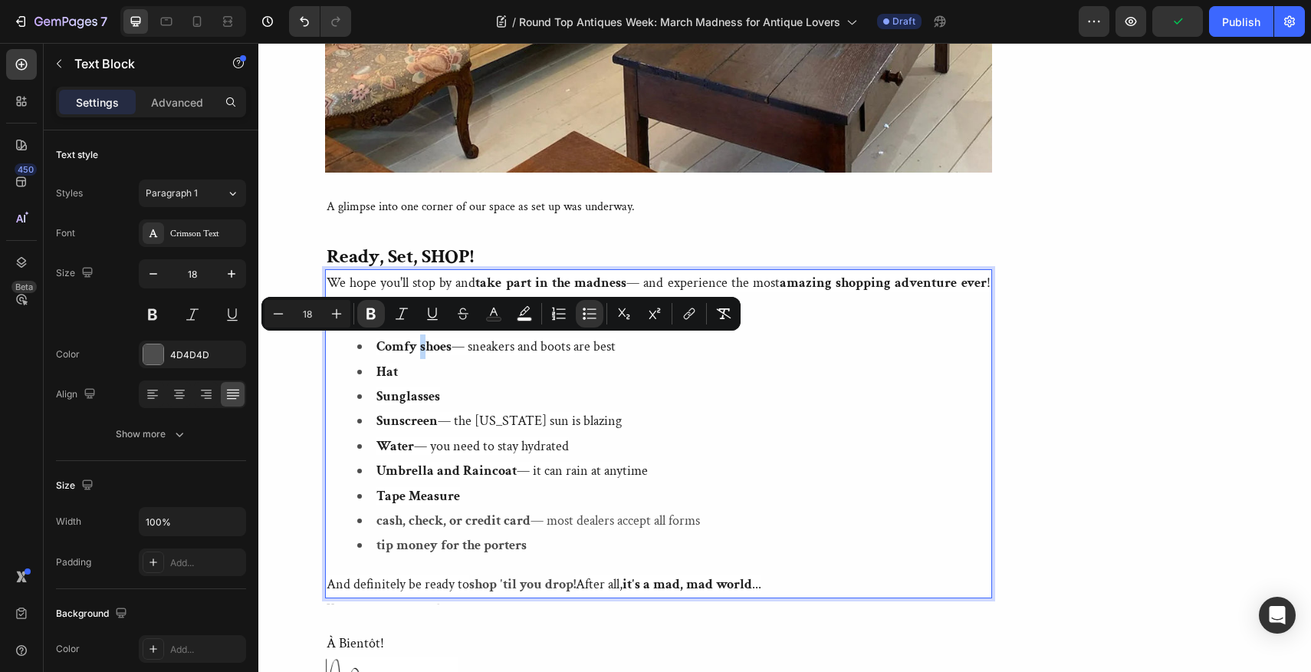
click at [419, 347] on strong "Comfy shoes" at bounding box center [414, 346] width 75 height 18
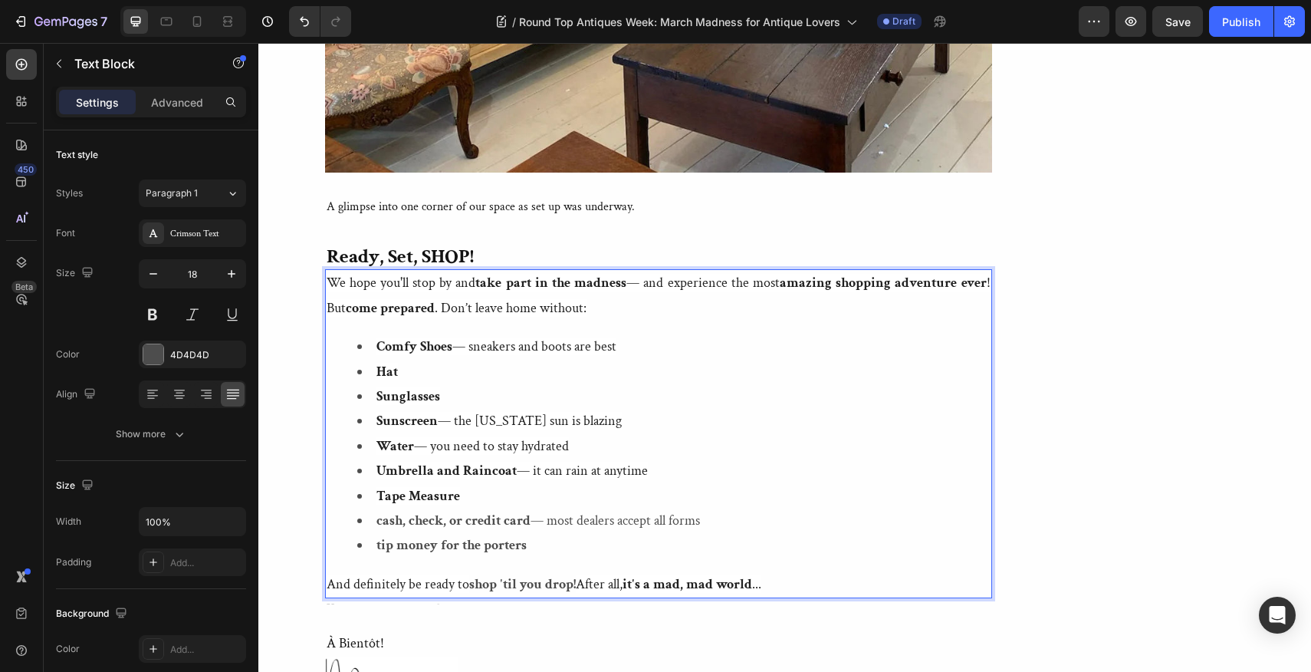
click at [381, 522] on strong "cash, check, or credit card" at bounding box center [454, 520] width 154 height 18
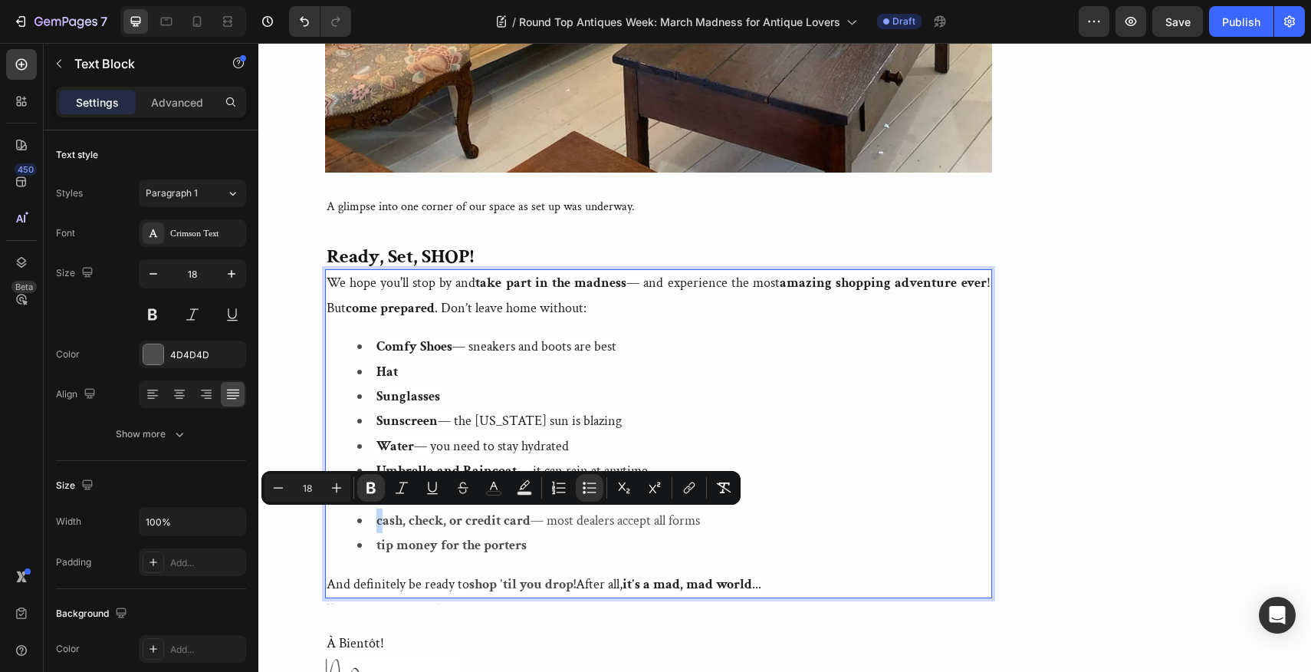
click at [377, 523] on strong "cash, check, or credit card" at bounding box center [454, 520] width 154 height 18
click at [411, 522] on strong "Cash, check, or credit card" at bounding box center [455, 520] width 156 height 18
click at [470, 522] on strong "Cash, Check, or credit card" at bounding box center [456, 520] width 159 height 18
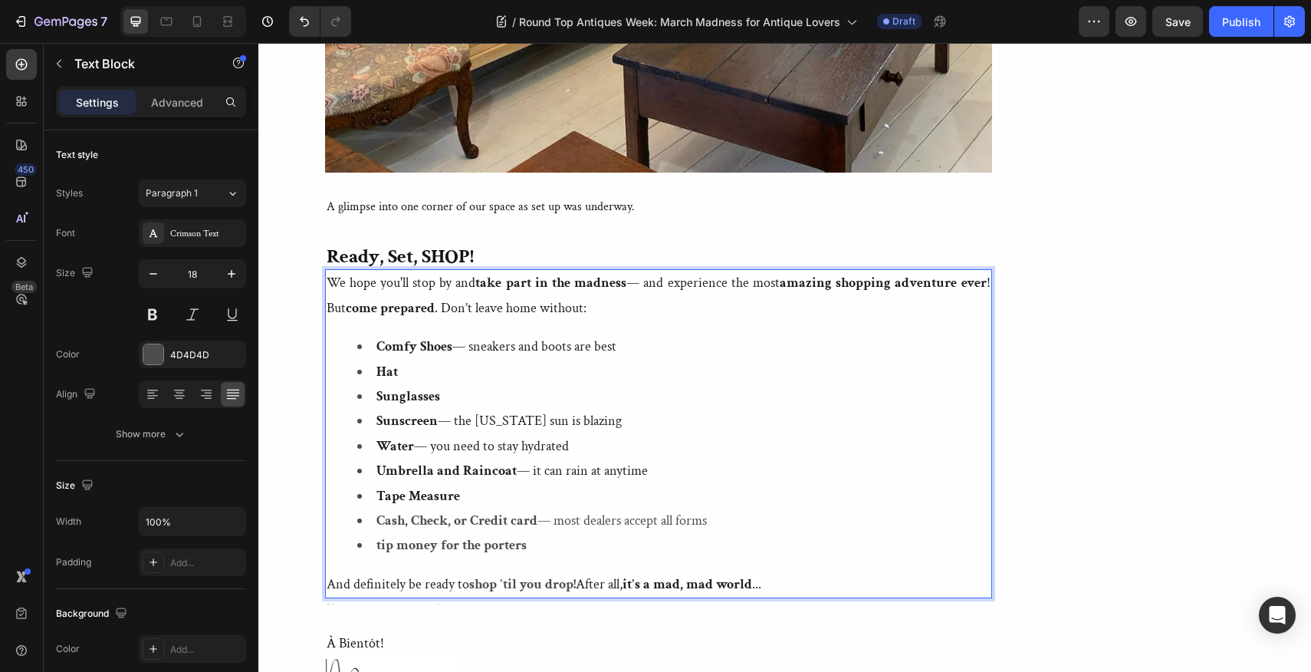
click at [534, 520] on strong "Cash, Check, or Credit card" at bounding box center [457, 520] width 161 height 18
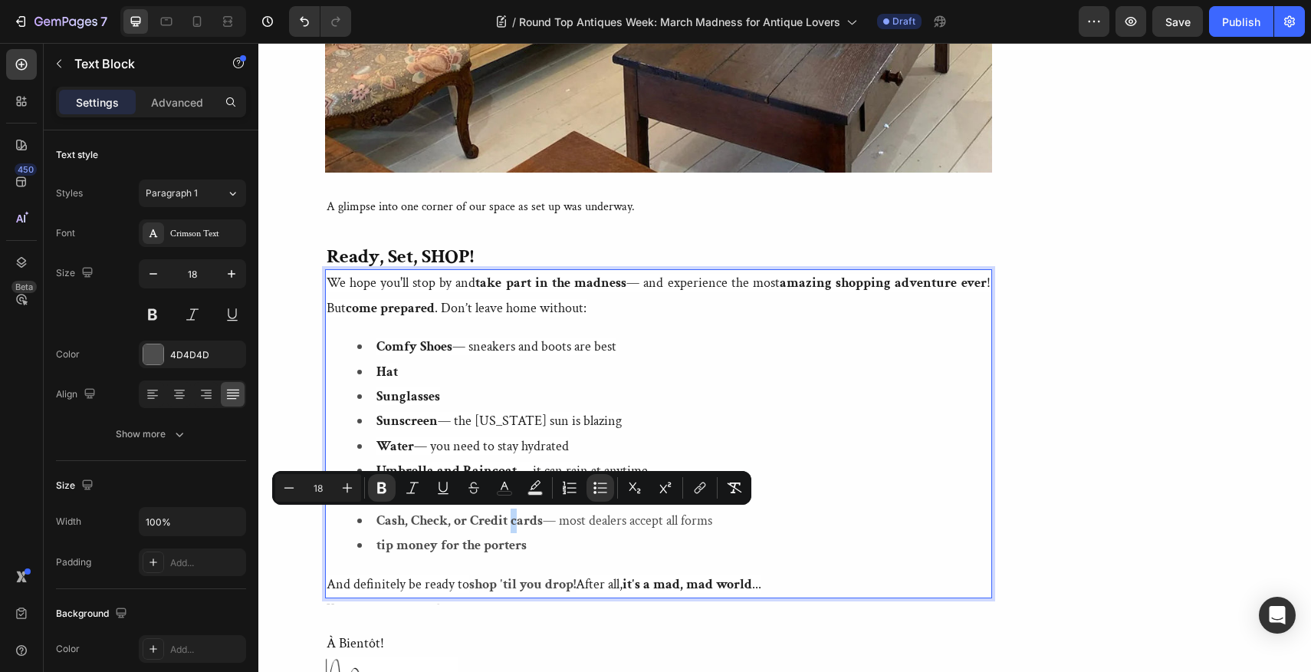
click at [511, 521] on strong "Cash, Check, or Credit cards" at bounding box center [460, 520] width 166 height 18
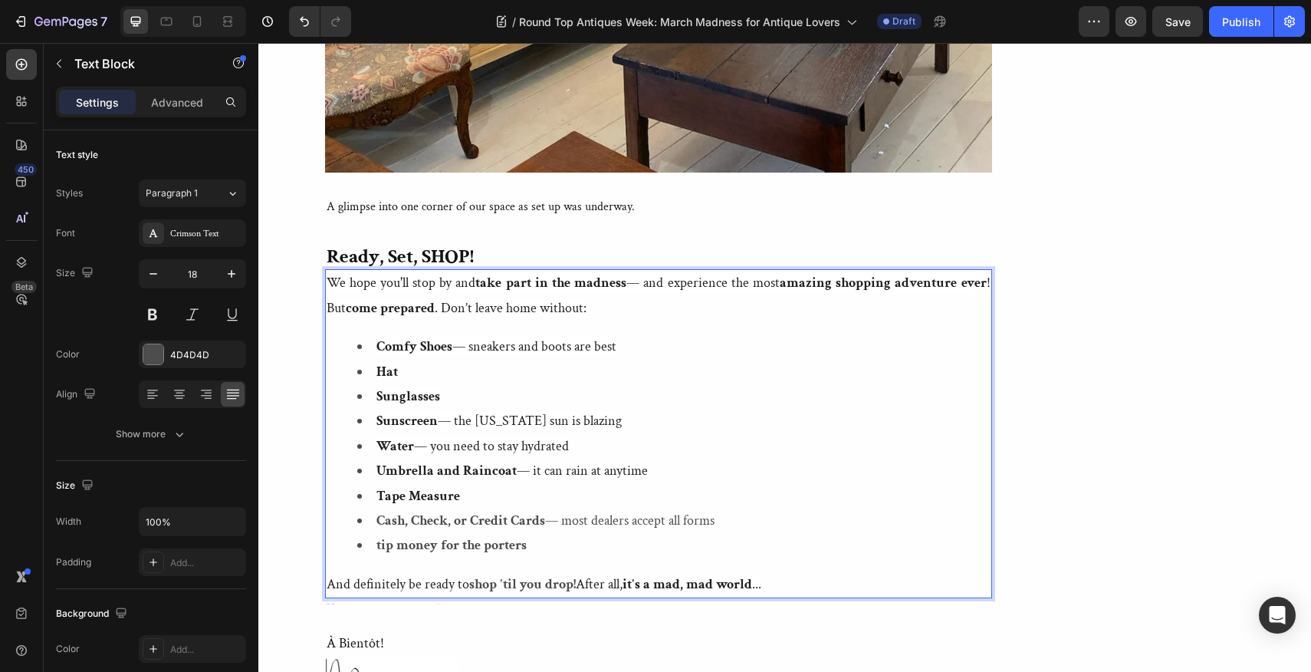
click at [380, 544] on strong "tip money for the porters" at bounding box center [452, 545] width 150 height 18
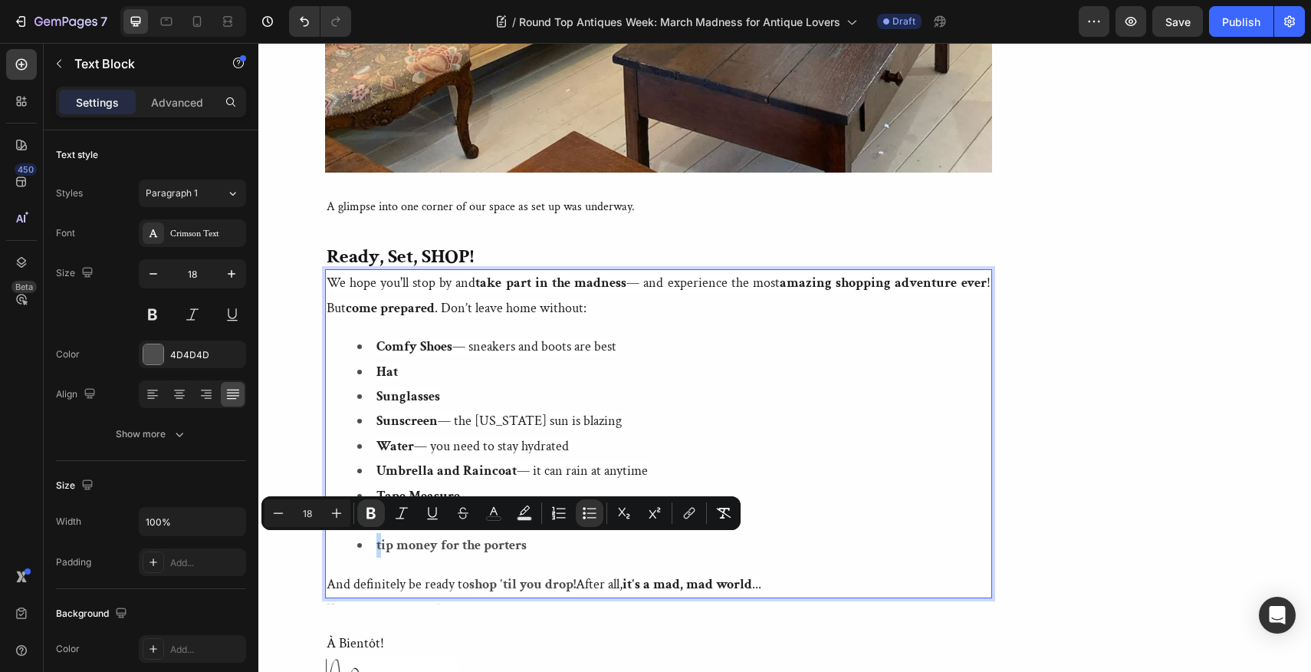
click at [377, 544] on strong "tip money for the porters" at bounding box center [452, 545] width 150 height 18
drag, startPoint x: 410, startPoint y: 545, endPoint x: 403, endPoint y: 546, distance: 7.7
click at [403, 546] on strong "Tip money for the porters" at bounding box center [454, 545] width 155 height 18
click at [403, 545] on strong "Tip Money for the porters" at bounding box center [454, 545] width 155 height 18
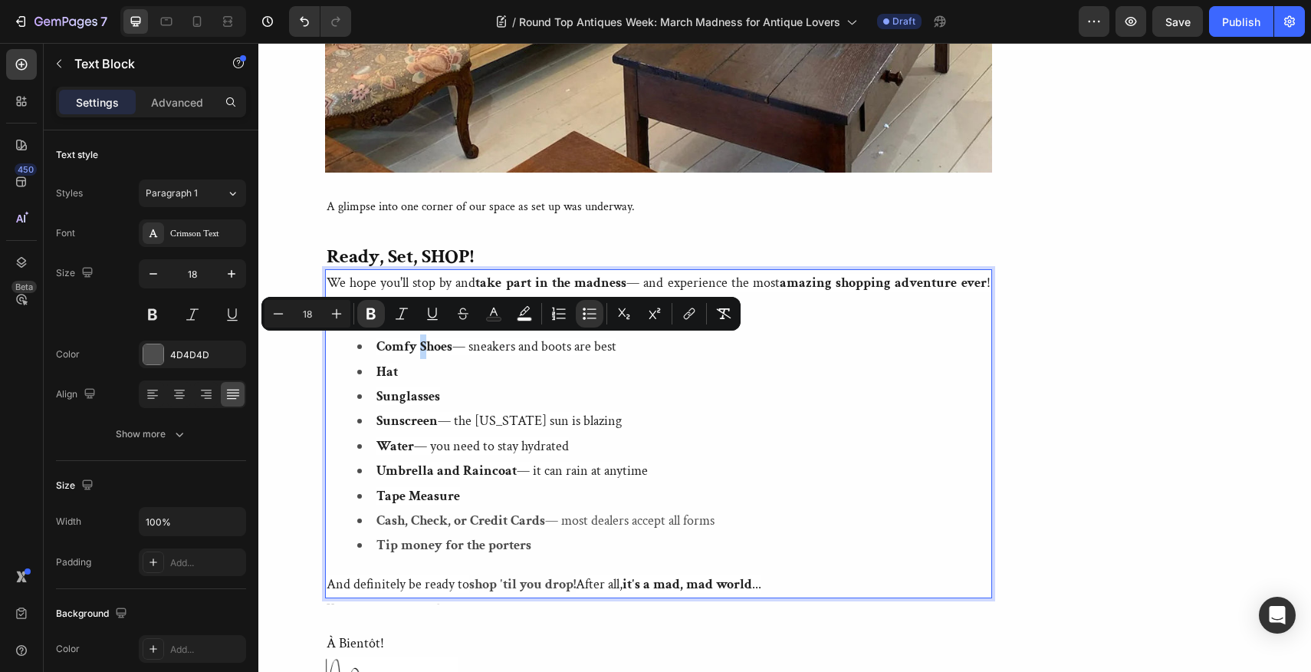
click at [419, 347] on strong "Comfy Shoes" at bounding box center [415, 346] width 76 height 18
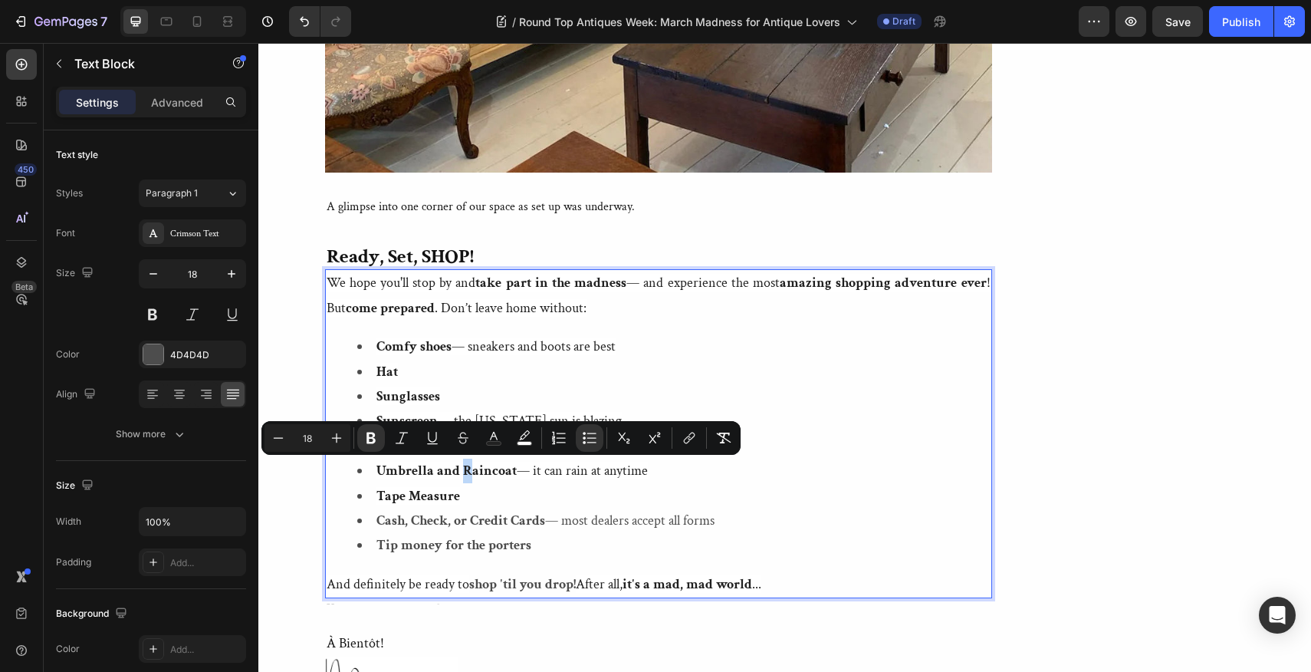
click at [462, 470] on strong "Umbrella and Raincoat" at bounding box center [447, 471] width 140 height 18
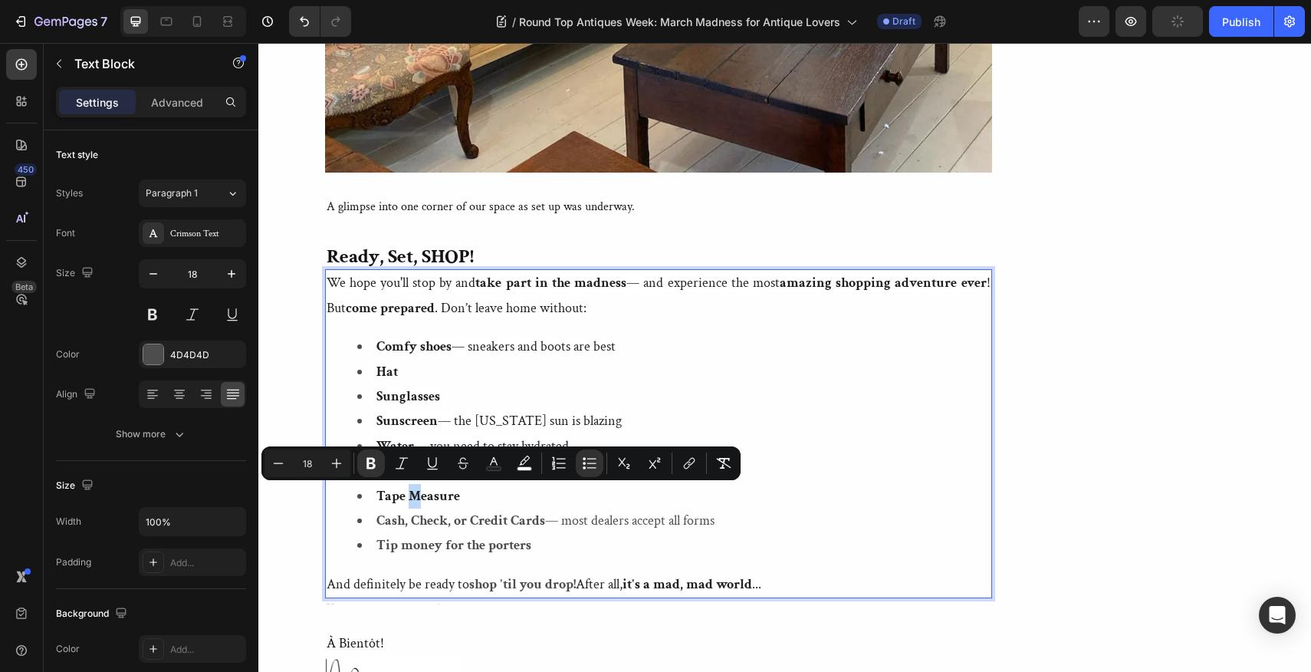
click at [411, 494] on strong "Tape Measure" at bounding box center [419, 496] width 84 height 18
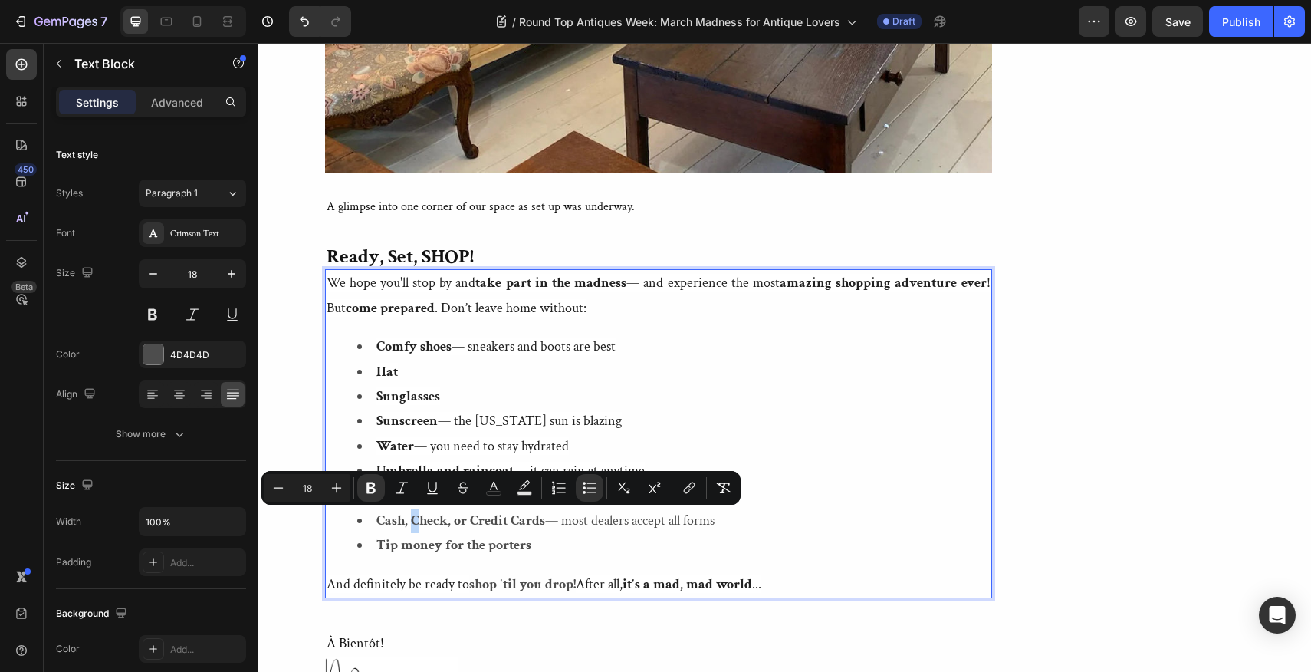
click at [413, 520] on strong "Cash, Check, or Credit Cards" at bounding box center [461, 520] width 169 height 18
click at [469, 521] on strong "Cash, check, or Credit Cards" at bounding box center [460, 520] width 166 height 18
click at [507, 522] on strong "Cash, check, or credit Cards" at bounding box center [459, 520] width 164 height 18
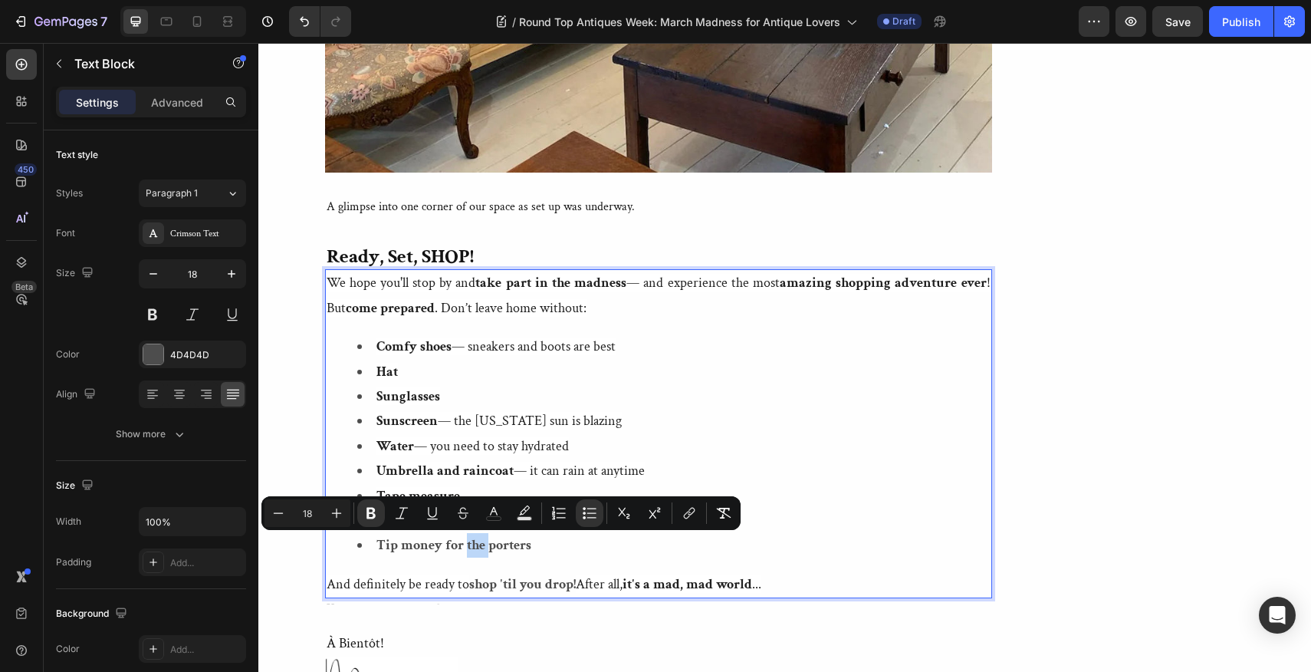
drag, startPoint x: 486, startPoint y: 546, endPoint x: 466, endPoint y: 546, distance: 19.9
click at [466, 546] on strong "Tip money for the porters" at bounding box center [454, 545] width 155 height 18
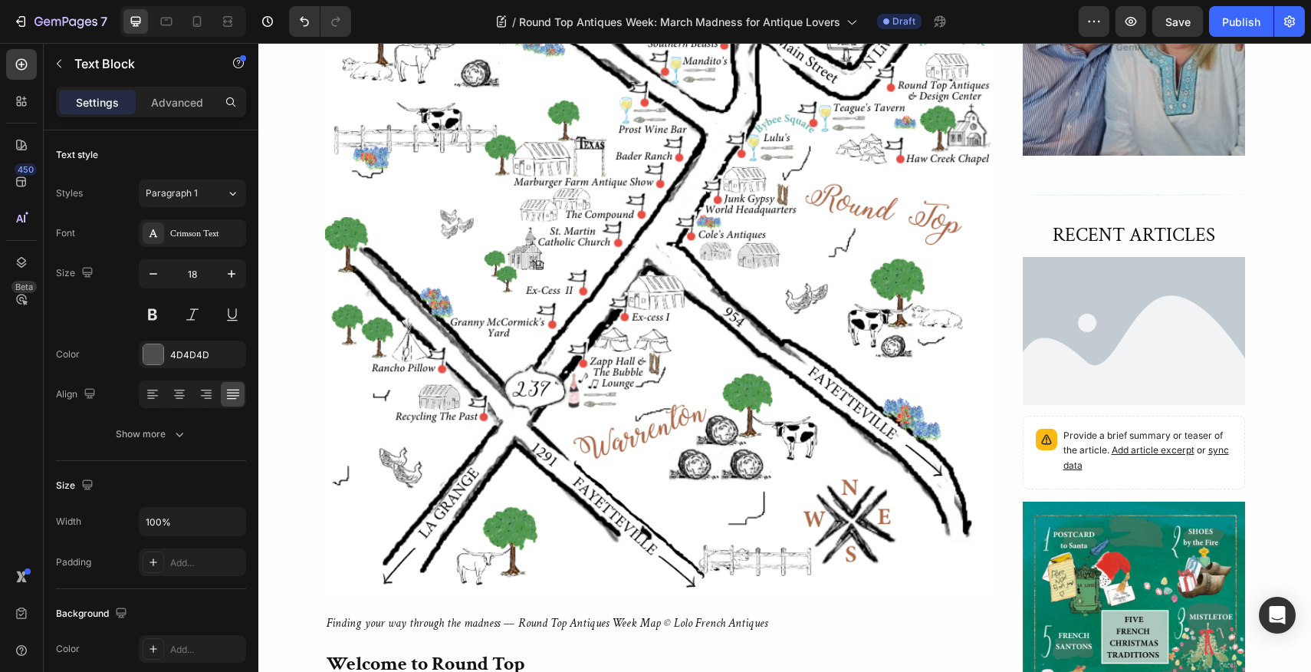
scroll to position [892, 0]
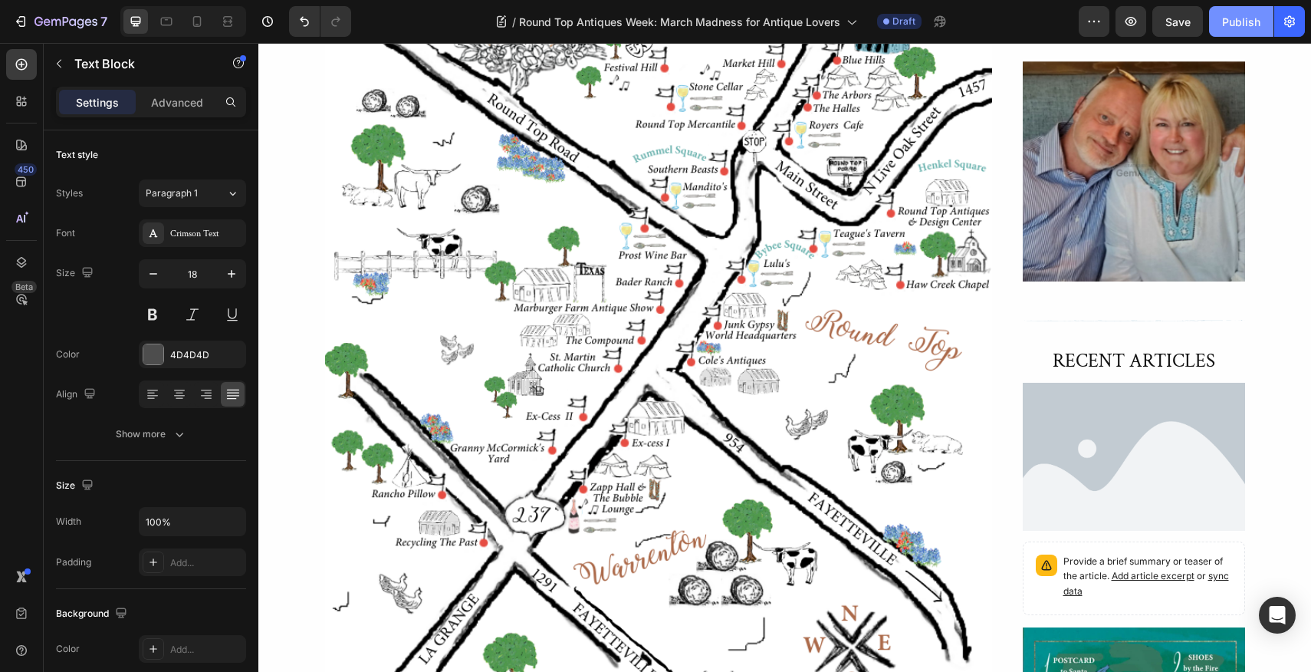
click at [1253, 22] on div "Publish" at bounding box center [1241, 22] width 38 height 16
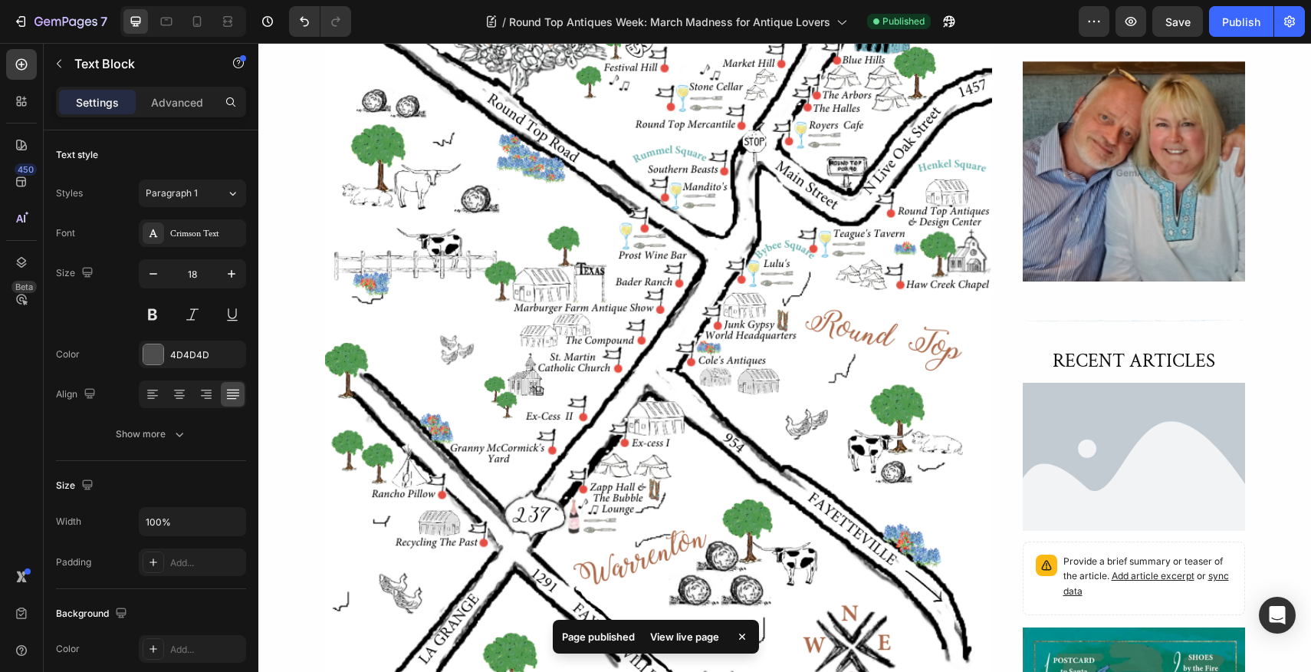
click at [710, 636] on div "View live page" at bounding box center [684, 636] width 87 height 21
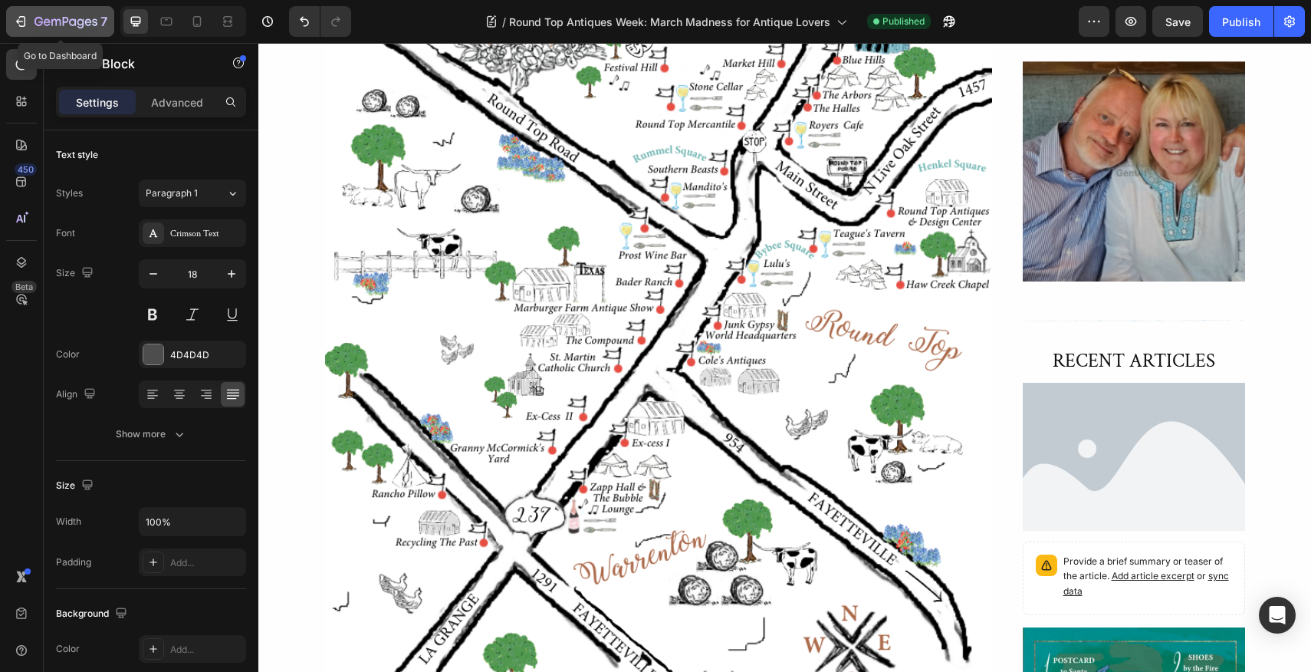
click at [19, 19] on icon "button" at bounding box center [20, 21] width 15 height 15
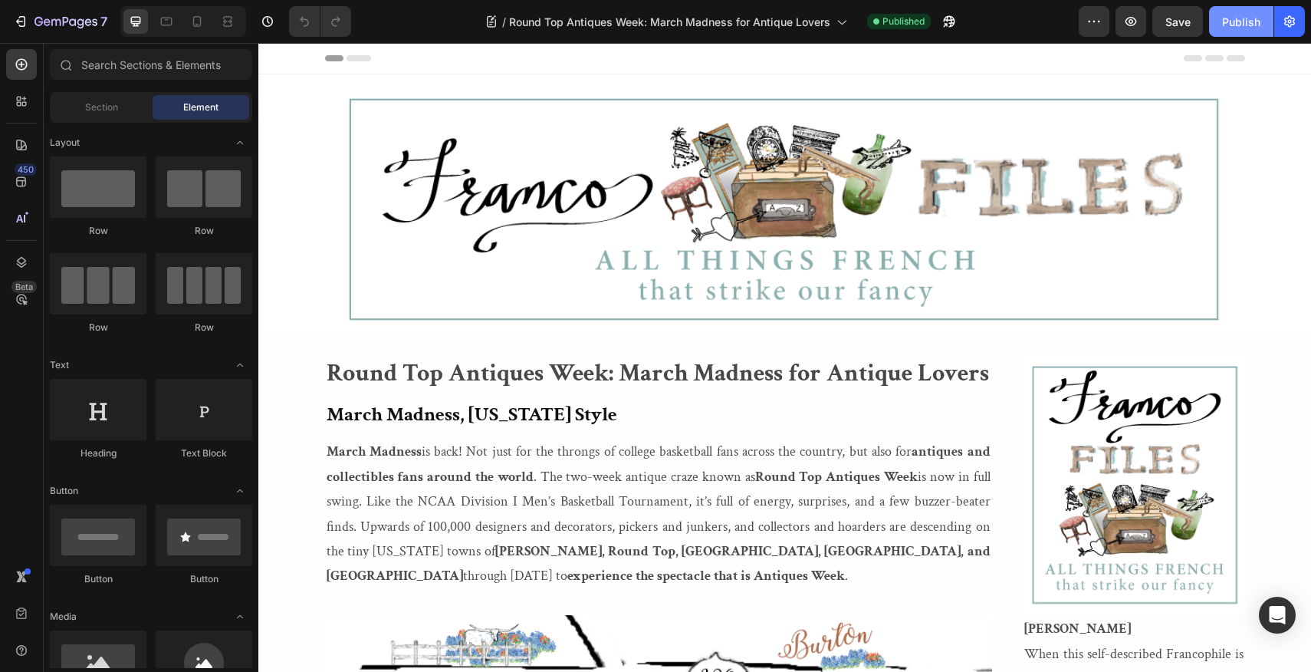
click at [1242, 22] on div "Publish" at bounding box center [1241, 22] width 38 height 16
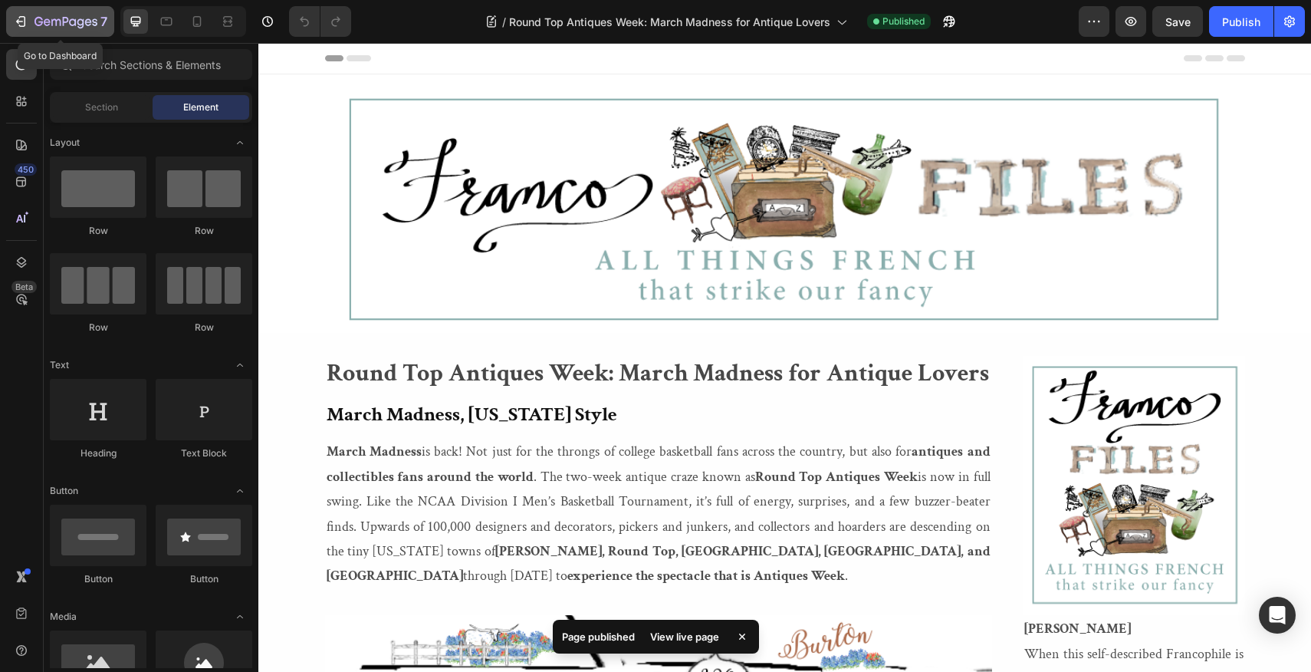
click at [51, 21] on icon "button" at bounding box center [55, 22] width 9 height 7
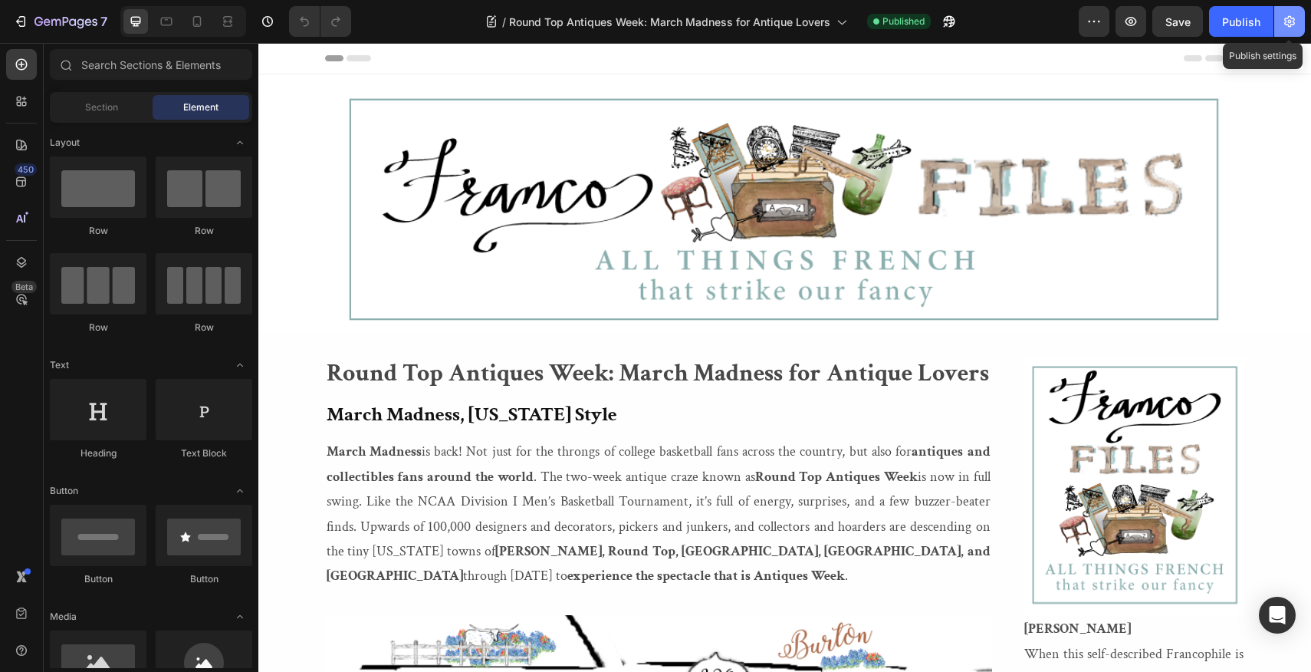
click at [1288, 19] on icon "button" at bounding box center [1289, 21] width 15 height 15
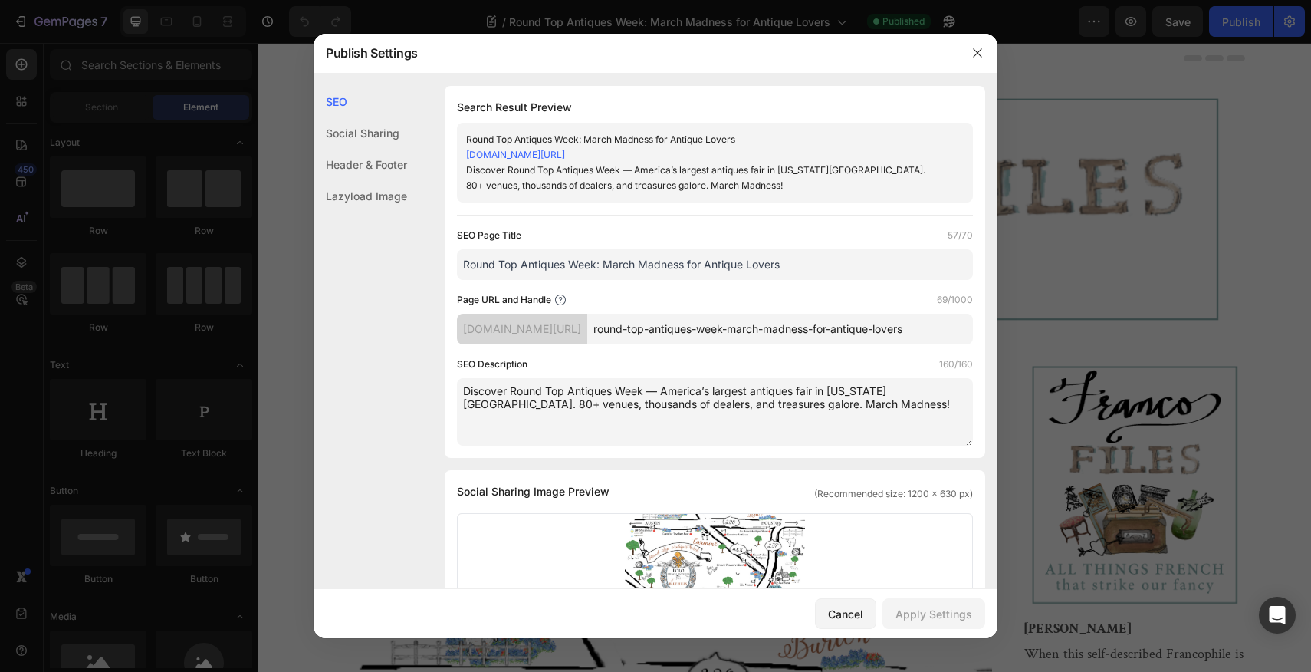
drag, startPoint x: 824, startPoint y: 423, endPoint x: 494, endPoint y: 394, distance: 331.8
click at [494, 394] on textarea "Discover Round Top Antiques Week — America’s largest antiques fair in [US_STATE…" at bounding box center [715, 411] width 516 height 67
click at [978, 51] on icon "button" at bounding box center [977, 53] width 8 height 8
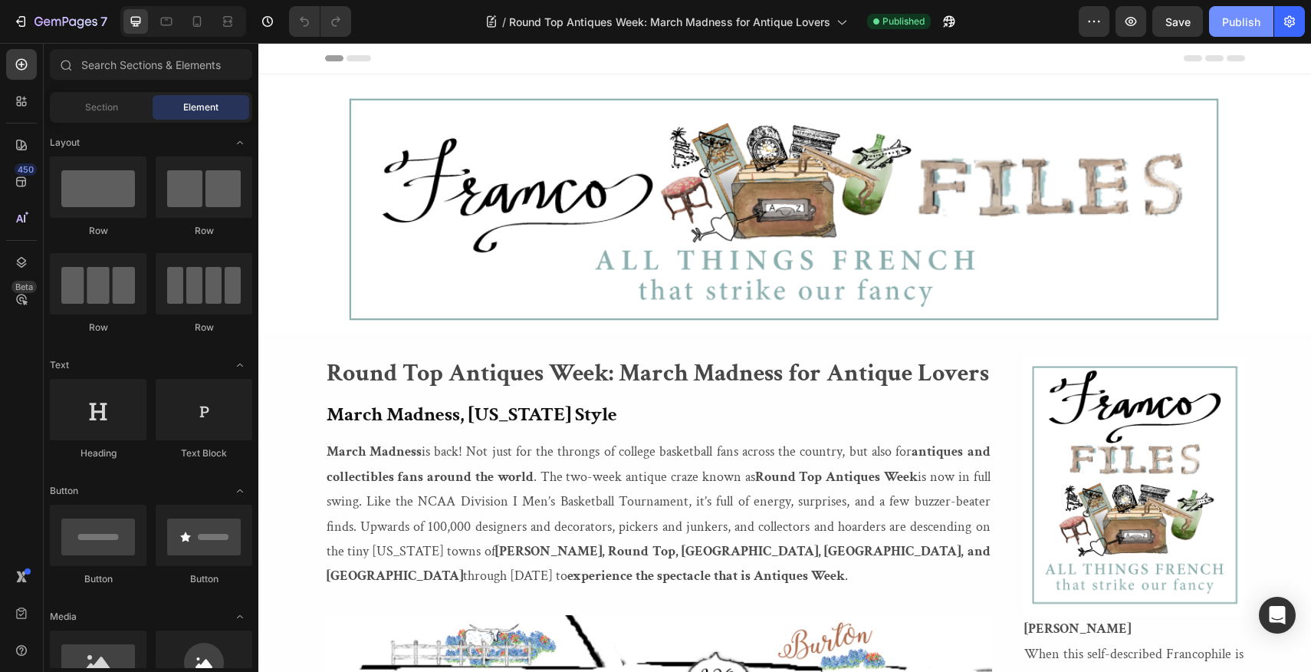
click at [1243, 19] on div "Publish" at bounding box center [1241, 22] width 38 height 16
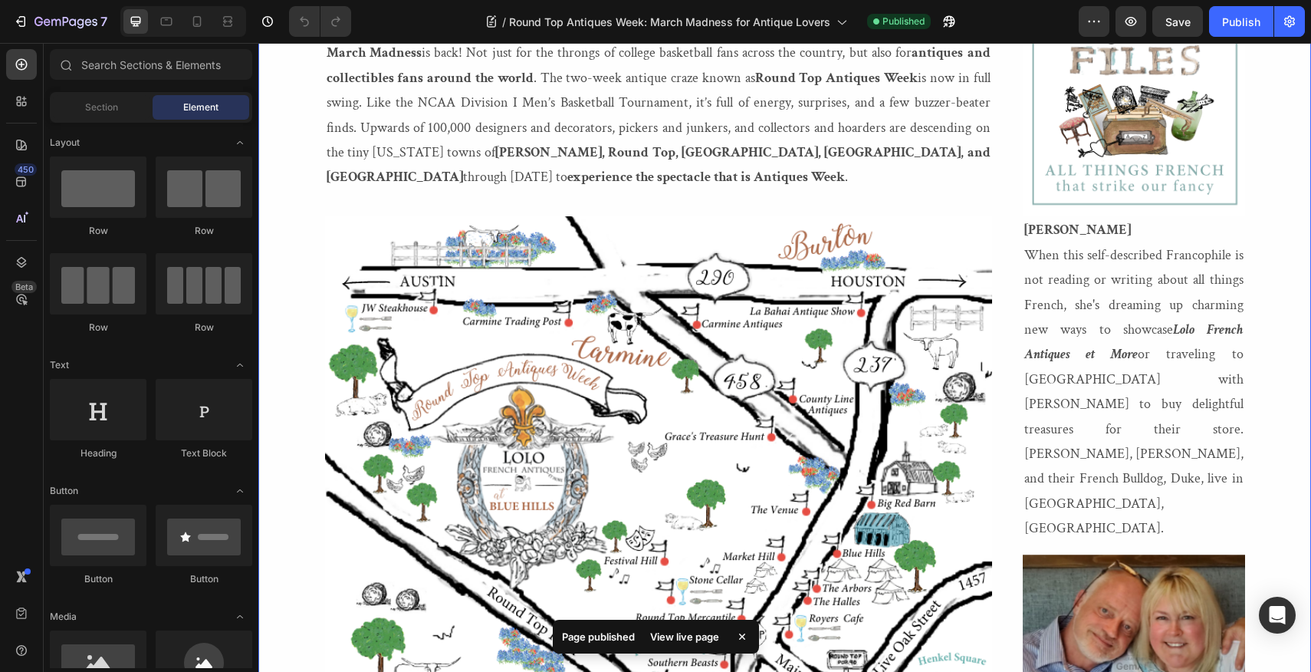
scroll to position [70, 0]
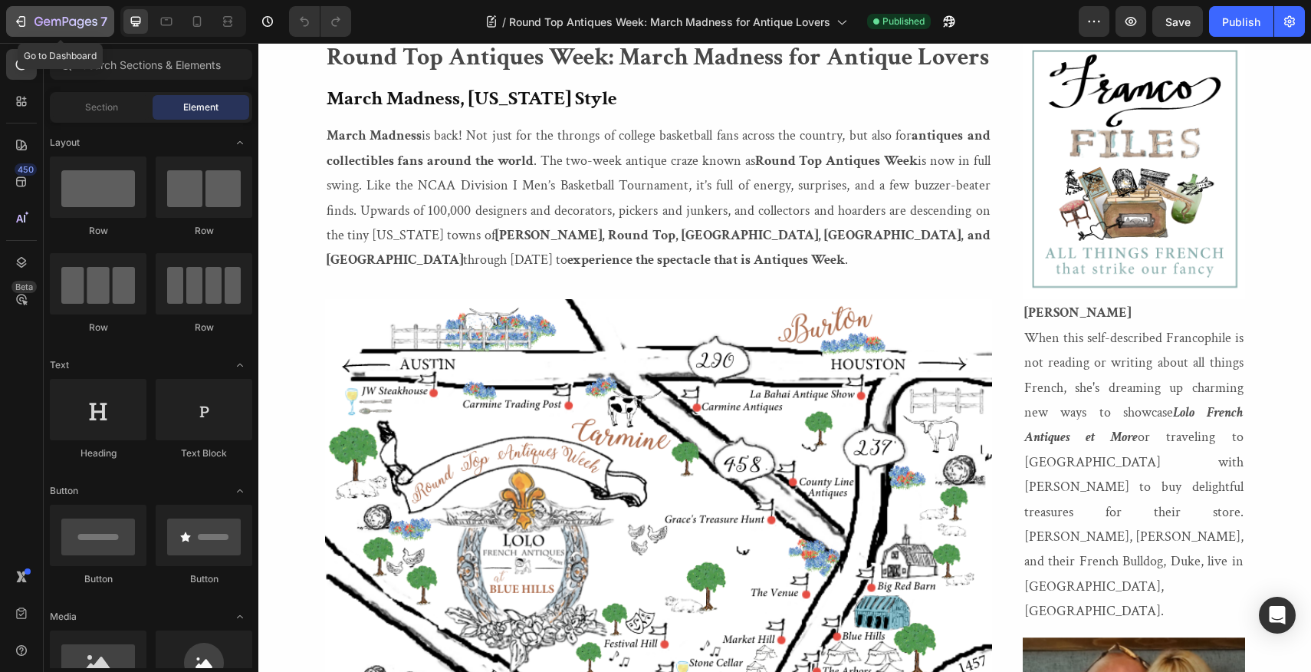
click at [17, 19] on icon "button" at bounding box center [20, 21] width 15 height 15
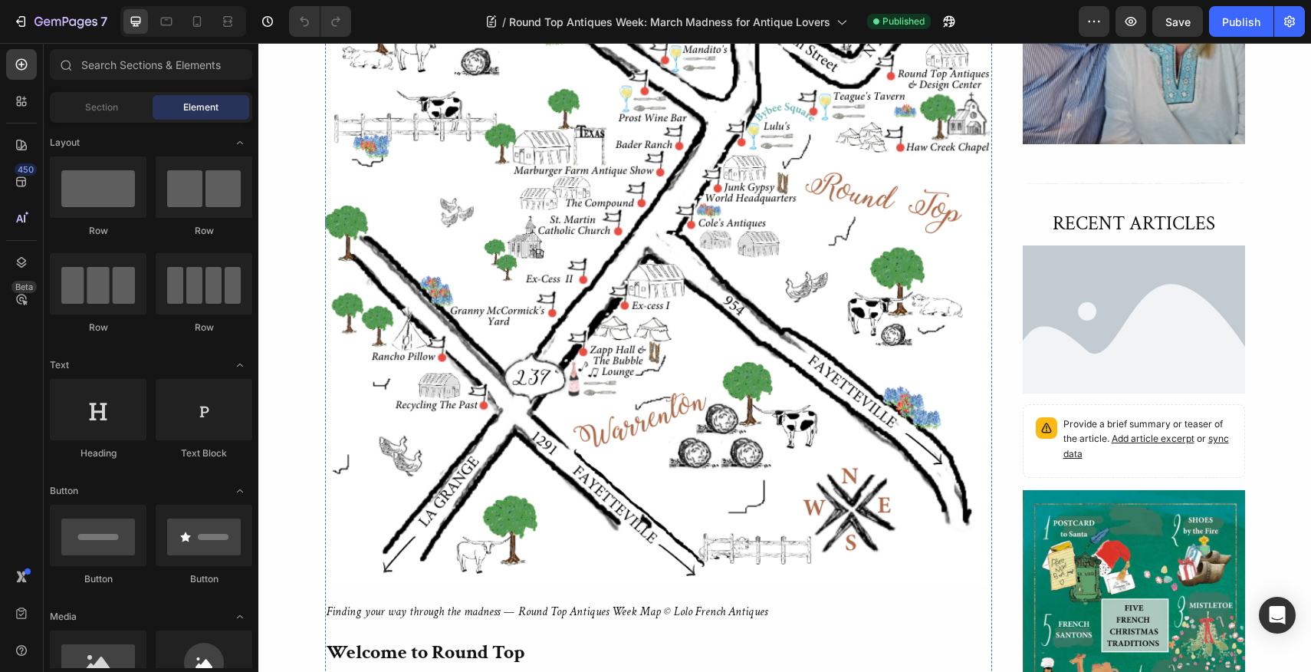
scroll to position [993, 0]
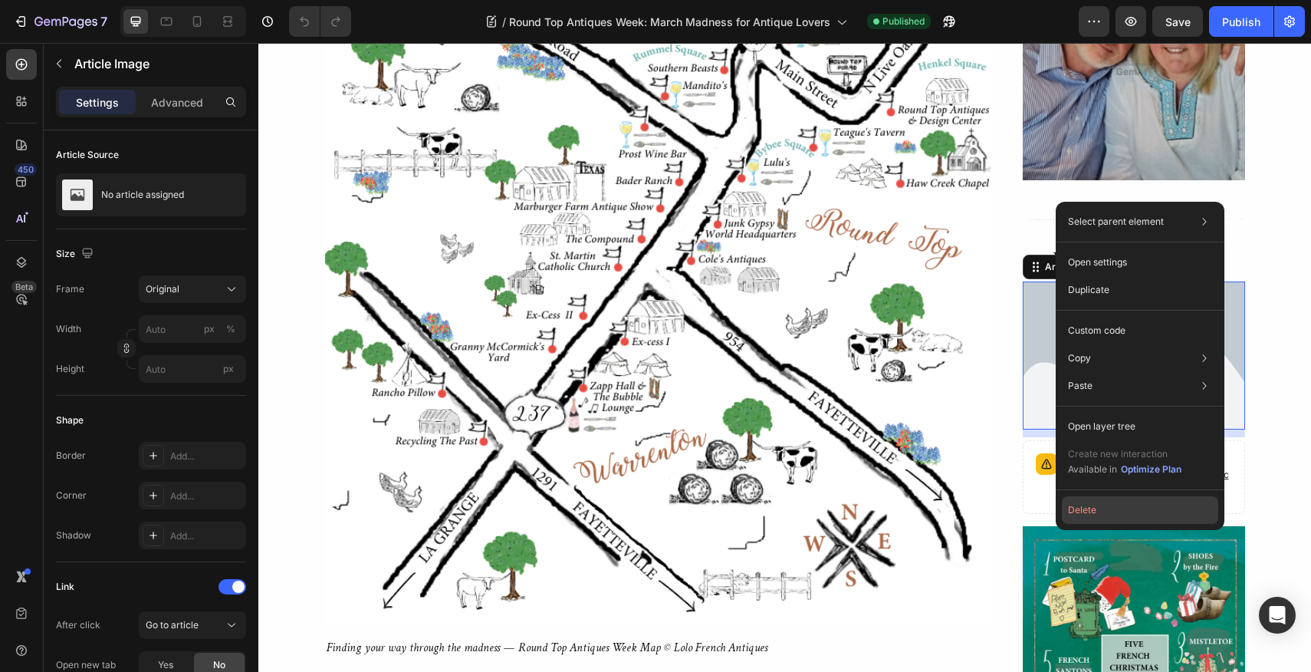
click at [1080, 503] on button "Delete" at bounding box center [1140, 510] width 156 height 28
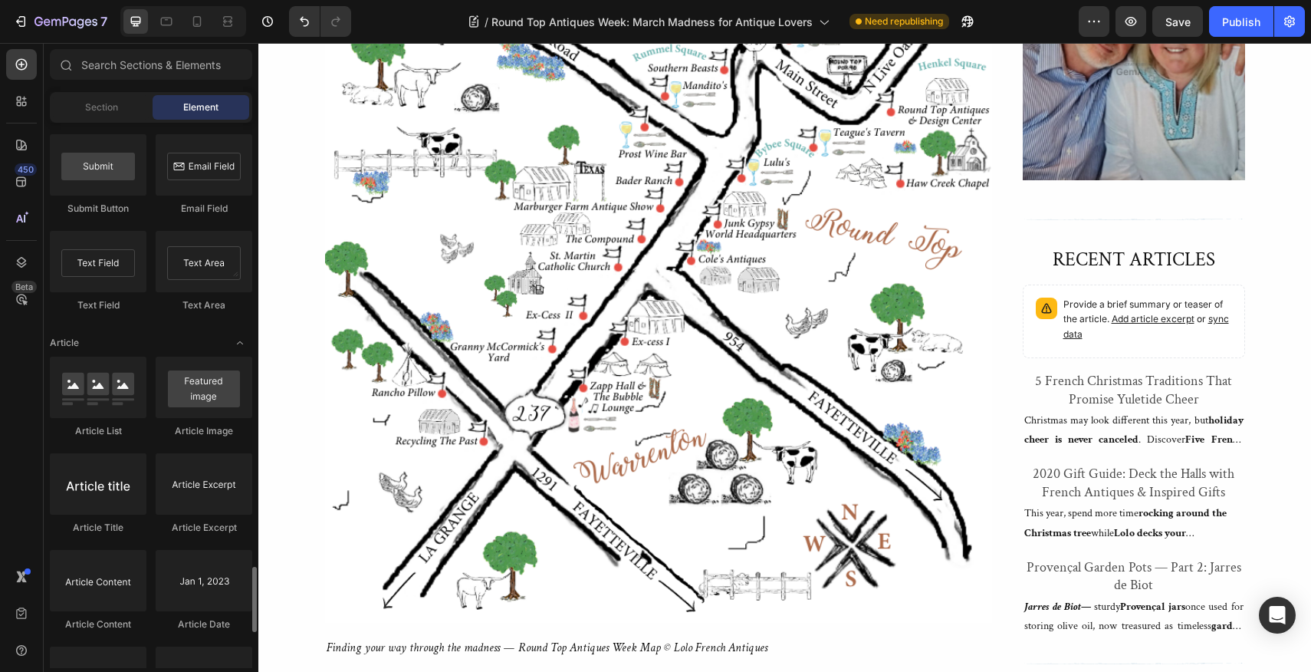
scroll to position [3711, 0]
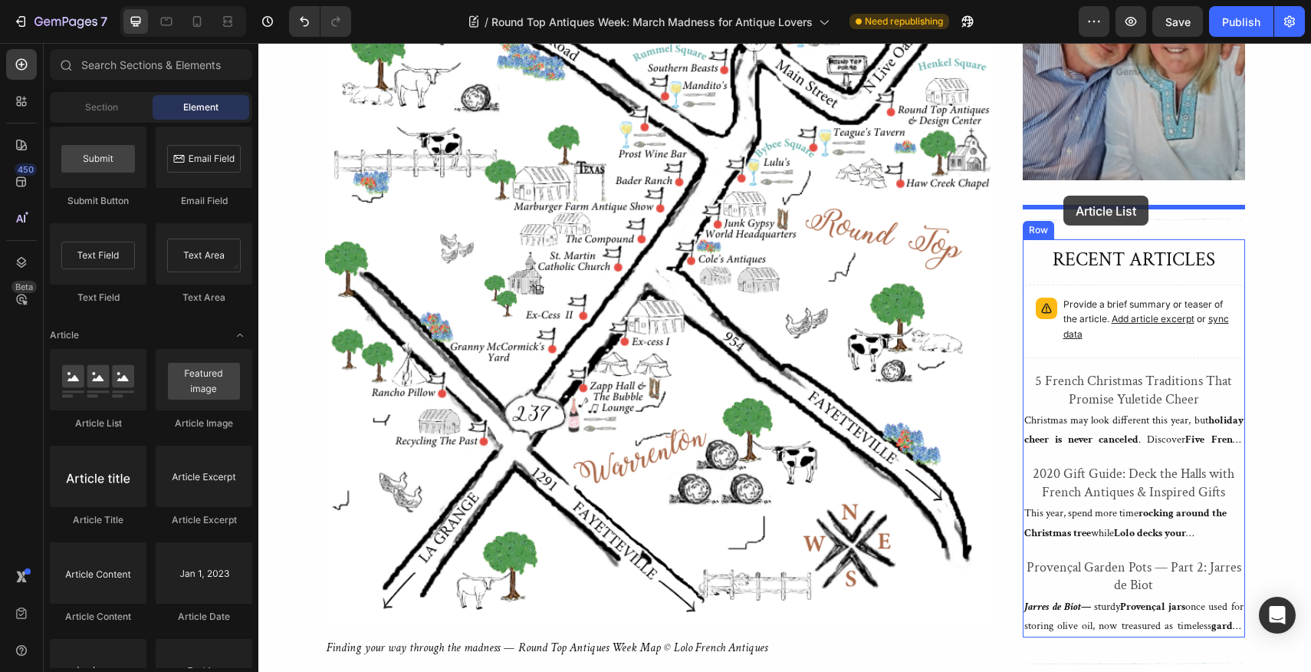
drag, startPoint x: 357, startPoint y: 468, endPoint x: 1064, endPoint y: 196, distance: 756.9
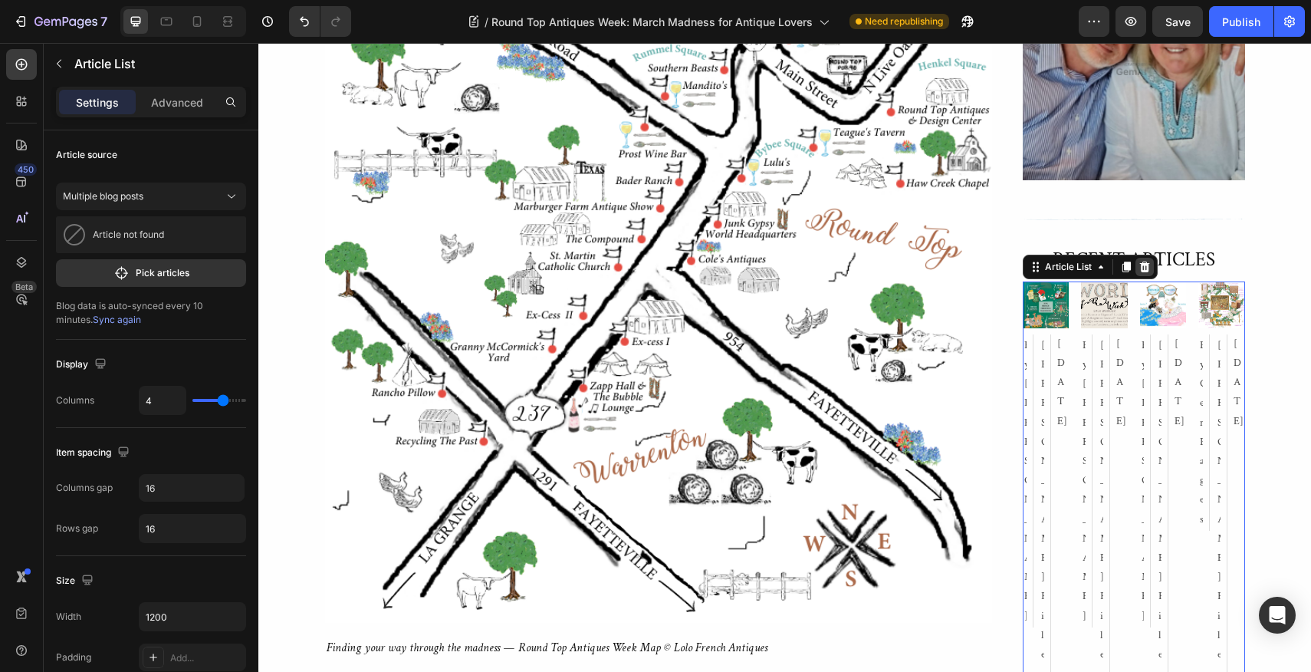
click at [1145, 261] on icon at bounding box center [1145, 267] width 12 height 12
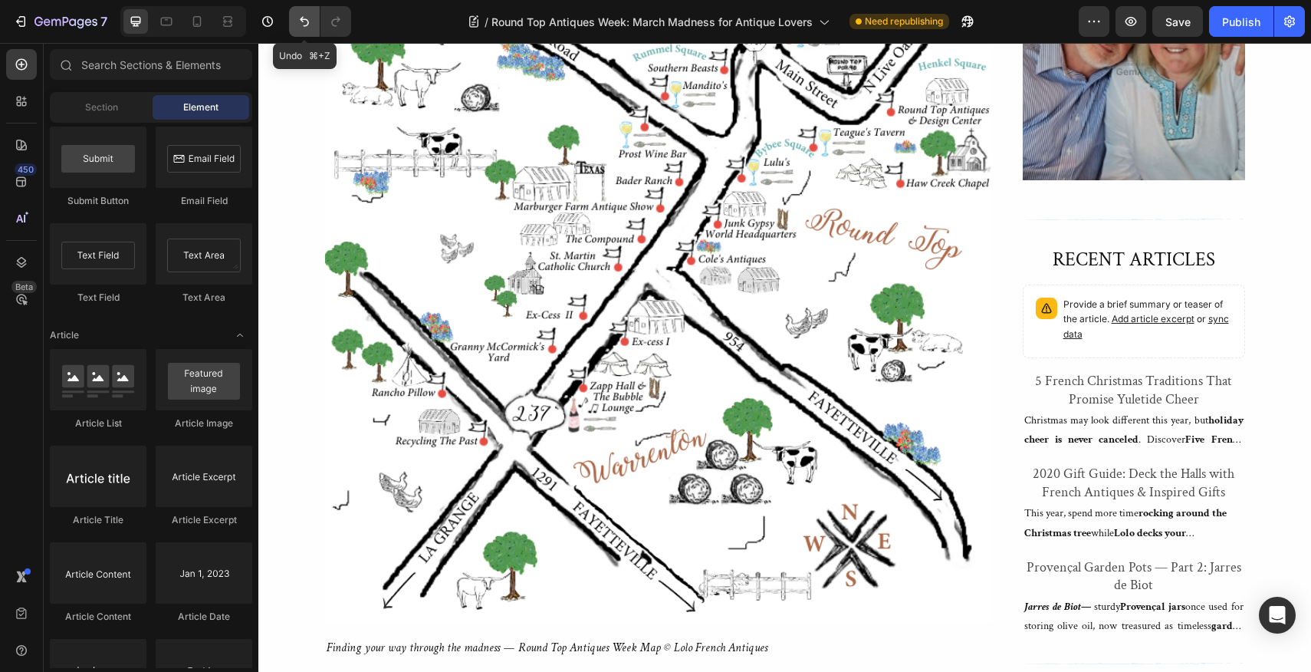
click at [305, 25] on icon "Undo/Redo" at bounding box center [304, 21] width 15 height 15
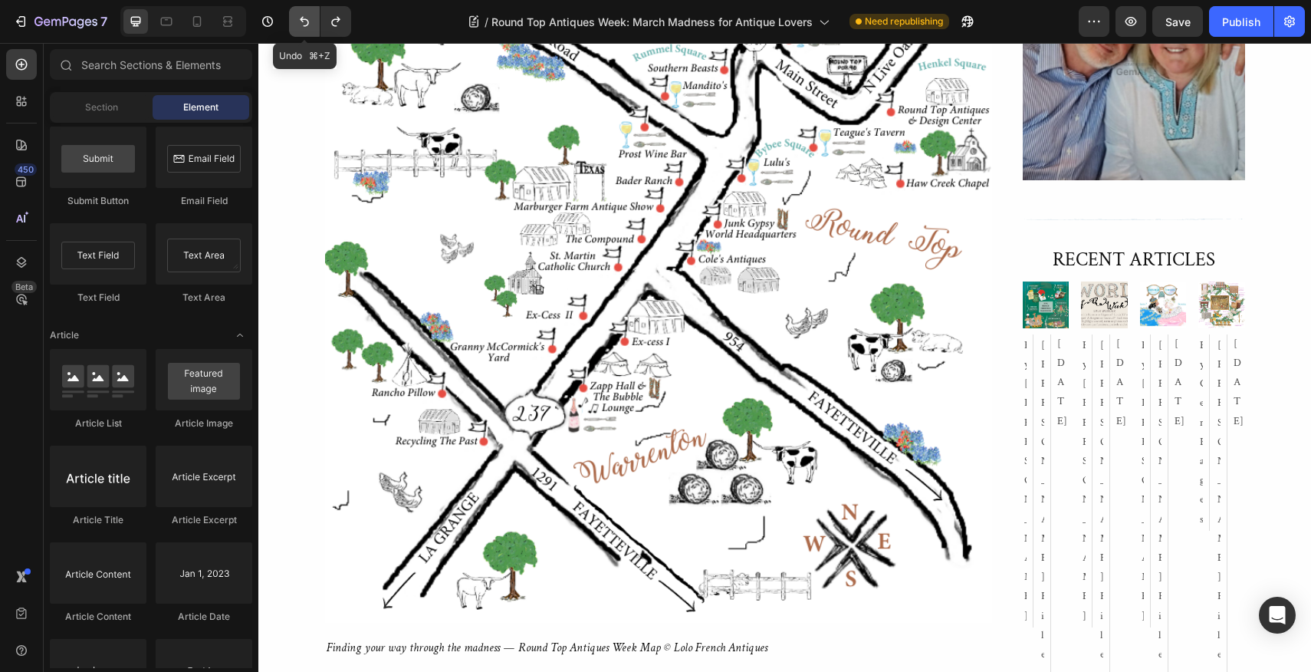
click at [305, 25] on icon "Undo/Redo" at bounding box center [304, 21] width 15 height 15
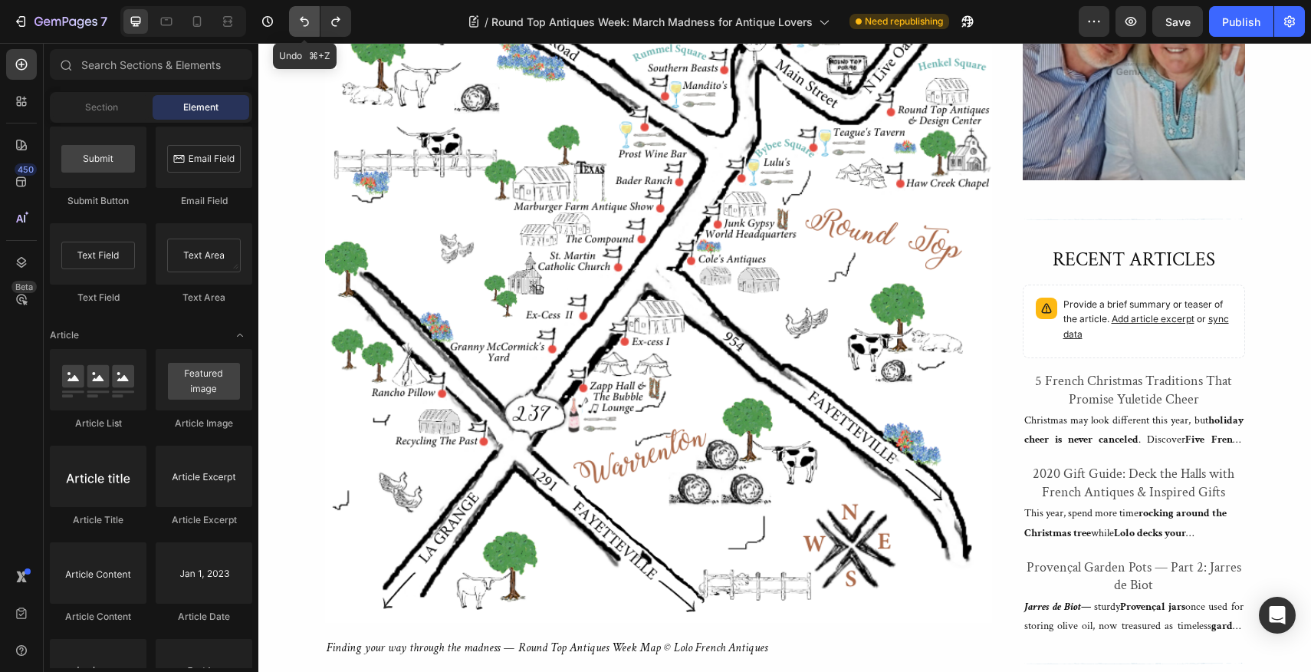
click at [305, 25] on icon "Undo/Redo" at bounding box center [304, 21] width 15 height 15
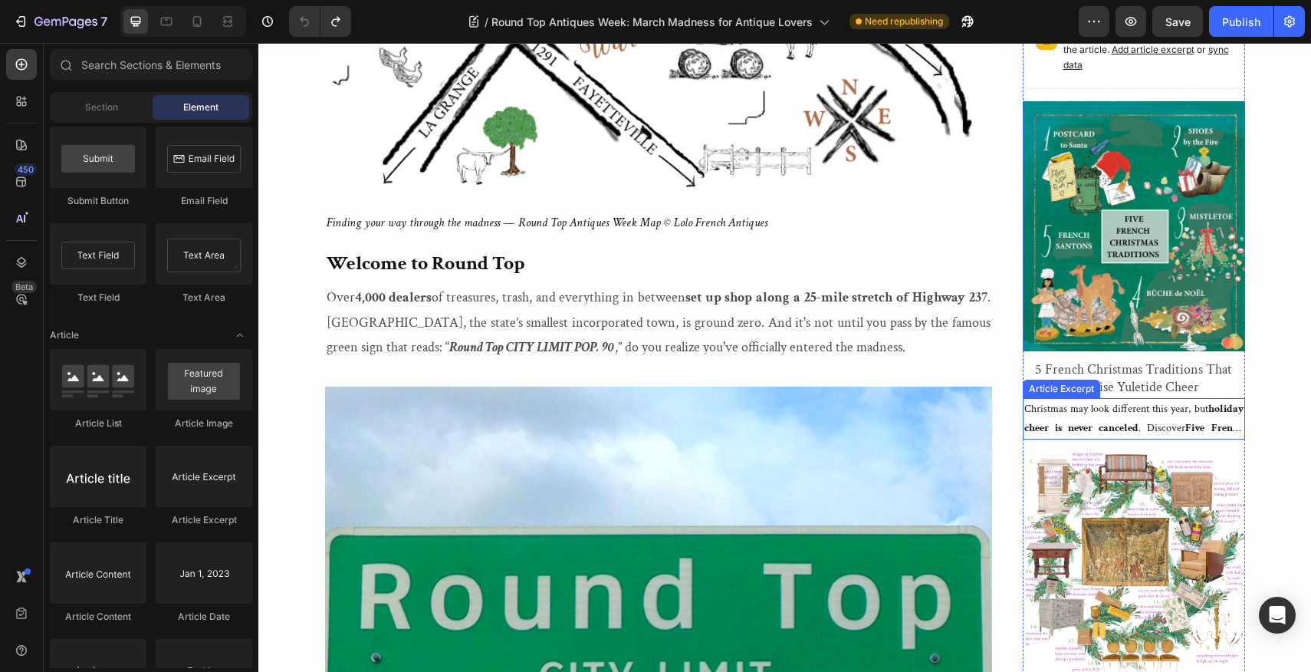
scroll to position [1103, 0]
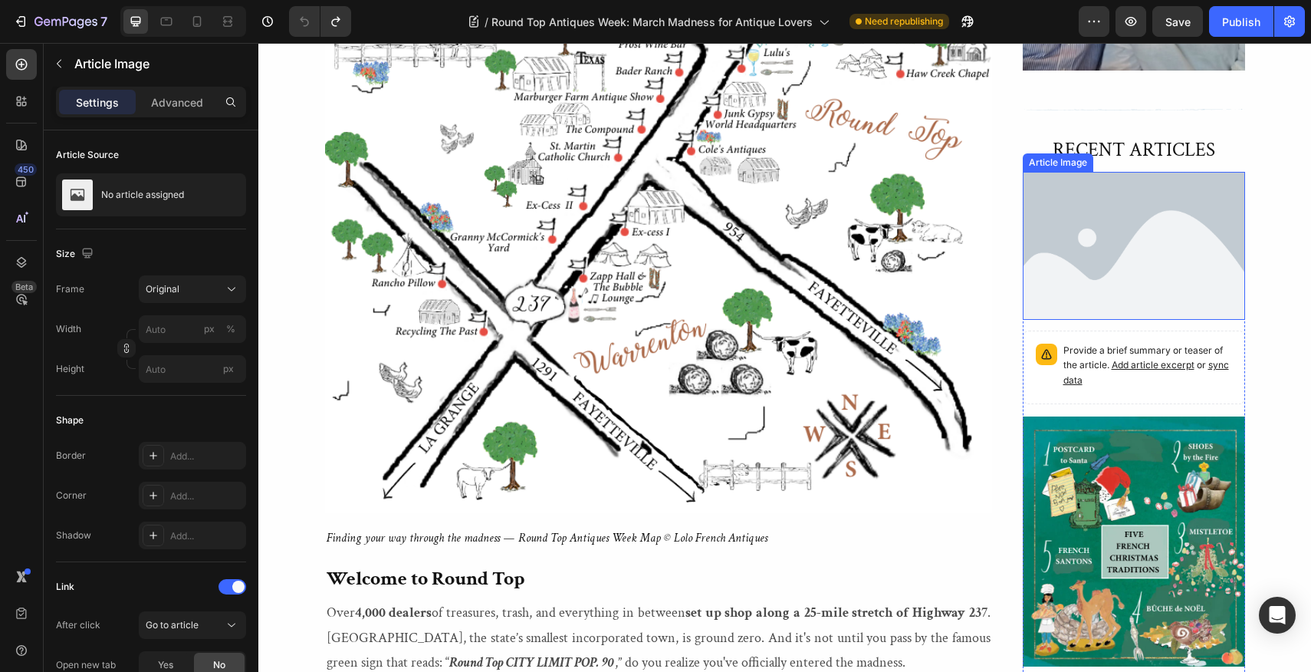
click at [1060, 153] on div "Article Image" at bounding box center [1058, 162] width 71 height 18
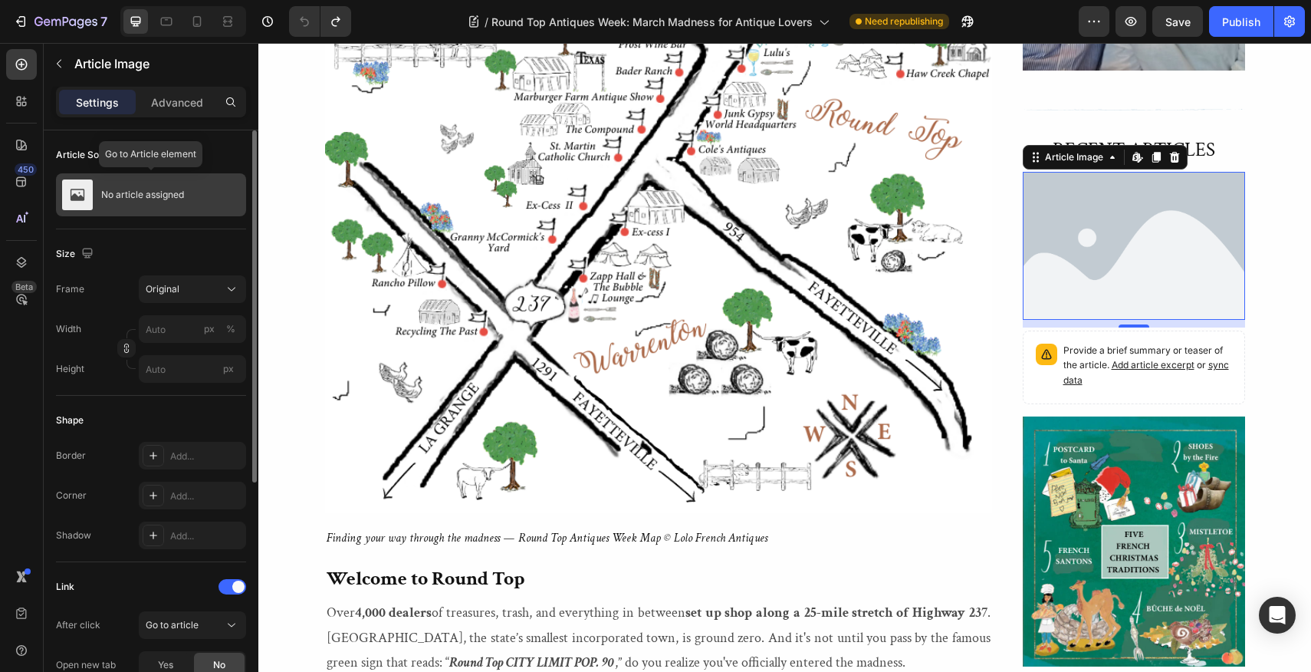
click at [165, 194] on p "No article assigned" at bounding box center [142, 194] width 83 height 11
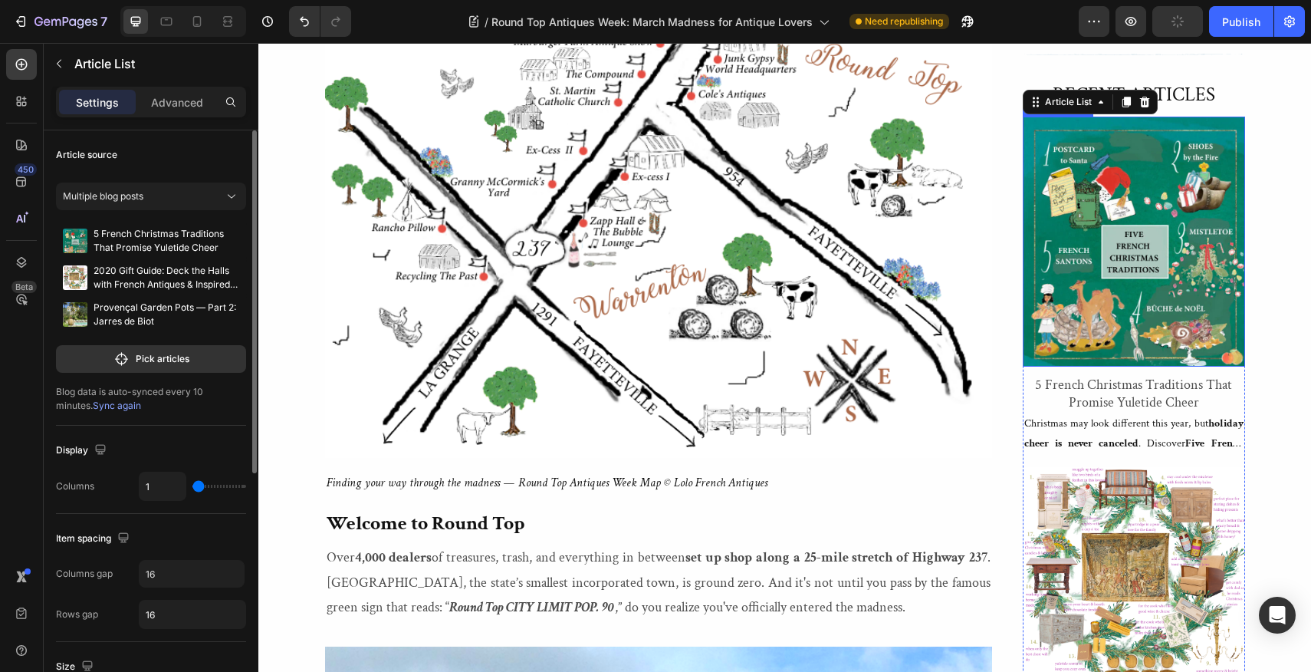
scroll to position [1196, 0]
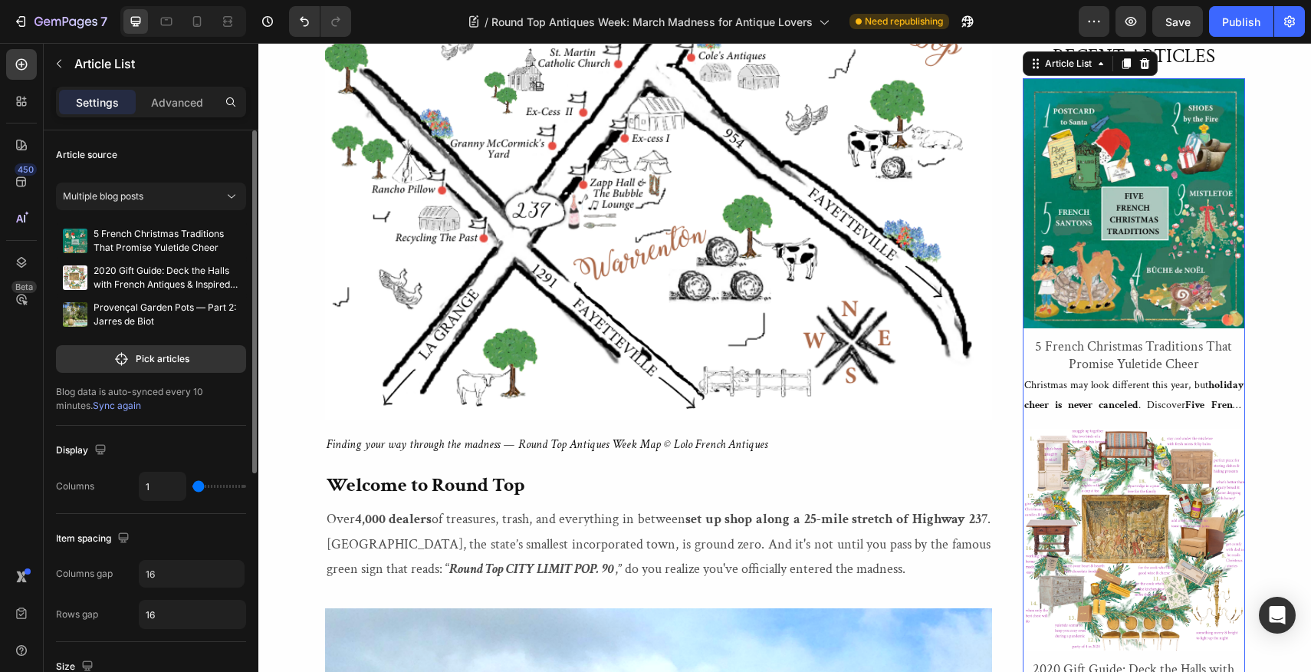
click at [93, 403] on span "Sync again" at bounding box center [117, 406] width 48 height 12
click at [1244, 20] on div "Publish" at bounding box center [1241, 22] width 38 height 16
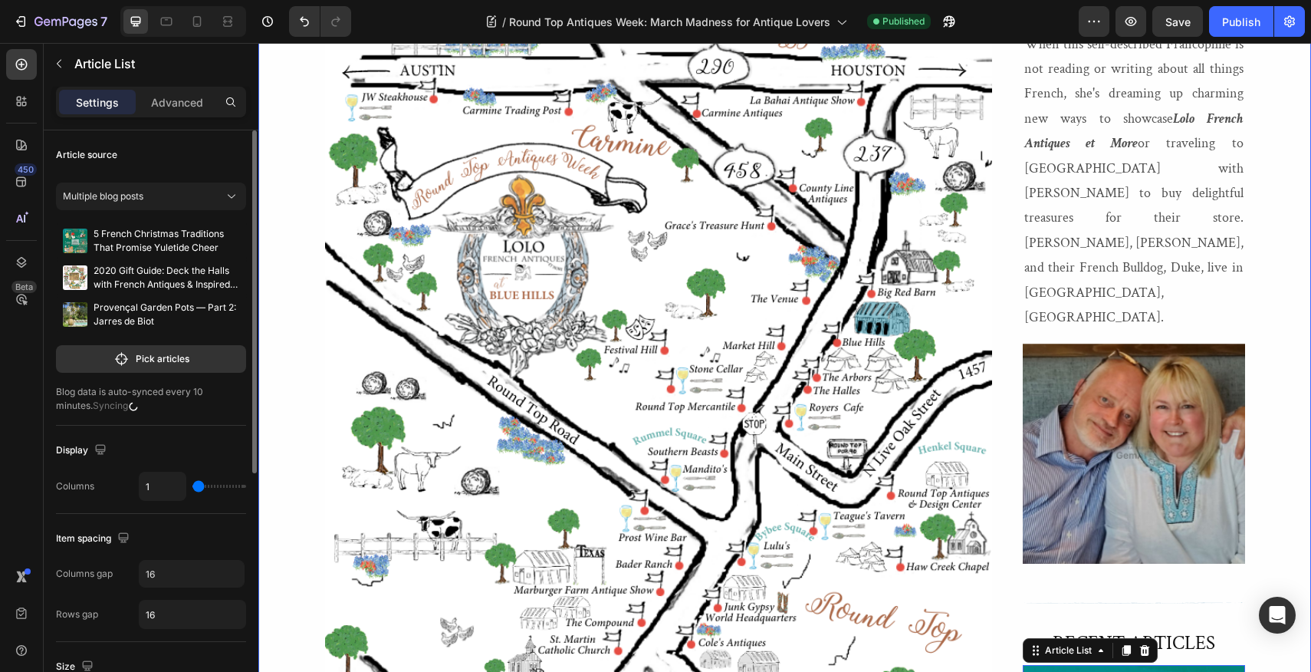
scroll to position [595, 0]
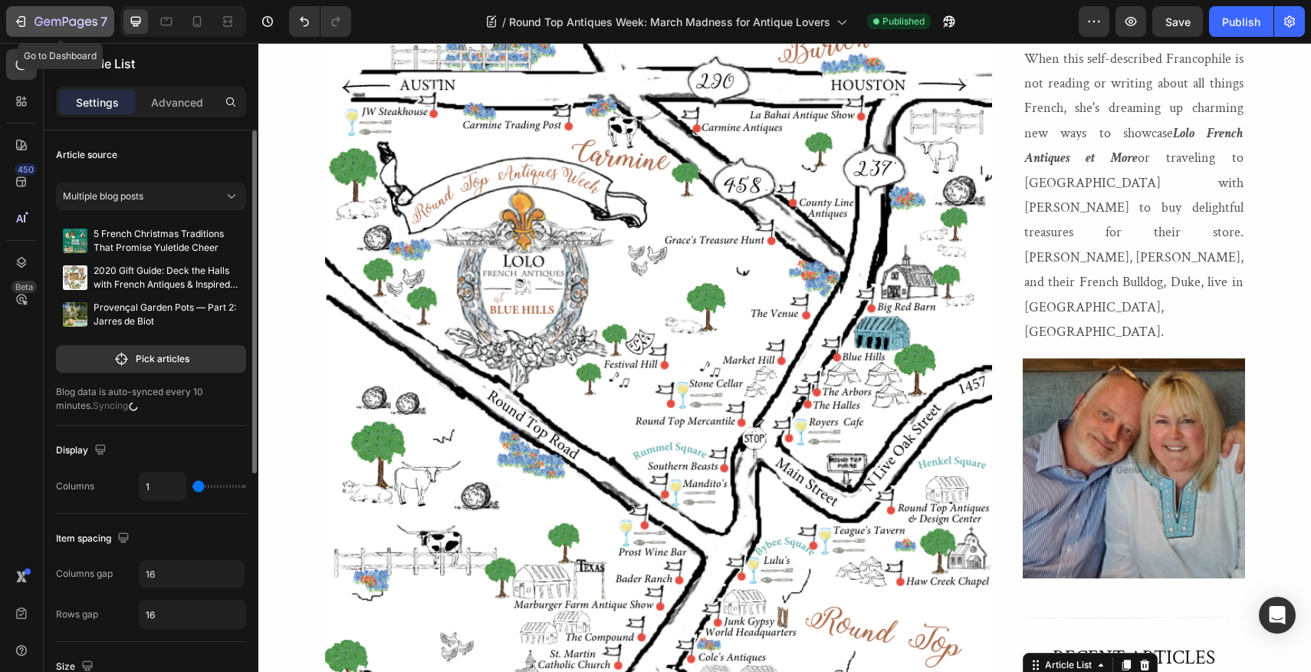
click at [21, 23] on icon "button" at bounding box center [20, 21] width 15 height 15
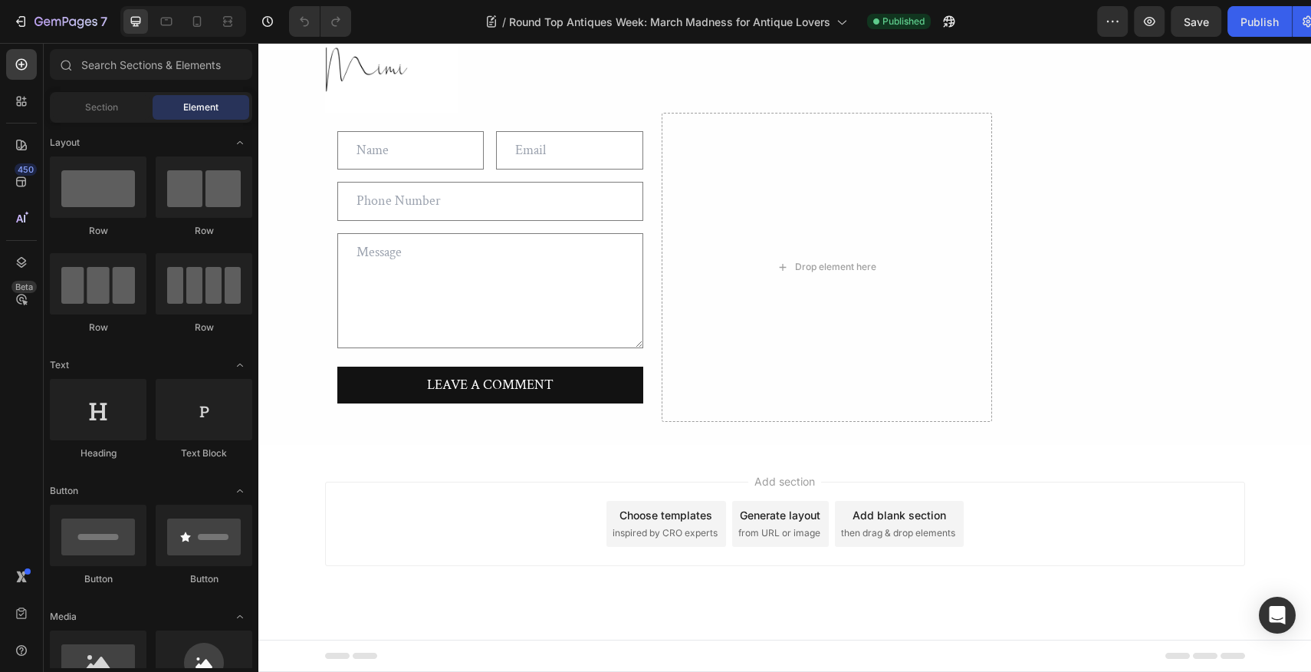
scroll to position [5263, 0]
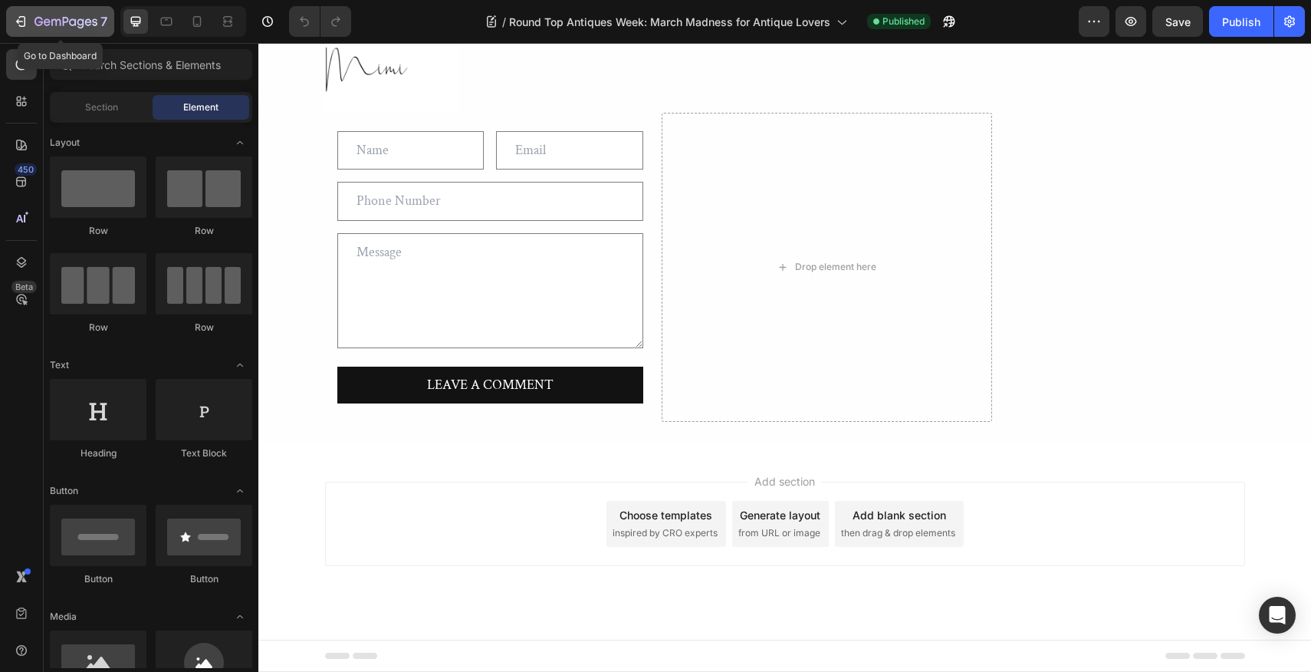
click at [21, 14] on icon "button" at bounding box center [20, 21] width 15 height 15
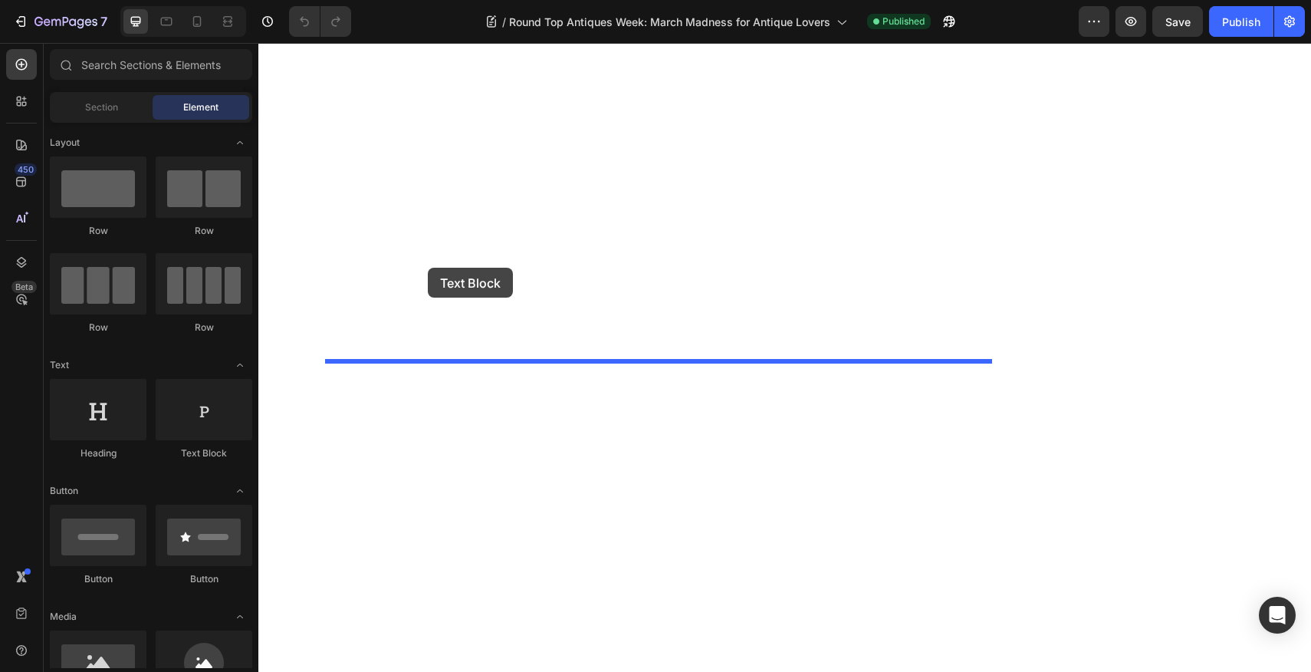
drag, startPoint x: 451, startPoint y: 455, endPoint x: 428, endPoint y: 268, distance: 189.3
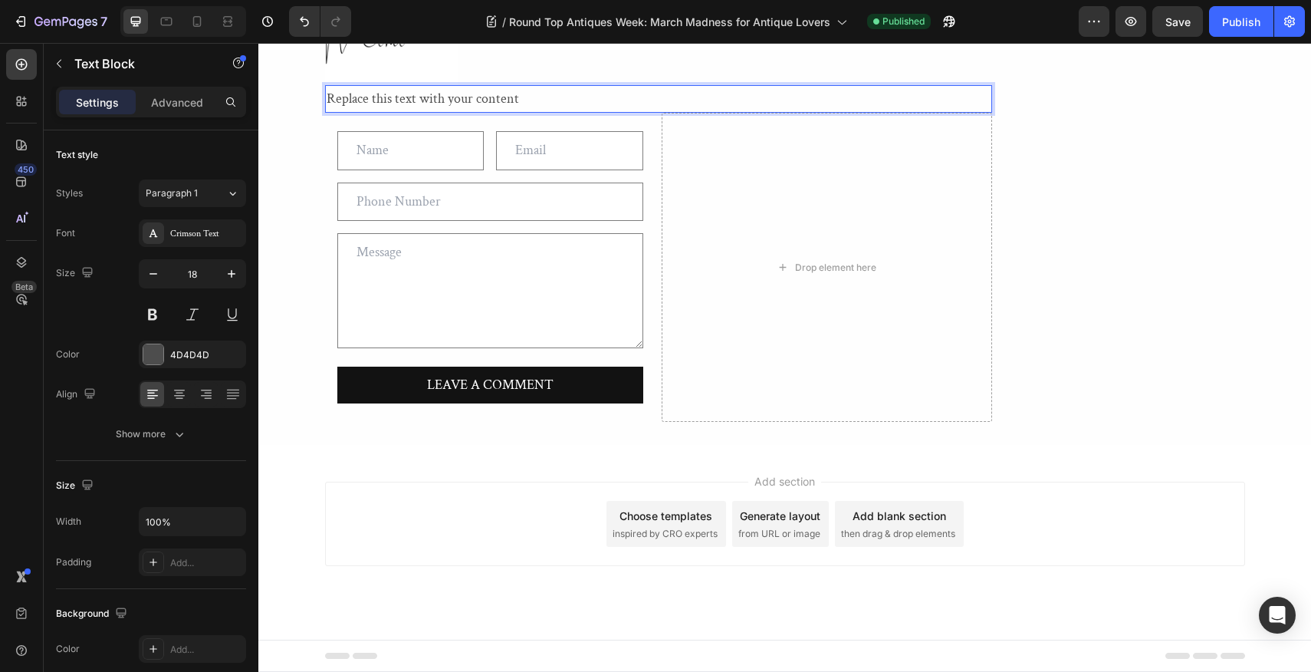
click at [522, 113] on div "Replace this text with your content" at bounding box center [658, 99] width 667 height 28
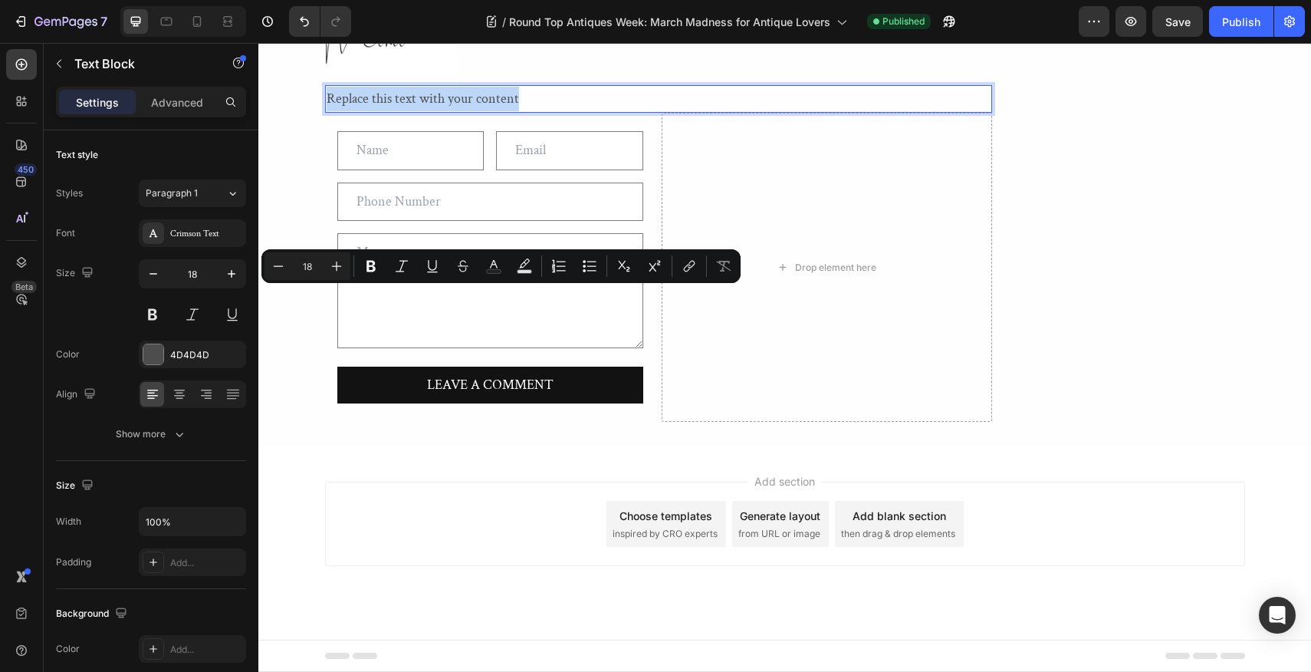
drag, startPoint x: 522, startPoint y: 295, endPoint x: 324, endPoint y: 300, distance: 197.9
click at [325, 113] on div "Replace this text with your content" at bounding box center [658, 99] width 667 height 28
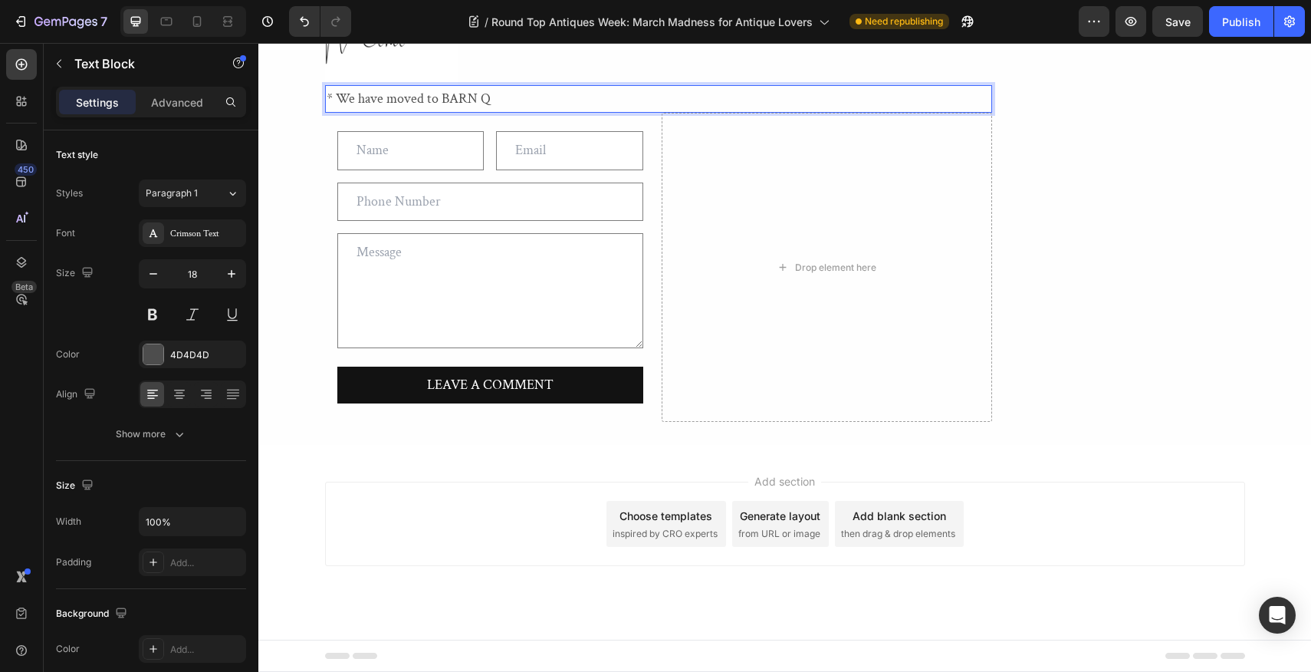
click at [422, 111] on p "* We have moved to BARN Q" at bounding box center [659, 99] width 664 height 25
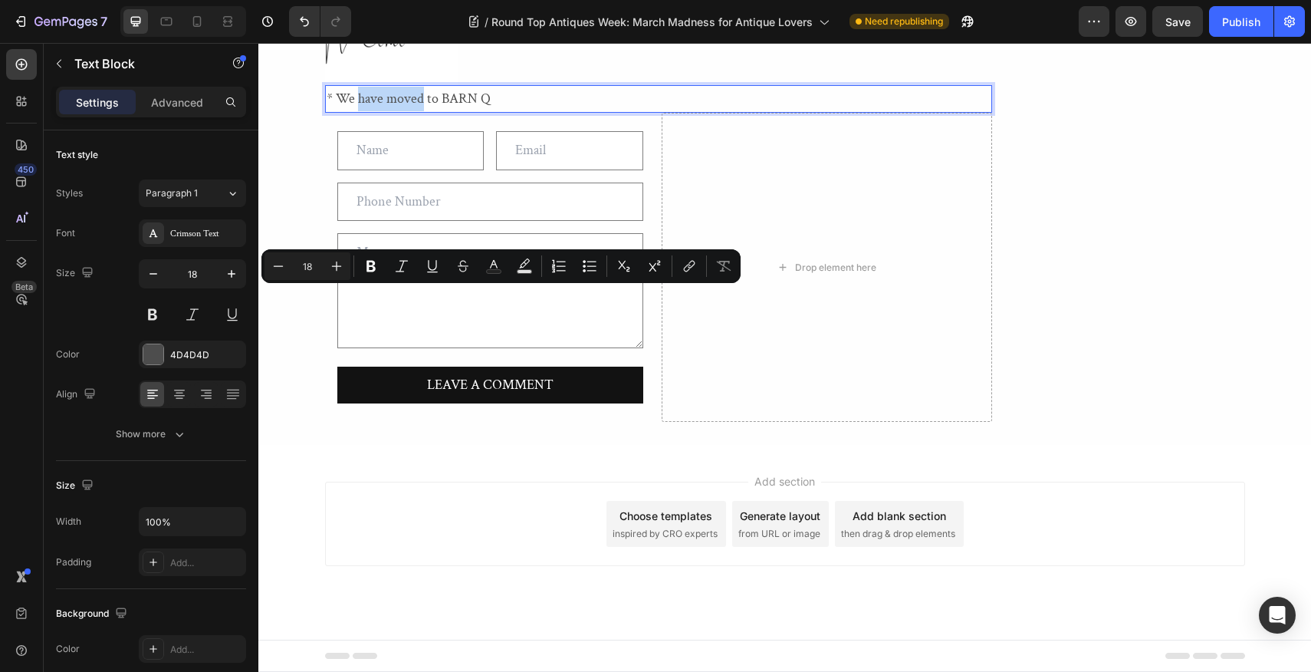
drag, startPoint x: 422, startPoint y: 299, endPoint x: 358, endPoint y: 299, distance: 63.6
click at [358, 111] on p "* We have moved to BARN Q" at bounding box center [659, 99] width 664 height 25
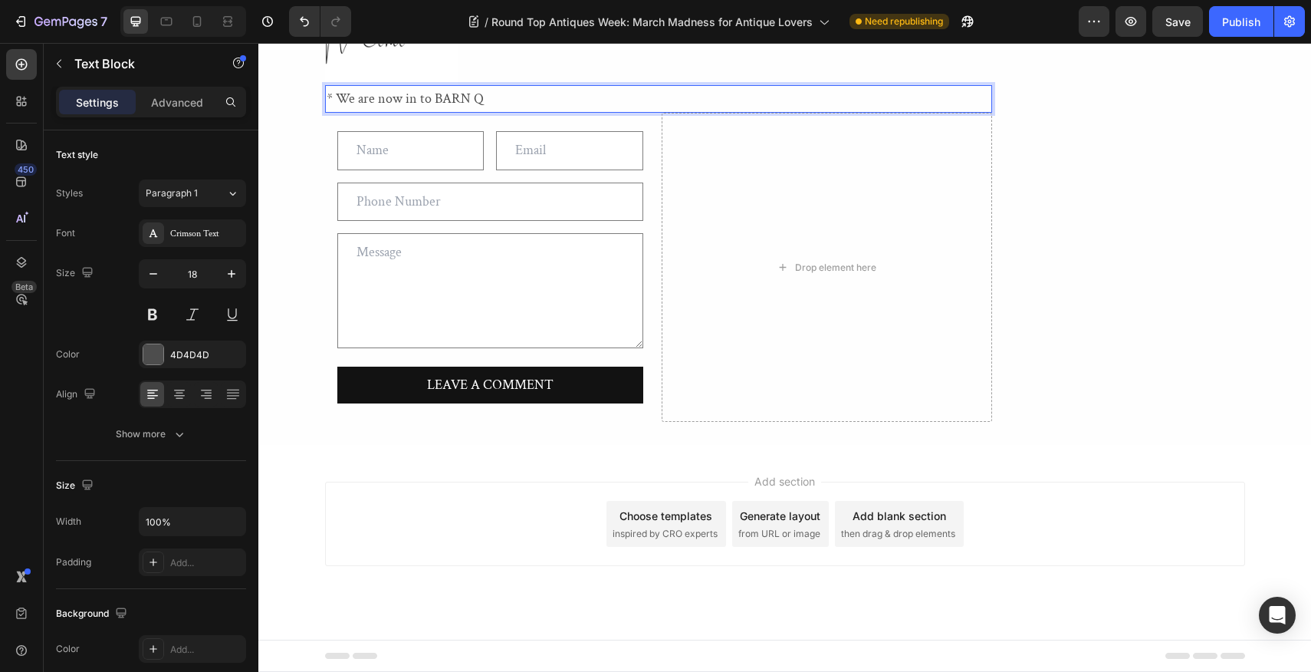
click at [433, 111] on p "* We are now in to BARN Q" at bounding box center [659, 99] width 664 height 25
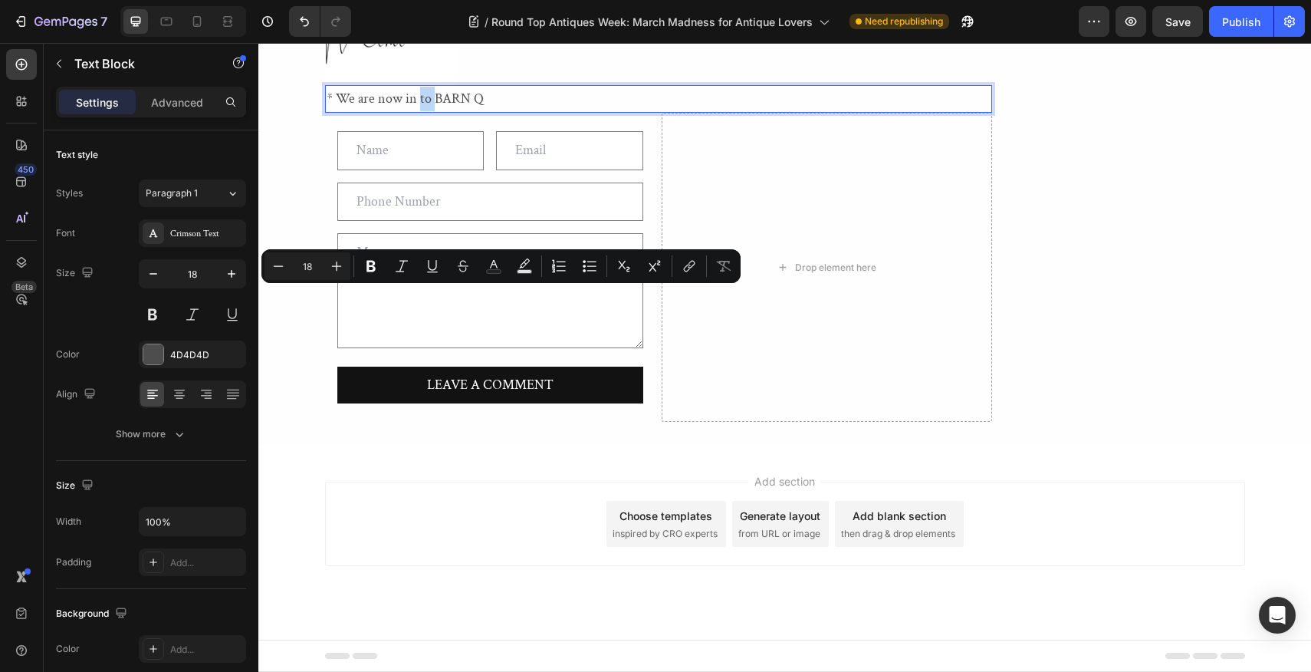
drag, startPoint x: 433, startPoint y: 302, endPoint x: 419, endPoint y: 304, distance: 14.8
click at [419, 111] on p "* We are now in to BARN Q" at bounding box center [659, 99] width 664 height 25
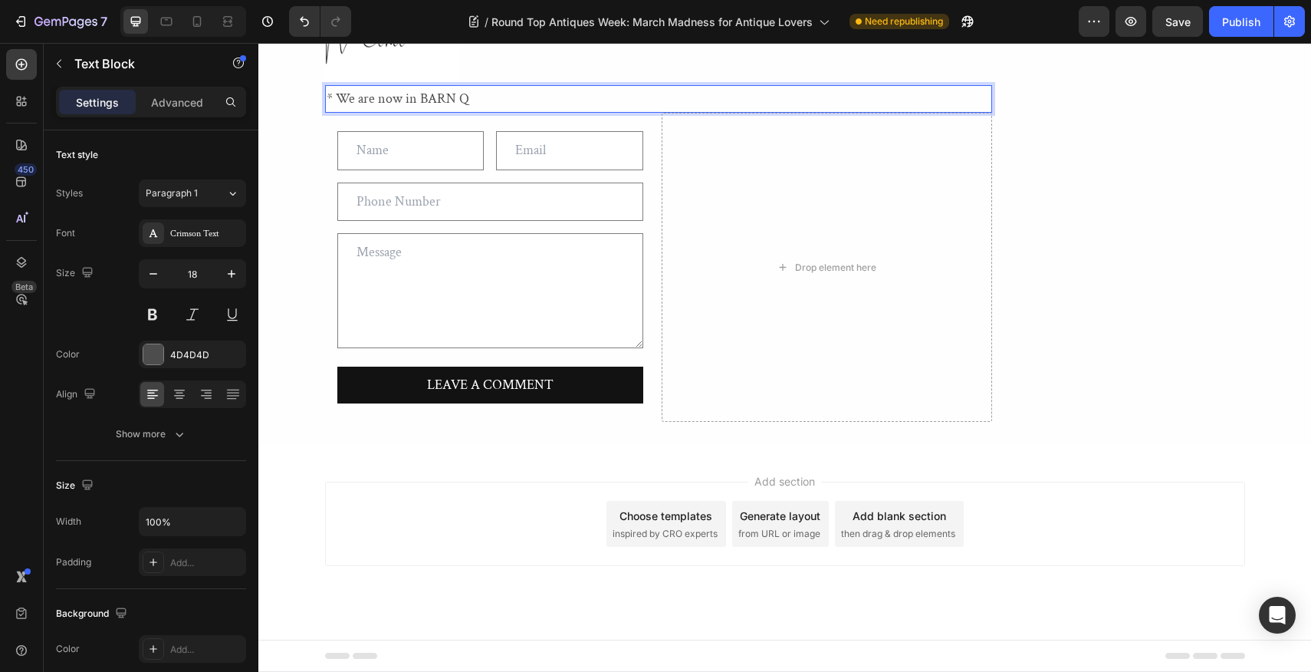
click at [474, 111] on p "* We are now in BARN Q" at bounding box center [659, 99] width 664 height 25
click at [403, 111] on p "* We are now in BARN Q at [GEOGRAPHIC_DATA]" at bounding box center [659, 99] width 664 height 25
click at [358, 111] on p "* We are now located in BARN Q at [GEOGRAPHIC_DATA]" at bounding box center [659, 99] width 664 height 25
click at [725, 111] on p "* We moved across the field and are now located in BARN Q at [GEOGRAPHIC_DATA]" at bounding box center [659, 99] width 664 height 25
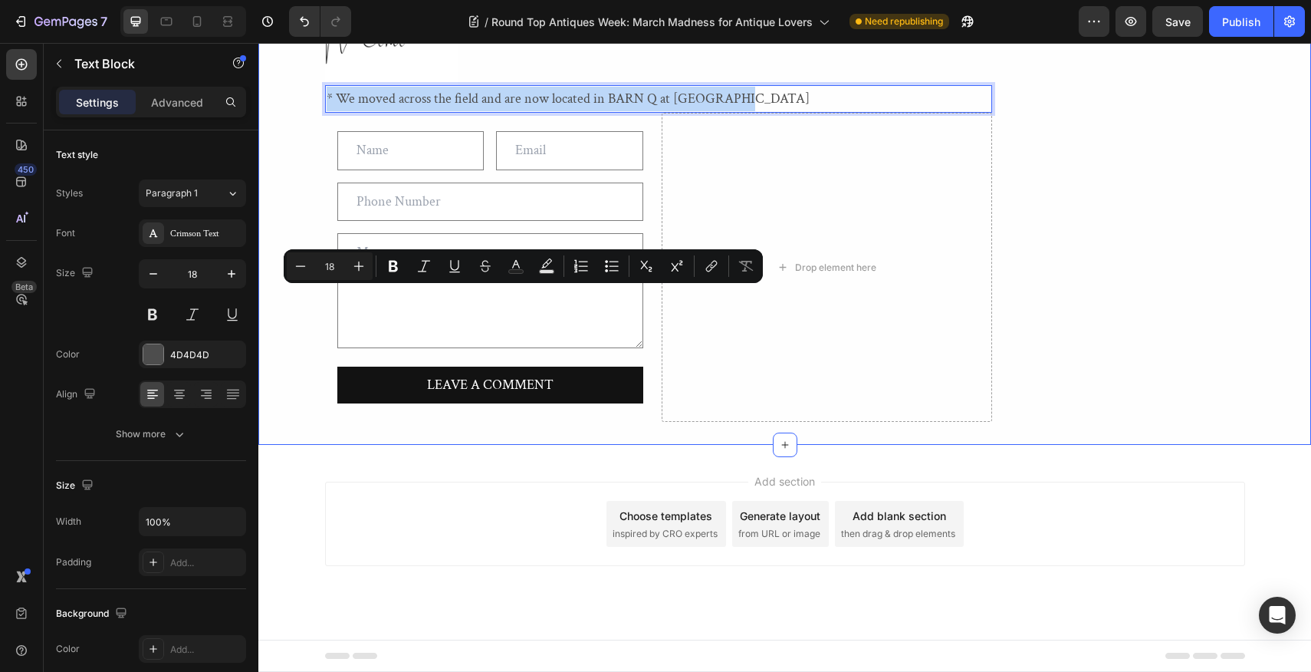
drag, startPoint x: 725, startPoint y: 298, endPoint x: 324, endPoint y: 289, distance: 401.9
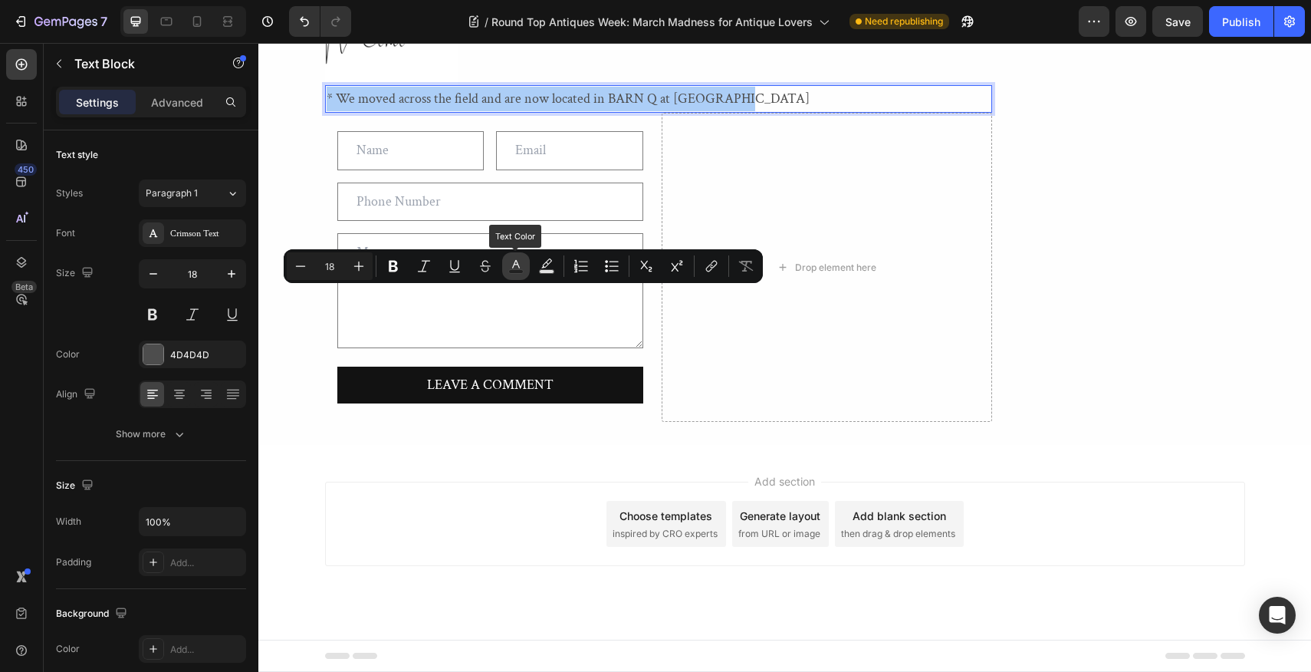
click at [518, 266] on icon "Editor contextual toolbar" at bounding box center [515, 265] width 15 height 15
type input "4D4D4D"
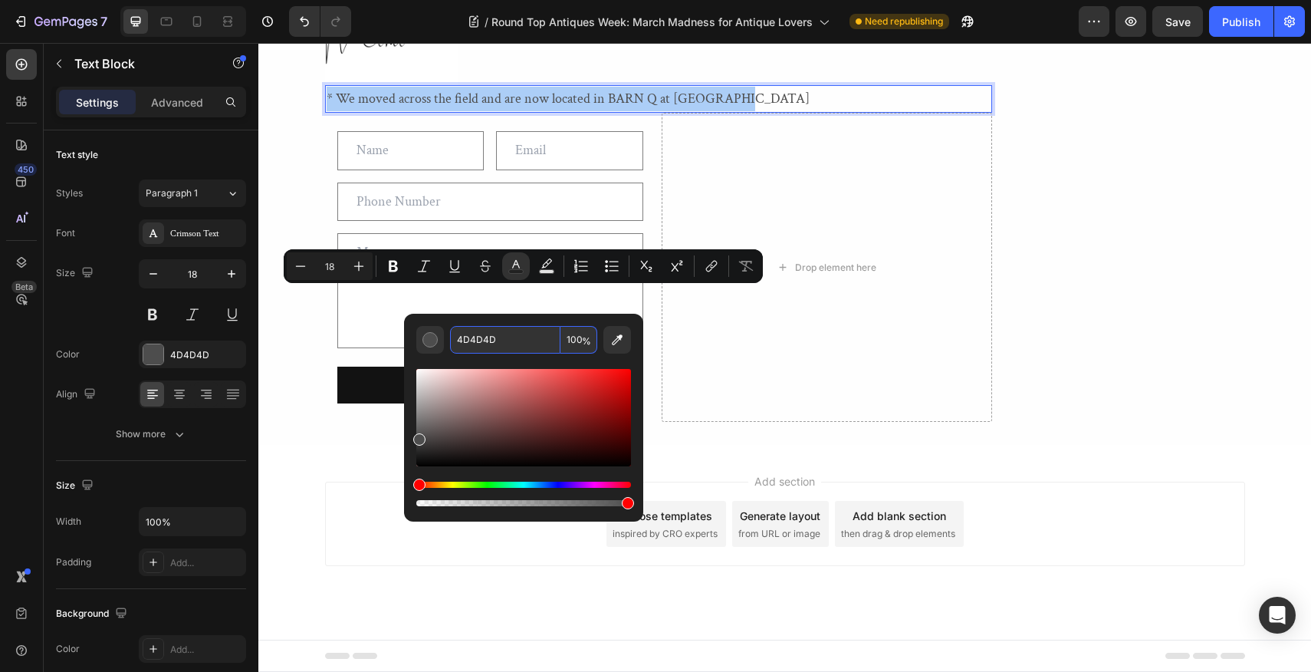
click at [504, 340] on input "4D4D4D" at bounding box center [505, 340] width 110 height 28
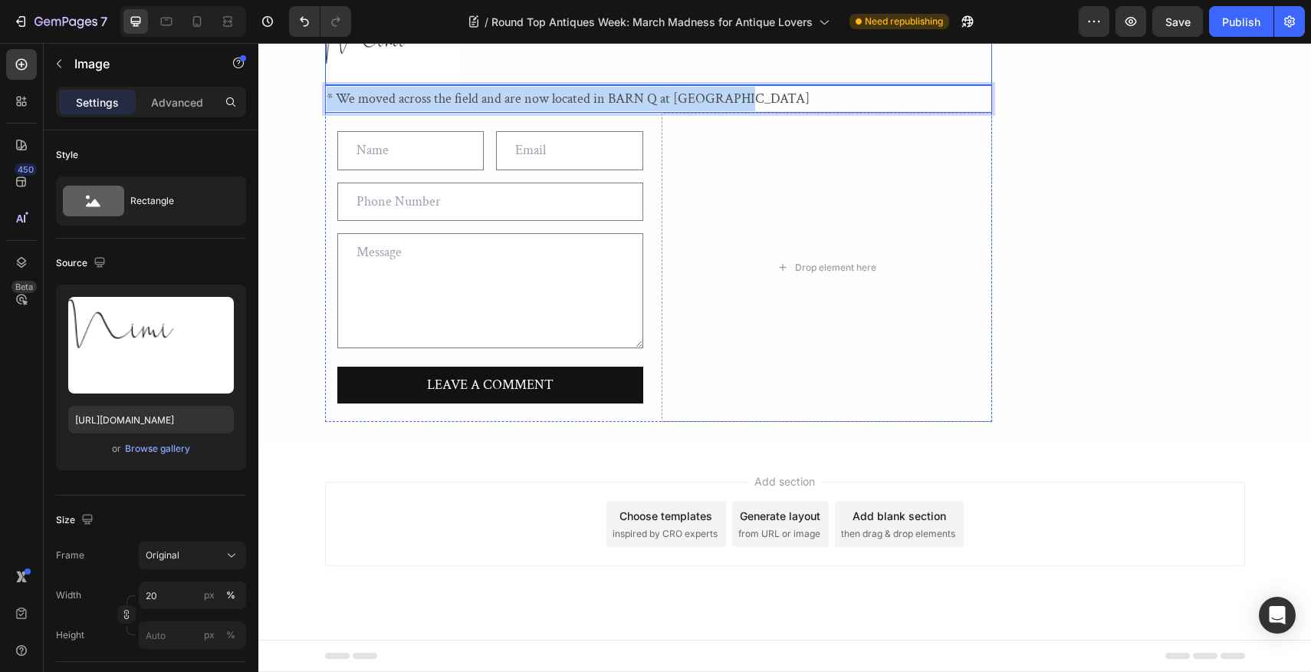
click at [880, 85] on div at bounding box center [658, 51] width 667 height 67
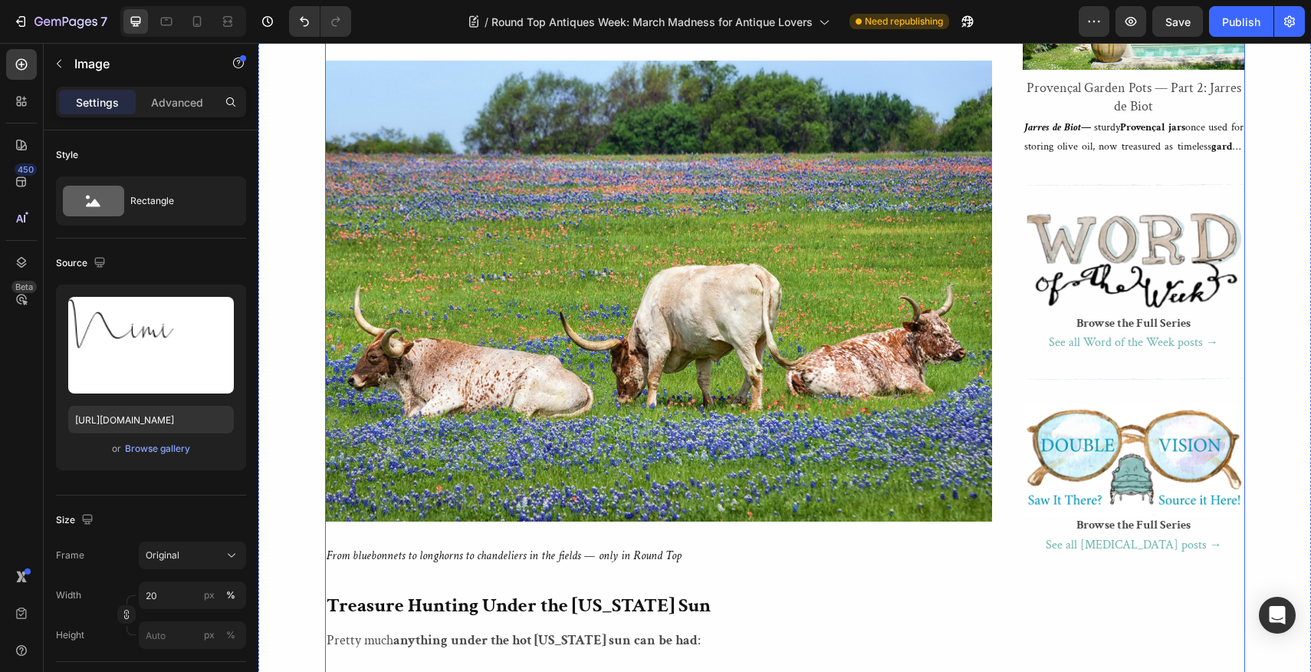
scroll to position [1942, 0]
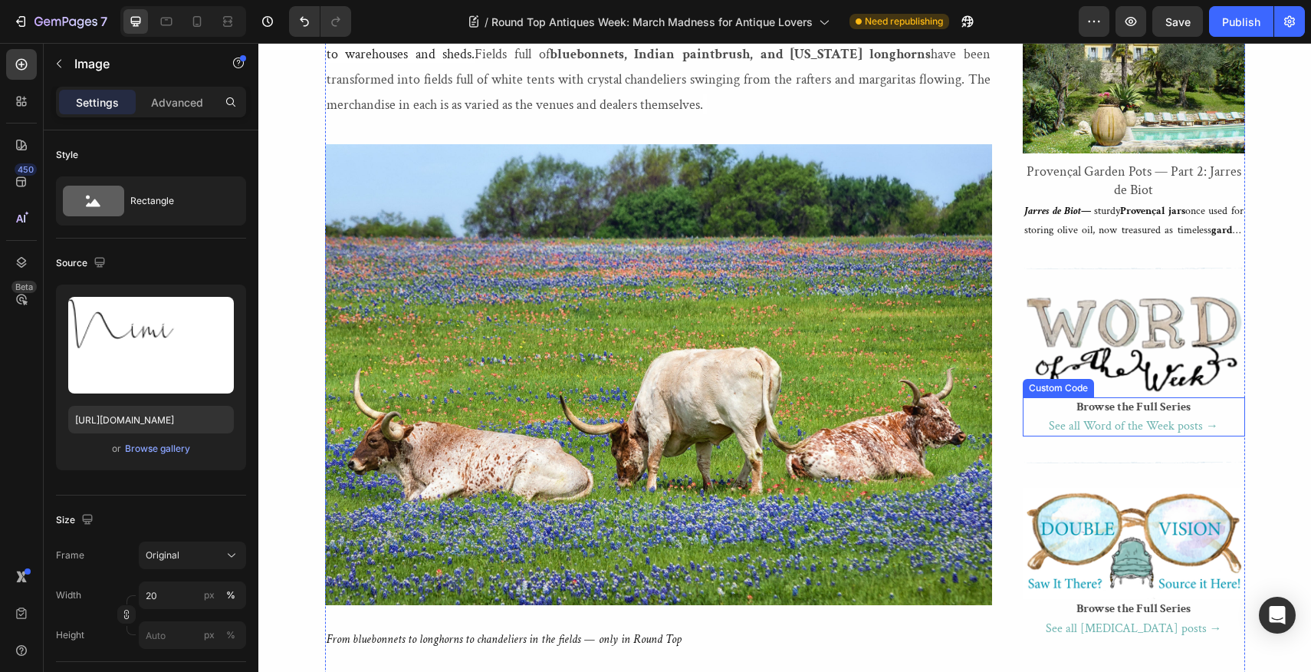
click at [1132, 418] on link "See all Word of the Week posts →" at bounding box center [1133, 426] width 169 height 16
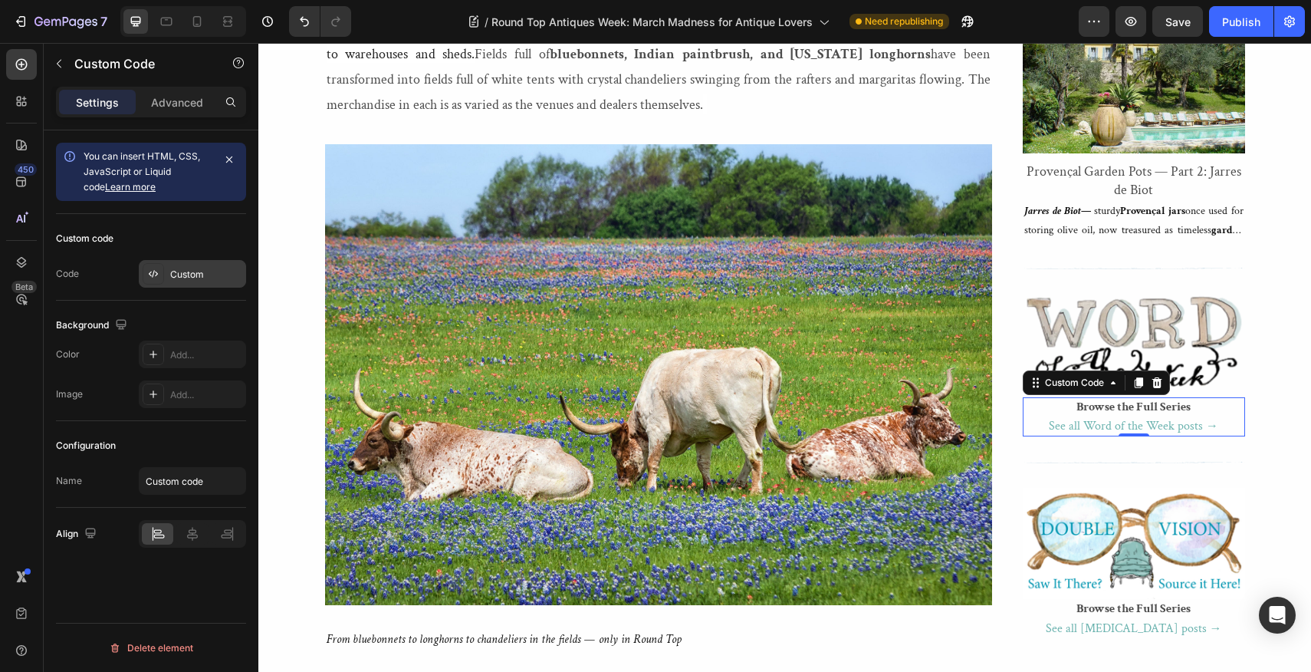
click at [193, 273] on div "Custom" at bounding box center [206, 275] width 72 height 14
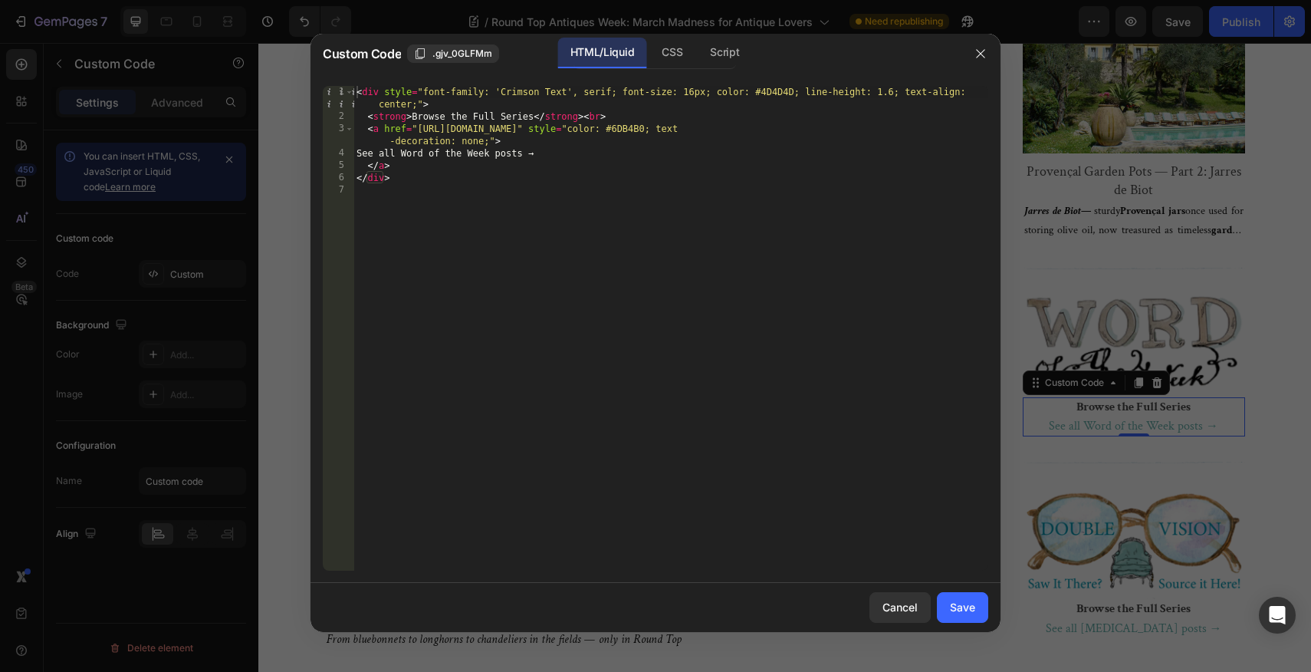
type textarea "<a href="[URL][DOMAIN_NAME]" style="color: #6DB4B0; text-decoration: none;">"
drag, startPoint x: 913, startPoint y: 127, endPoint x: 948, endPoint y: 128, distance: 34.5
click at [948, 128] on div "< div style = "font-family: 'Crimson Text', serif; font-size: 16px; color: #4D4…" at bounding box center [671, 346] width 635 height 521
click at [1274, 178] on div at bounding box center [655, 336] width 1311 height 672
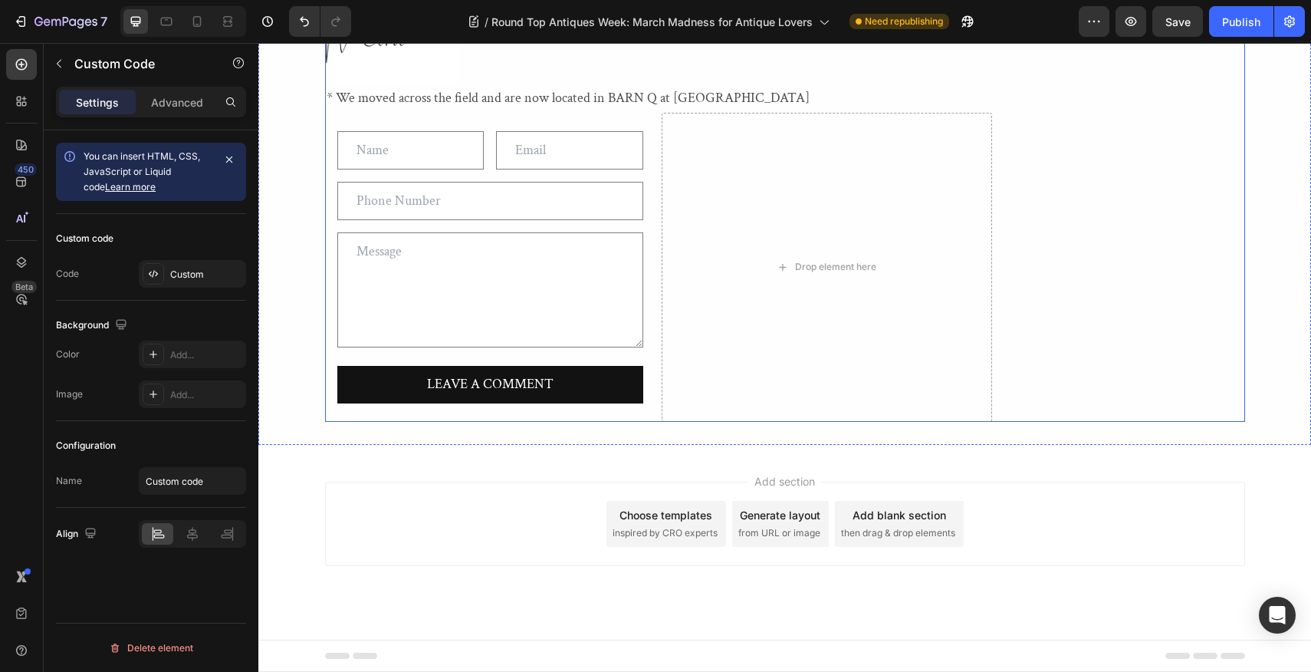
scroll to position [5417, 0]
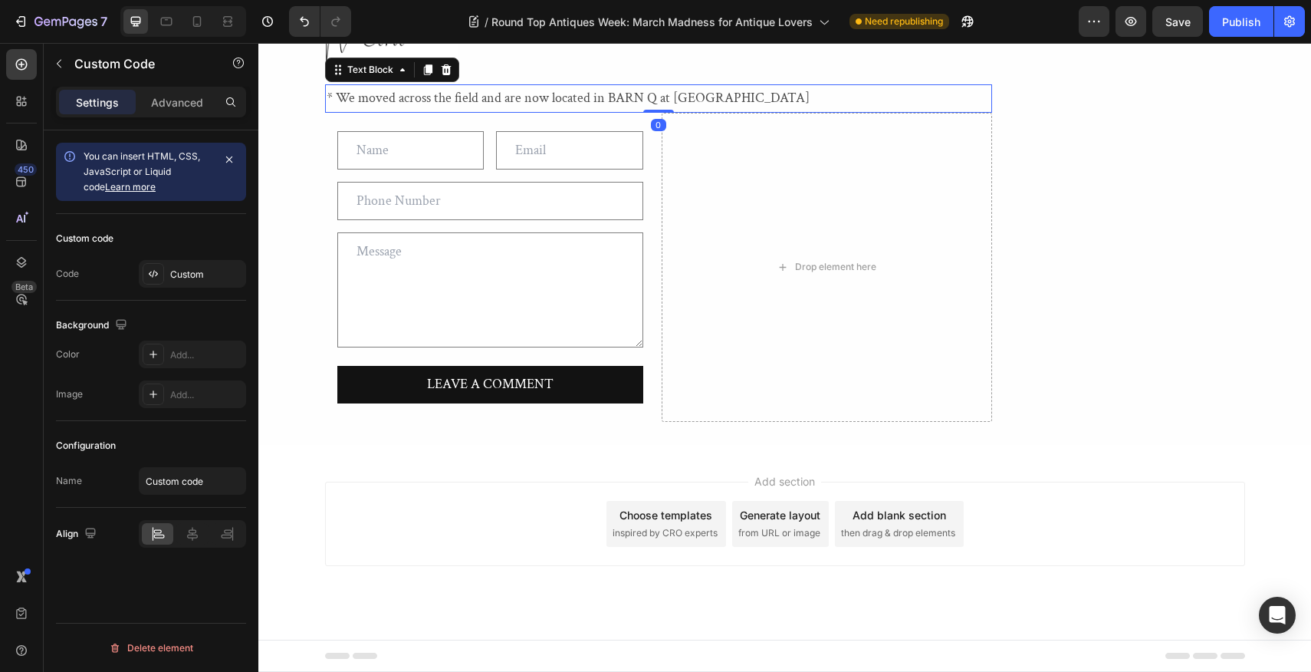
click at [726, 110] on p "* We moved across the field and are now located in BARN Q at [GEOGRAPHIC_DATA]" at bounding box center [659, 98] width 664 height 25
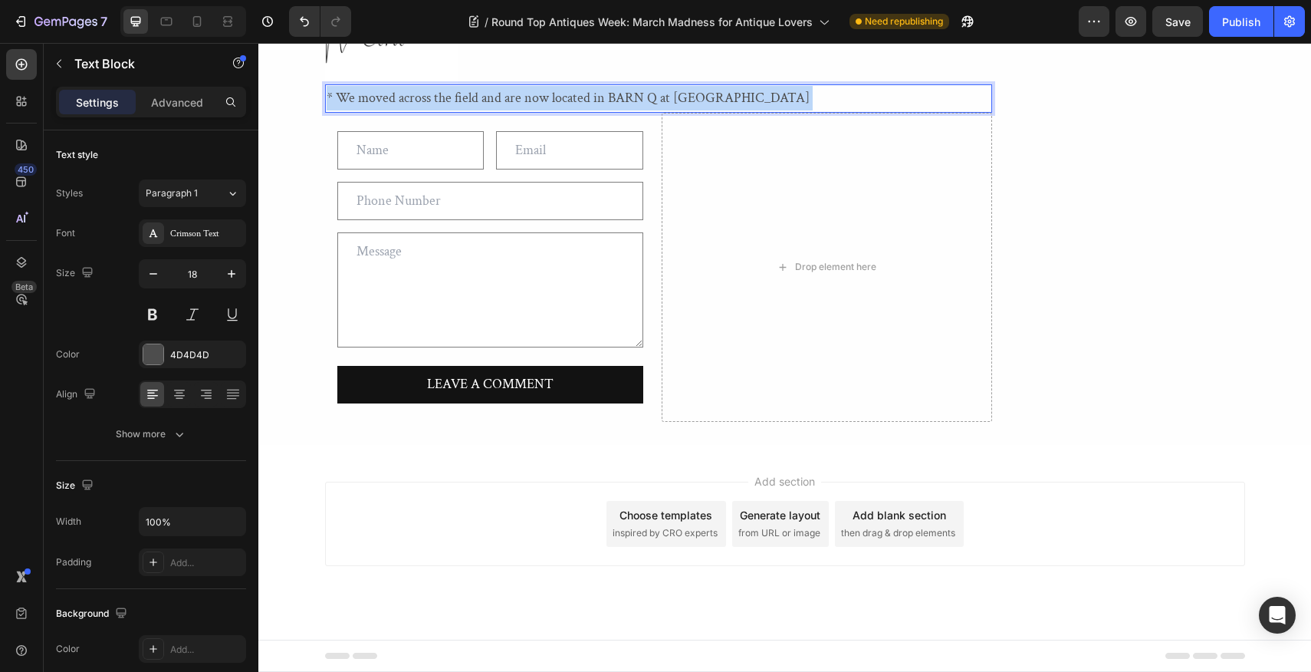
drag, startPoint x: 726, startPoint y: 340, endPoint x: 526, endPoint y: 341, distance: 200.1
click at [526, 110] on p "* We moved across the field and are now located in BARN Q at [GEOGRAPHIC_DATA]" at bounding box center [659, 98] width 664 height 25
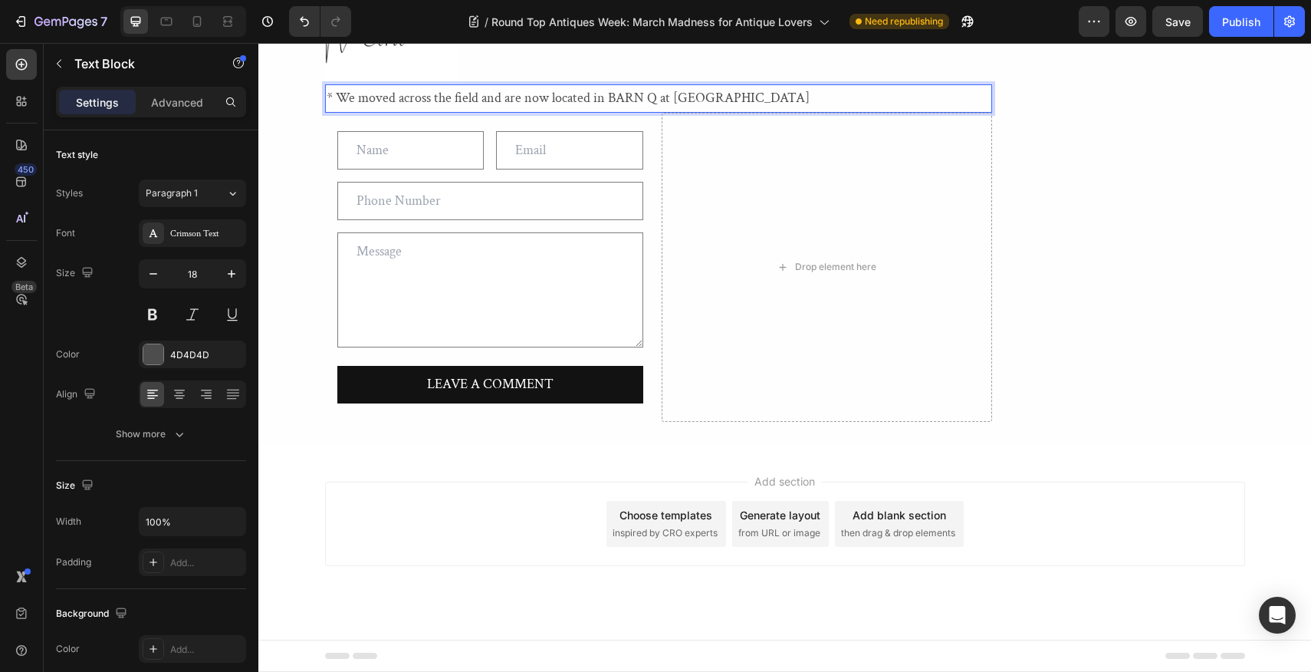
click at [726, 110] on p "* We moved across the field and are now located in BARN Q at [GEOGRAPHIC_DATA]" at bounding box center [659, 98] width 664 height 25
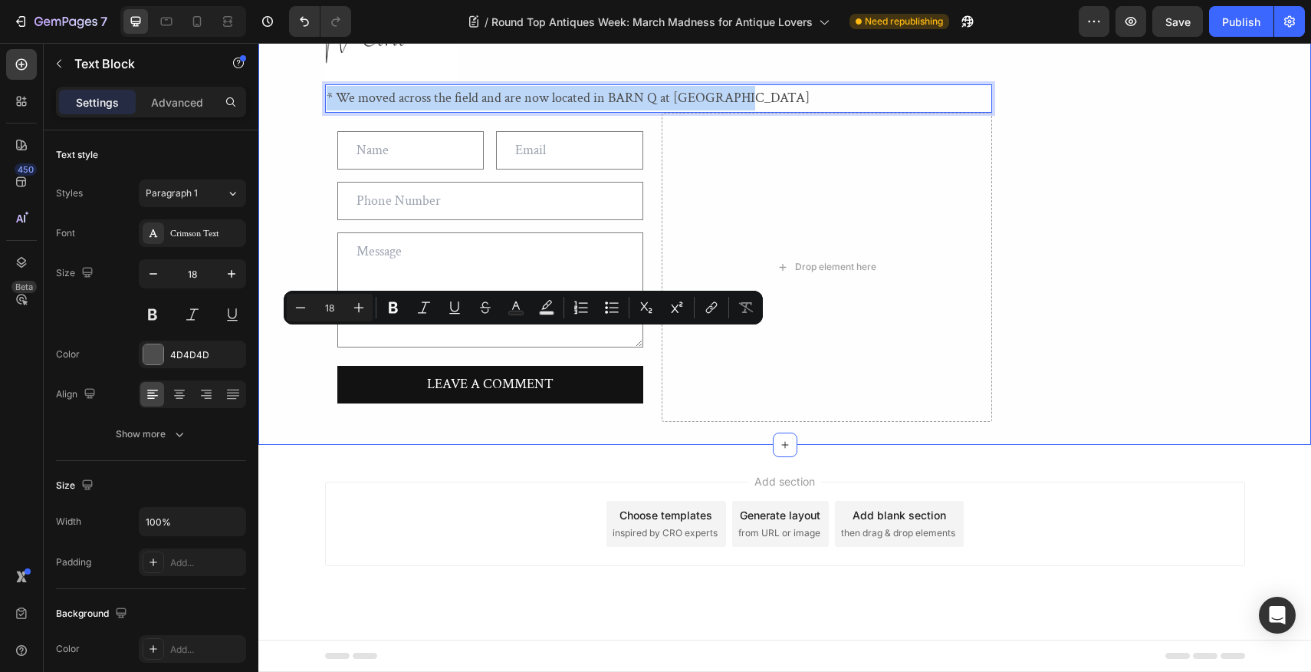
drag, startPoint x: 726, startPoint y: 343, endPoint x: 324, endPoint y: 335, distance: 401.9
click at [325, 112] on div "* We moved across the field and are now located in BARN Q at [GEOGRAPHIC_DATA]" at bounding box center [658, 98] width 667 height 28
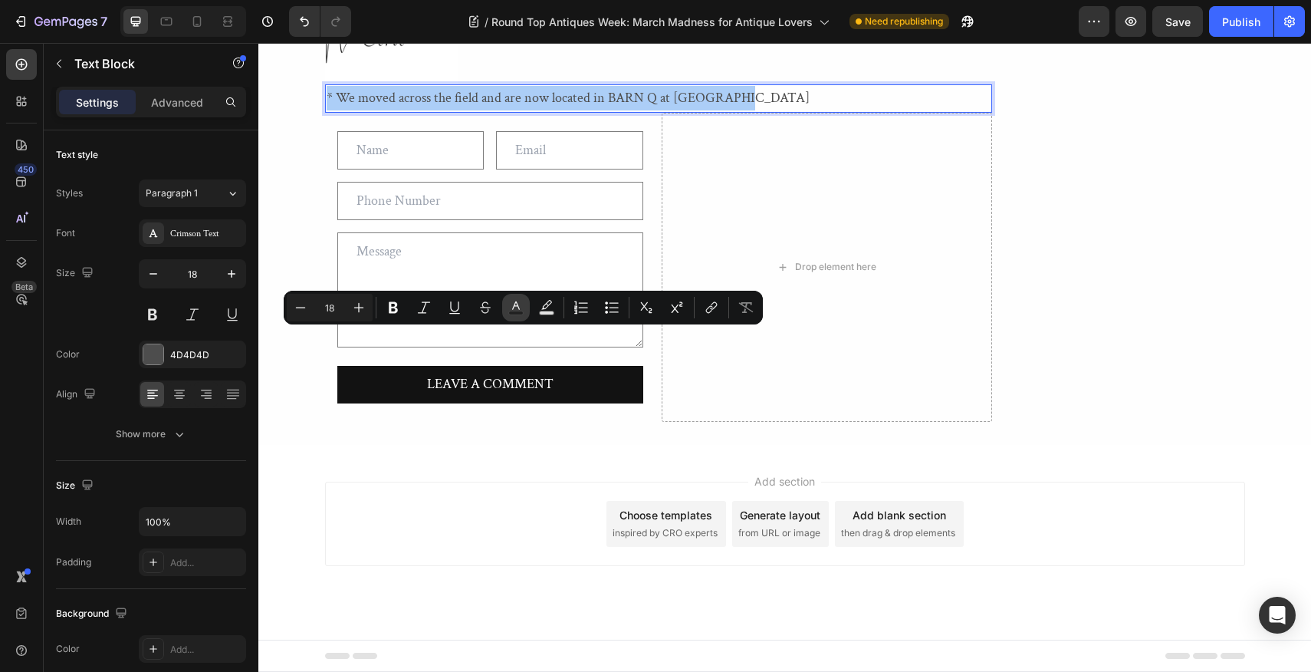
click at [515, 311] on rect "Editor contextual toolbar" at bounding box center [516, 313] width 15 height 4
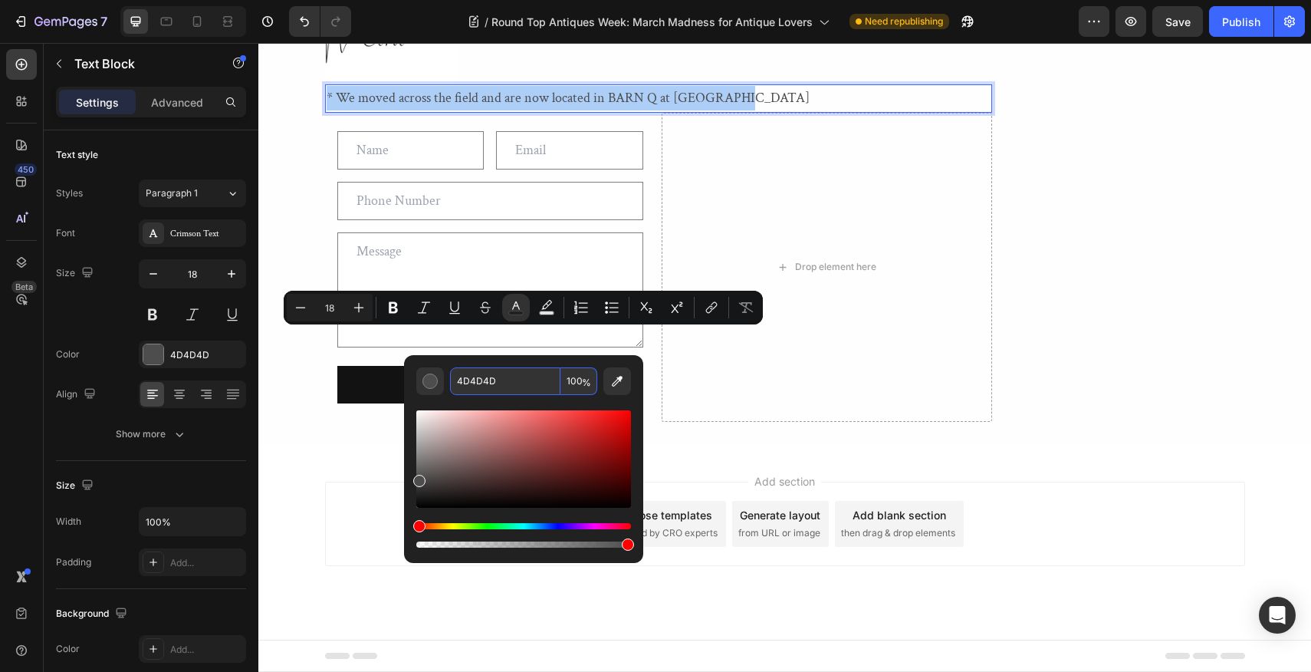
click at [497, 379] on input "4D4D4D" at bounding box center [505, 381] width 110 height 28
paste input "6DB4B0"
type input "6DB4B0"
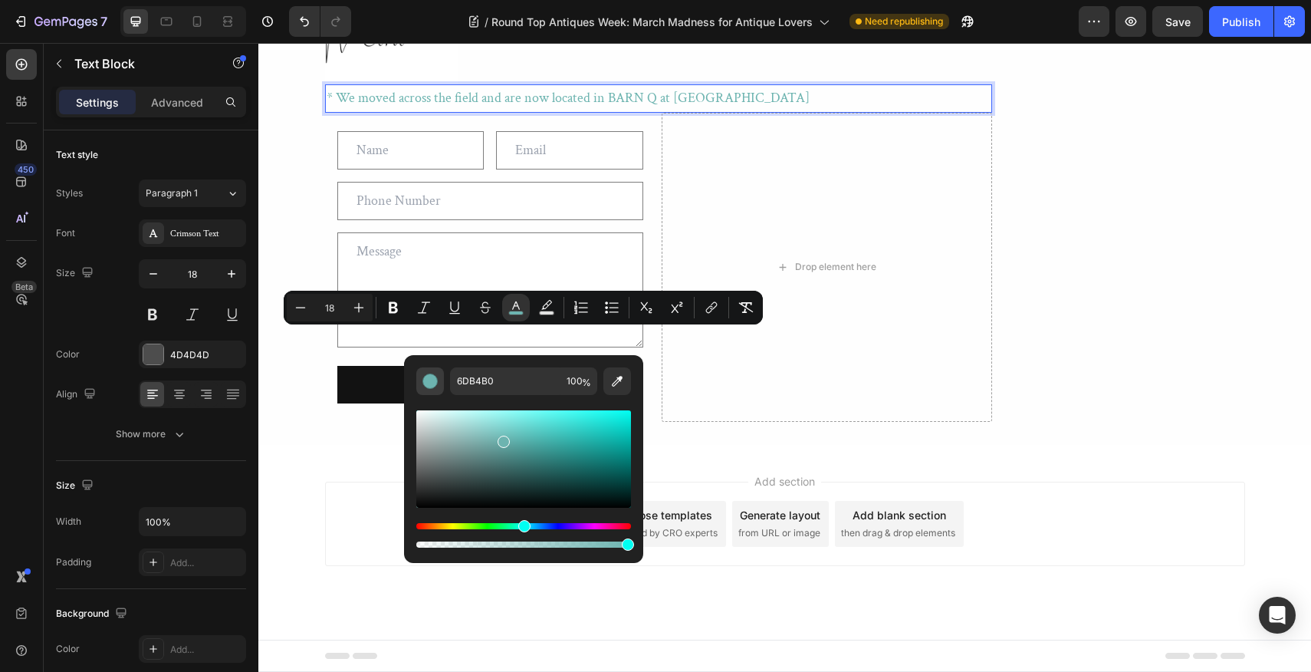
click at [431, 381] on div "Editor contextual toolbar" at bounding box center [430, 380] width 15 height 15
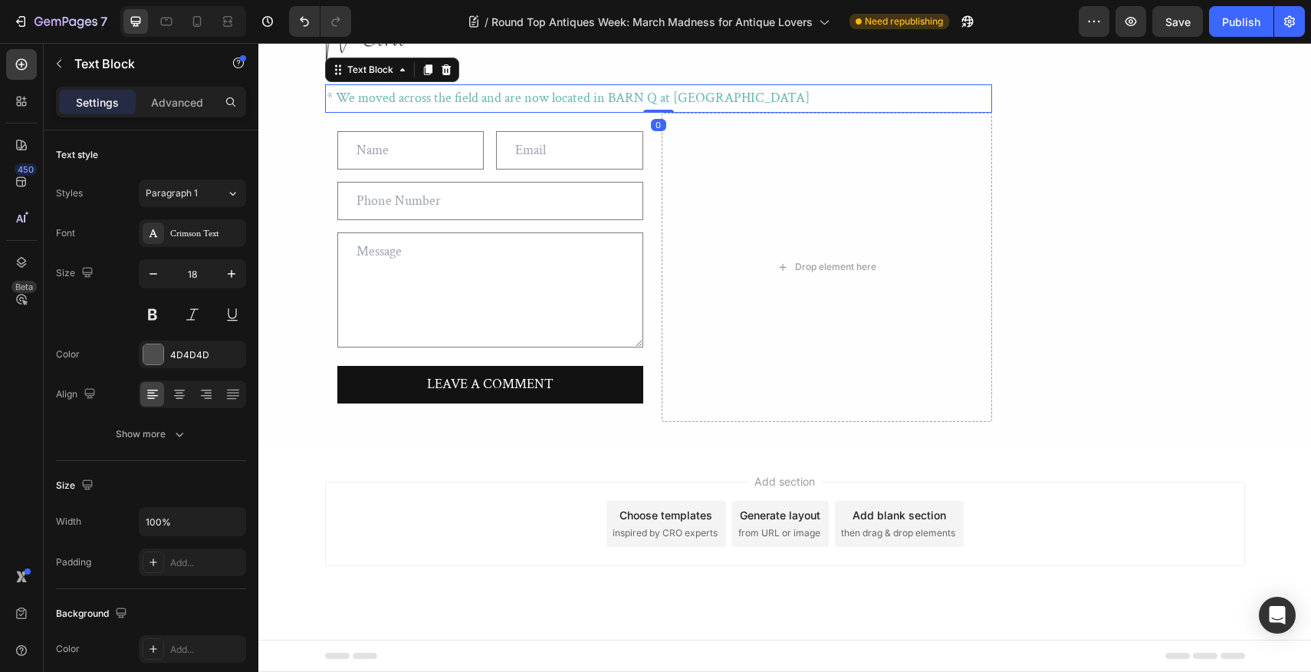
click at [732, 110] on p "* We moved across the field and are now located in BARN Q at [GEOGRAPHIC_DATA]" at bounding box center [659, 98] width 664 height 25
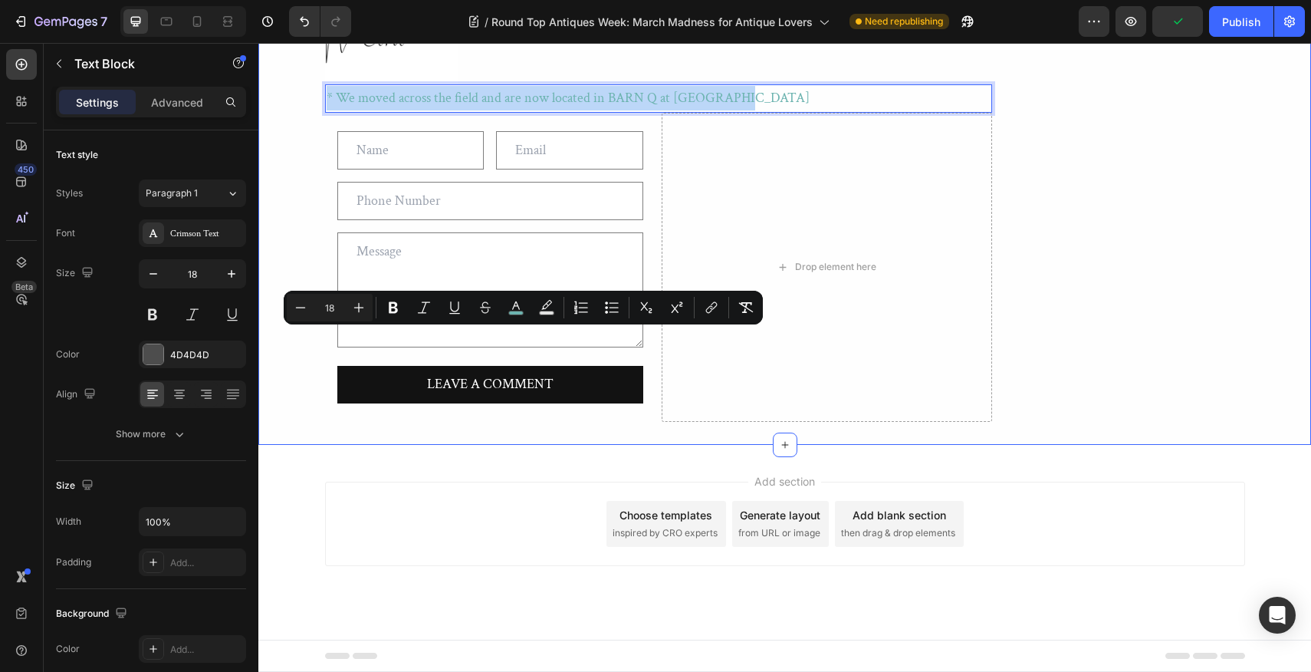
drag, startPoint x: 732, startPoint y: 338, endPoint x: 321, endPoint y: 334, distance: 410.3
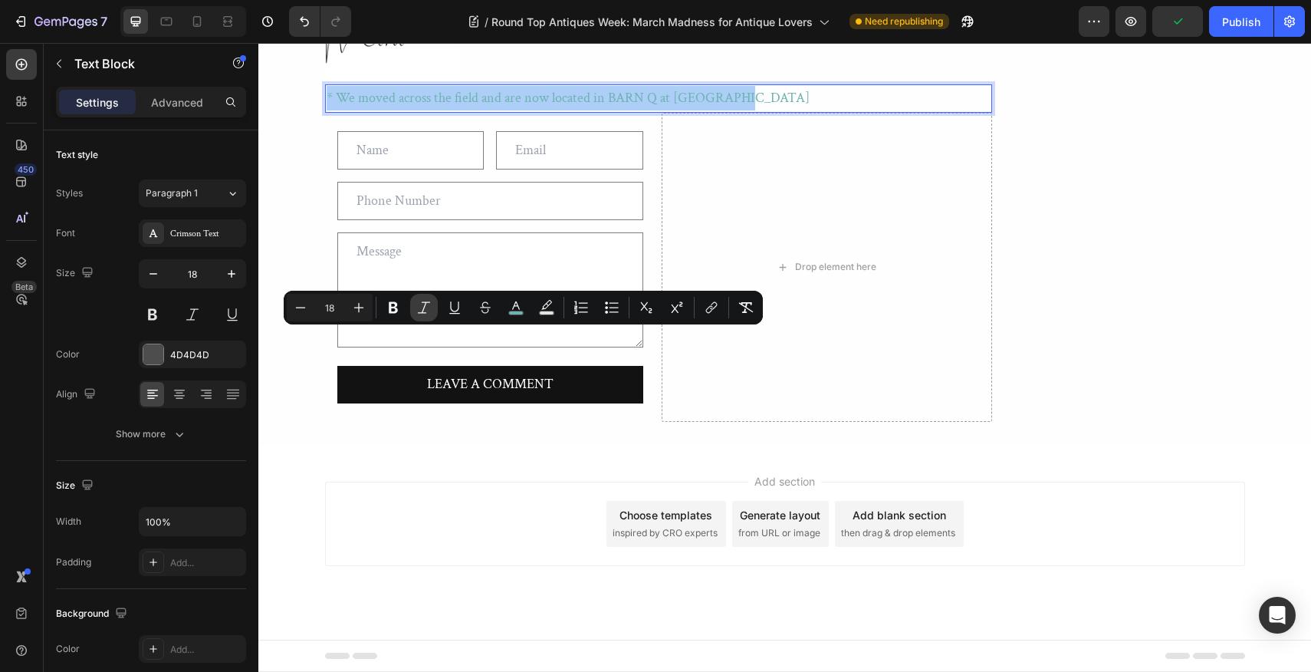
click at [423, 310] on icon "Editor contextual toolbar" at bounding box center [424, 307] width 12 height 12
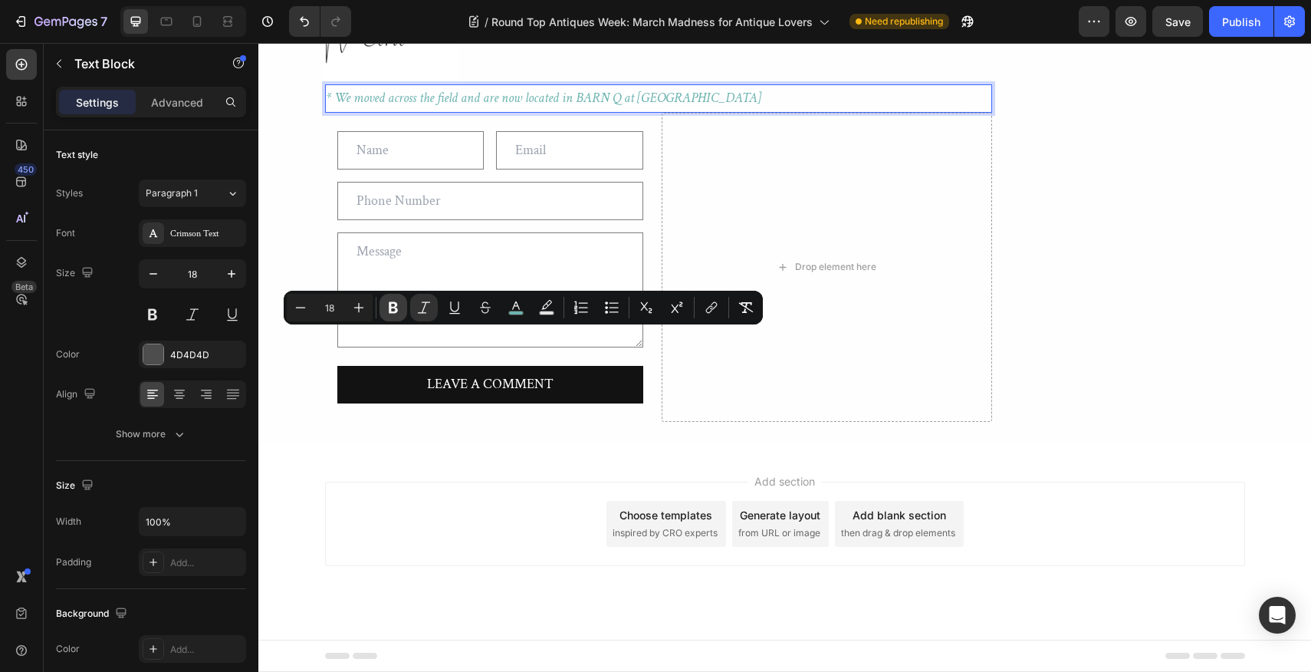
click at [393, 307] on icon "Editor contextual toolbar" at bounding box center [393, 308] width 9 height 12
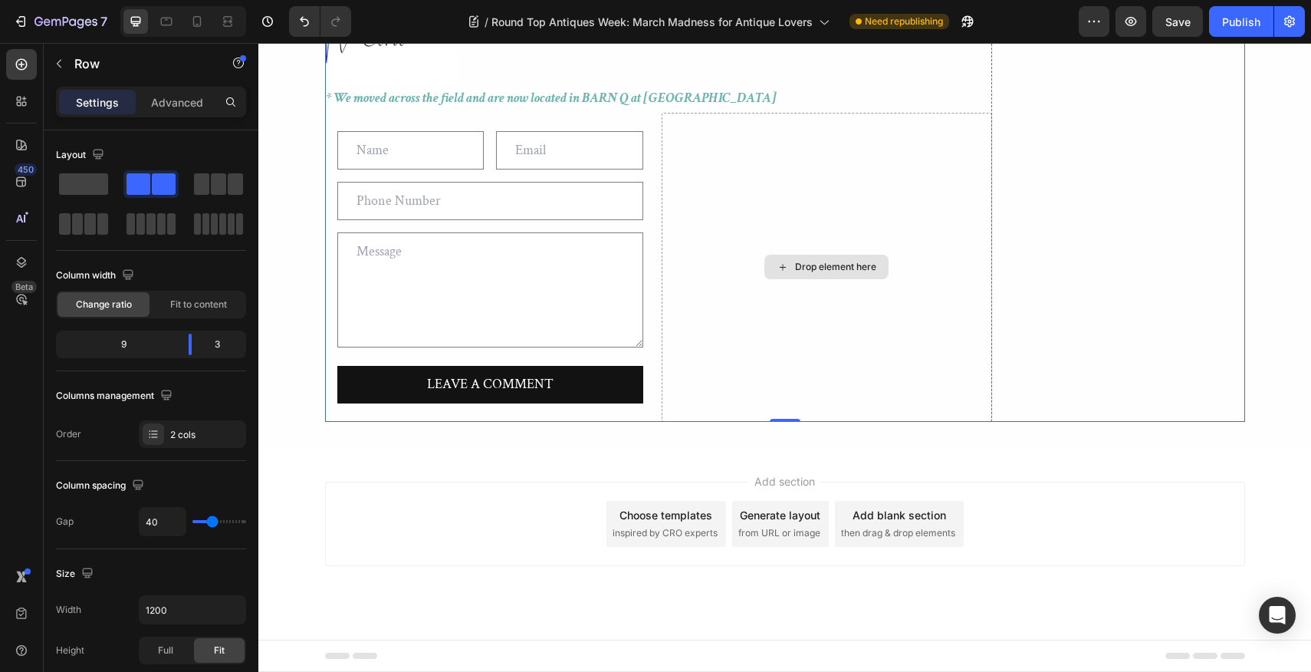
scroll to position [5298, 0]
click at [1230, 24] on div "Publish" at bounding box center [1241, 22] width 38 height 16
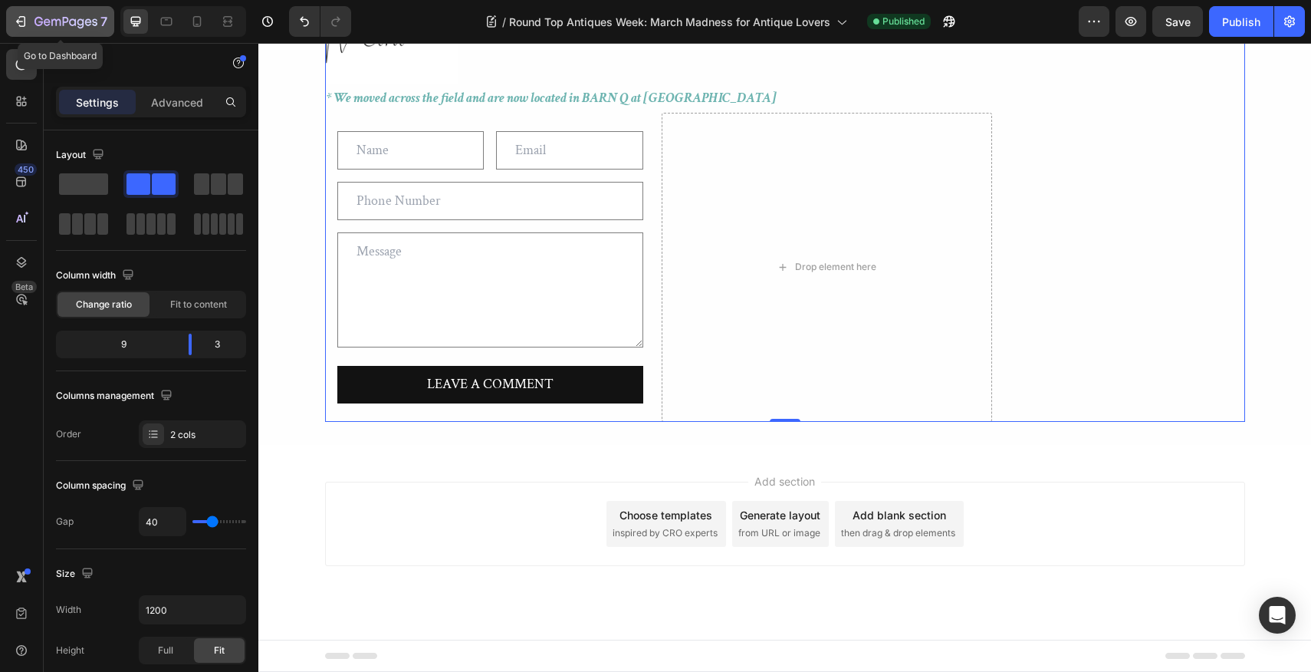
click at [22, 18] on icon "button" at bounding box center [20, 21] width 15 height 15
